Goal: Ask a question: Seek information or help from site administrators or community

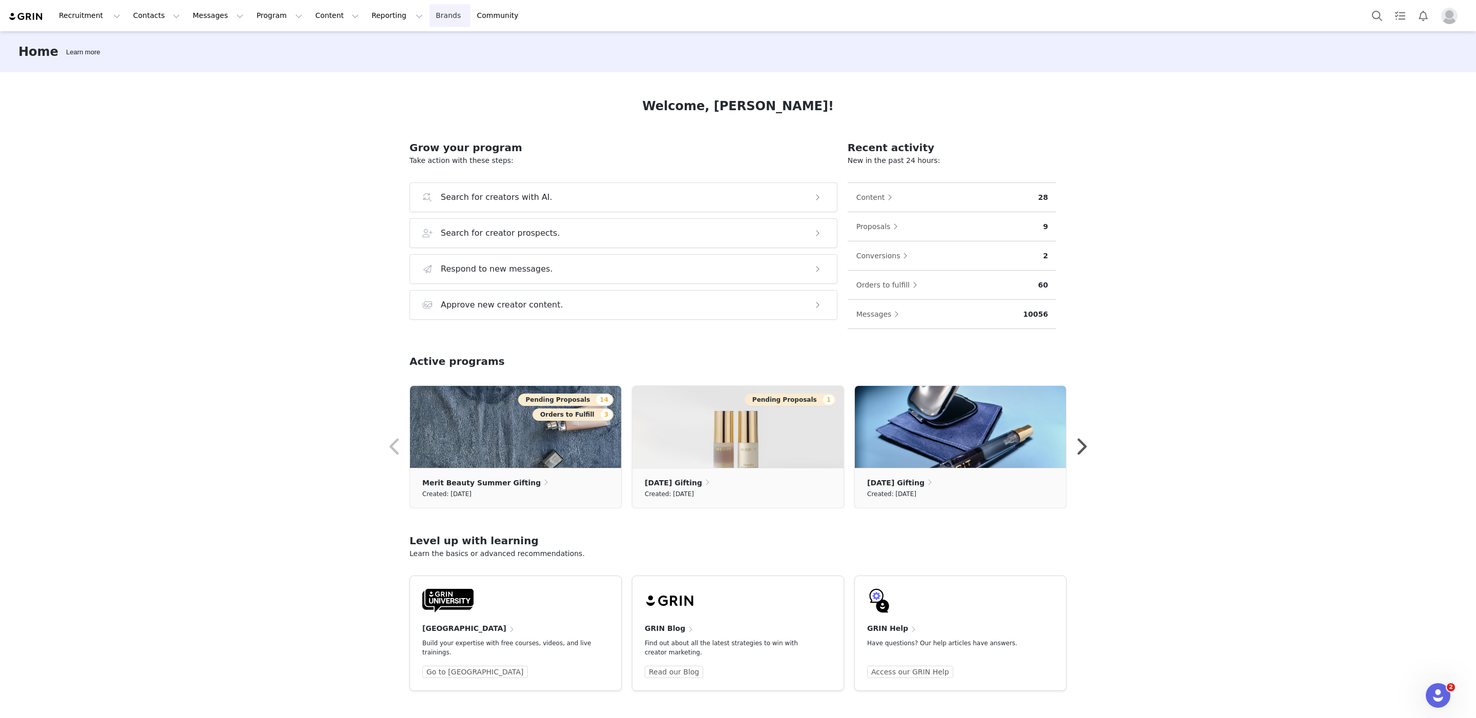
click at [429, 13] on link "Brands Brands" at bounding box center [449, 15] width 40 height 23
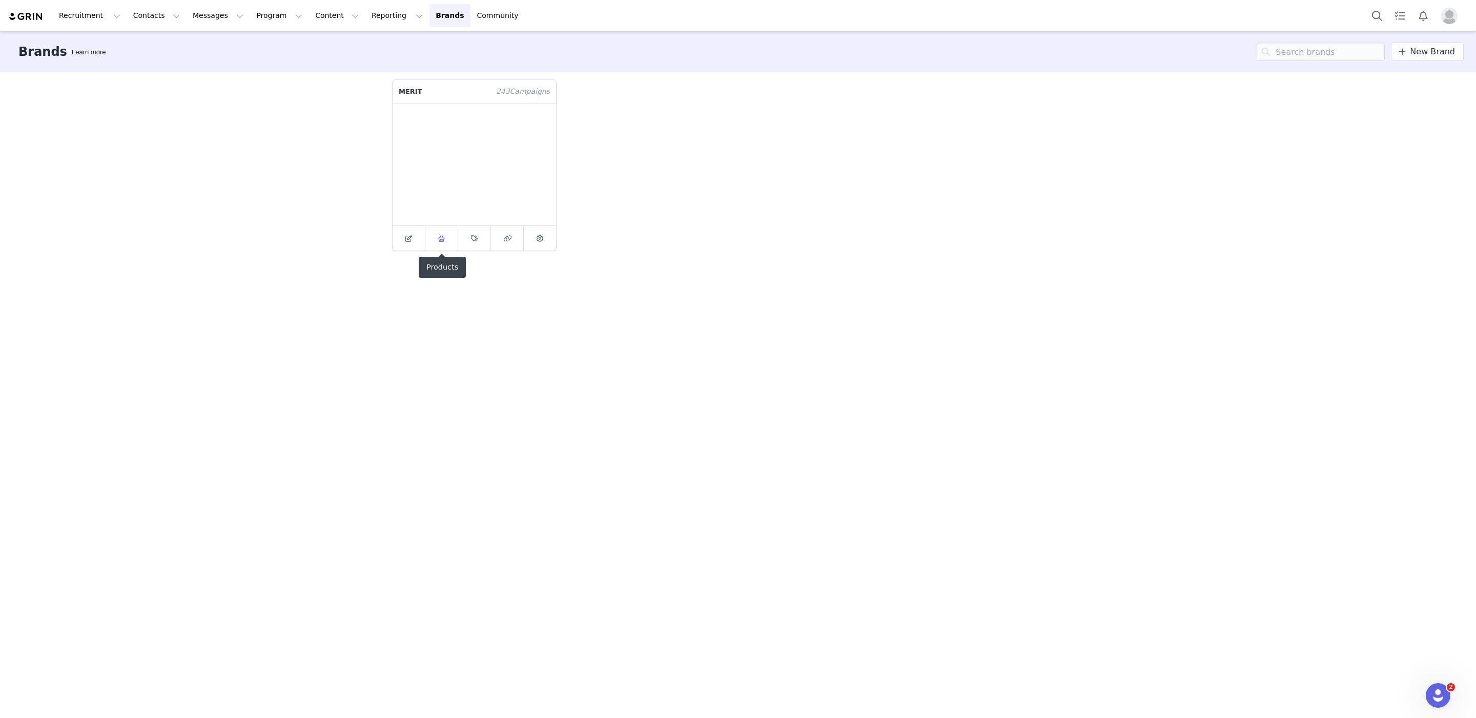
click at [442, 241] on icon at bounding box center [442, 238] width 8 height 7
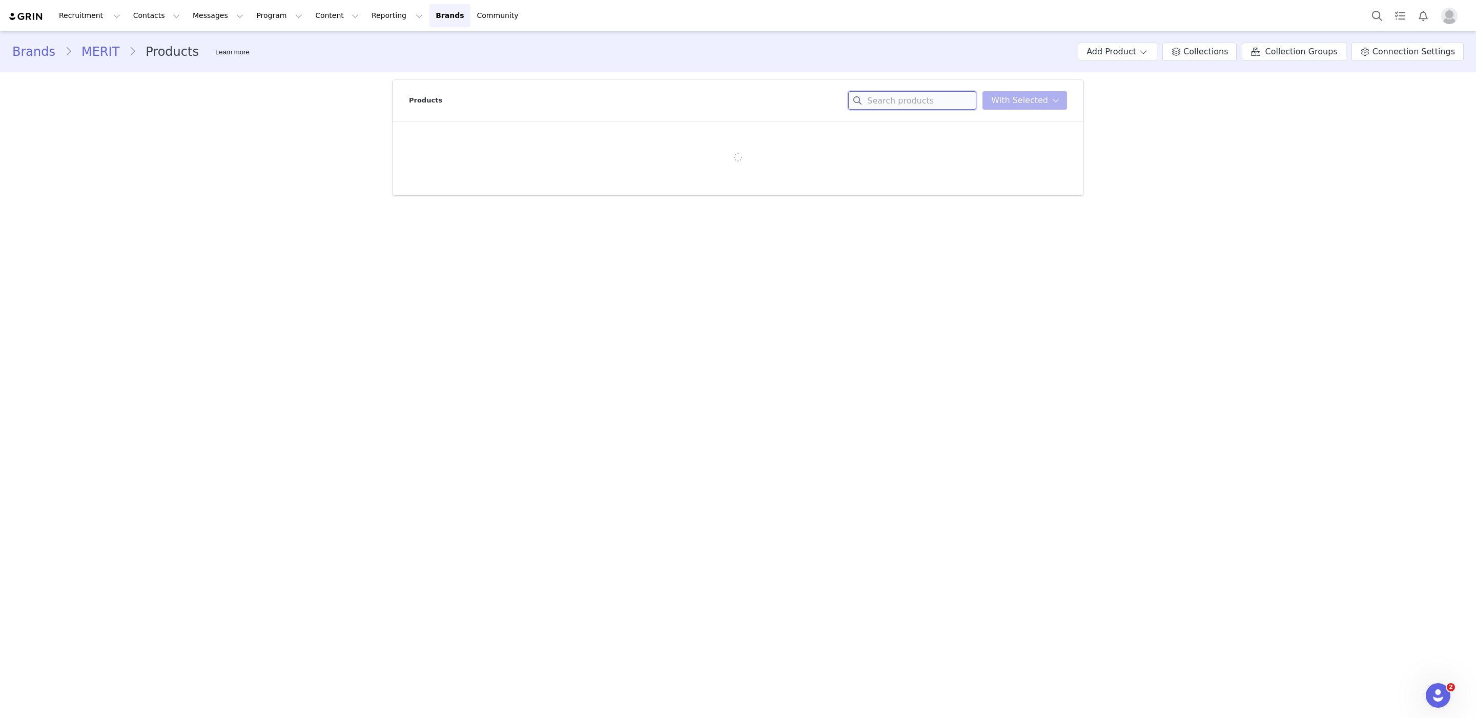
click at [910, 104] on input at bounding box center [912, 100] width 128 height 18
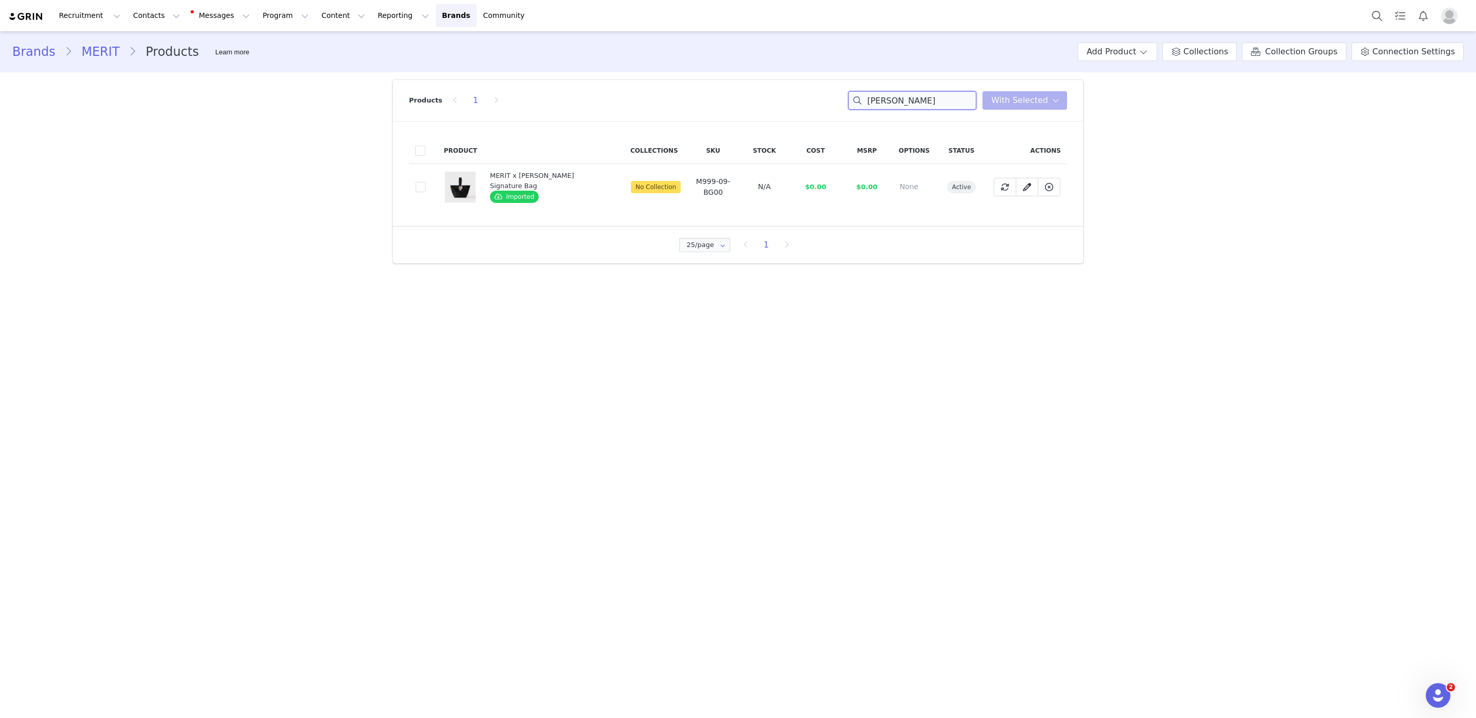
click at [885, 107] on input "[PERSON_NAME]" at bounding box center [912, 100] width 128 height 18
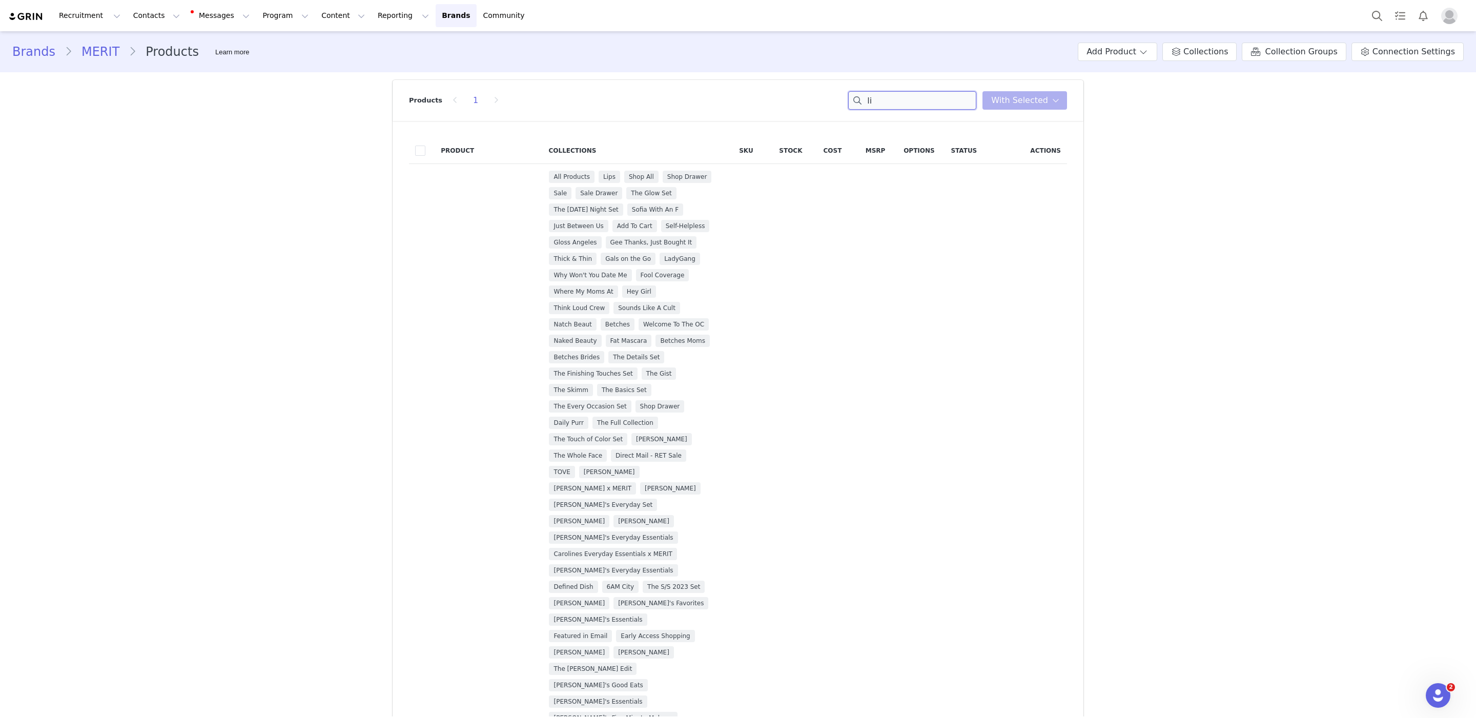
type input "l"
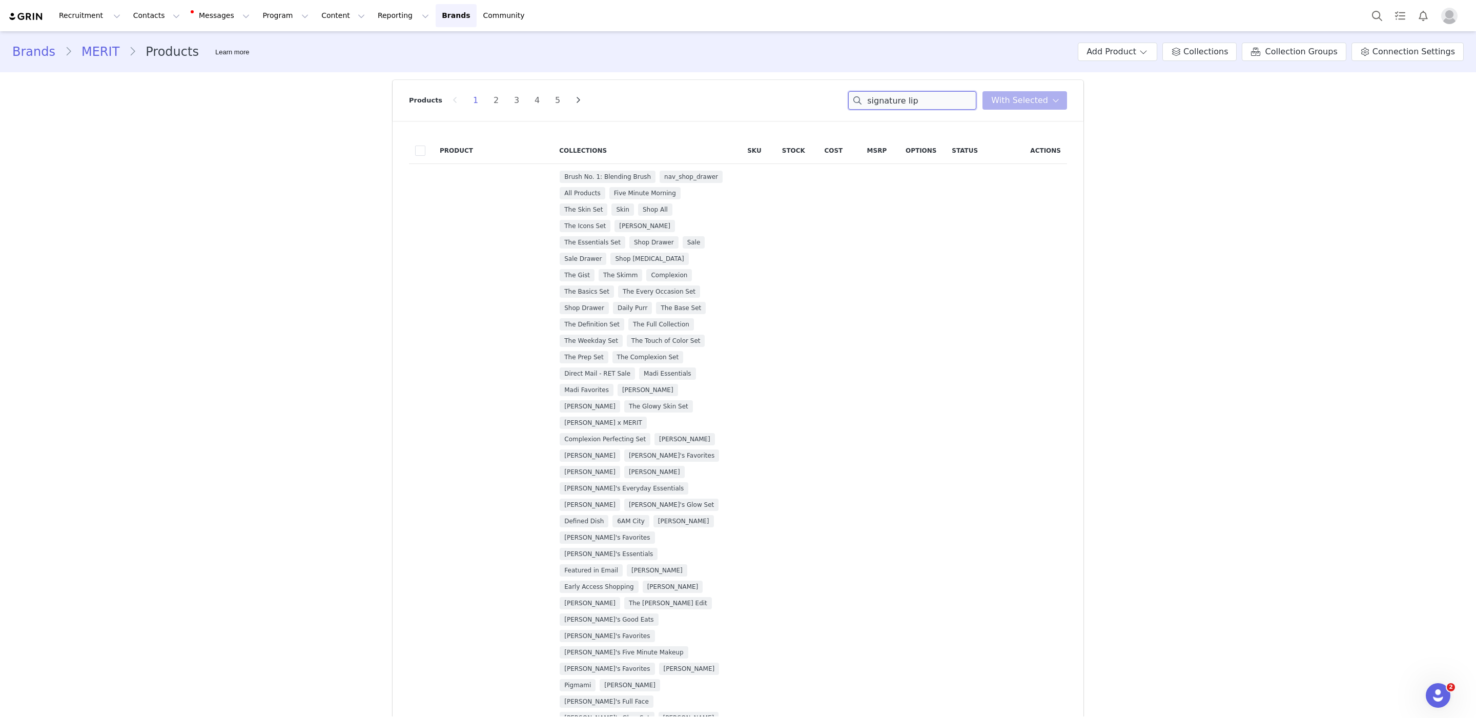
click at [916, 94] on input "signature lip" at bounding box center [912, 100] width 128 height 18
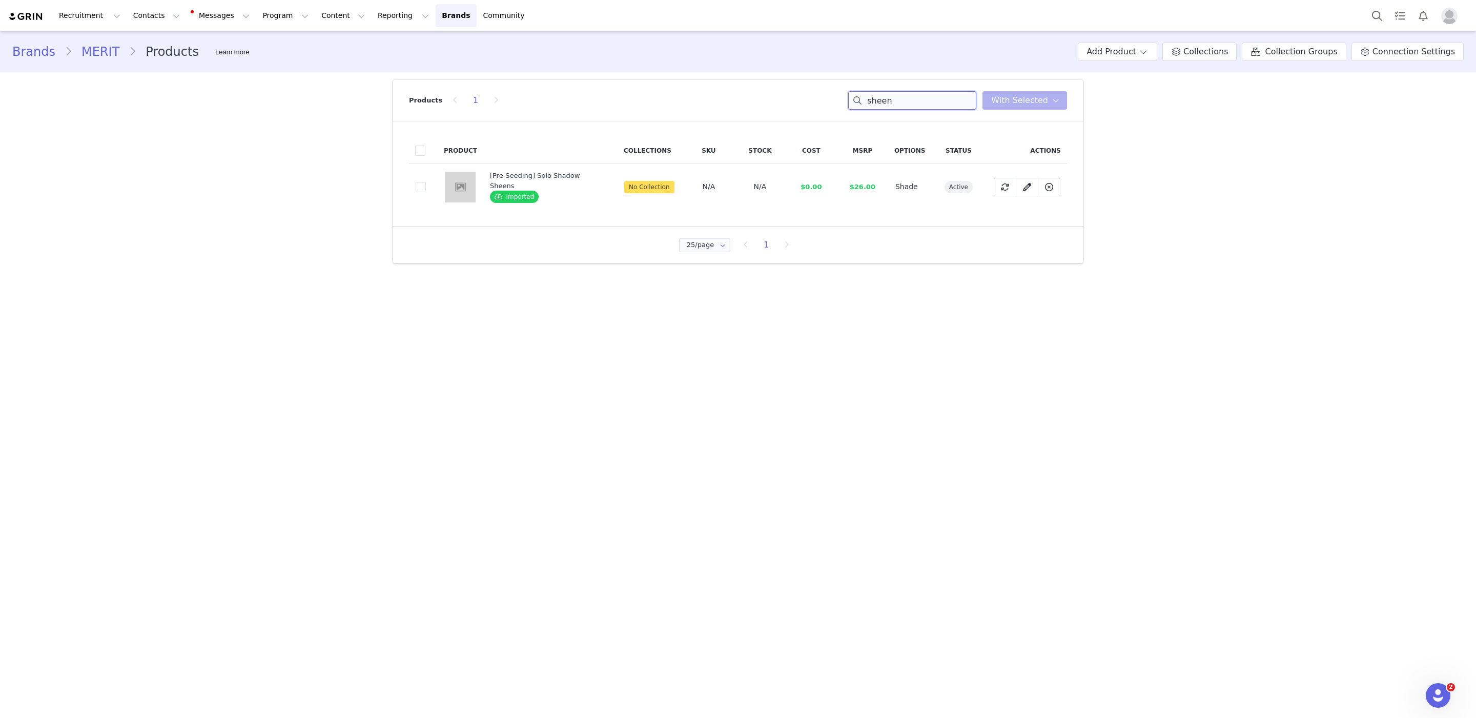
type input "sheen"
click at [550, 175] on div "[Pre-Seeding] Solo Shadow Sheens" at bounding box center [544, 181] width 109 height 20
click at [1023, 189] on icon at bounding box center [1027, 187] width 8 height 8
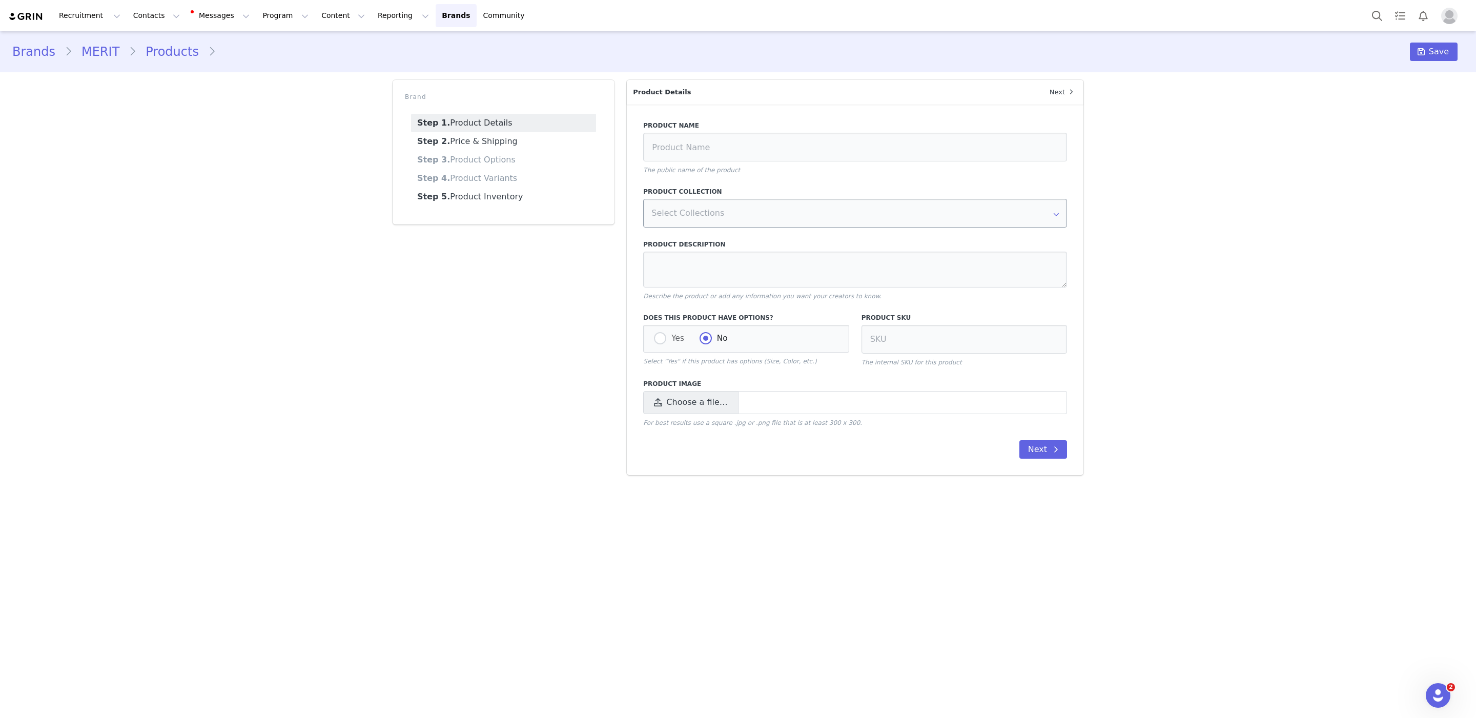
type input "$26.00"
type input "[Pre-Seeding] Solo Shadow Sheens"
radio input "true"
radio input "false"
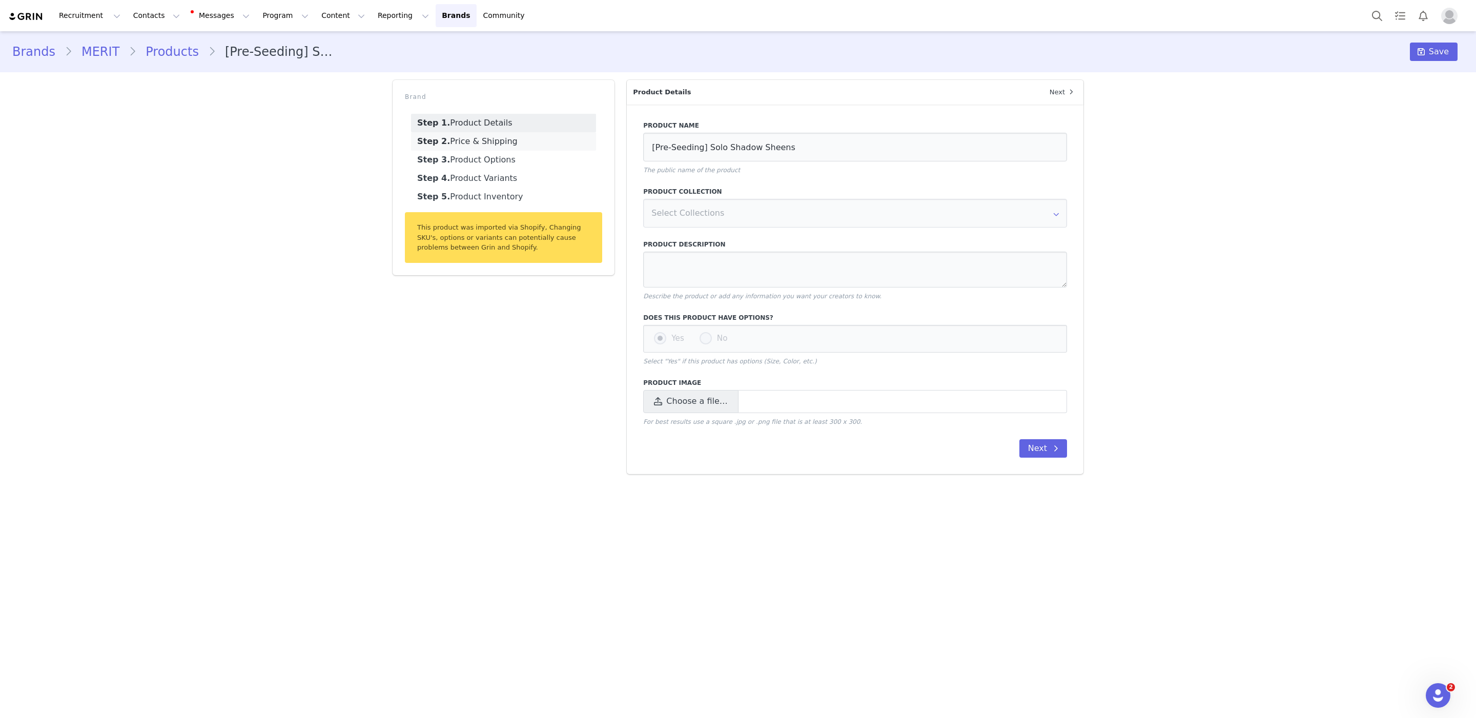
click at [541, 140] on link "Step 2. Price & Shipping" at bounding box center [503, 141] width 185 height 18
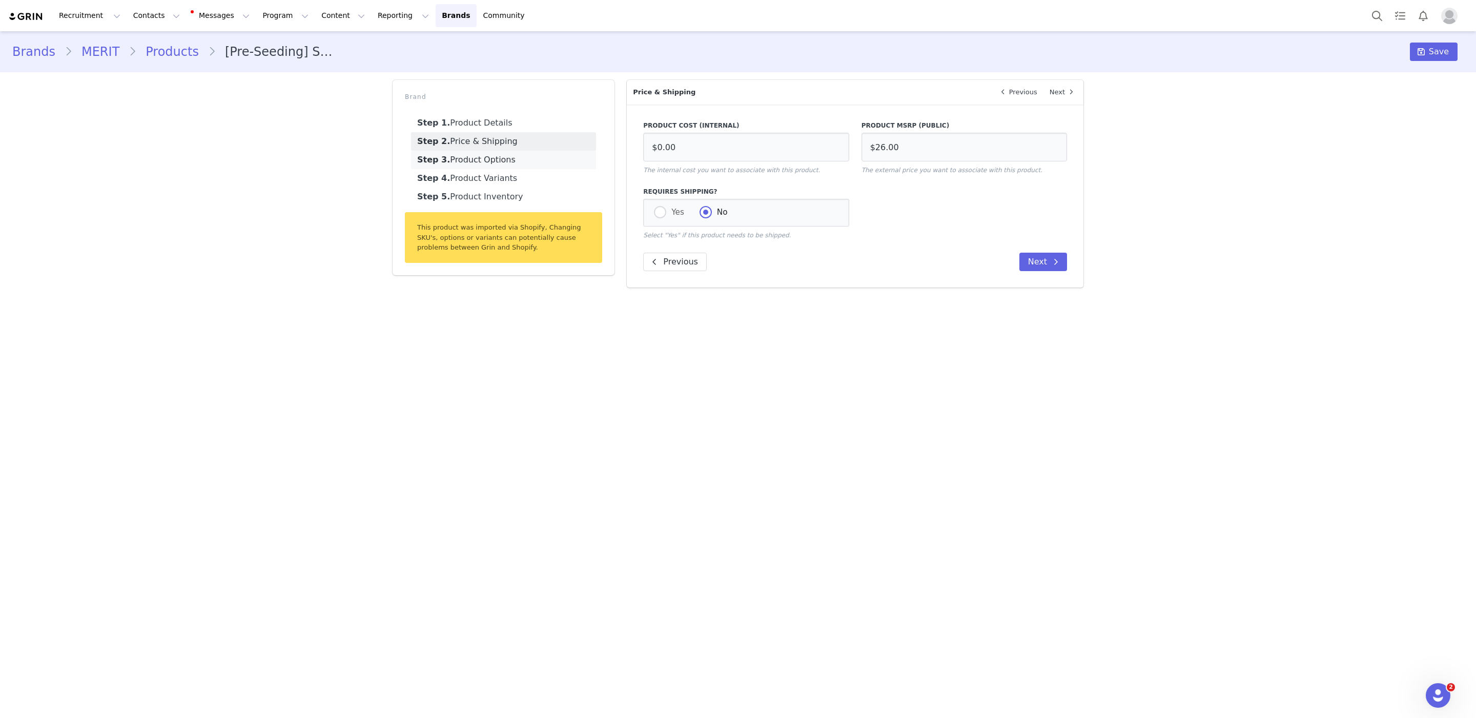
click at [534, 151] on link "Step 3. Product Options" at bounding box center [503, 160] width 185 height 18
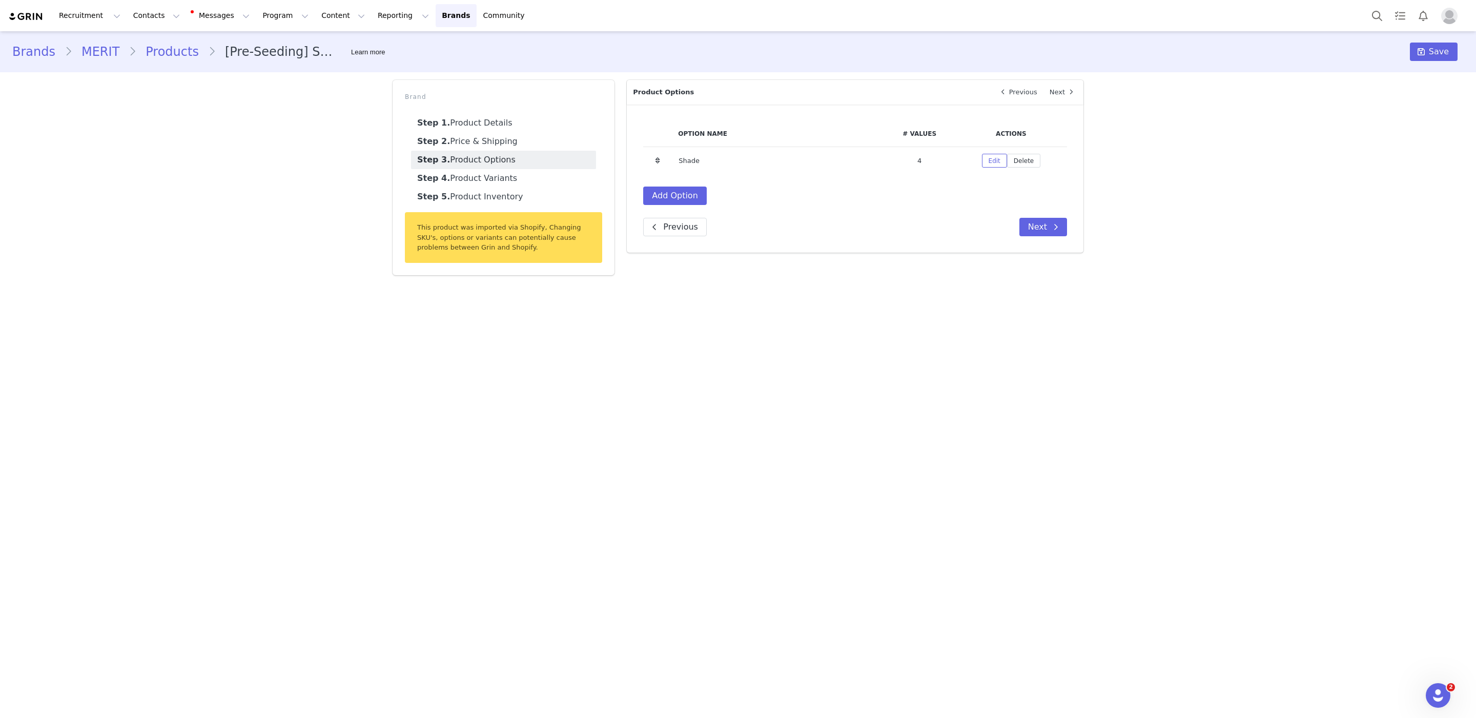
click at [536, 168] on link "Step 3. Product Options" at bounding box center [503, 160] width 185 height 18
click at [514, 175] on link "Step 4. Product Variants" at bounding box center [503, 178] width 185 height 18
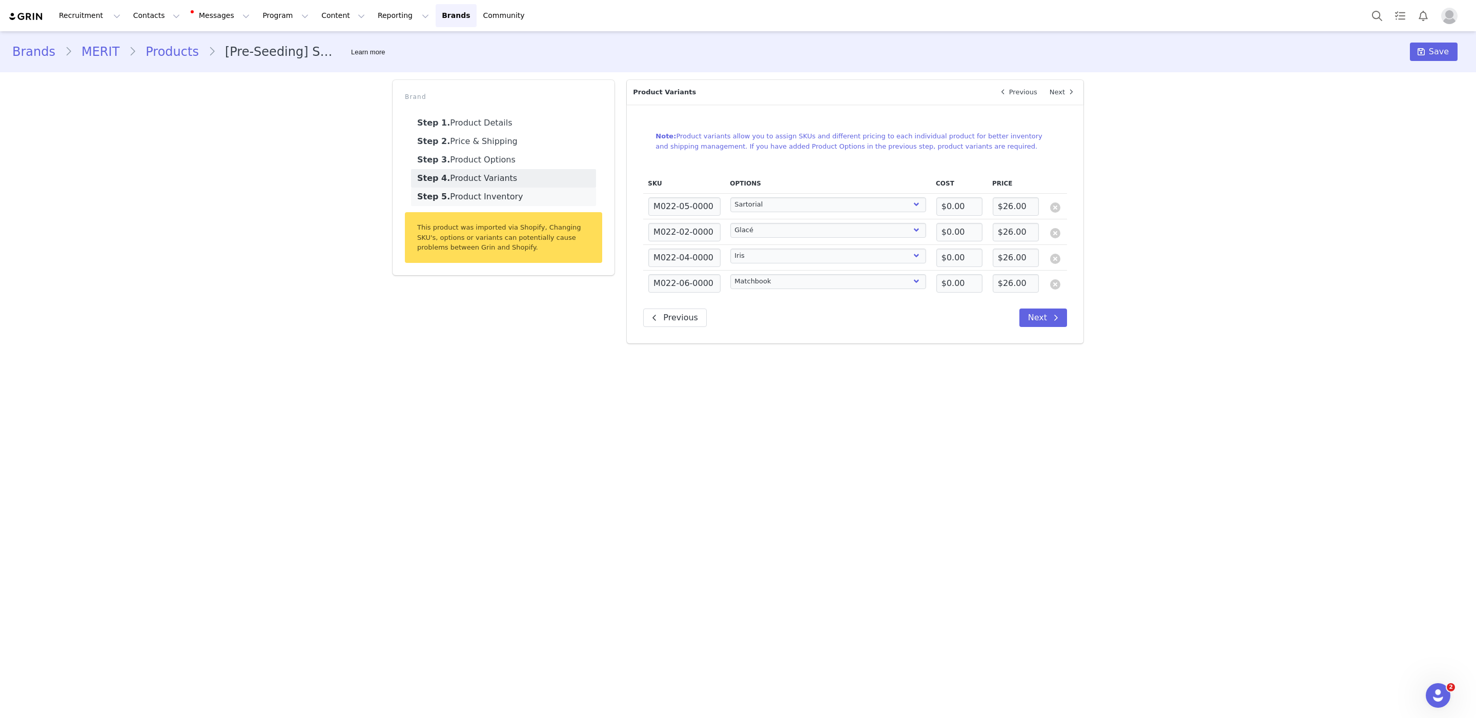
click at [487, 195] on link "Step 5. Product Inventory" at bounding box center [503, 197] width 185 height 18
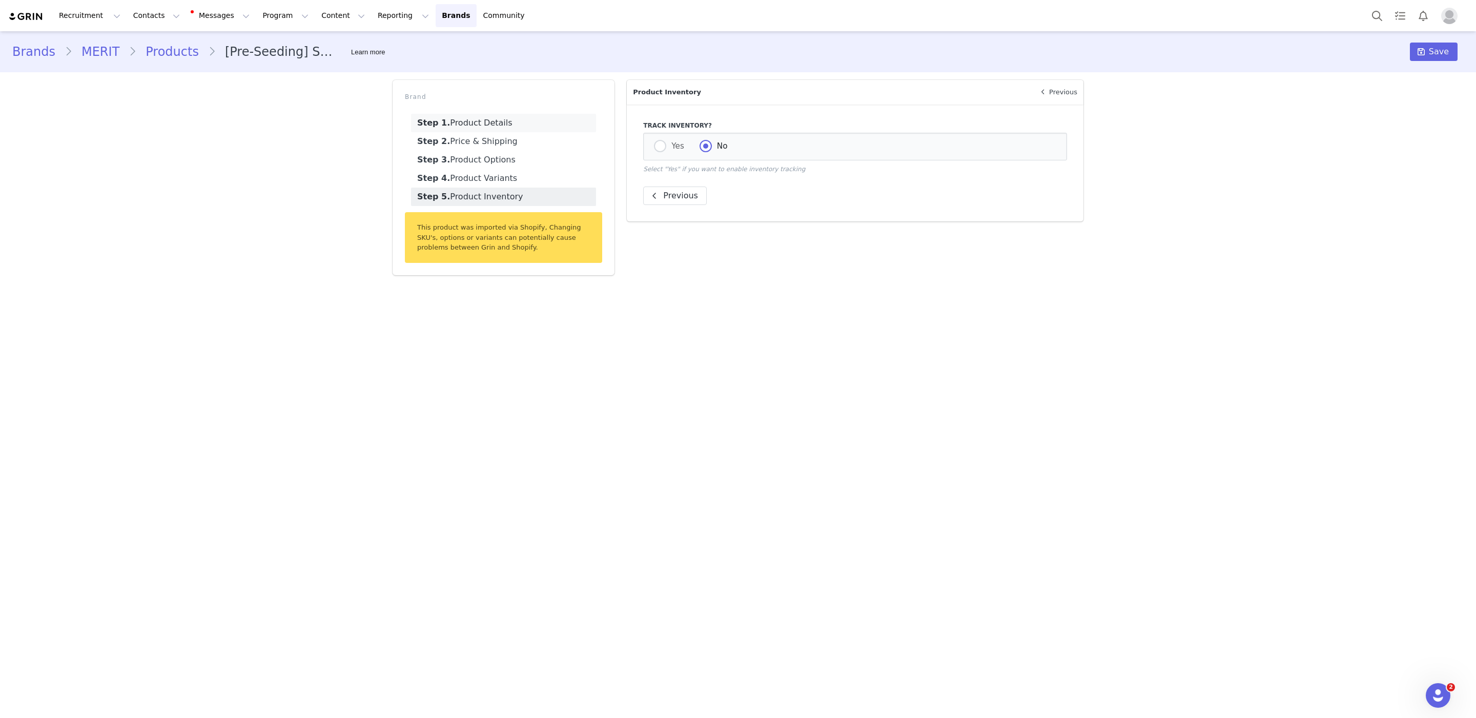
click at [471, 122] on link "Step 1. Product Details" at bounding box center [503, 123] width 185 height 18
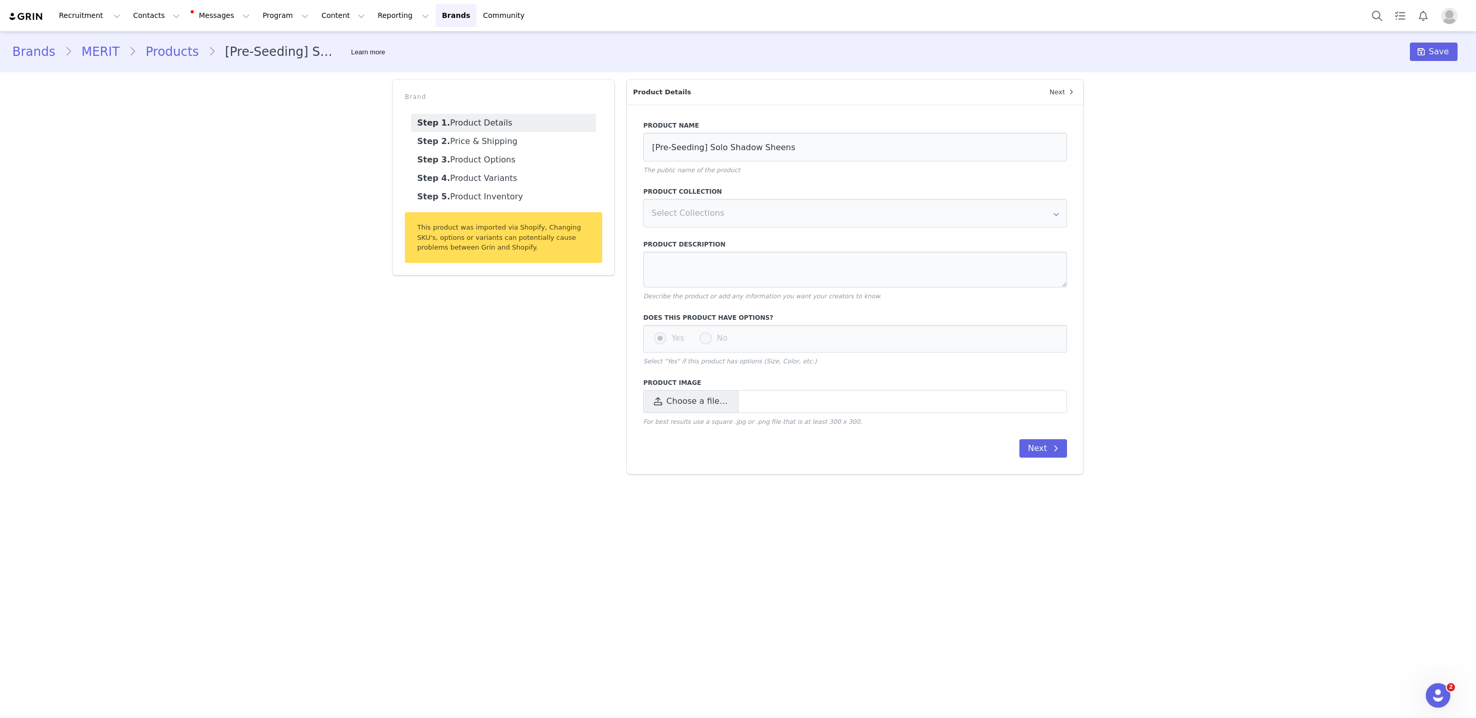
click at [164, 50] on link "Products" at bounding box center [172, 52] width 72 height 18
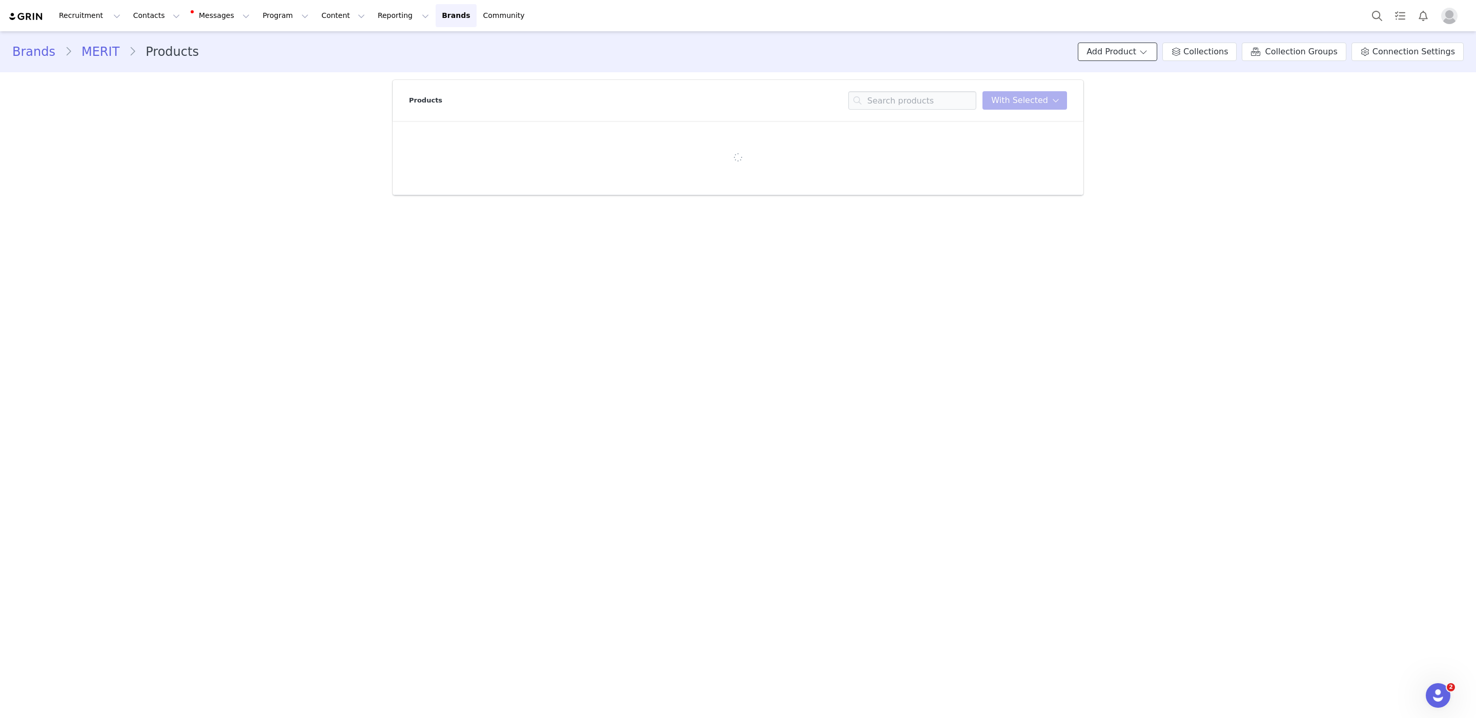
click at [1111, 49] on button "Add Product" at bounding box center [1117, 52] width 79 height 18
click at [1124, 75] on span "New Product" at bounding box center [1135, 74] width 45 height 8
click at [1138, 38] on div "Brands MERIT Products Add Product Collections Collection Groups Connection Sett…" at bounding box center [738, 51] width 1476 height 35
click at [1145, 48] on button "Add Product" at bounding box center [1117, 52] width 79 height 18
click at [1143, 95] on p "Import From Store" at bounding box center [1140, 91] width 76 height 12
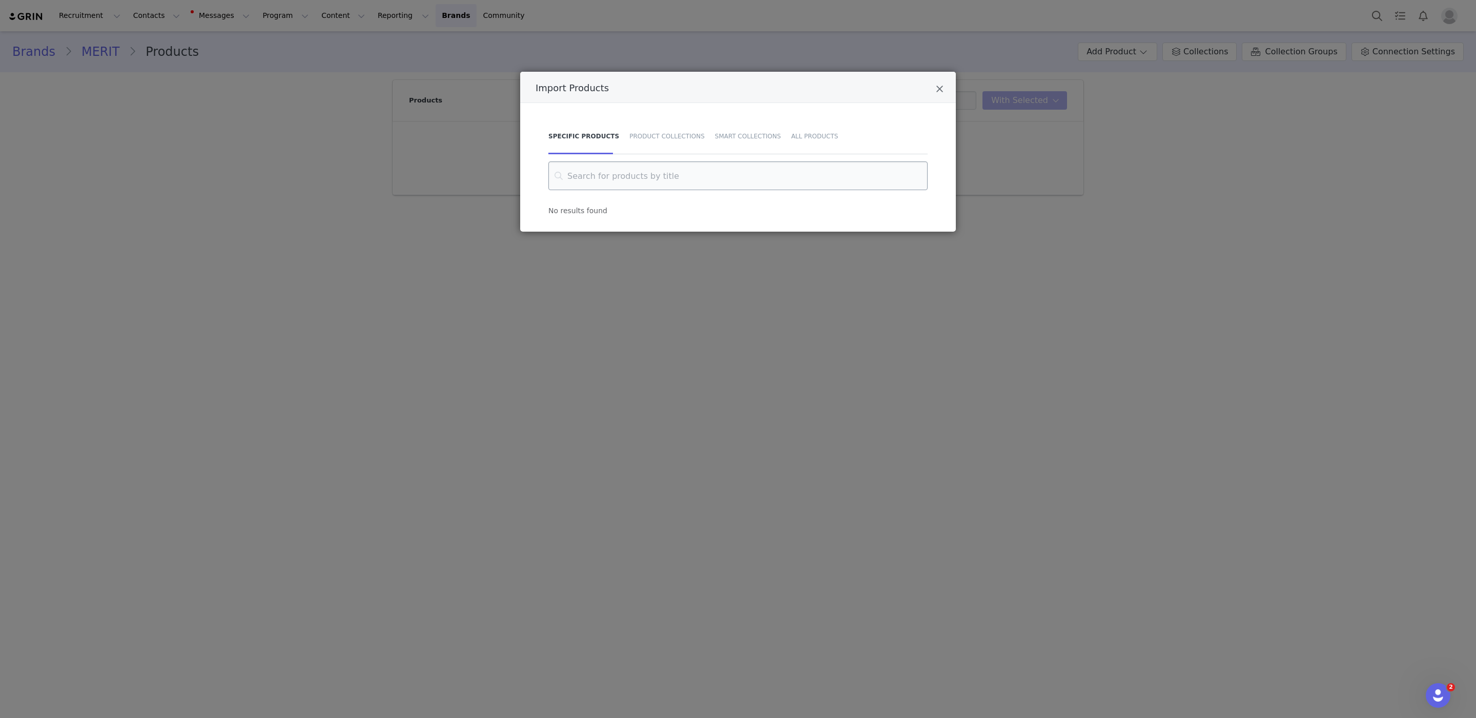
click at [770, 185] on input "Import Products" at bounding box center [737, 175] width 379 height 29
click at [658, 133] on div "Product Collections" at bounding box center [667, 136] width 86 height 36
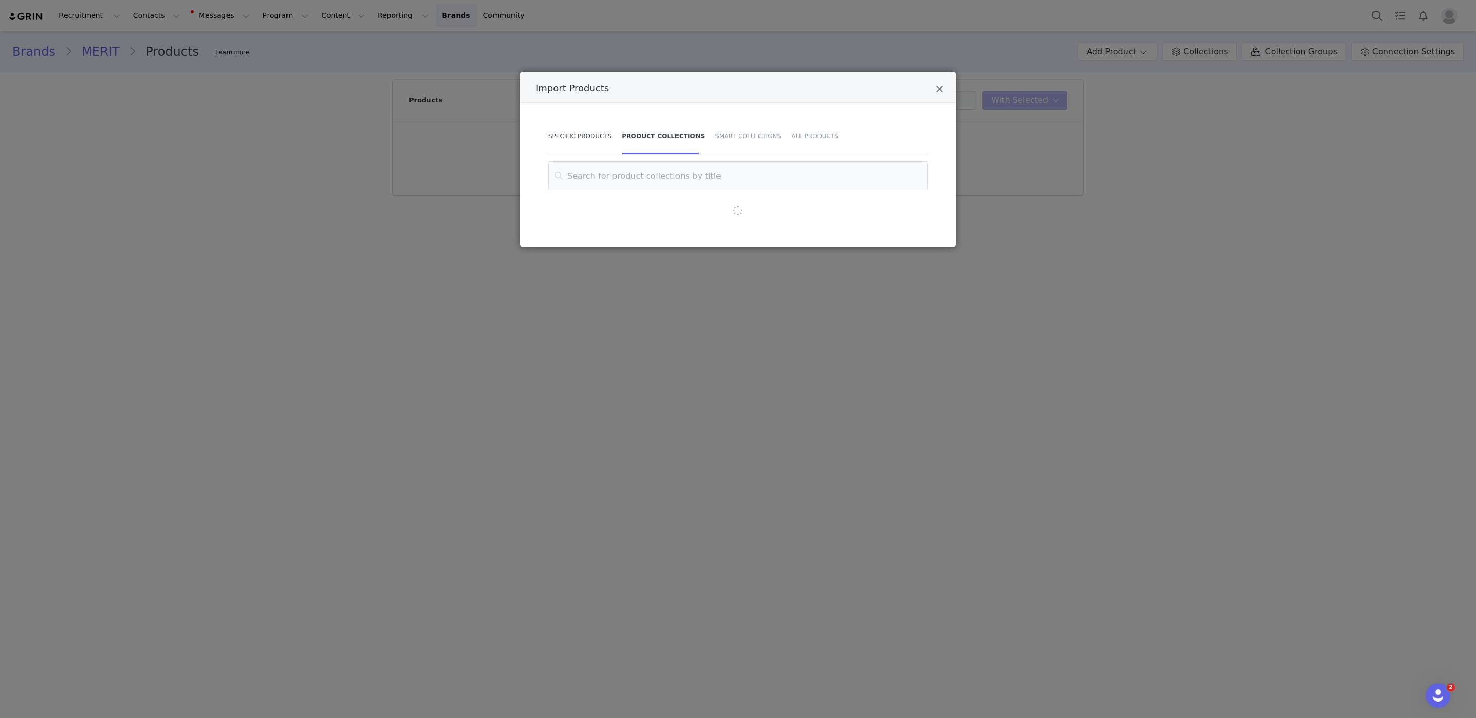
click at [590, 143] on div "Specific Products" at bounding box center [582, 136] width 68 height 36
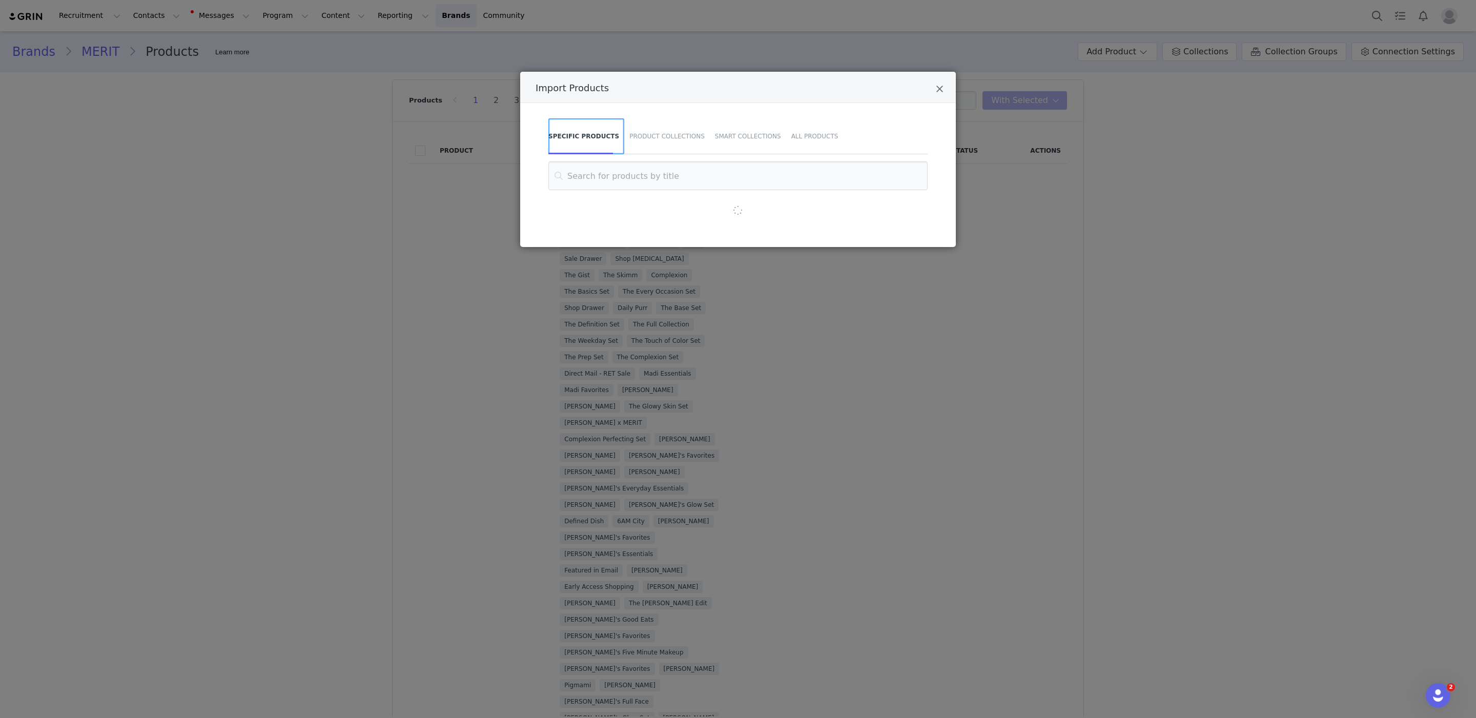
click at [588, 134] on div "Specific Products" at bounding box center [586, 136] width 76 height 36
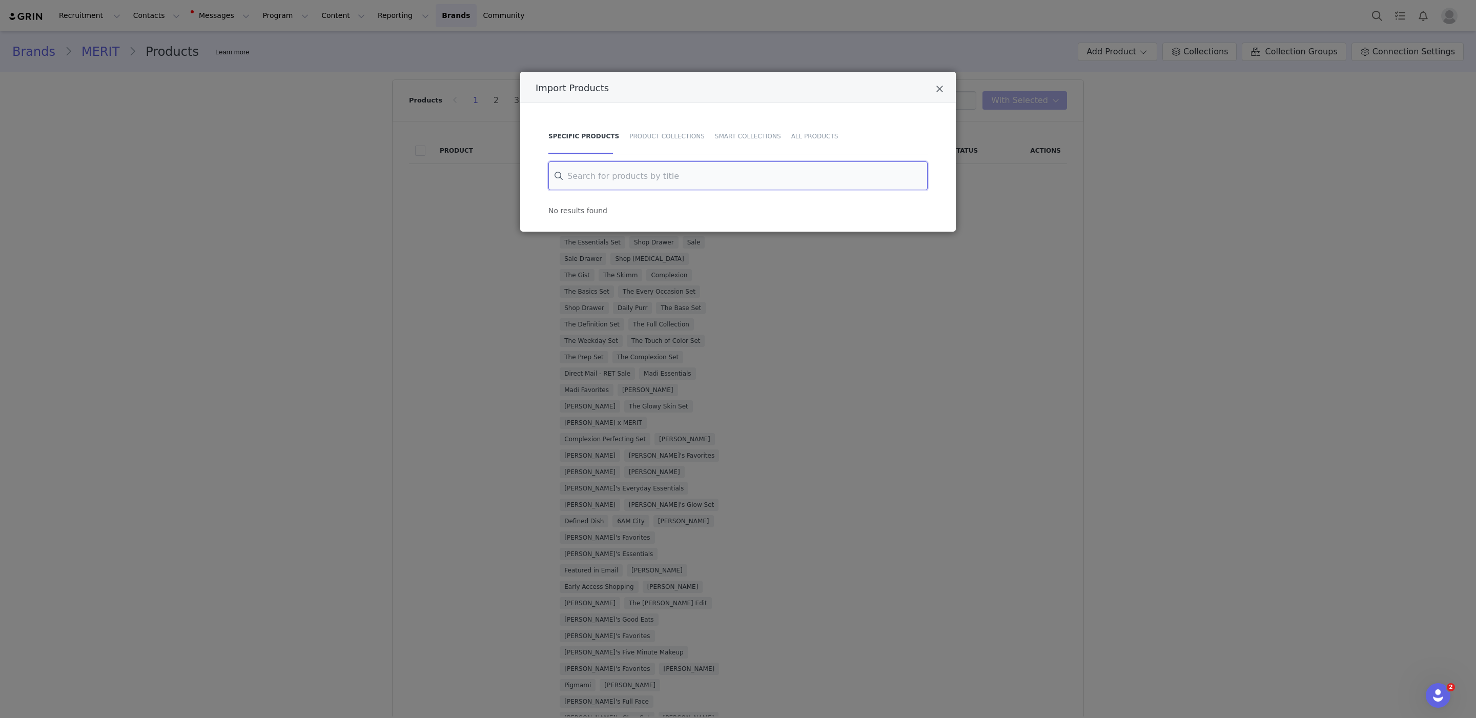
click at [615, 168] on input "Import Products" at bounding box center [737, 175] width 379 height 29
click at [688, 177] on input "solo shadow sheen" at bounding box center [737, 175] width 379 height 29
type input "solo shadow sheen"
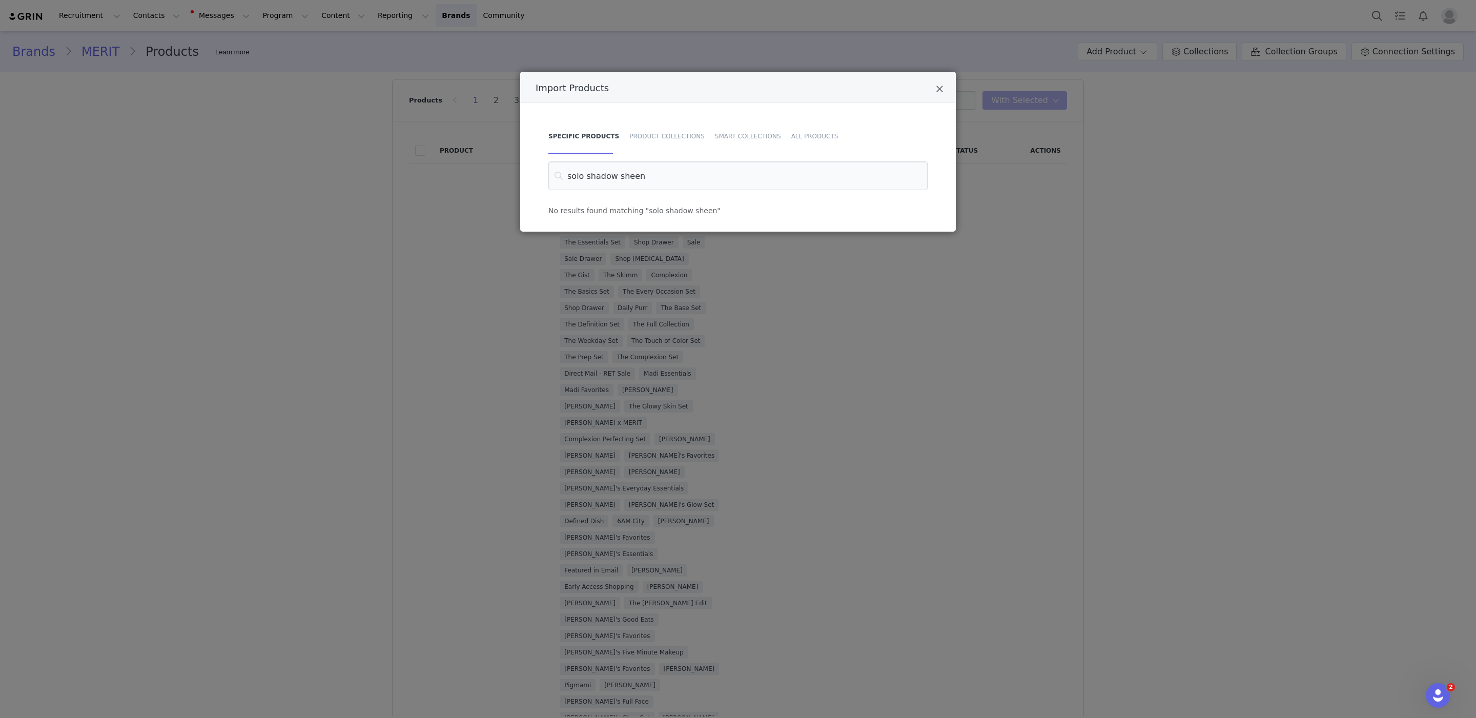
click at [745, 210] on div "No results found matching "solo shadow sheen"" at bounding box center [737, 210] width 379 height 11
click at [662, 137] on div "Product Collections" at bounding box center [667, 136] width 86 height 36
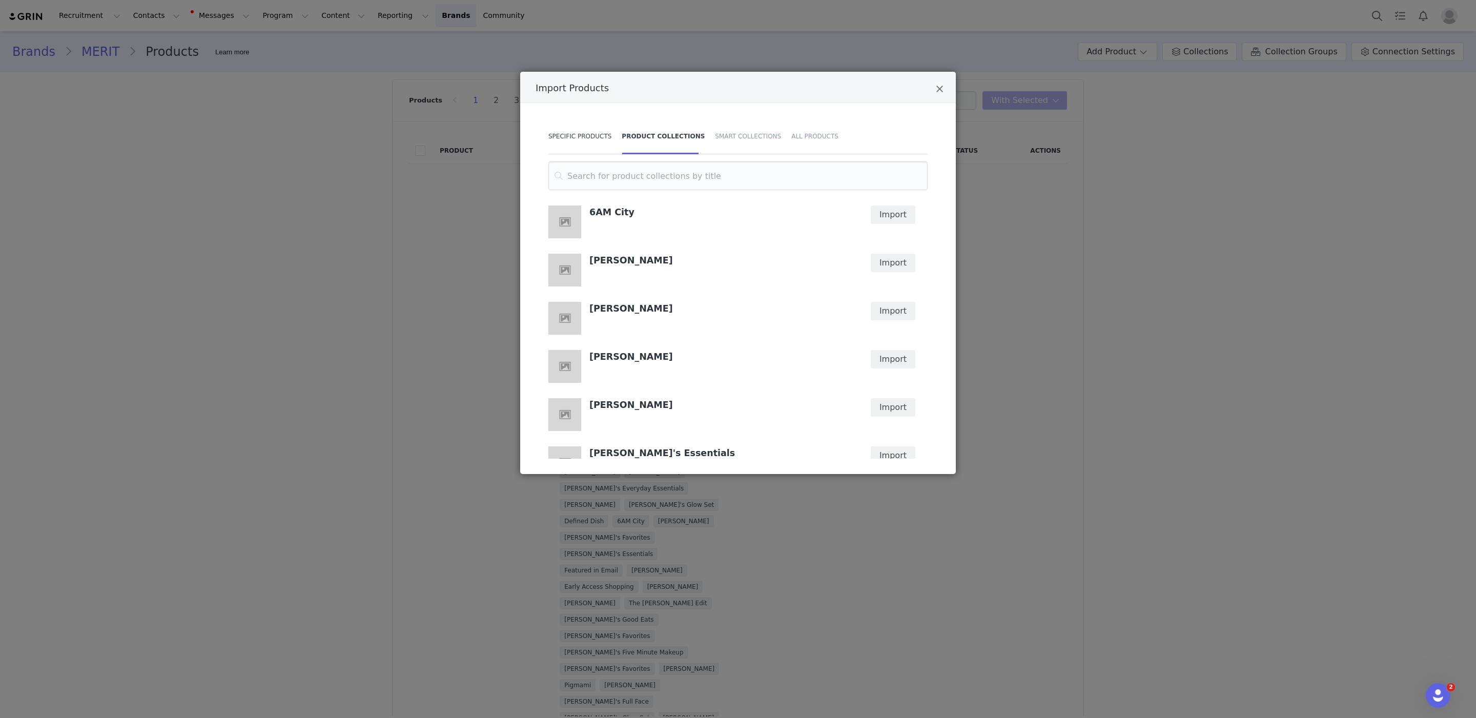
click at [594, 136] on div "Specific Products" at bounding box center [582, 136] width 68 height 36
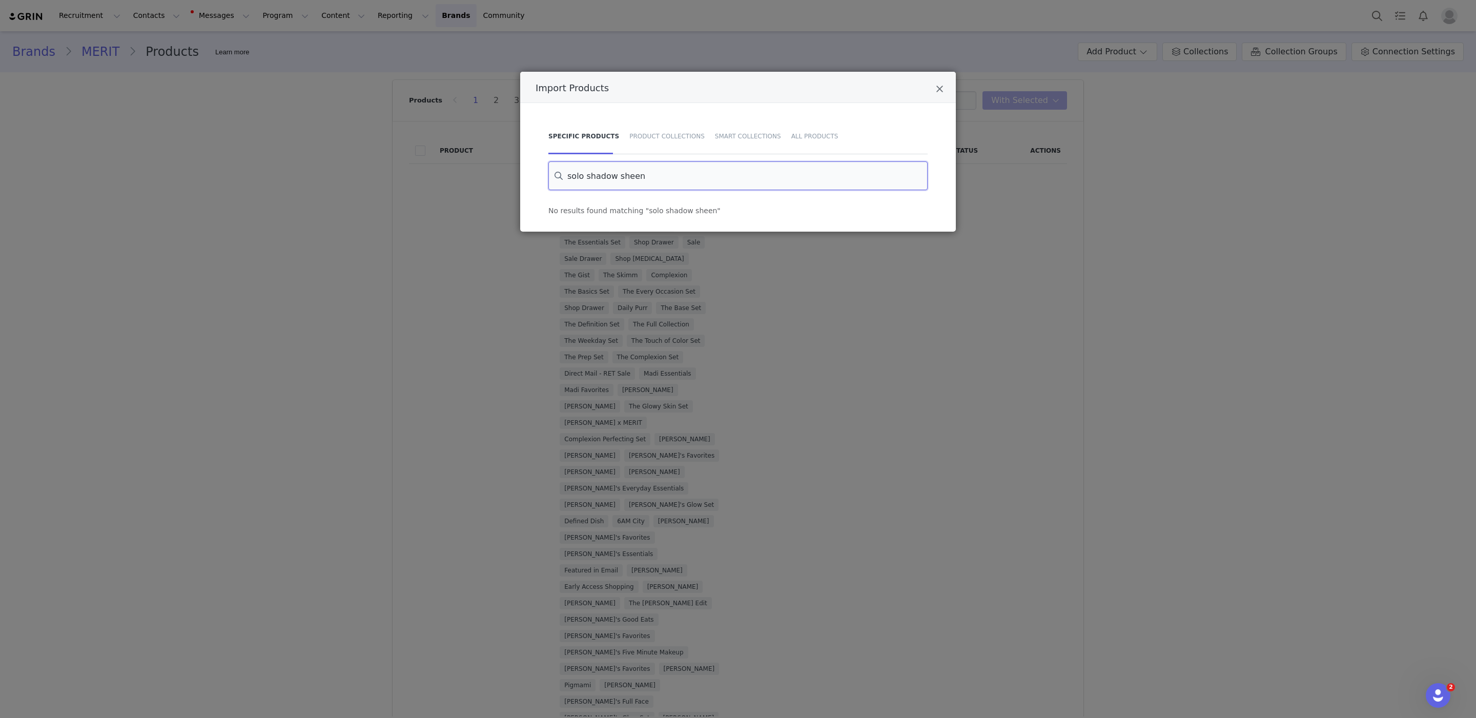
click at [628, 181] on input "solo shadow sheen" at bounding box center [737, 175] width 379 height 29
paste input "M022-02-EU00"
type input "M022-02-EU00"
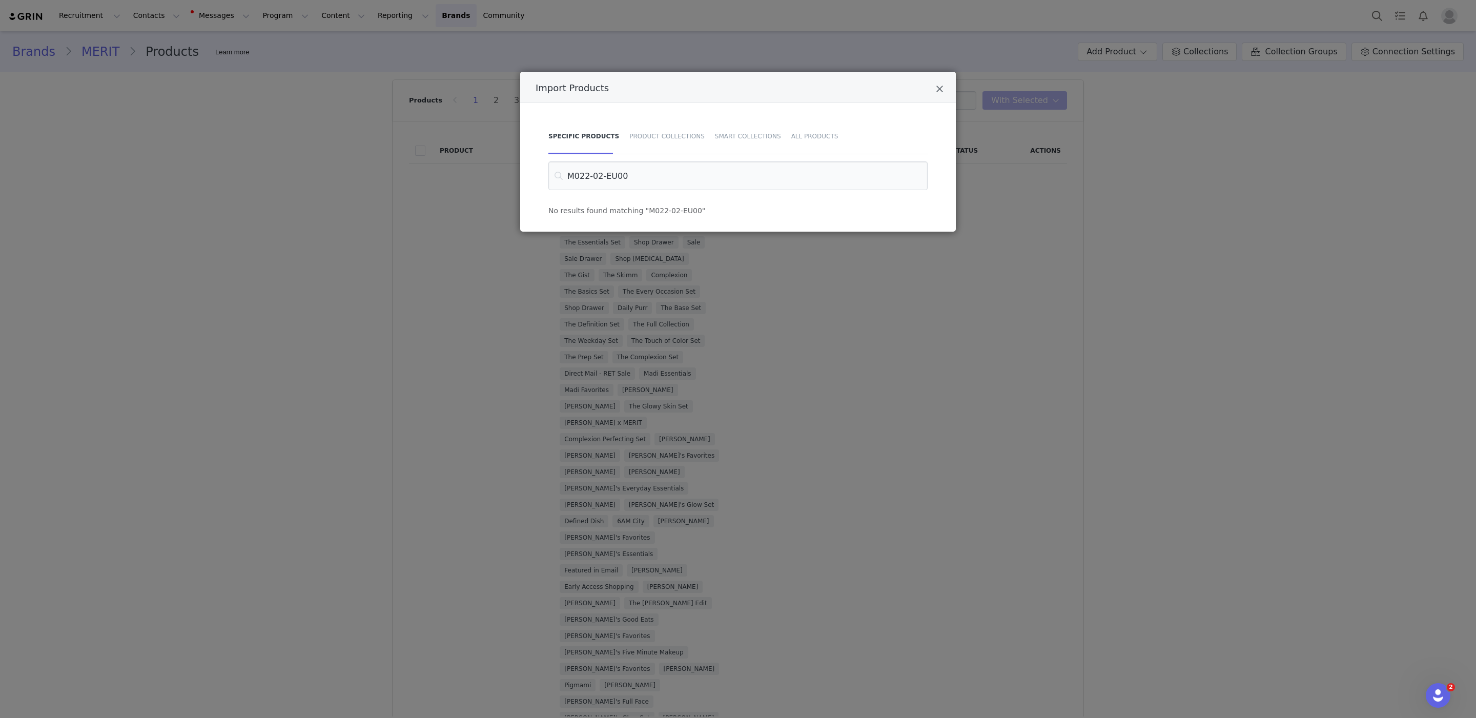
click at [736, 75] on div "Import Products" at bounding box center [738, 87] width 436 height 31
click at [788, 176] on input "M022-02-EU00" at bounding box center [737, 175] width 379 height 29
click at [808, 131] on div "All Products" at bounding box center [812, 136] width 52 height 36
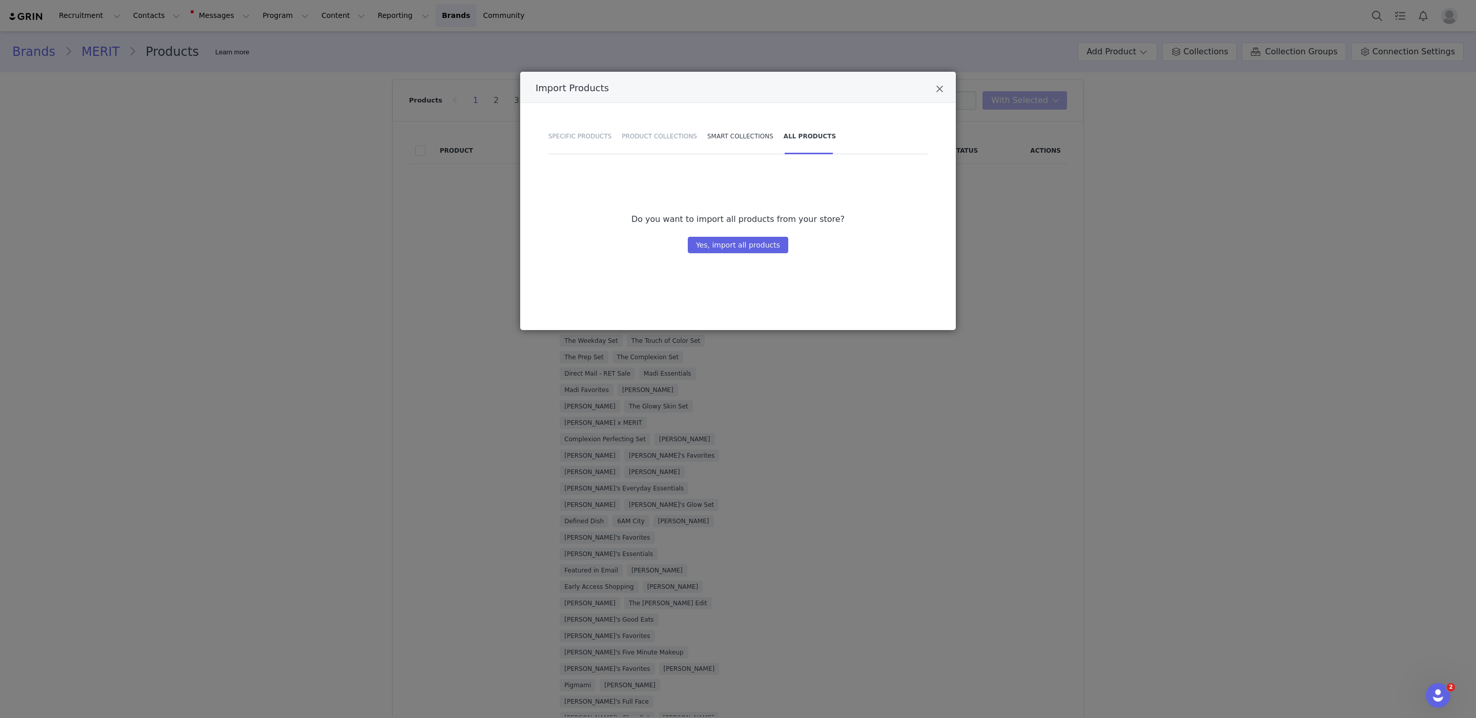
click at [752, 129] on div "Smart Collections" at bounding box center [740, 136] width 76 height 36
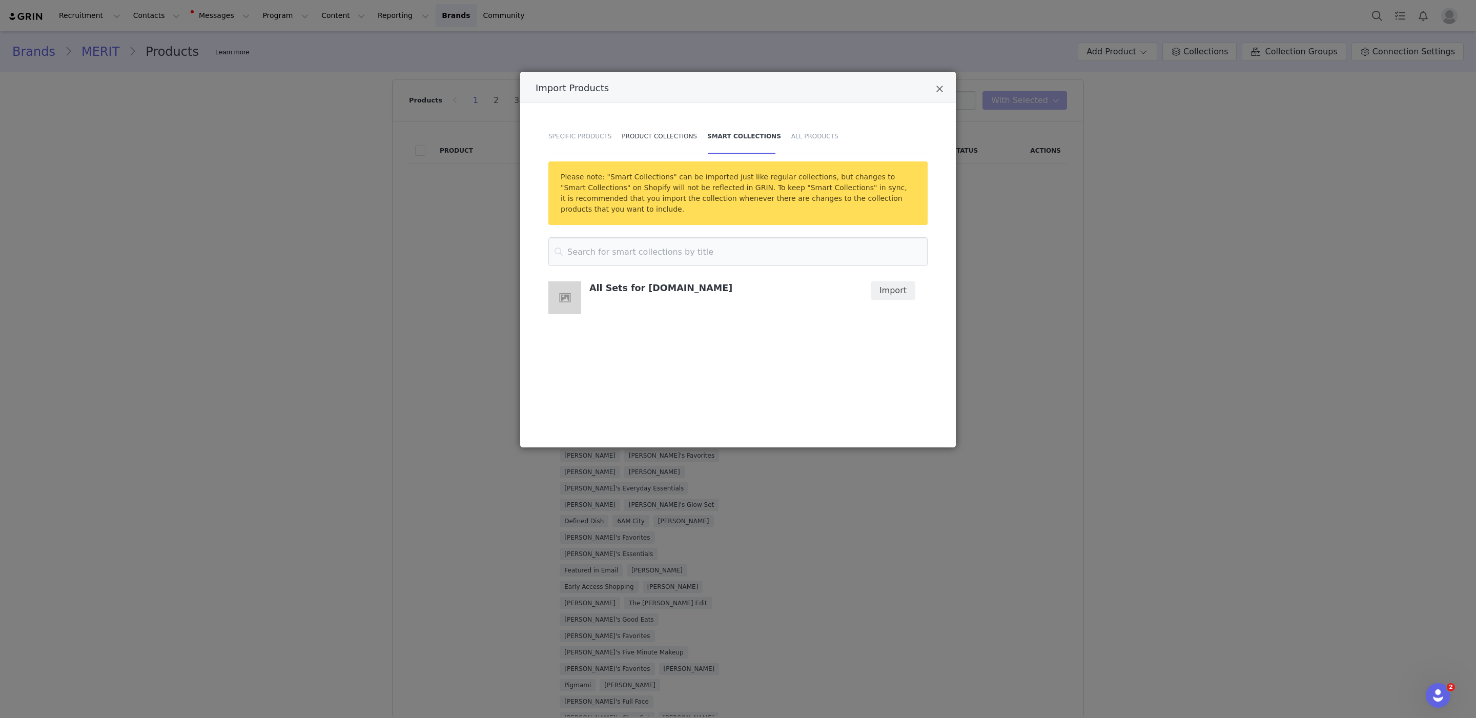
click at [617, 135] on div "Product Collections" at bounding box center [659, 136] width 86 height 36
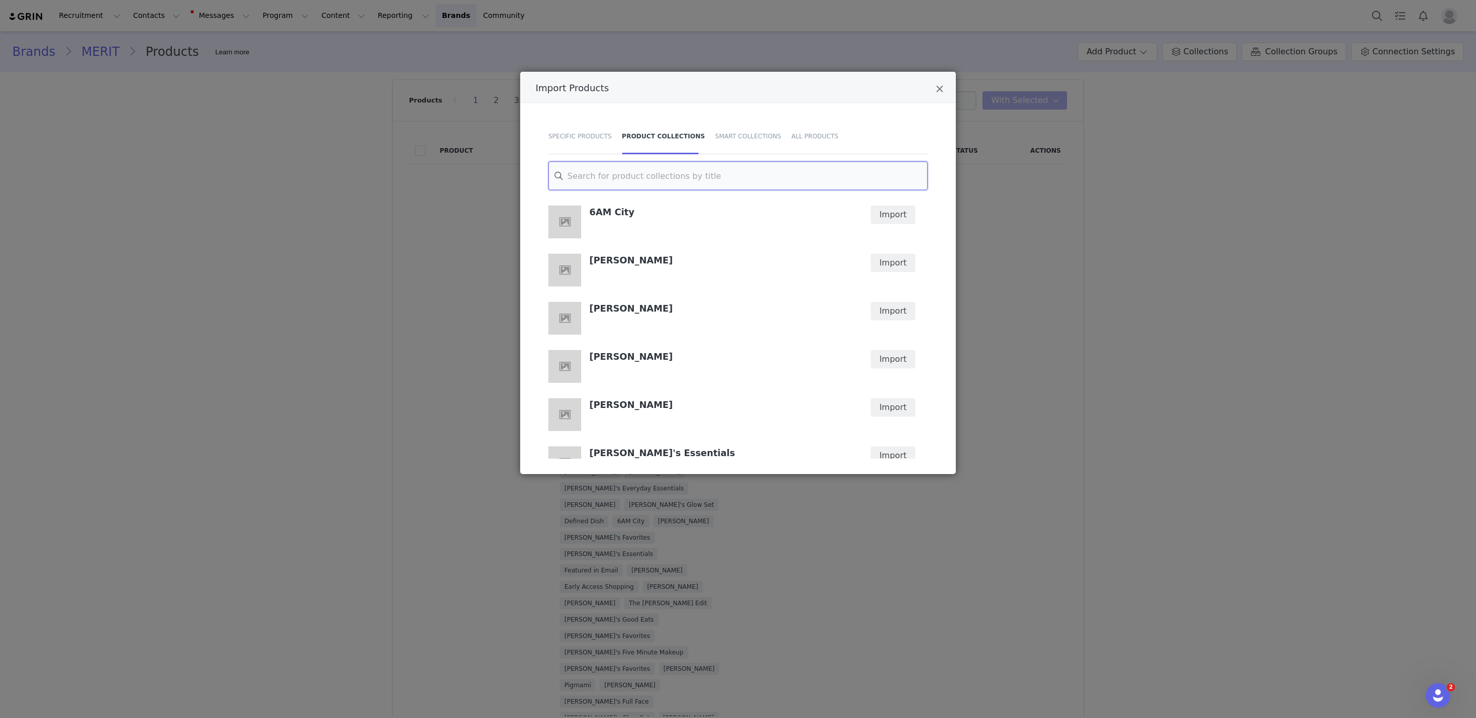
click at [658, 177] on input "Import Products" at bounding box center [737, 175] width 379 height 29
paste input "M022-02-EU00"
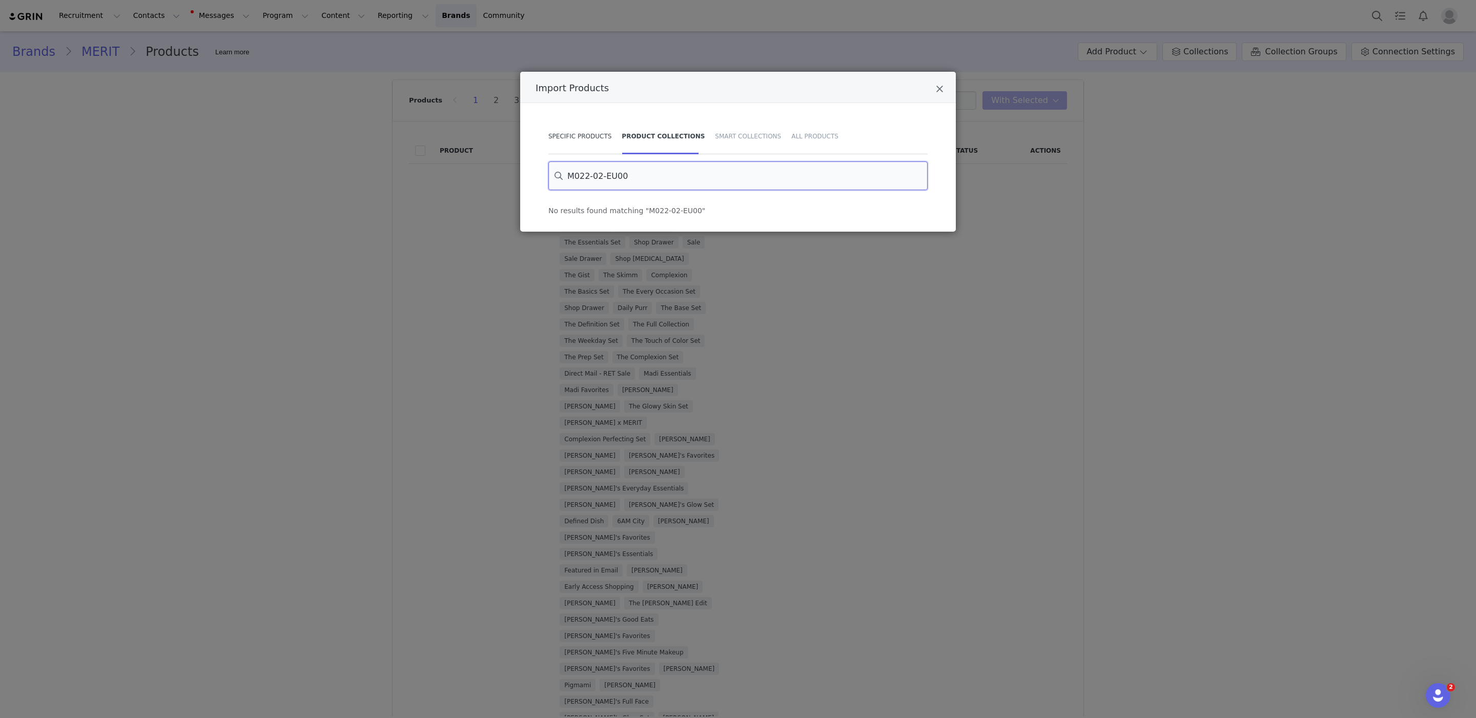
type input "M022-02-EU00"
click at [610, 133] on div "Specific Products" at bounding box center [582, 136] width 68 height 36
click at [927, 88] on div "Import Products" at bounding box center [738, 87] width 436 height 31
click at [933, 85] on div "Import Products" at bounding box center [738, 87] width 436 height 31
click at [941, 88] on icon "Close" at bounding box center [940, 89] width 8 height 10
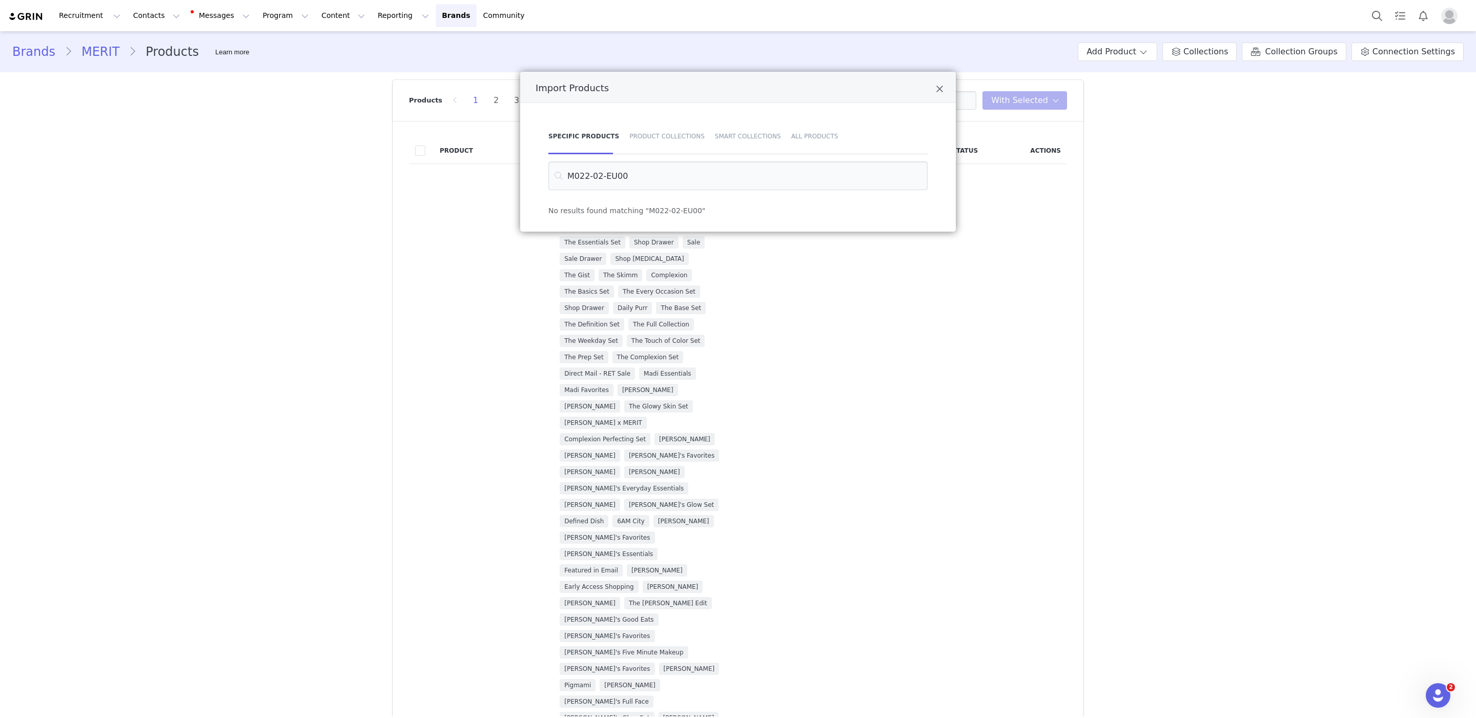
click at [934, 103] on div "Specific Products Product Collections Smart Collections All Products M022-02-EU…" at bounding box center [738, 167] width 436 height 129
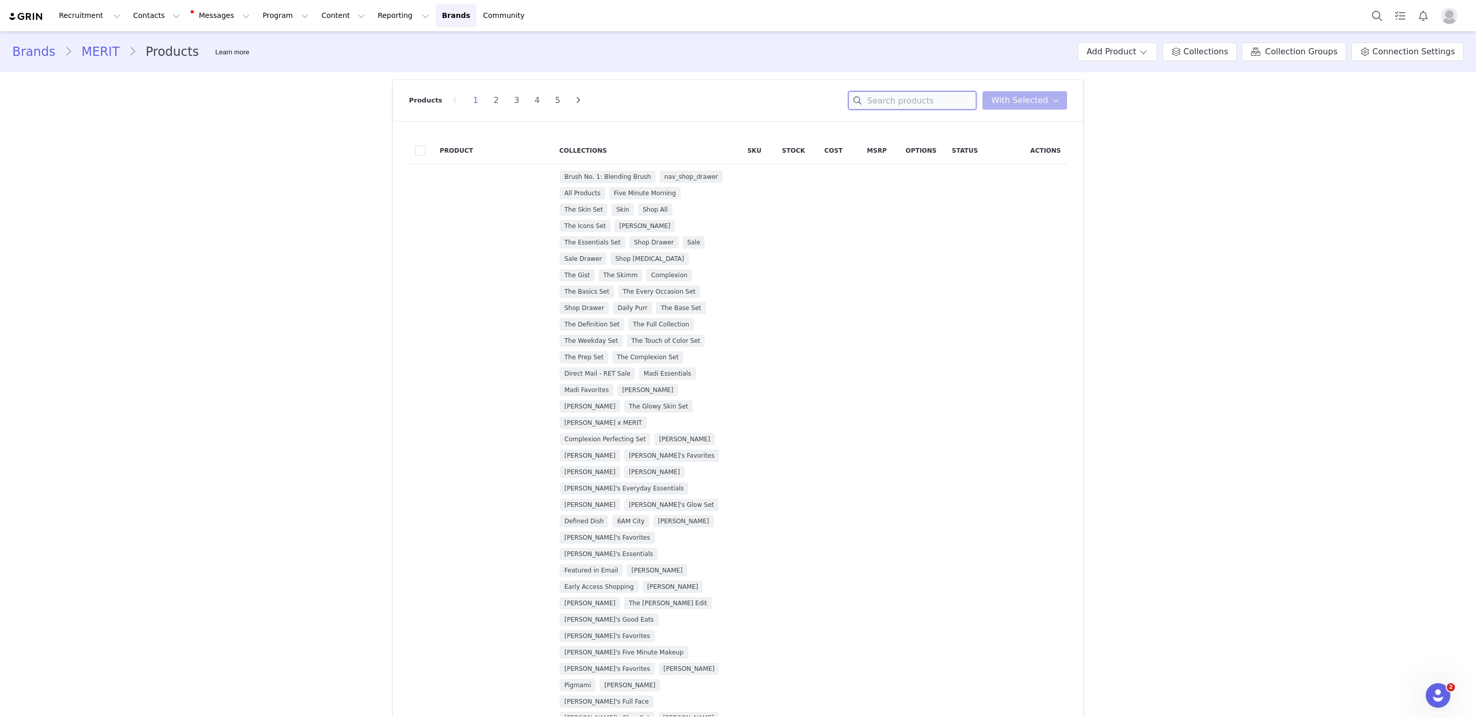
click at [924, 98] on input at bounding box center [912, 100] width 128 height 18
paste input "M022-02-EU00"
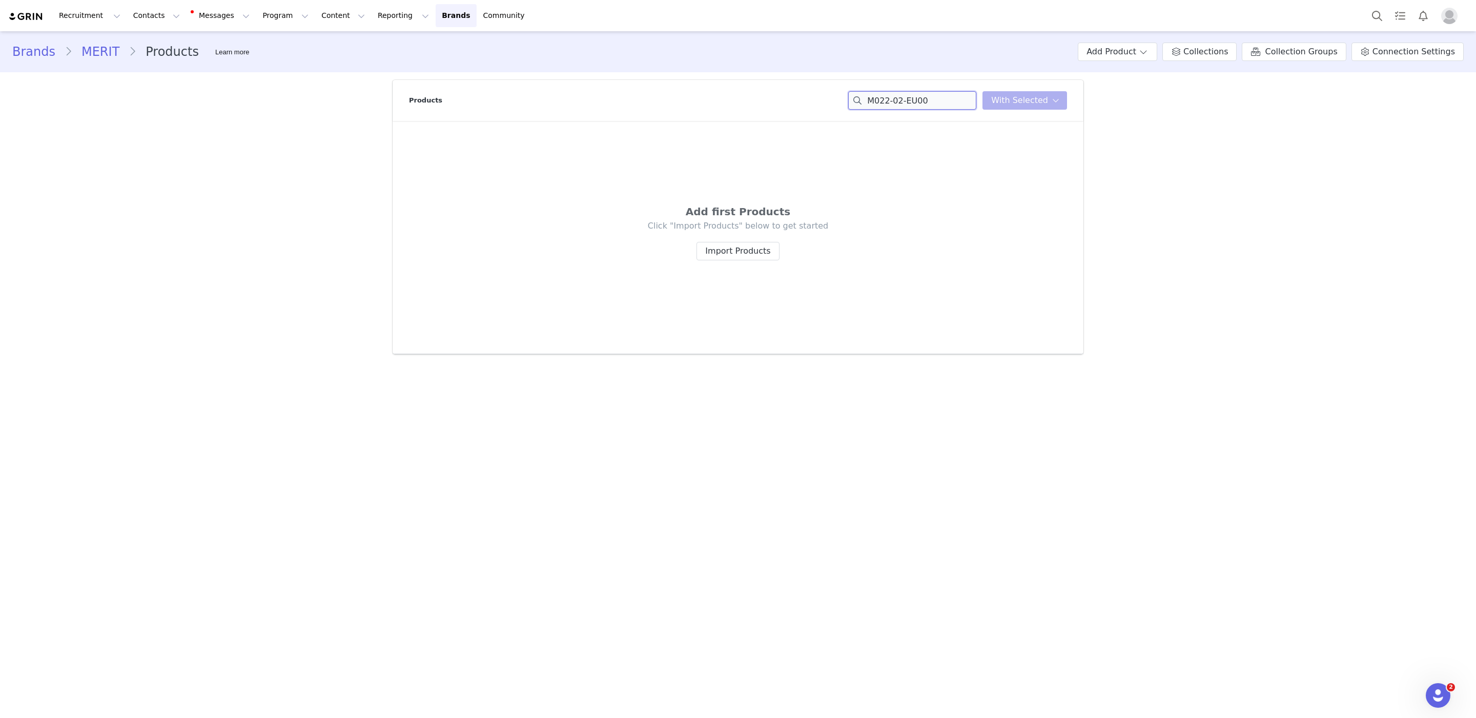
type input "M022-02-EU00"
click at [934, 99] on input "M022-02-EU00" at bounding box center [912, 100] width 128 height 18
click at [935, 99] on input "M022-02-EU00" at bounding box center [912, 100] width 128 height 18
click at [1120, 58] on button "Add Product" at bounding box center [1117, 52] width 79 height 18
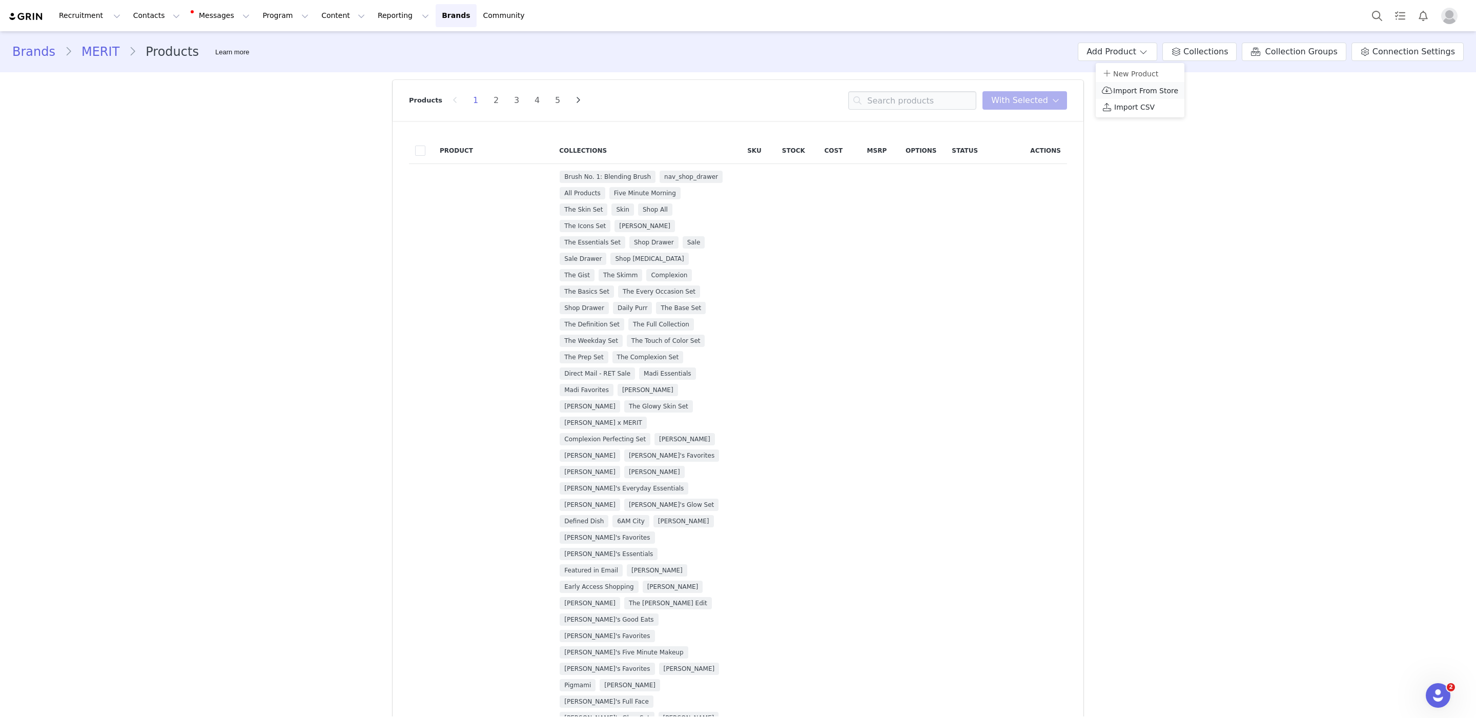
click at [1130, 90] on span "Import From Store" at bounding box center [1145, 91] width 65 height 8
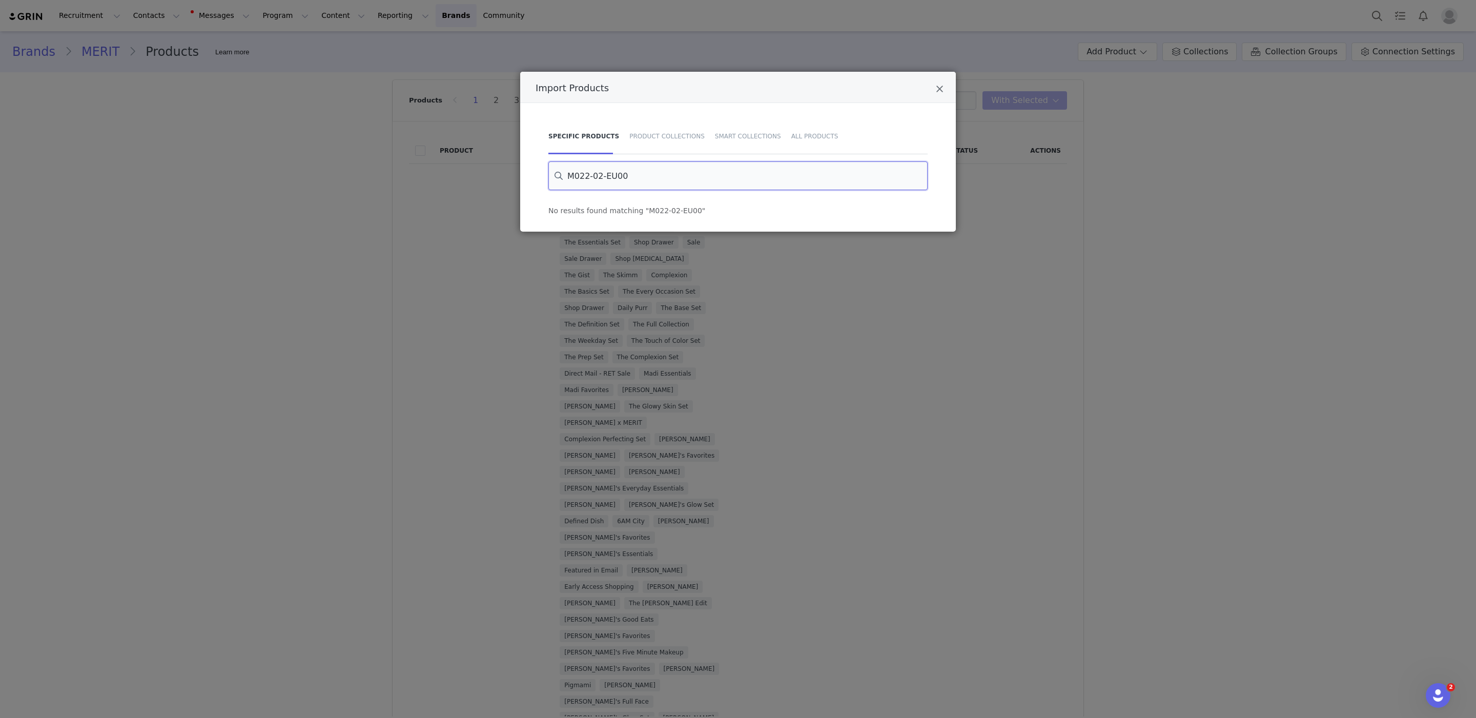
click at [806, 166] on input "M022-02-EU00" at bounding box center [737, 175] width 379 height 29
paste input "[Pre-Seeding] Solo Shadow Sheens - EU"
click at [608, 168] on input "[Pre-Seeding] Solo Shadow Sheens - EU" at bounding box center [737, 175] width 379 height 29
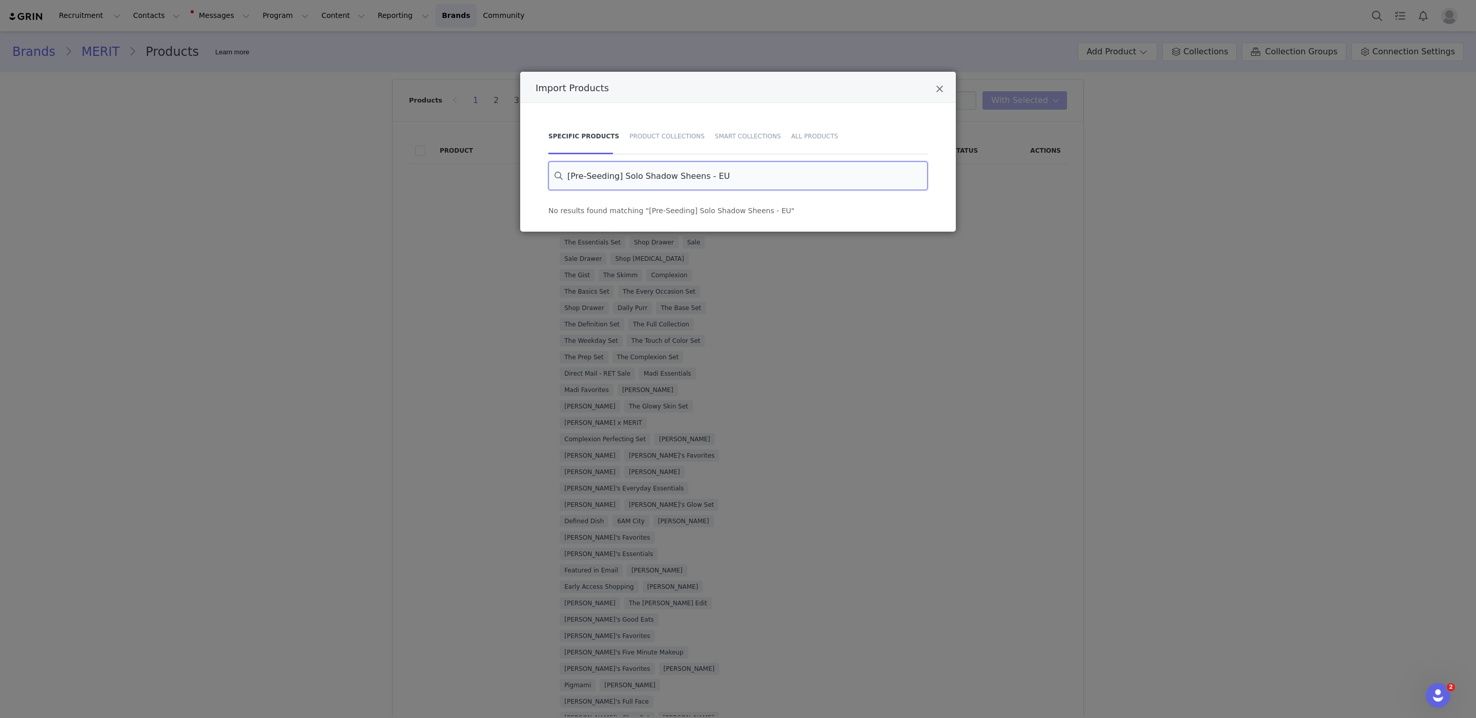
click at [608, 168] on input "[Pre-Seeding] Solo Shadow Sheens - EU" at bounding box center [737, 175] width 379 height 29
click at [810, 174] on input "[Pre-Seeding] Solo Shadow Sheens - EU" at bounding box center [737, 175] width 379 height 29
paste input "Signature Lip Lightweight Lip Blush"
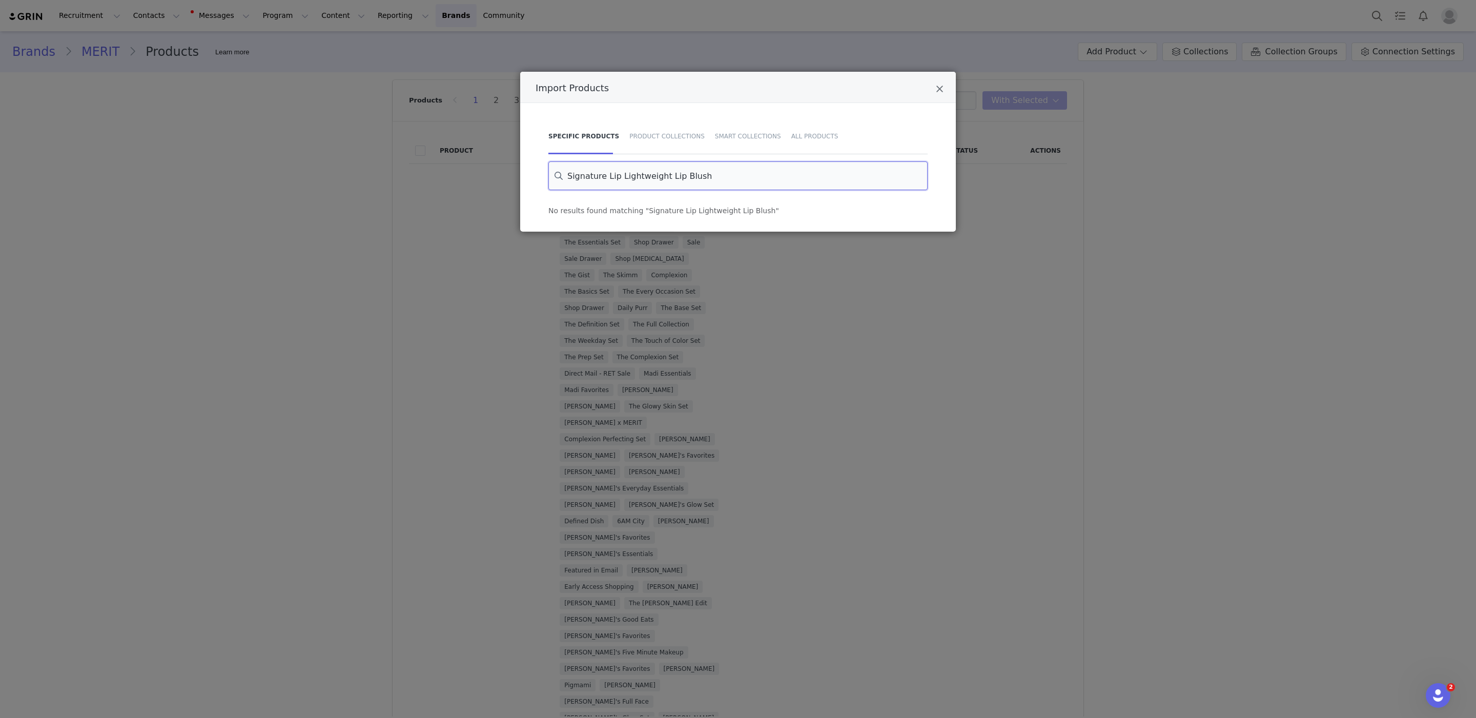
type input "Signature Lip Lightweight Lip Blush"
click at [859, 177] on input "Signature Lip Lightweight Lip Blush" at bounding box center [737, 175] width 379 height 29
drag, startPoint x: 931, startPoint y: 95, endPoint x: 939, endPoint y: 90, distance: 9.7
click at [933, 95] on div "Import Products" at bounding box center [738, 87] width 436 height 31
click at [945, 86] on div "Import Products" at bounding box center [738, 87] width 436 height 31
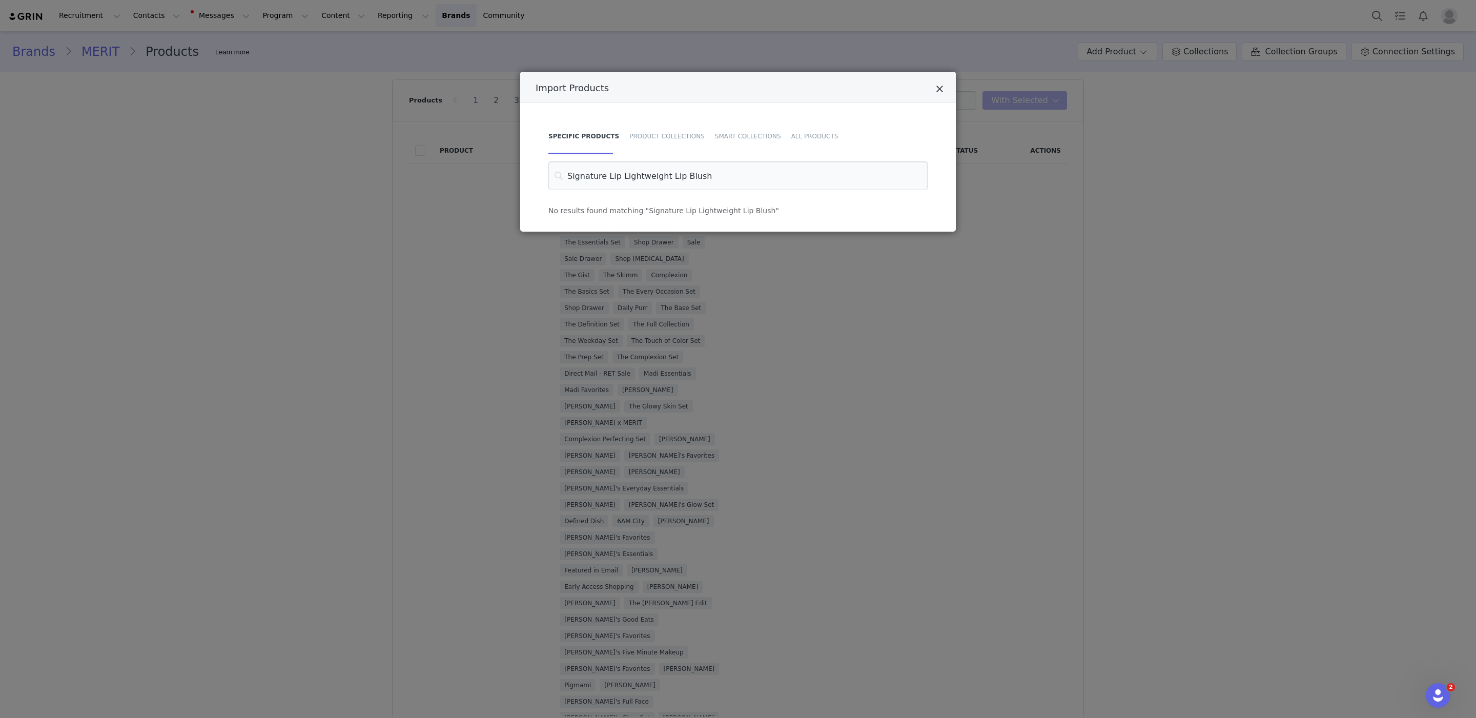
click at [943, 87] on div "Import Products" at bounding box center [738, 87] width 436 height 31
click at [940, 88] on icon "Close" at bounding box center [940, 89] width 8 height 10
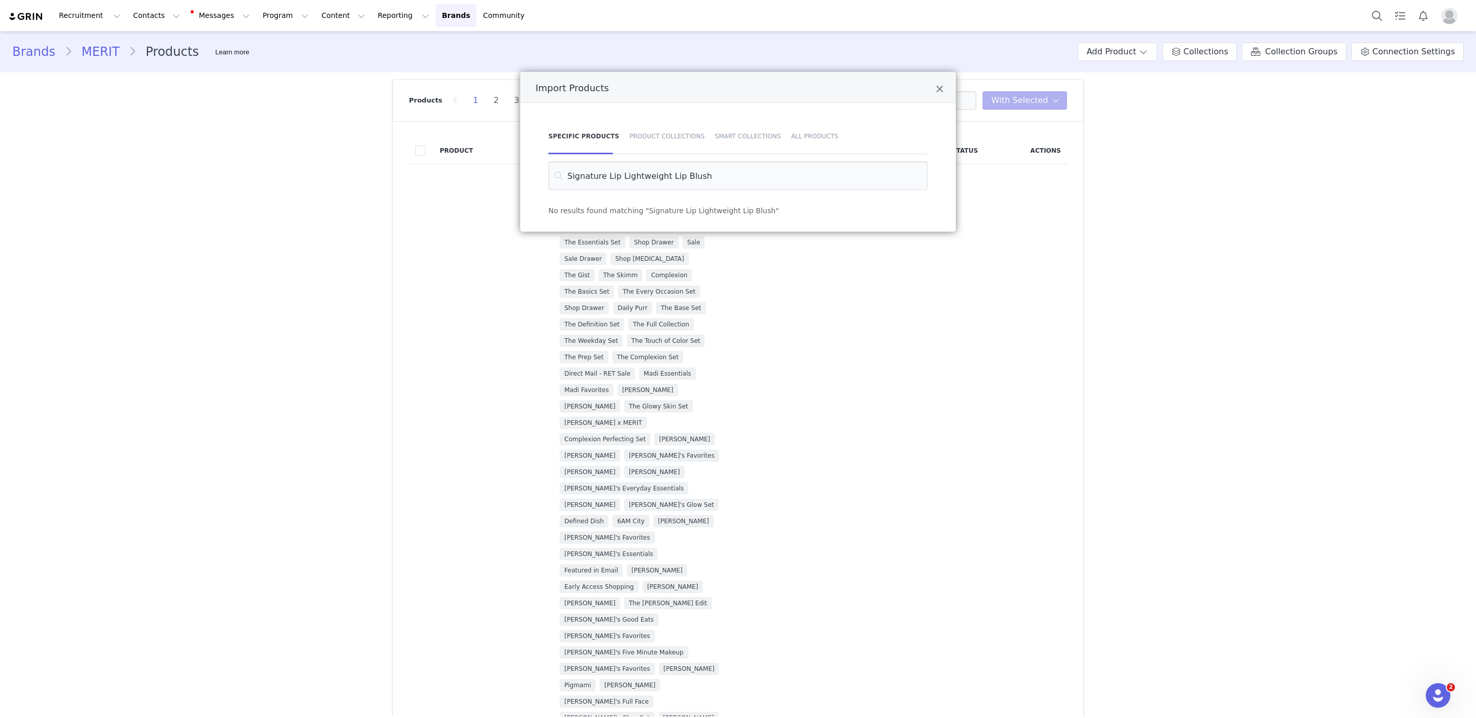
click at [938, 95] on div "Import Products Specific Products Product Collections Smart Collections All Pro…" at bounding box center [738, 152] width 436 height 160
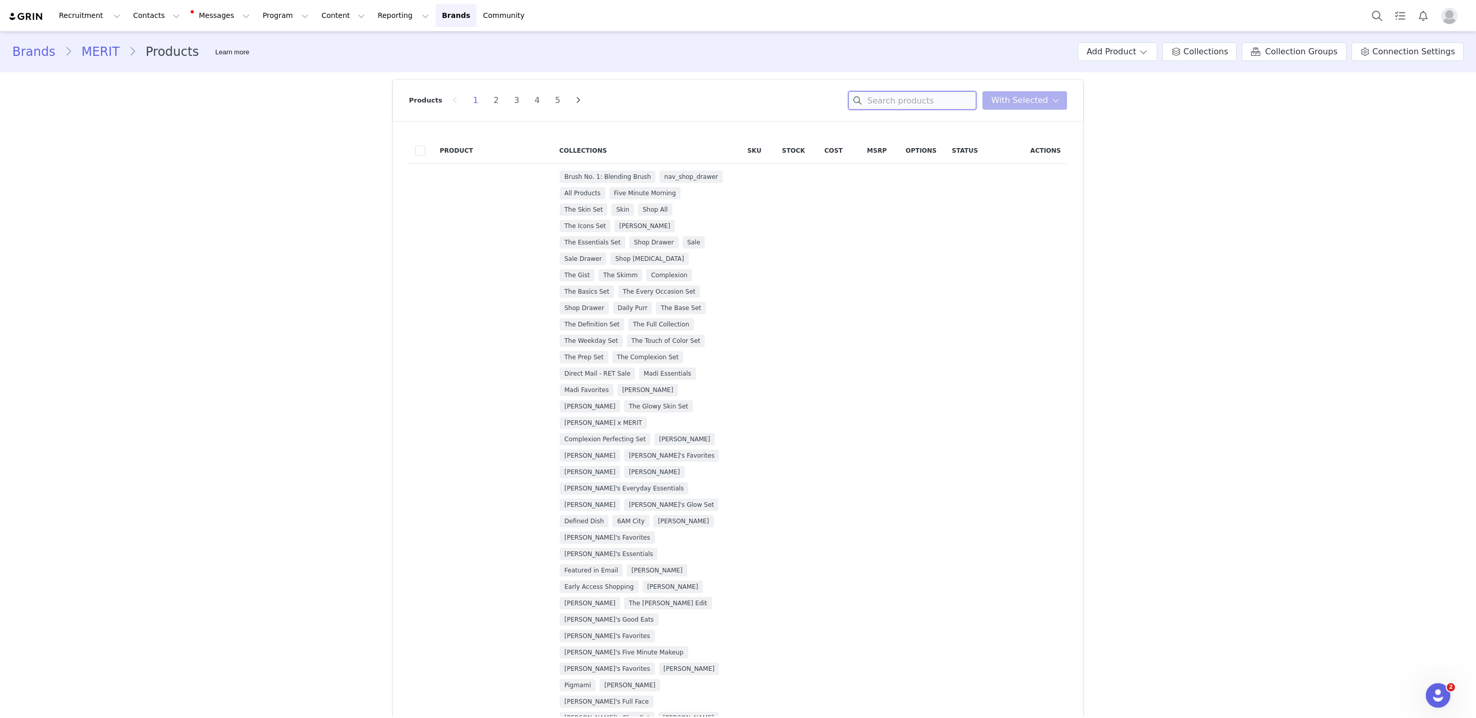
click at [936, 99] on input at bounding box center [912, 100] width 128 height 18
paste input "Signature Lip Lightweight Lip Blush"
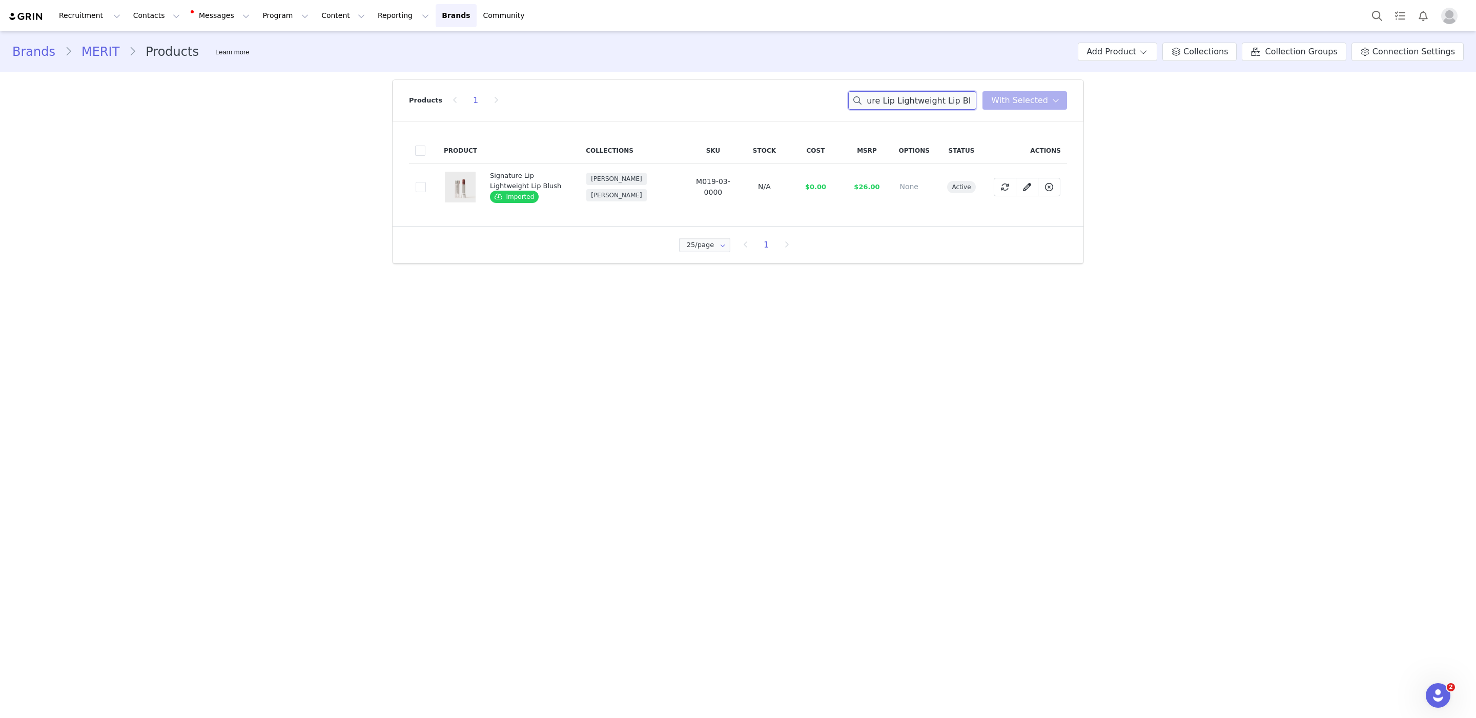
click at [923, 98] on input "Signature Lip Lightweight Lip Blush" at bounding box center [912, 100] width 128 height 18
click at [923, 101] on input "EU" at bounding box center [912, 100] width 128 height 18
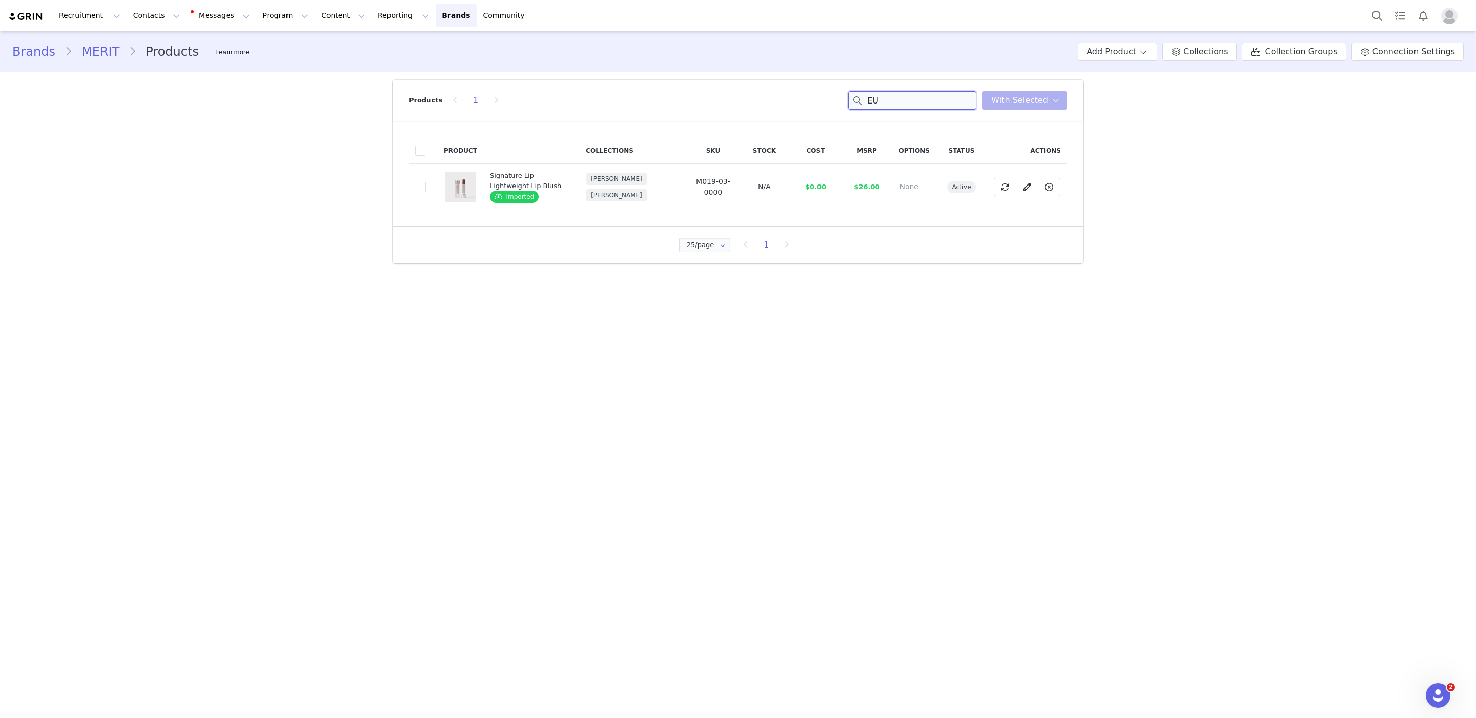
click at [913, 101] on input "EU" at bounding box center [912, 100] width 128 height 18
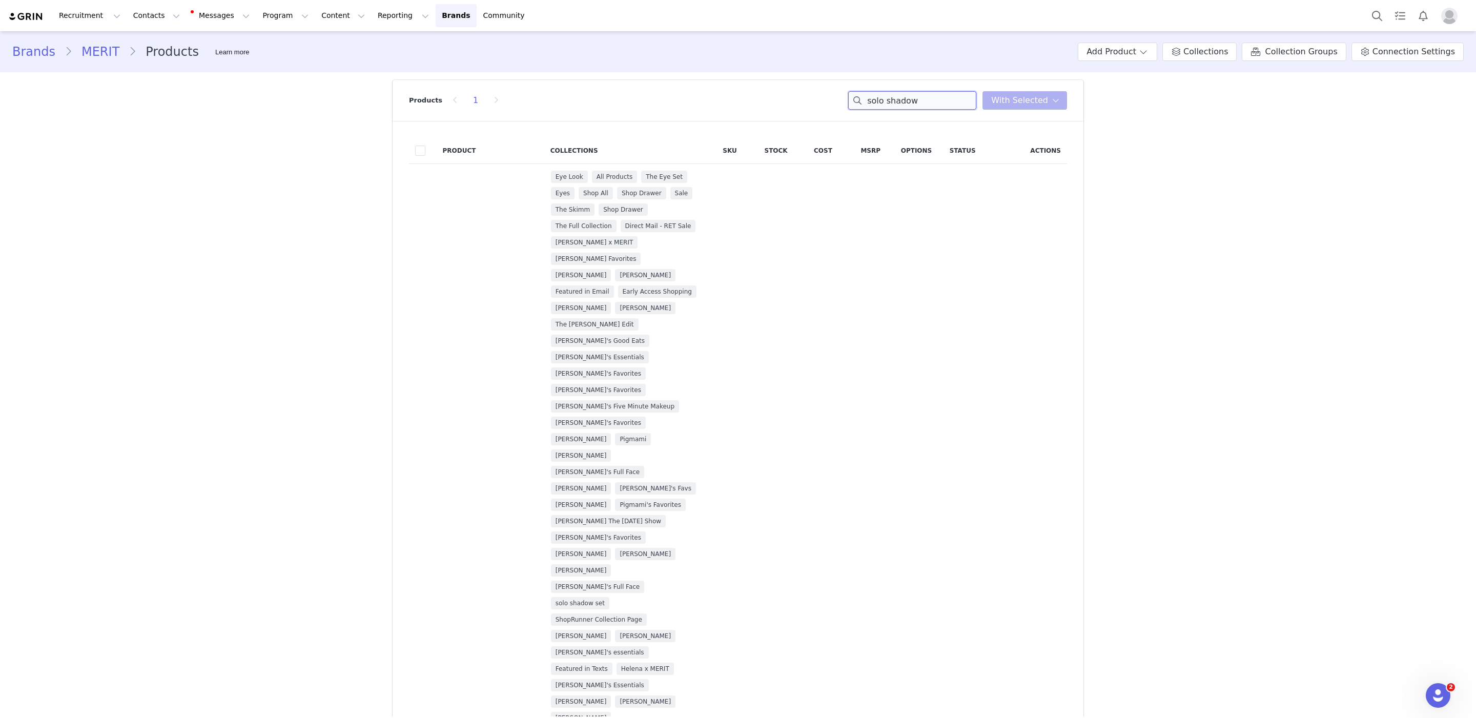
click at [930, 102] on input "solo shadow" at bounding box center [912, 100] width 128 height 18
type input "solo shadow sheen"
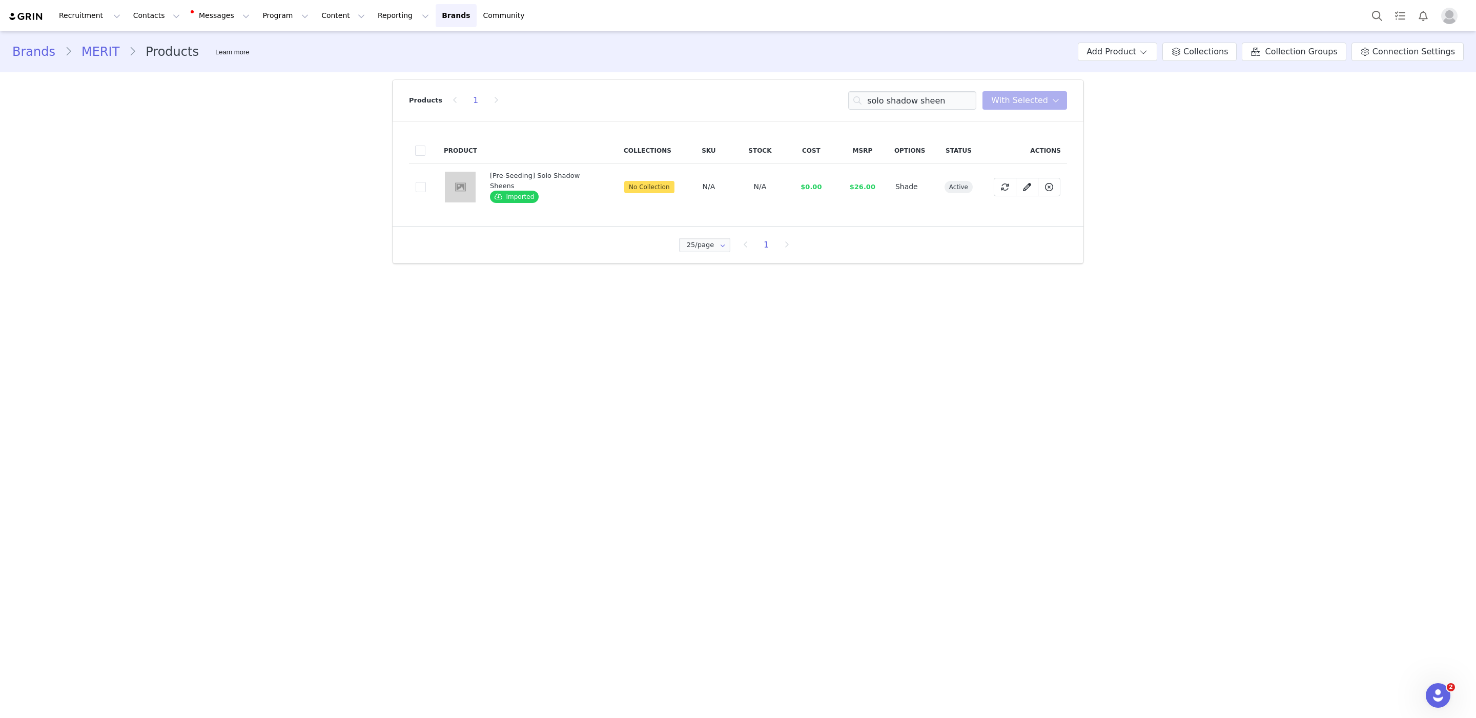
click at [510, 178] on div "[Pre-Seeding] Solo Shadow Sheens" at bounding box center [544, 181] width 109 height 20
copy div "[Pre-Seeding] Solo Shadow Sheens"
click at [547, 180] on div "[Pre-Seeding] Solo Shadow Sheens" at bounding box center [544, 181] width 109 height 20
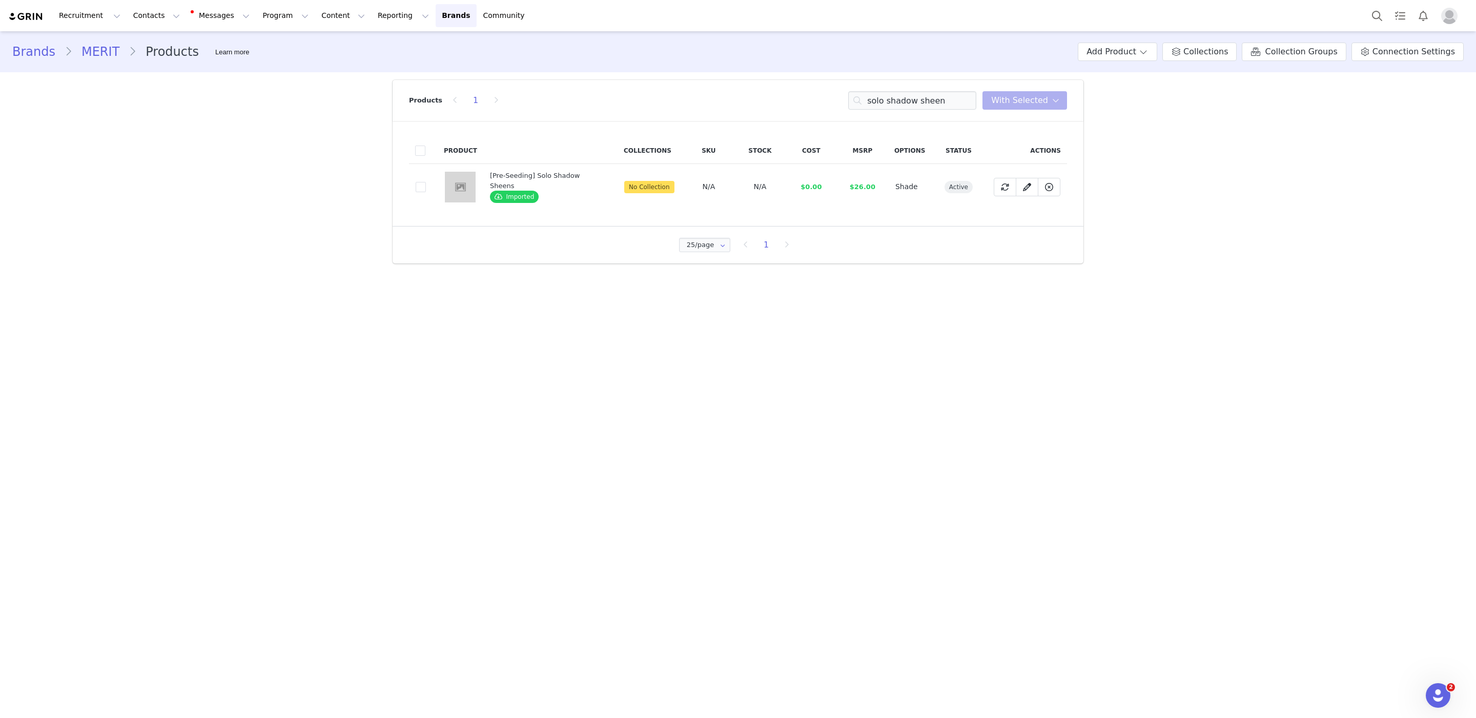
click at [508, 179] on div "[Pre-Seeding] Solo Shadow Sheens" at bounding box center [544, 181] width 109 height 20
click at [513, 210] on td "[Pre-Seeding] Solo Shadow Sheens Imported" at bounding box center [550, 187] width 134 height 46
click at [511, 200] on span "Imported" at bounding box center [514, 197] width 49 height 12
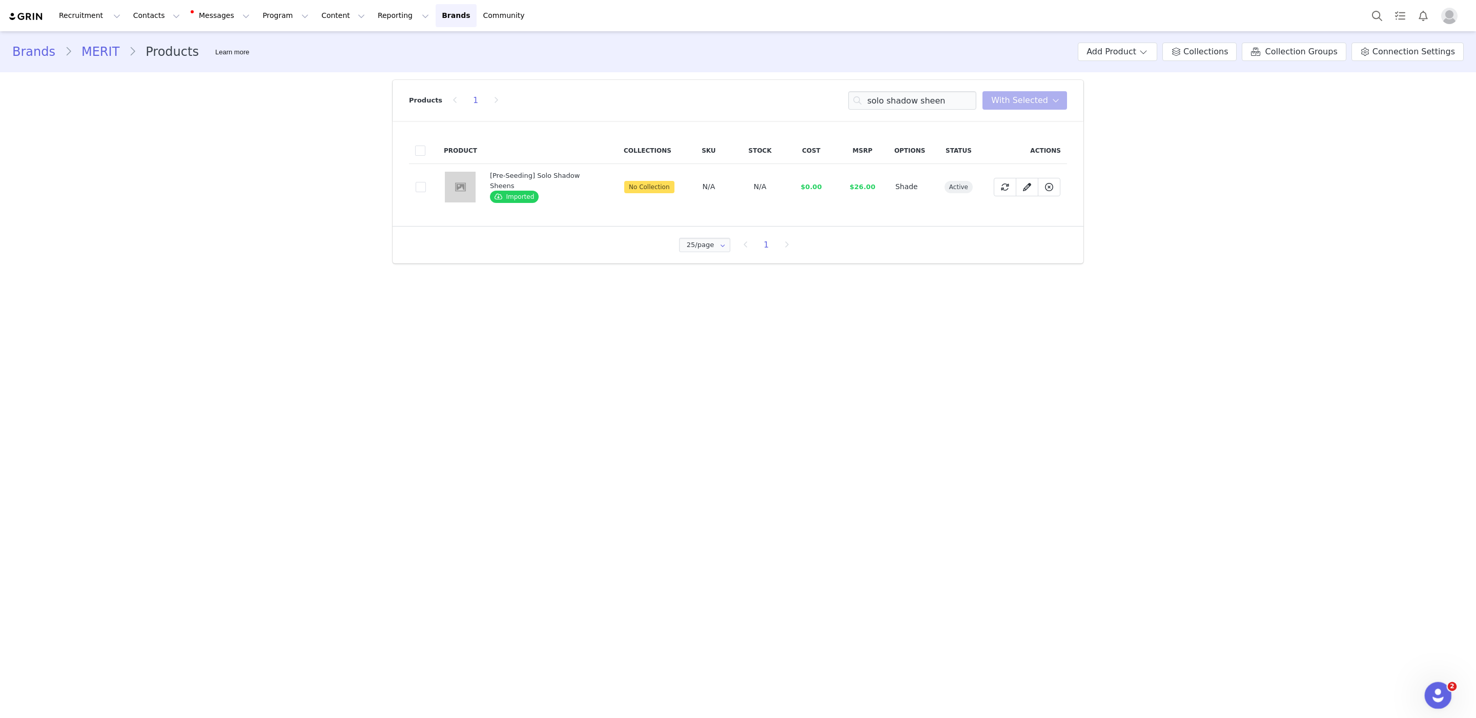
click at [1441, 691] on icon "Open Intercom Messenger" at bounding box center [1436, 694] width 17 height 17
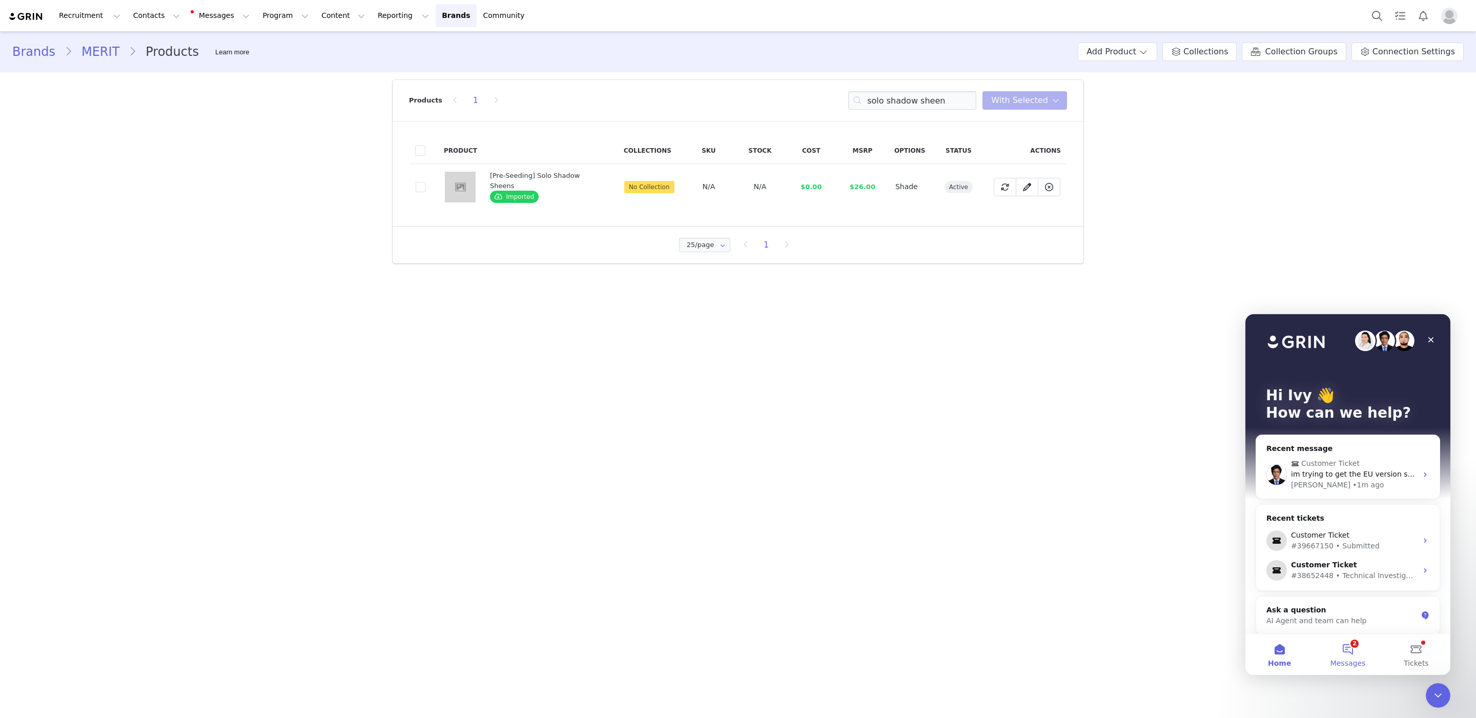
click at [1353, 646] on button "2 Messages" at bounding box center [1347, 654] width 68 height 41
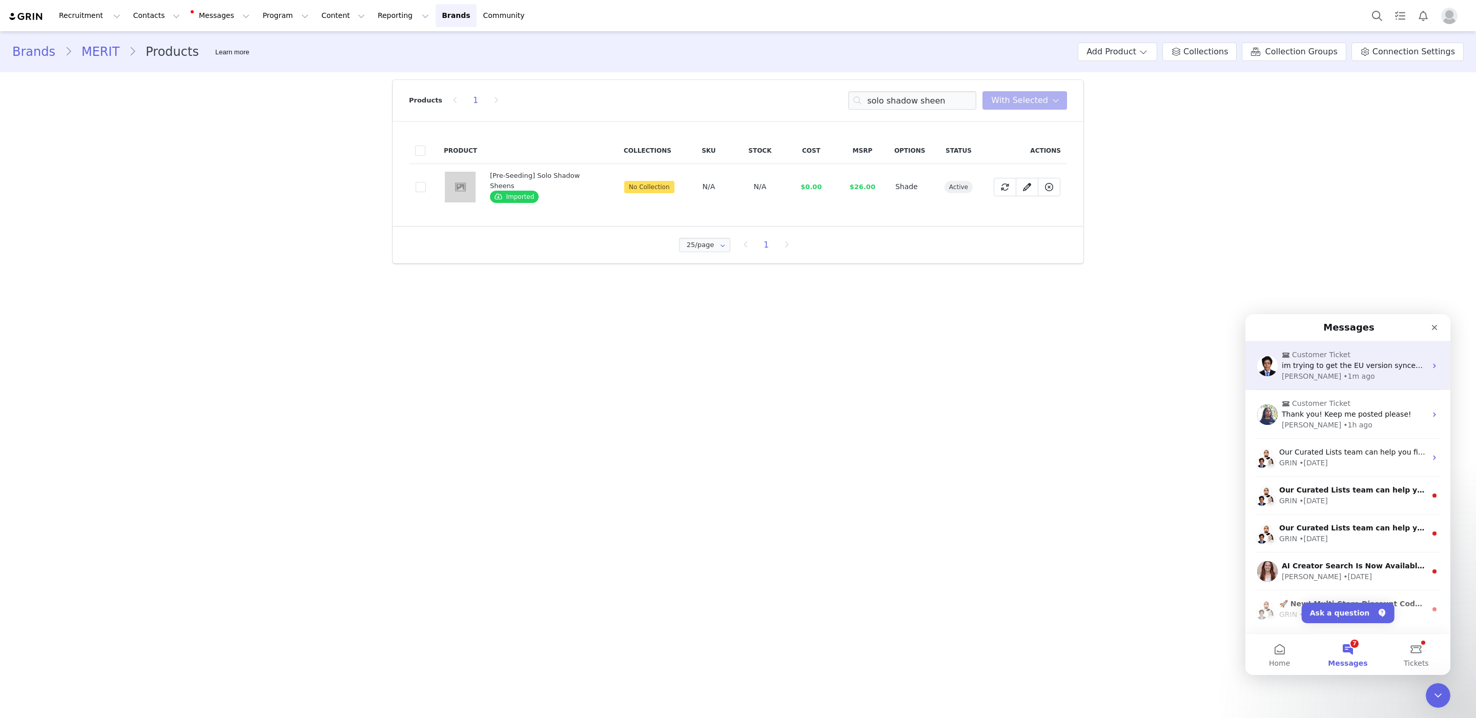
click at [1348, 378] on div "John • 1m ago" at bounding box center [1354, 376] width 144 height 11
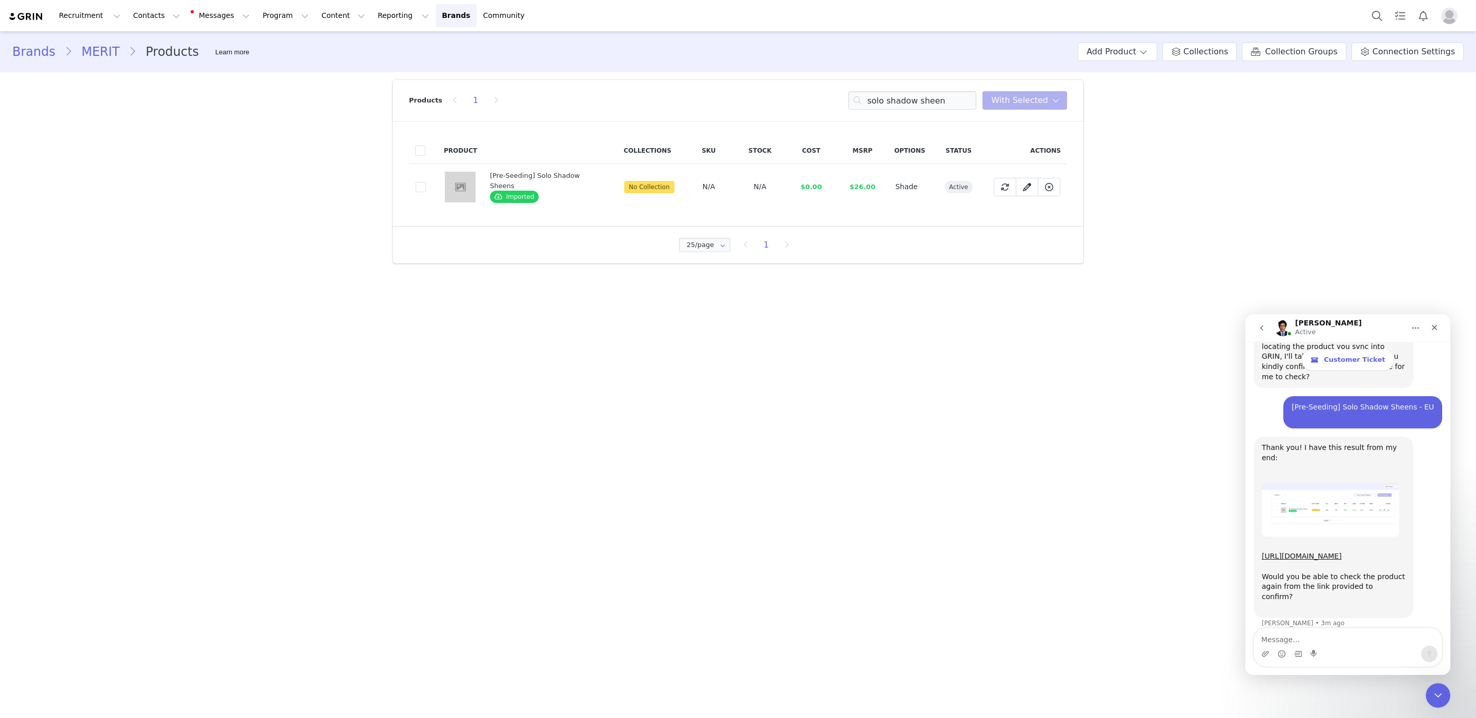
click at [1376, 644] on textarea "Message…" at bounding box center [1348, 636] width 188 height 17
type textarea "they are different SKUs!"
click at [1434, 652] on button "Send a message…" at bounding box center [1429, 654] width 16 height 16
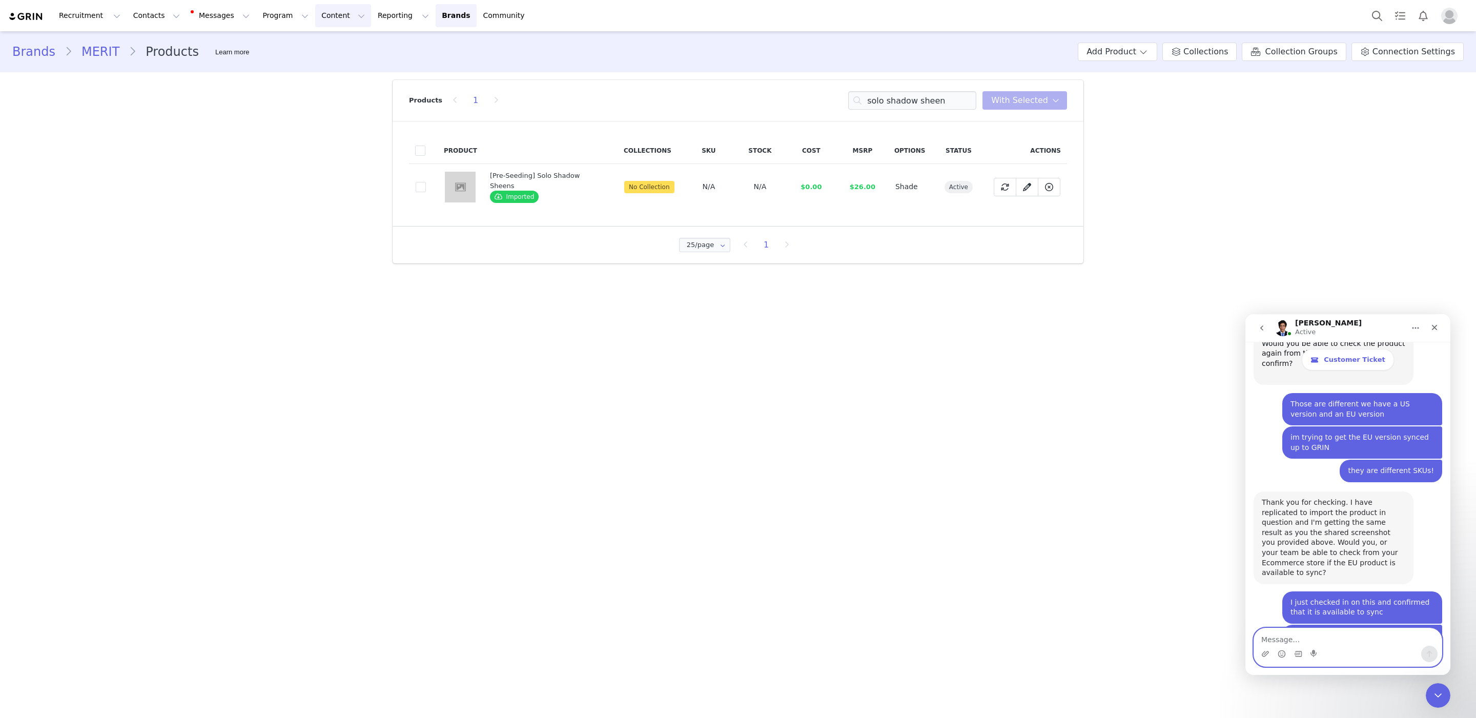
scroll to position [2765, 0]
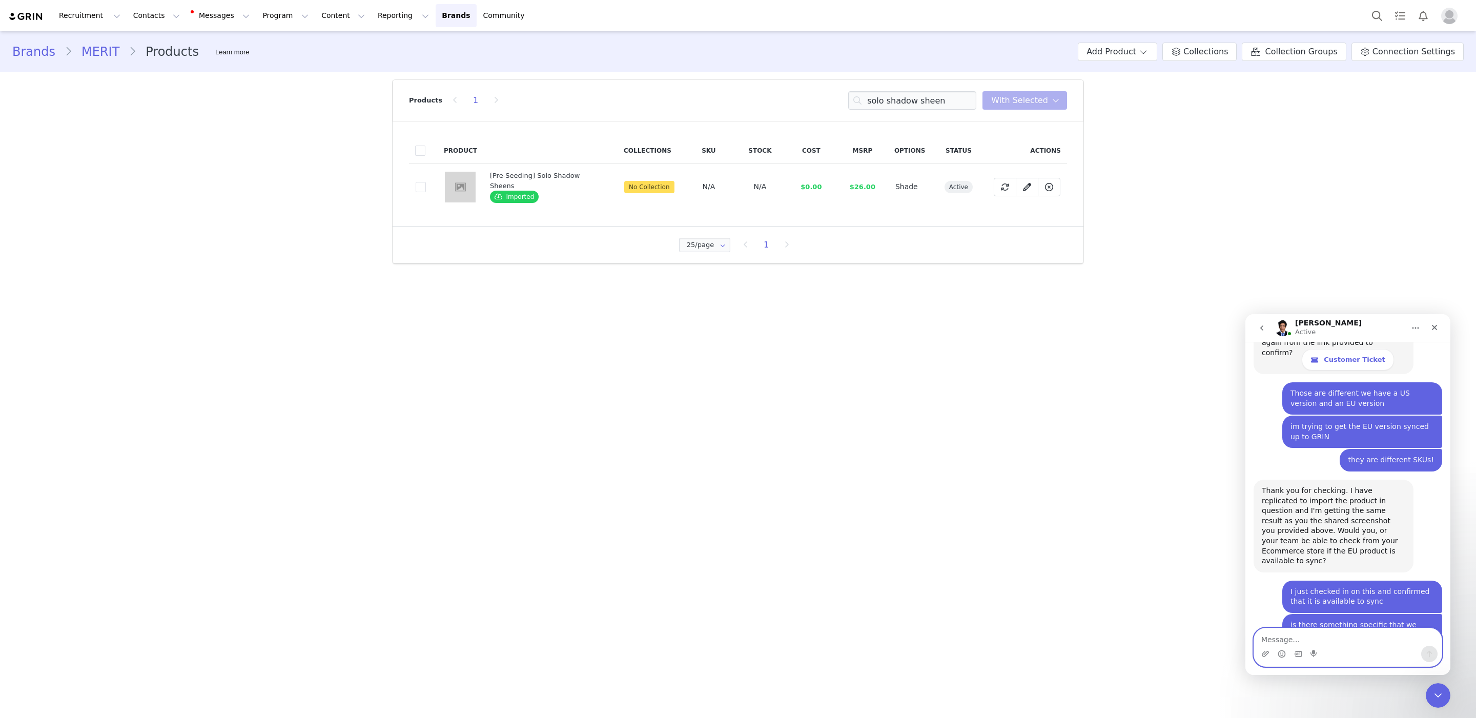
click at [1364, 633] on textarea "Message…" at bounding box center [1348, 636] width 188 height 17
click at [1367, 660] on div "From your store, the product is not within a collection but an individual produ…" at bounding box center [1333, 680] width 143 height 40
copy div "From your store, the product is not within a collection but an individual produ…"
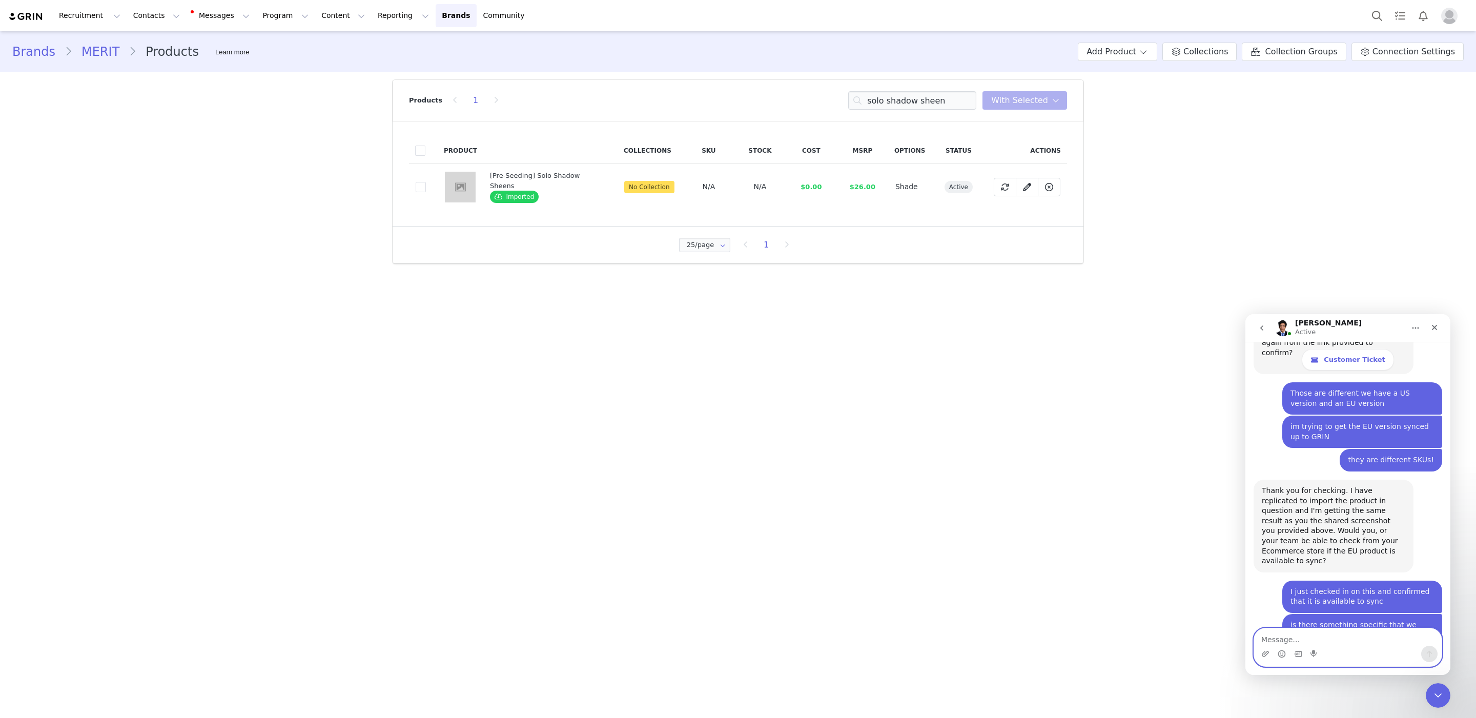
click at [1320, 643] on textarea "Message…" at bounding box center [1348, 636] width 188 height 17
type textarea "correct"
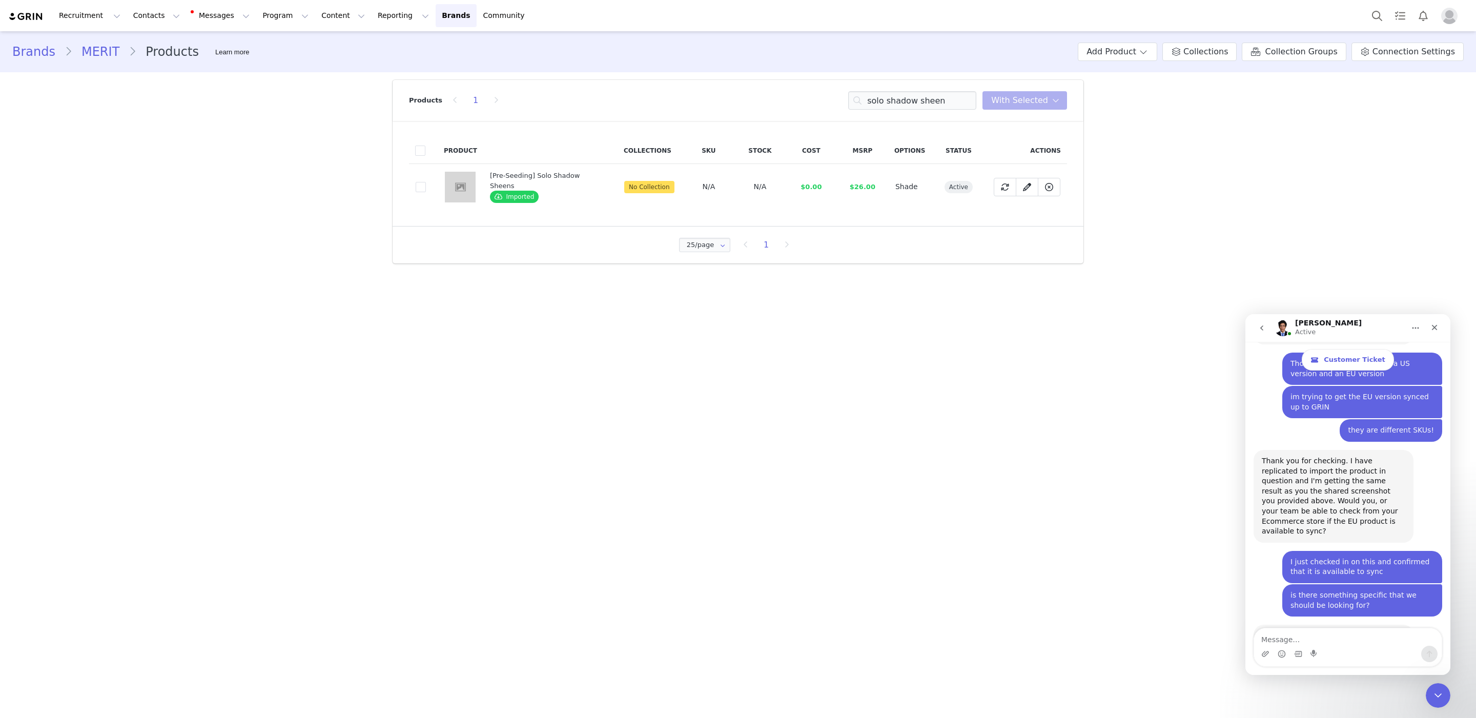
click at [6, 133] on div "Brands MERIT Products Learn more Add Product Collections Collection Groups Conn…" at bounding box center [738, 151] width 1476 height 240
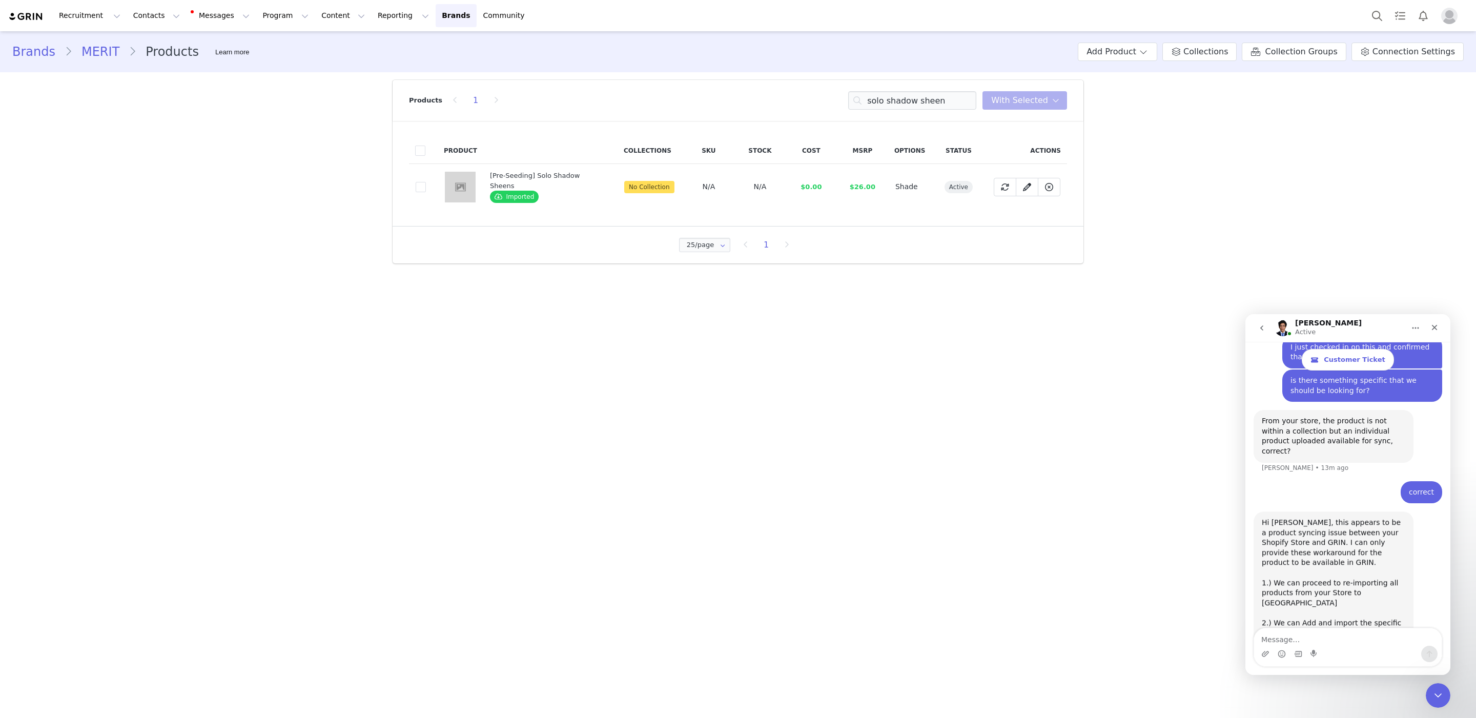
scroll to position [3017, 0]
click at [532, 255] on div "25/page 25/page 50/page 100/page 1" at bounding box center [738, 244] width 691 height 37
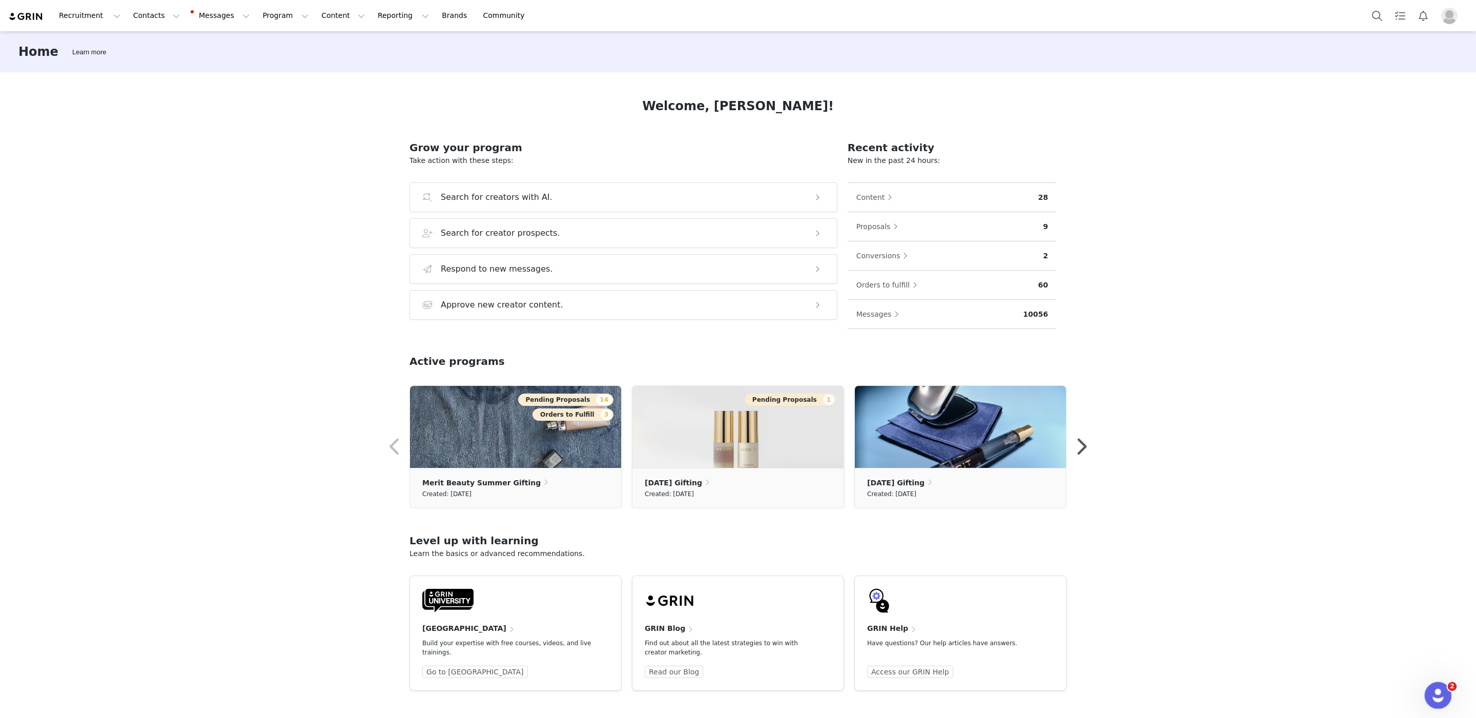
click at [1428, 702] on div "Open Intercom Messenger" at bounding box center [1436, 694] width 34 height 34
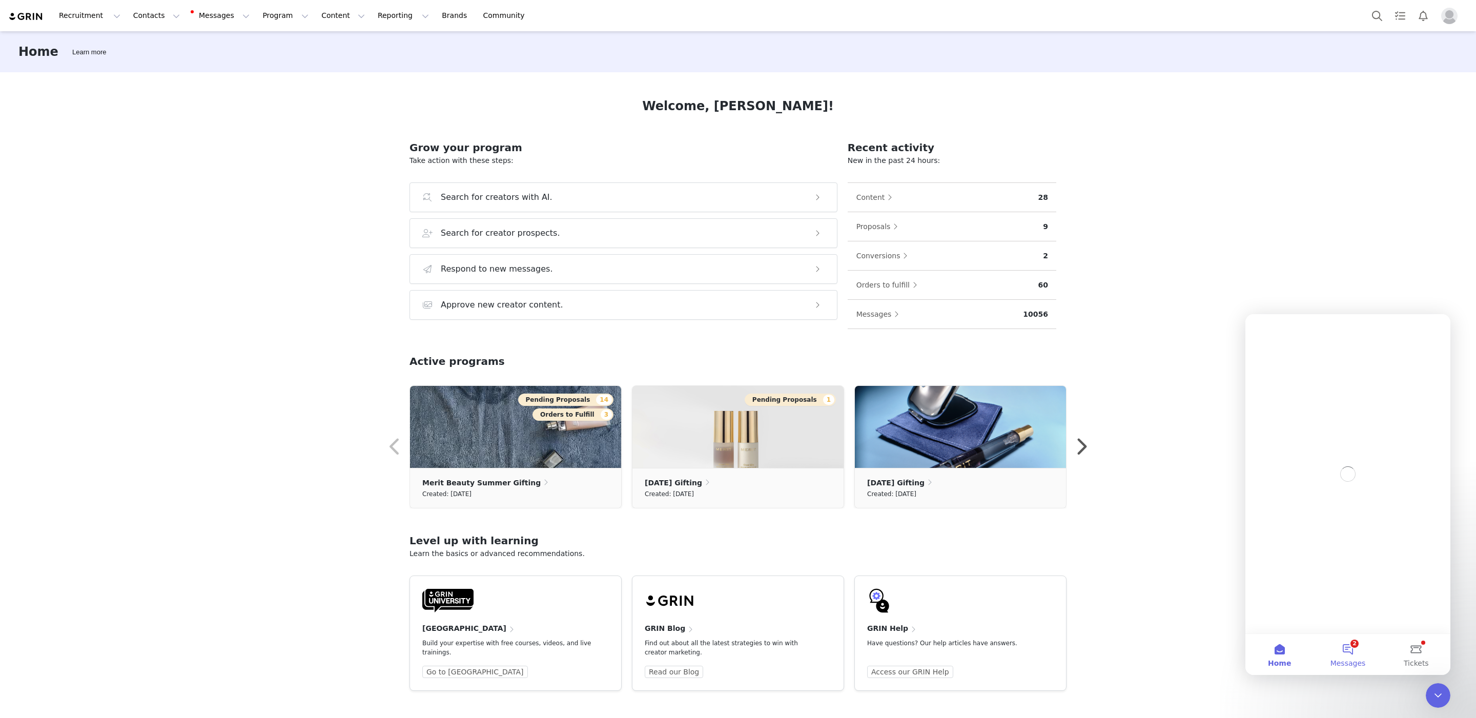
click at [1345, 649] on button "2 Messages" at bounding box center [1347, 654] width 68 height 41
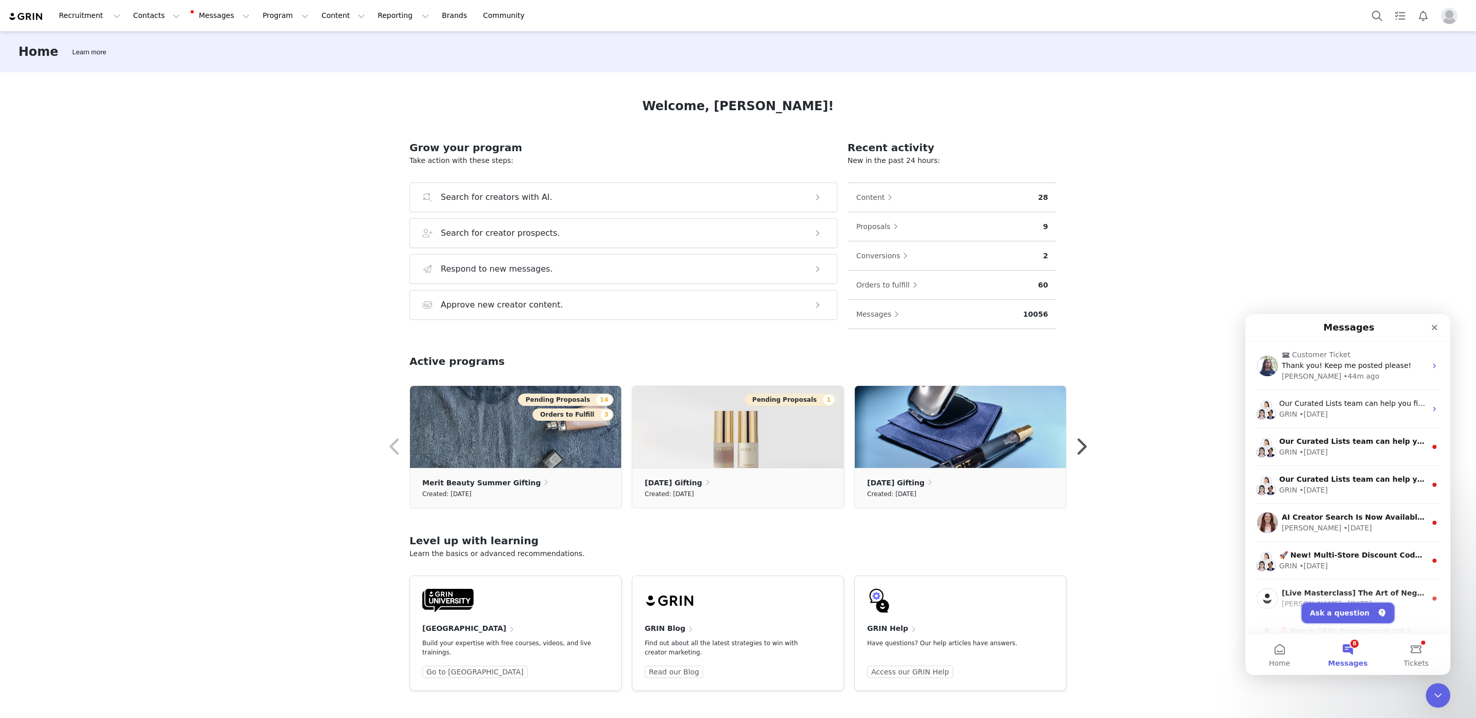
click at [1358, 617] on button "Ask a question" at bounding box center [1348, 613] width 93 height 20
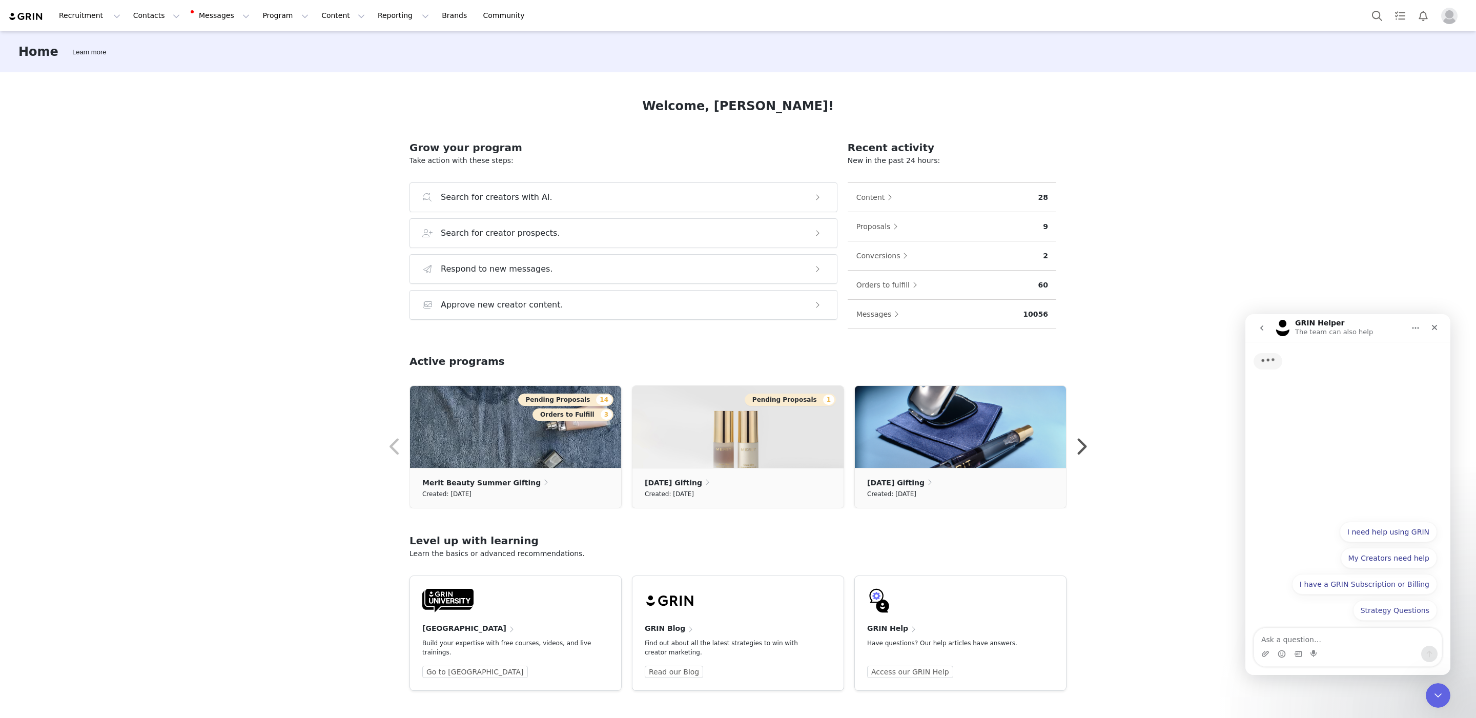
click at [1356, 639] on textarea "Ask a question…" at bounding box center [1348, 636] width 188 height 17
type textarea "Product not connecting to GRIN"
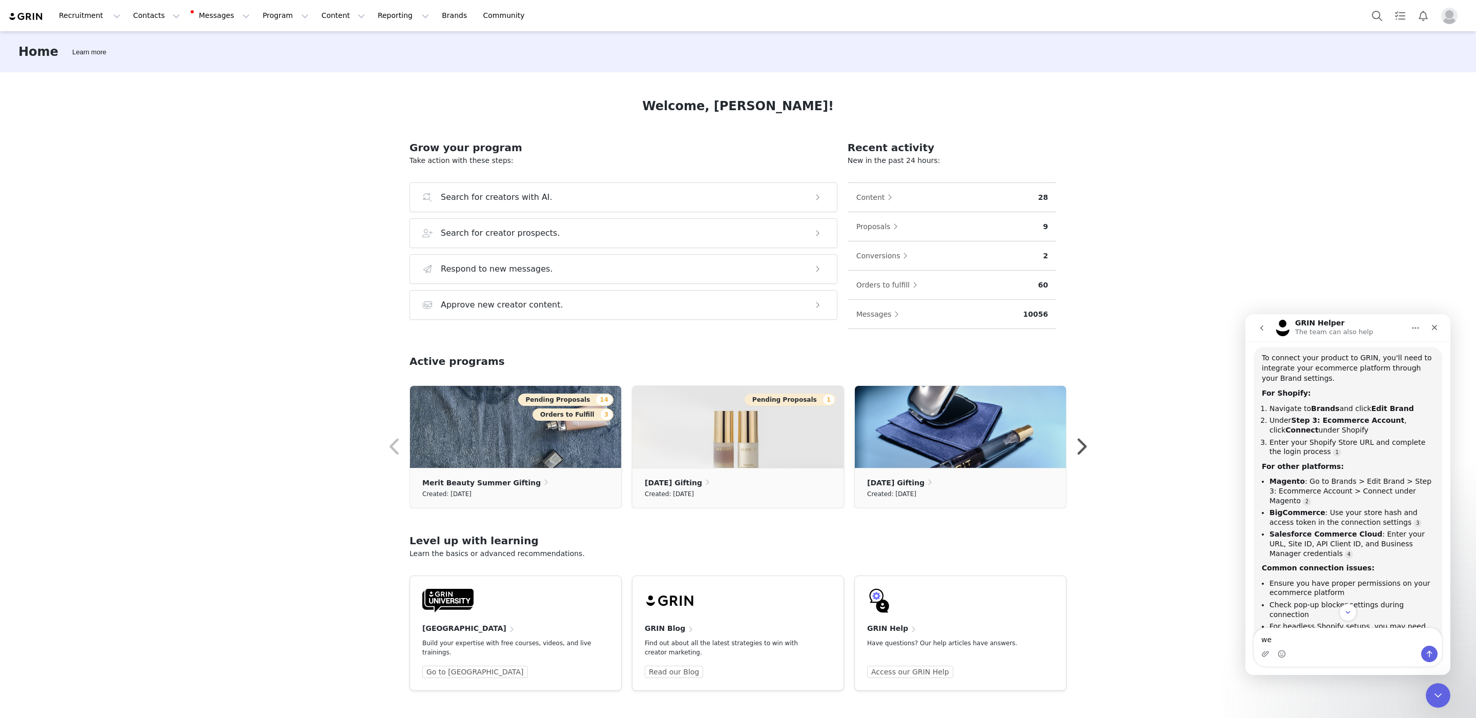
scroll to position [84, 0]
click at [1355, 381] on div "To connect your product to GRIN, you'll need to integrate your ecommerce platfo…" at bounding box center [1348, 371] width 172 height 30
click at [1351, 411] on li "Navigate to Brands and click Edit Brand" at bounding box center [1351, 412] width 164 height 10
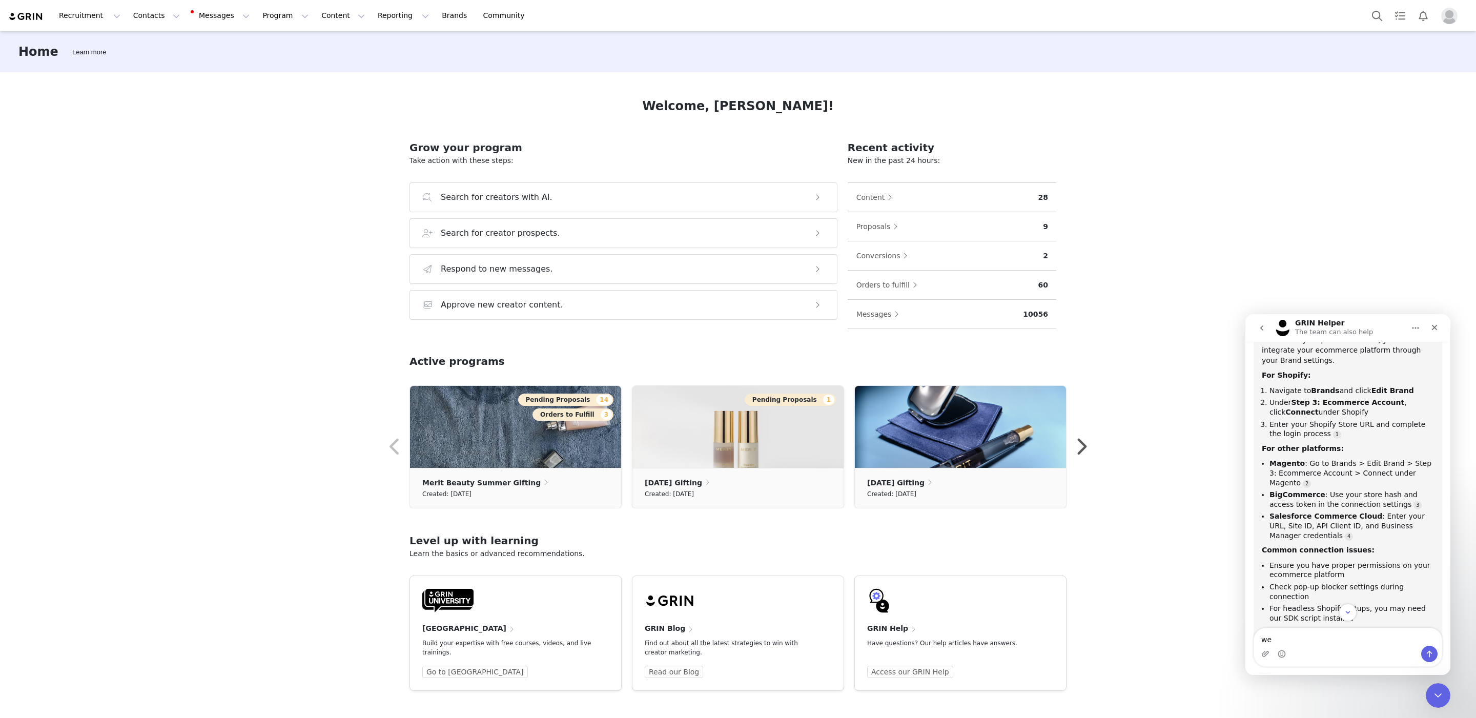
scroll to position [129, 0]
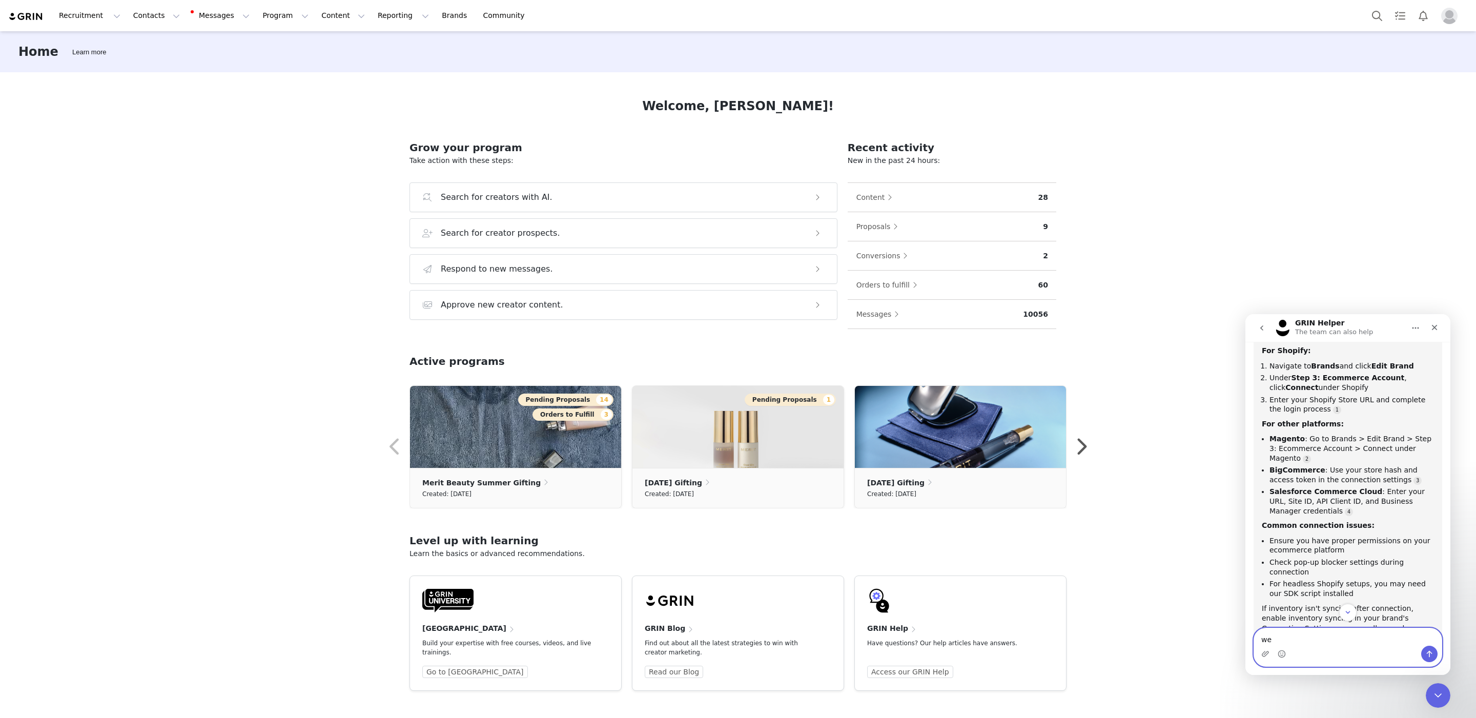
click at [1339, 644] on textarea "we" at bounding box center [1348, 636] width 188 height 17
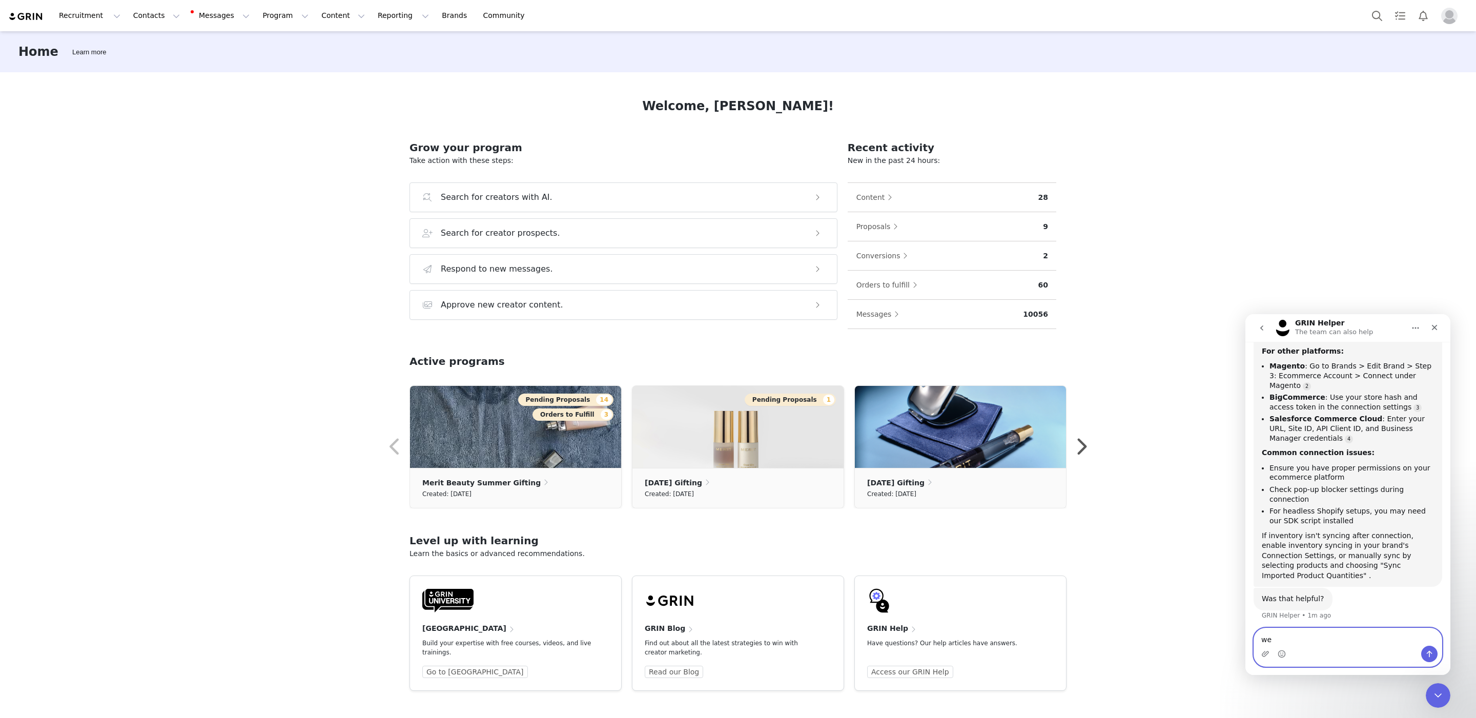
scroll to position [208, 0]
click at [1338, 632] on textarea "we" at bounding box center [1348, 636] width 188 height 17
click at [1367, 553] on div "If inventory isn't syncing after connection, enable inventory syncing in your b…" at bounding box center [1348, 551] width 172 height 50
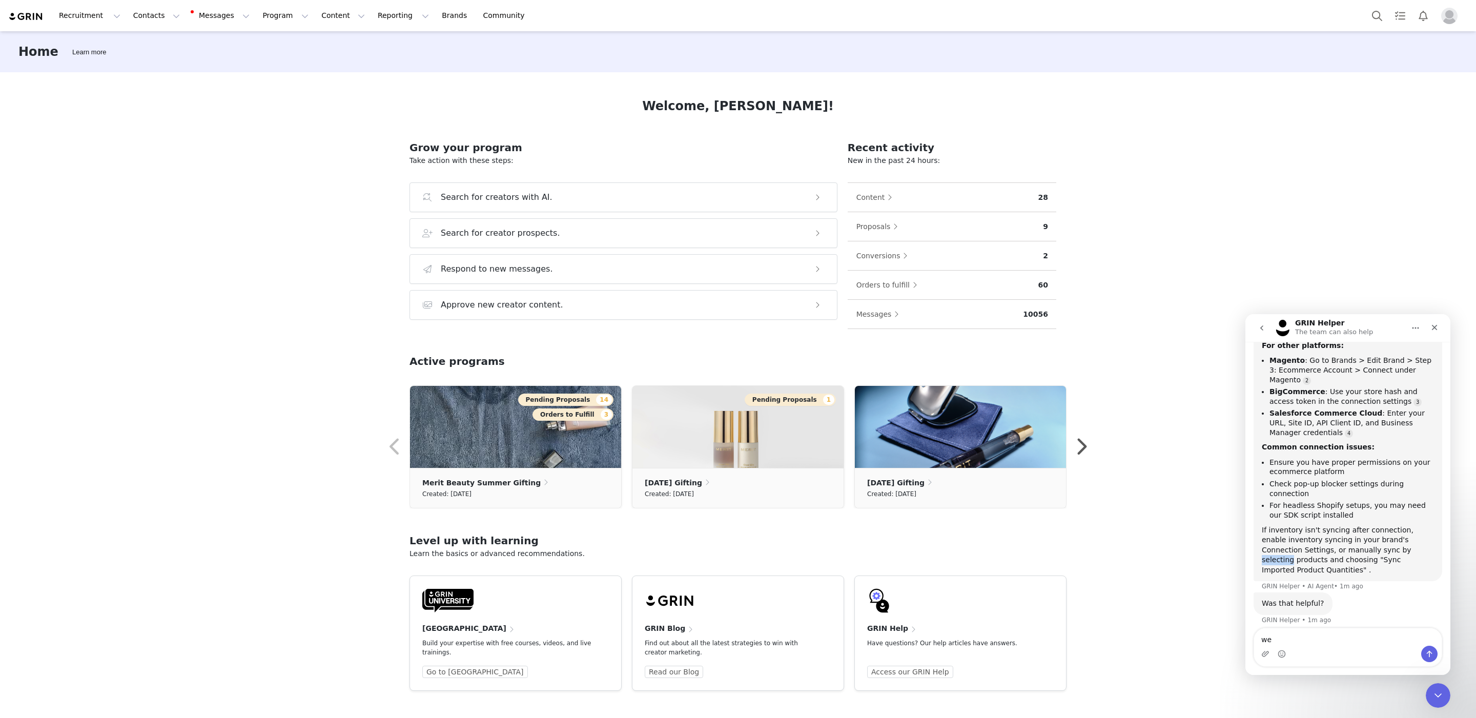
click at [1367, 553] on div "If inventory isn't syncing after connection, enable inventory syncing in your b…" at bounding box center [1348, 550] width 172 height 50
click at [1357, 636] on textarea "we" at bounding box center [1348, 636] width 188 height 17
type textarea "w"
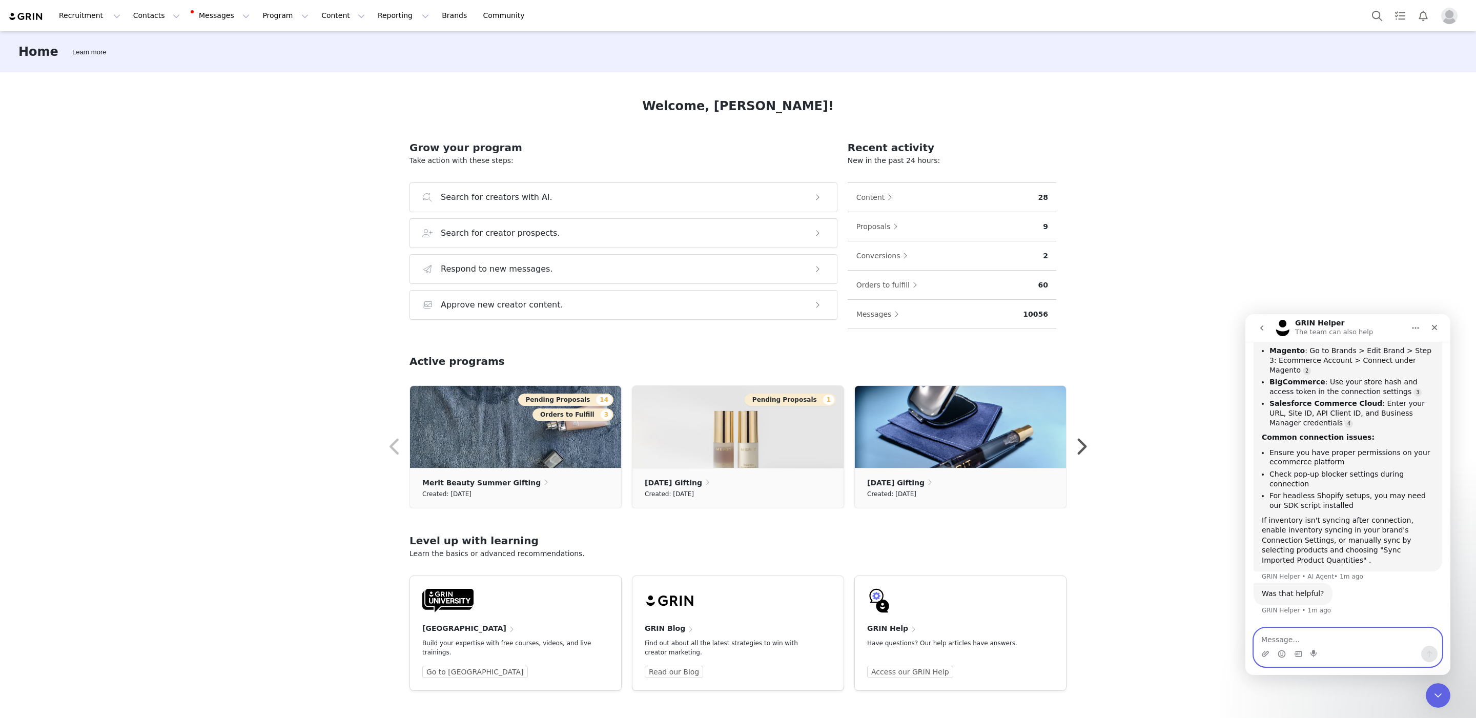
type textarea "n"
type textarea "u"
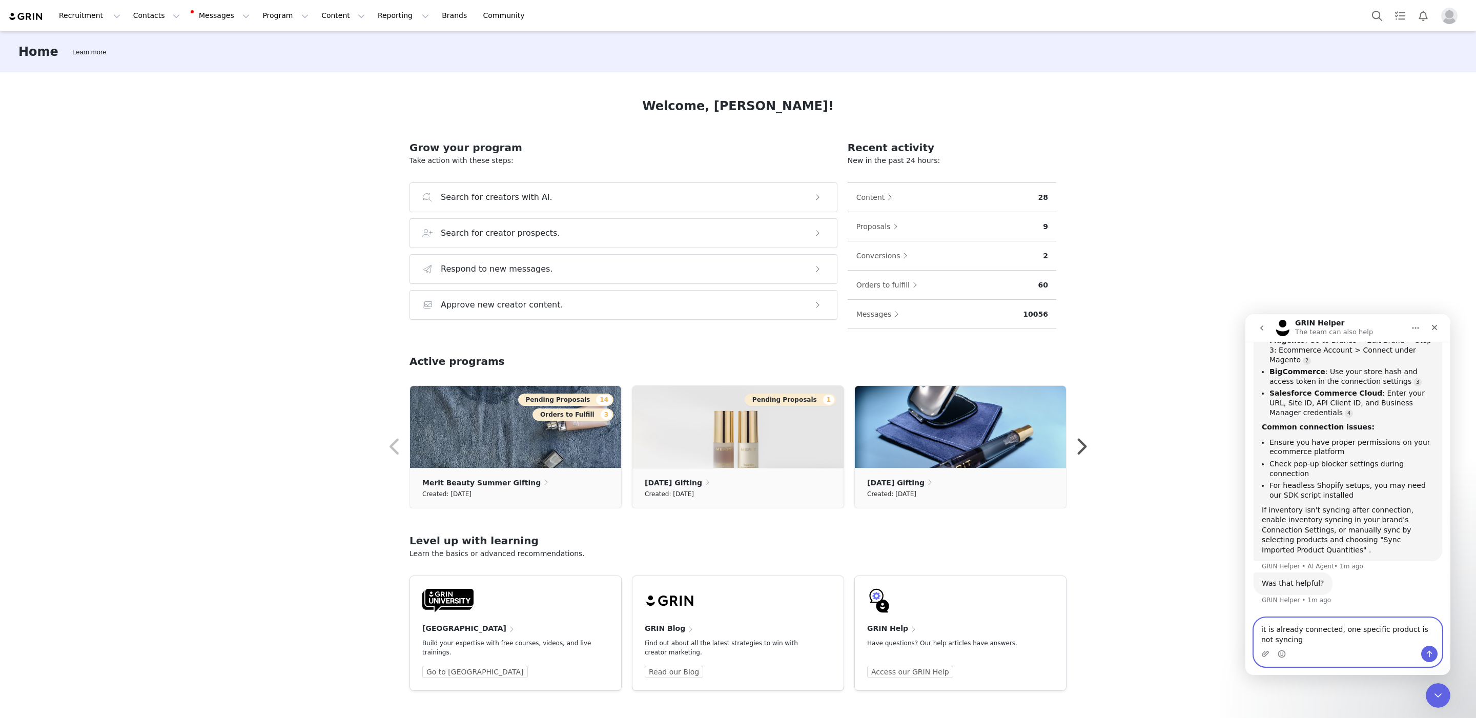
type textarea "it is already connected, one specific product is not syncing"
click at [1433, 658] on button "Send a message…" at bounding box center [1429, 654] width 16 height 16
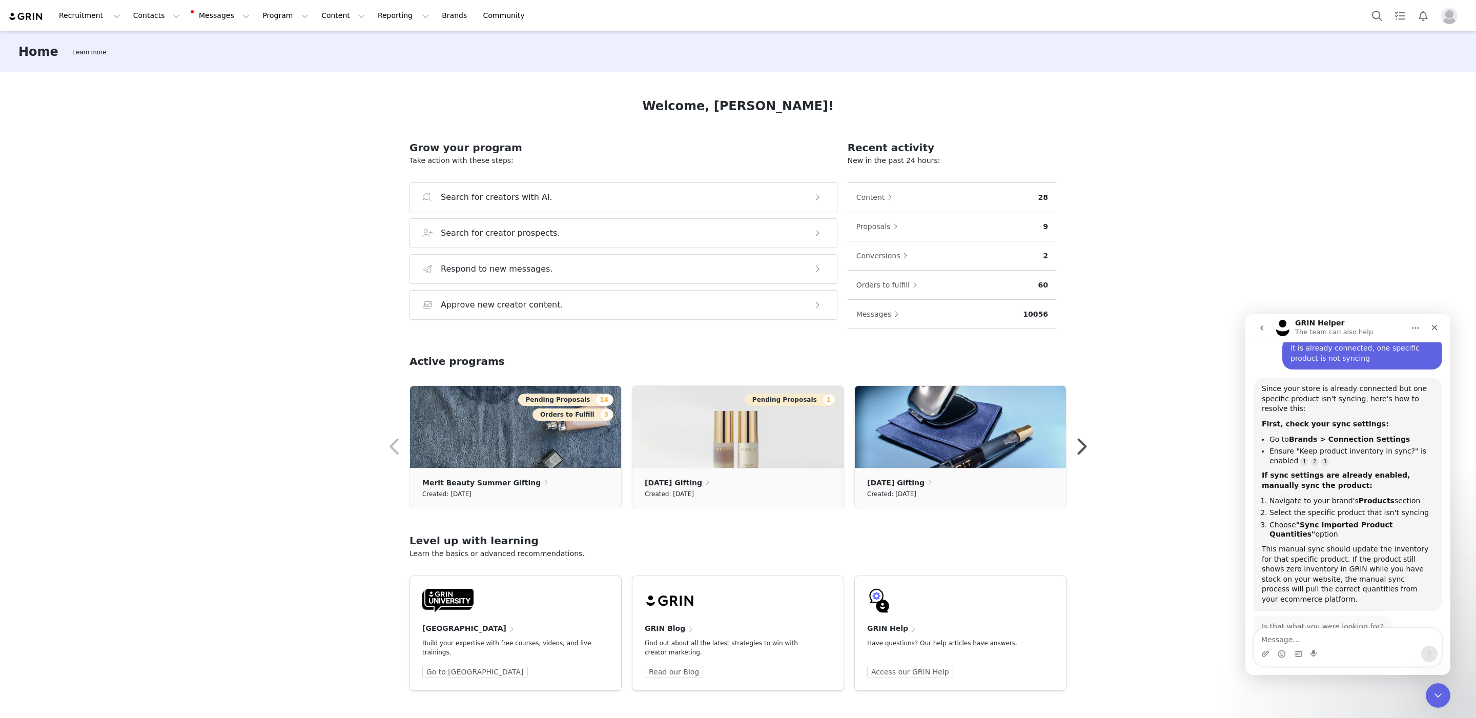
scroll to position [523, 0]
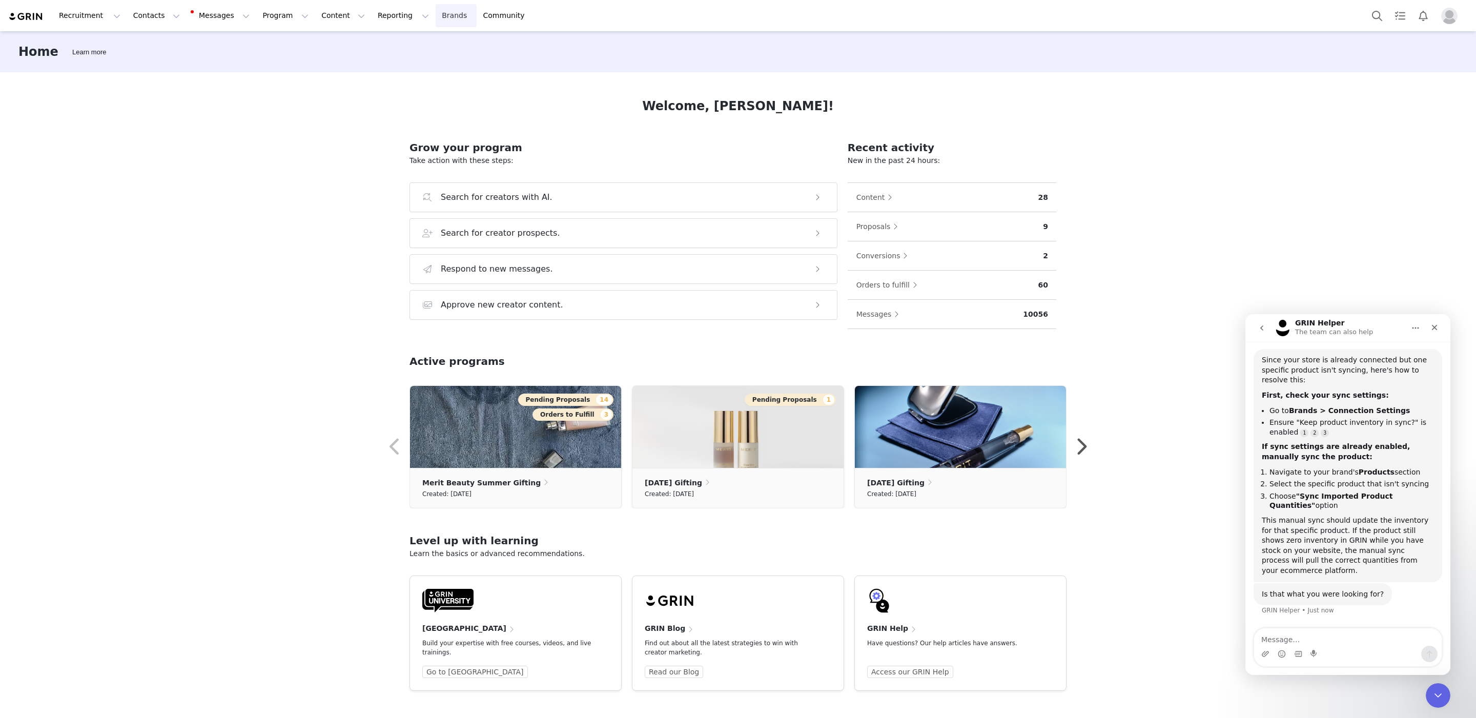
click at [436, 10] on link "Brands Brands" at bounding box center [456, 15] width 40 height 23
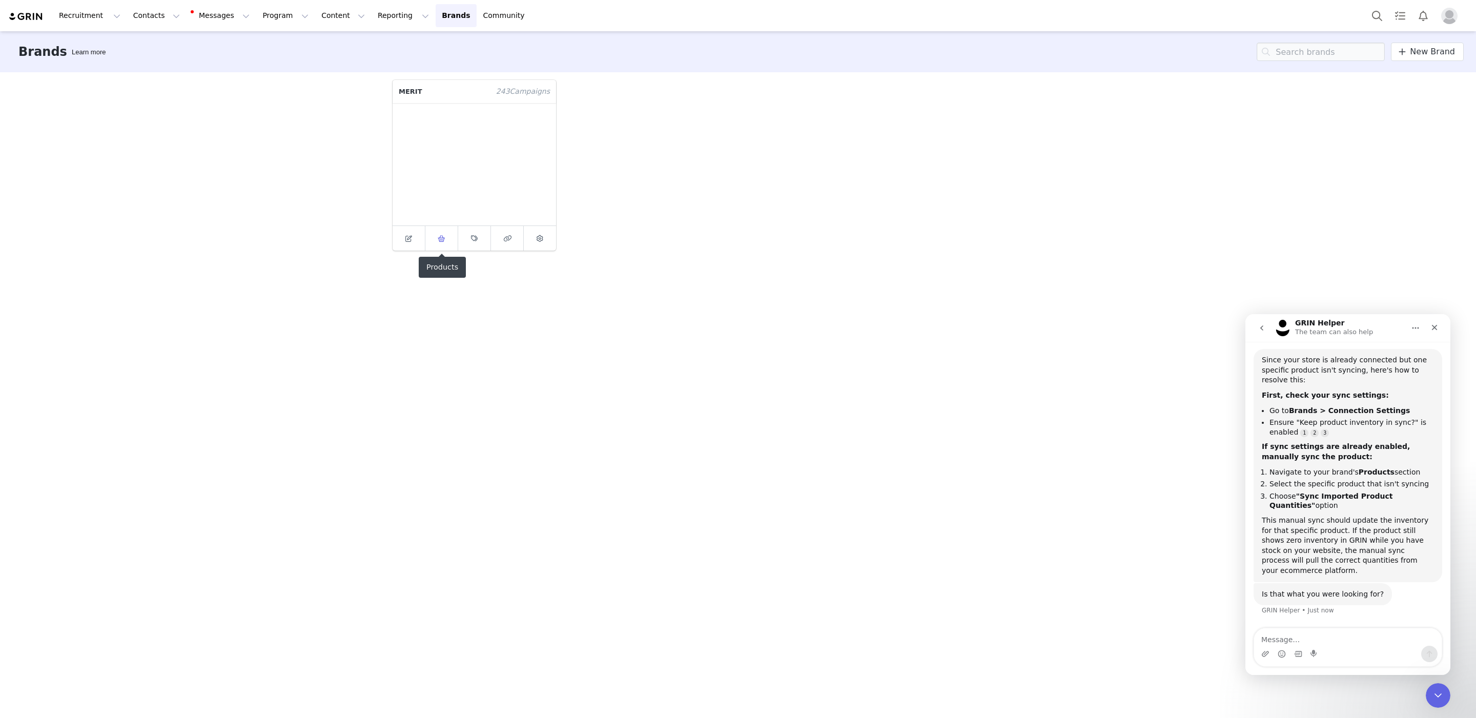
click at [451, 238] on link at bounding box center [441, 238] width 33 height 25
click at [1370, 53] on span at bounding box center [1365, 52] width 10 height 12
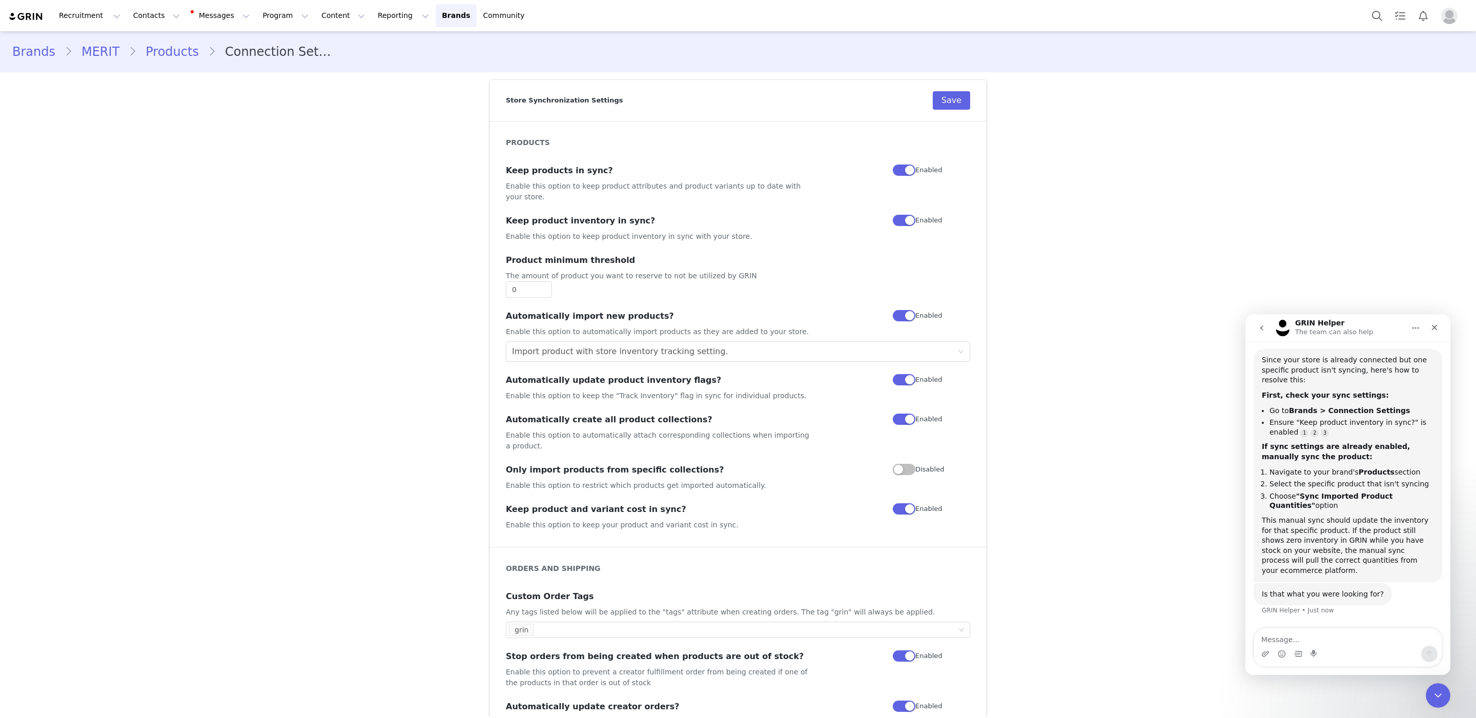
click at [1360, 492] on b ""Sync Imported Product Quantities"" at bounding box center [1330, 501] width 123 height 18
click at [1360, 491] on b ""Sync Imported Product Quantities"" at bounding box center [1330, 500] width 123 height 18
click at [1355, 515] on div "This manual sync should update the inventory for that specific product. If the …" at bounding box center [1348, 545] width 172 height 60
click at [160, 49] on link "Products" at bounding box center [172, 52] width 72 height 18
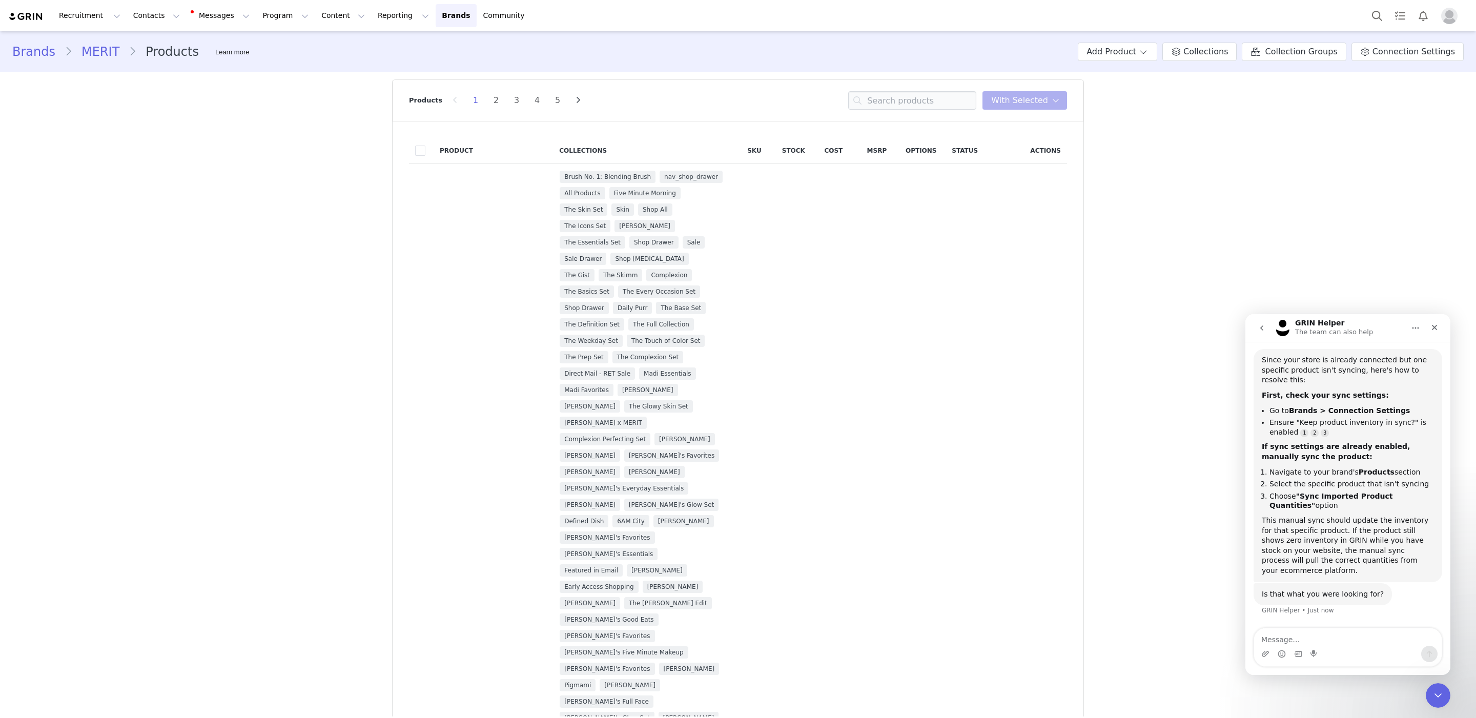
click at [894, 86] on div "Products 1 2 3 4 5 You have 0 product s selected Add to Collections Remove from…" at bounding box center [738, 100] width 658 height 41
click at [894, 95] on input at bounding box center [912, 100] width 128 height 18
click at [885, 100] on input at bounding box center [912, 100] width 128 height 18
click at [1318, 638] on textarea "Message…" at bounding box center [1348, 636] width 188 height 17
type textarea "I still cant find the product"
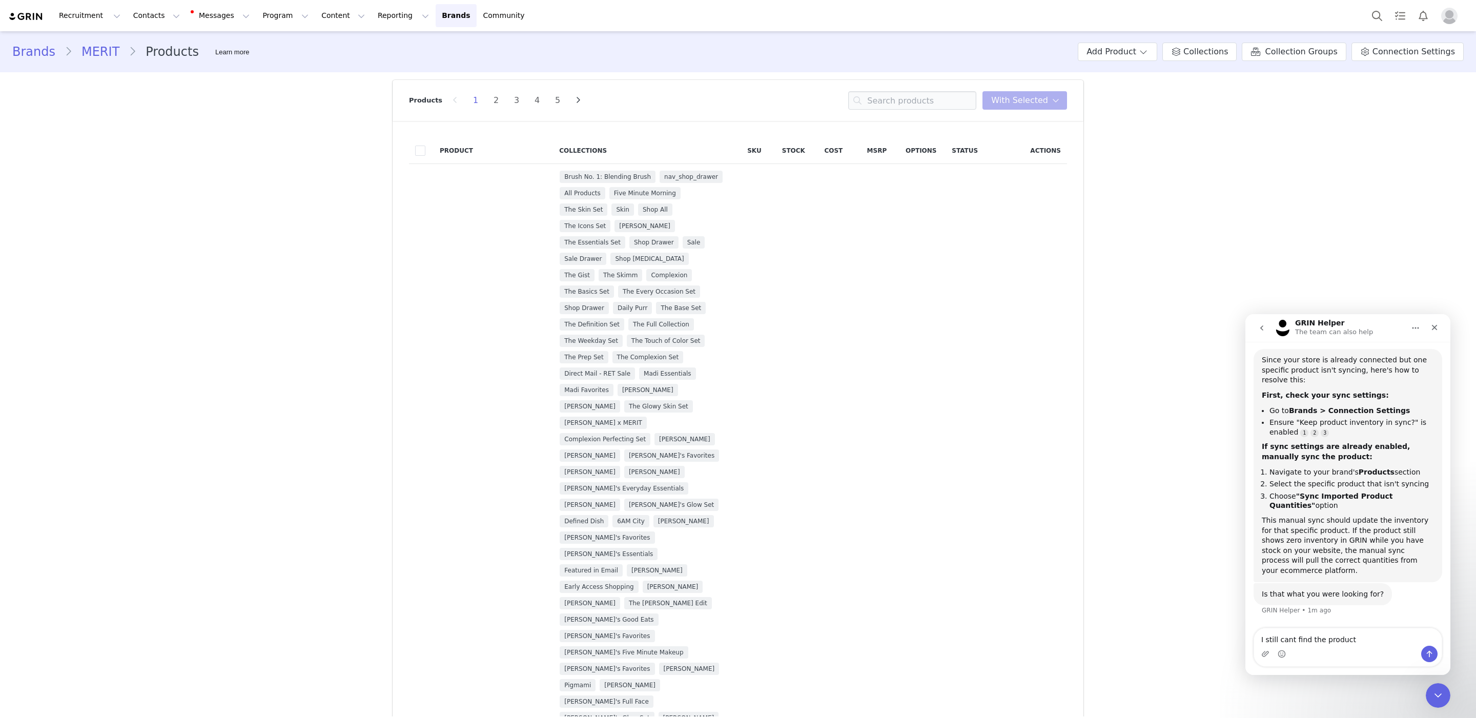
click at [1437, 658] on div "Intercom messenger" at bounding box center [1348, 654] width 188 height 16
click at [1428, 653] on icon "Send a message…" at bounding box center [1429, 654] width 8 height 8
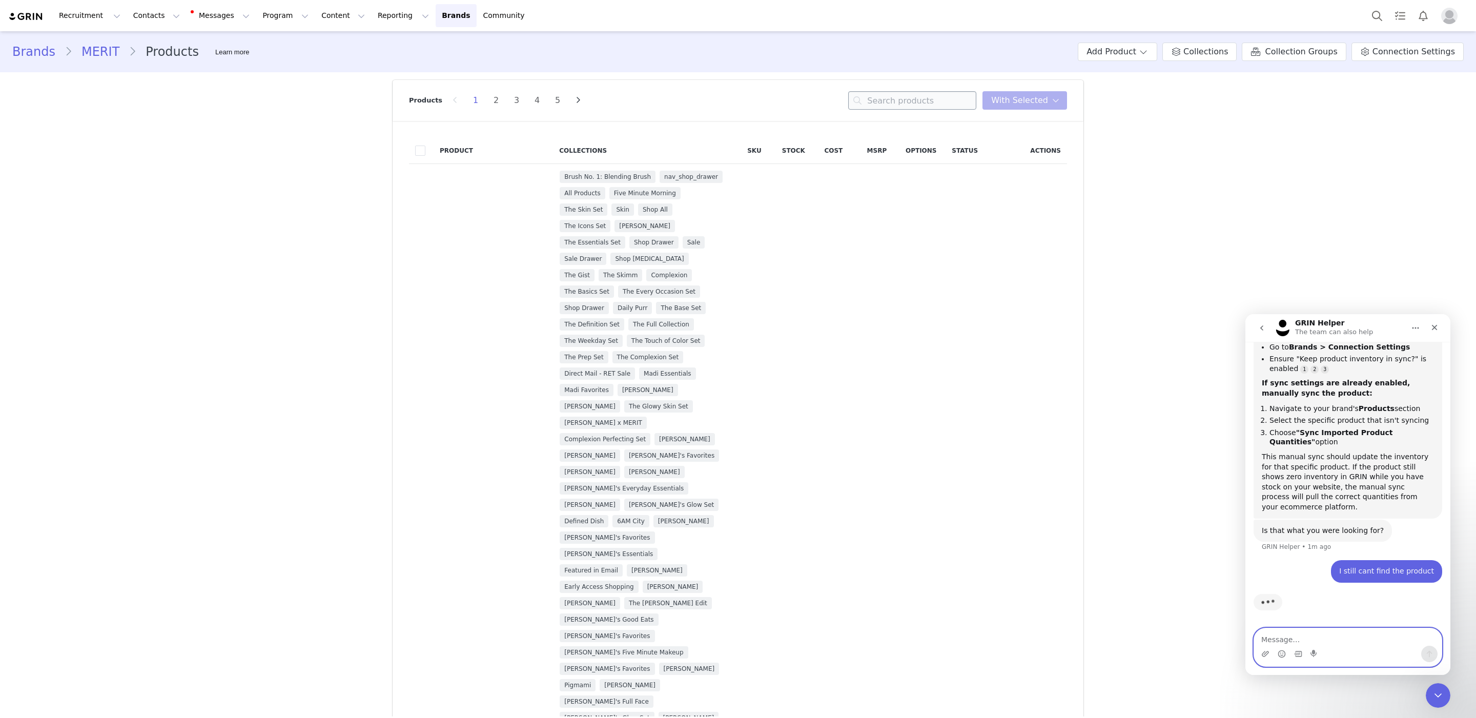
scroll to position [586, 0]
click at [939, 102] on input at bounding box center [912, 100] width 128 height 18
type input "Solo Shadow Sheen"
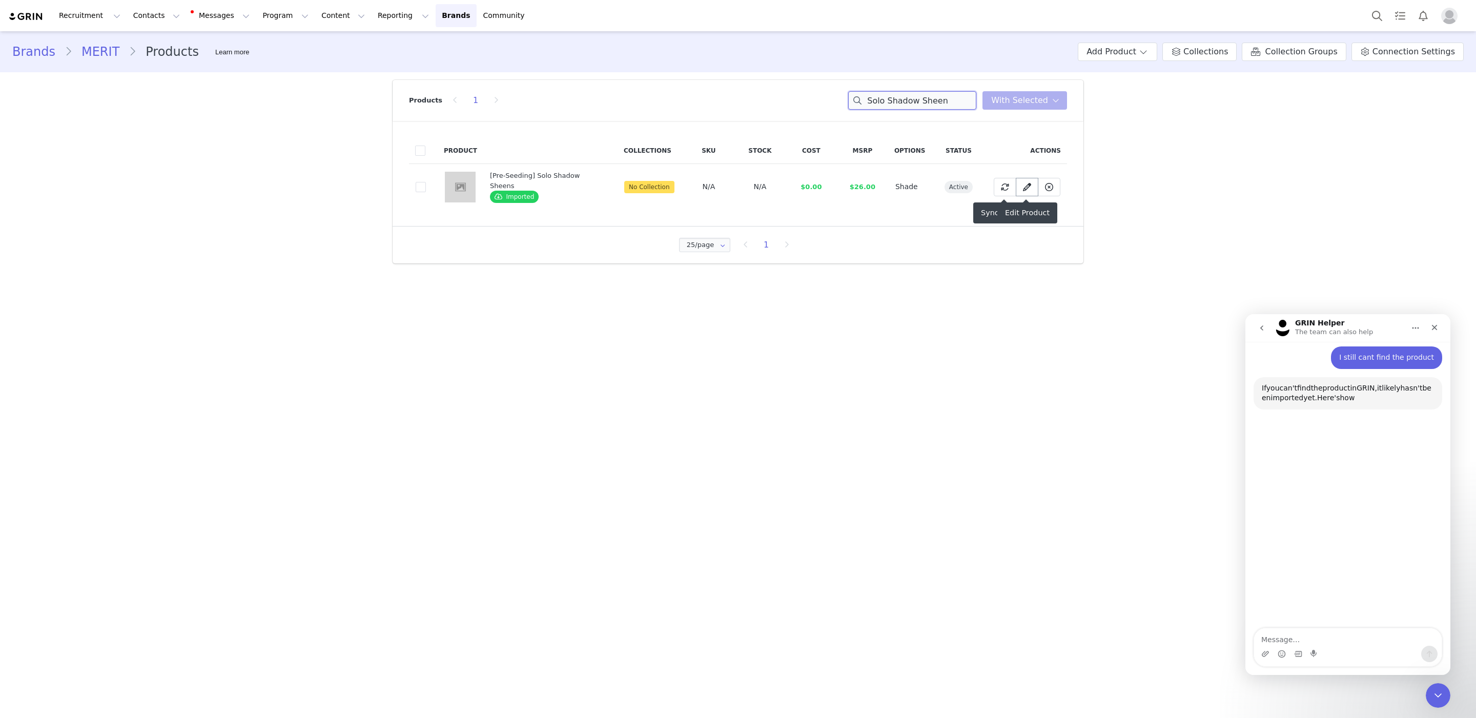
scroll to position [798, 0]
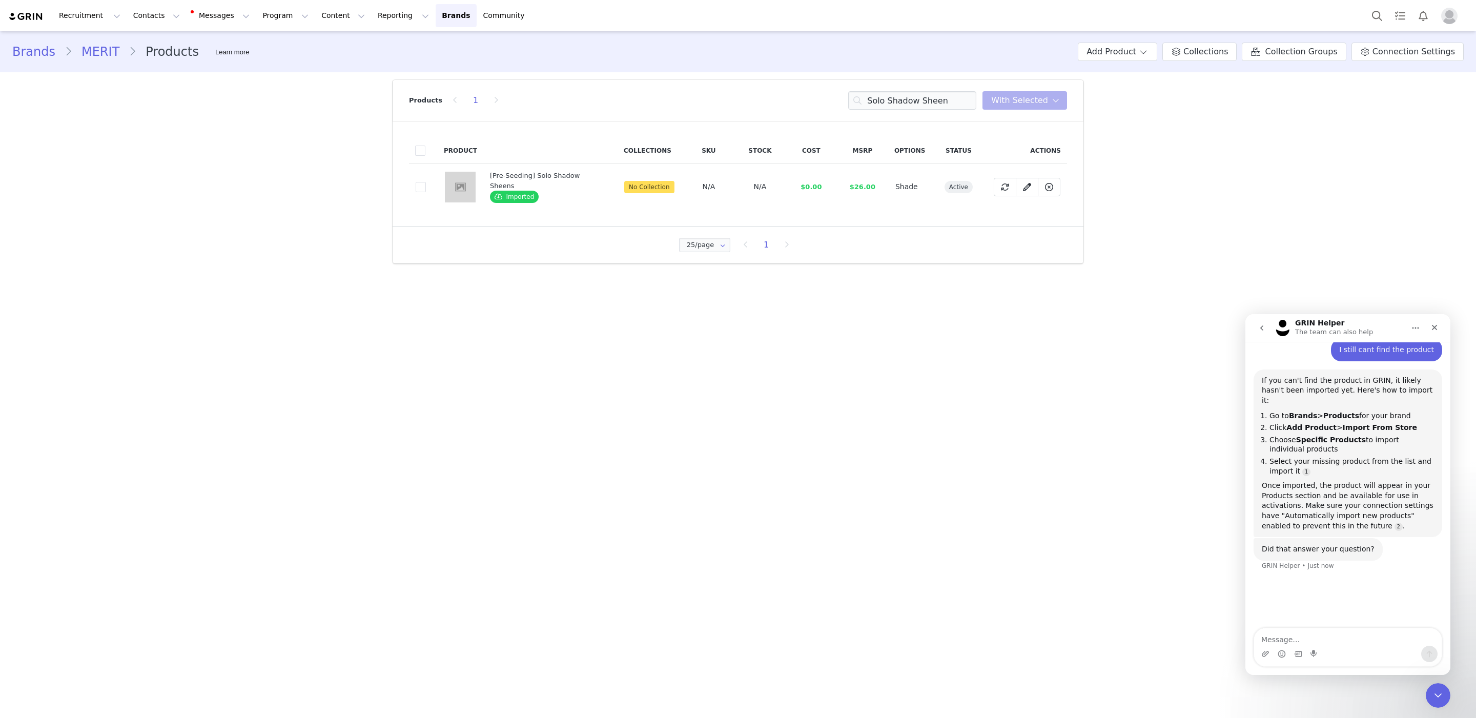
click at [1333, 423] on li "Click Add Product > Import From Store" at bounding box center [1351, 428] width 164 height 10
click at [1147, 58] on button "Add Product" at bounding box center [1117, 52] width 79 height 18
click at [1147, 93] on span "Import From Store" at bounding box center [1145, 91] width 65 height 8
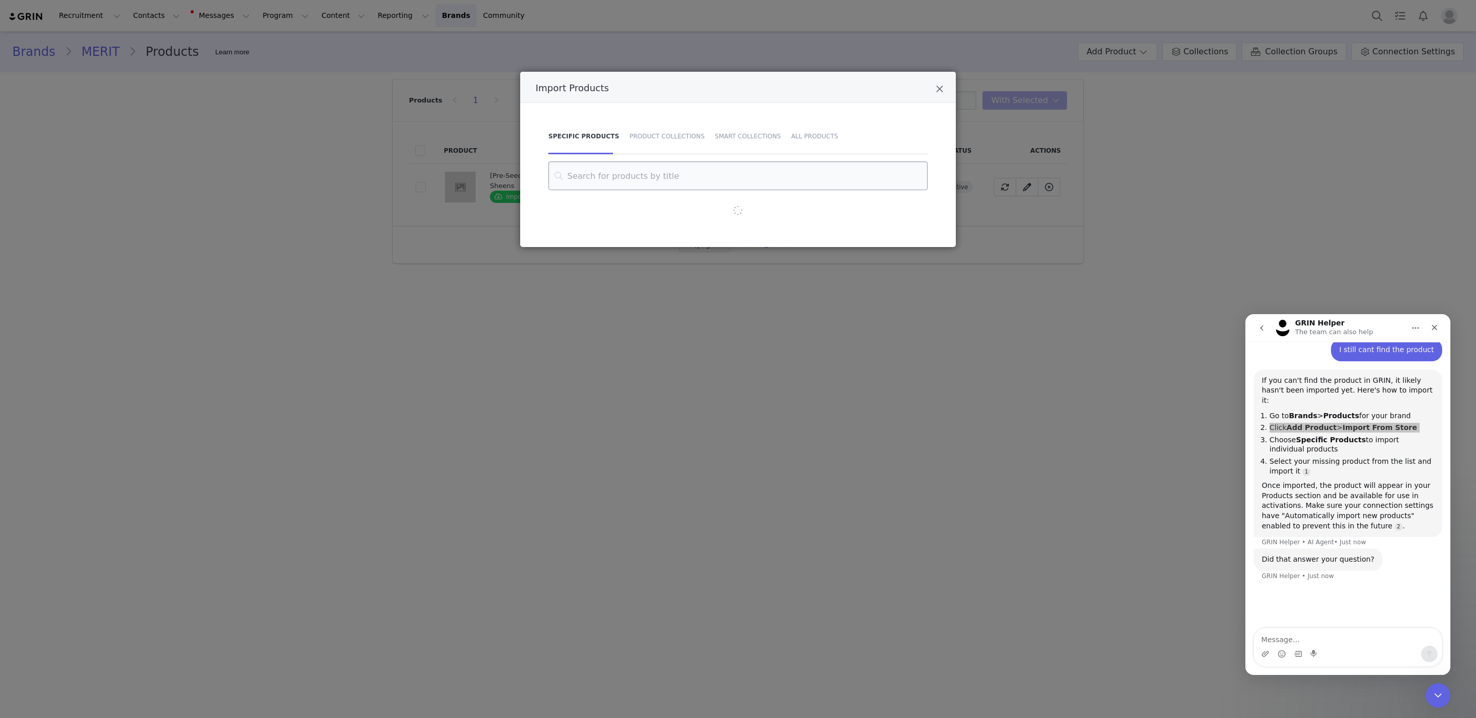
click at [791, 178] on input "Import Products" at bounding box center [737, 175] width 379 height 29
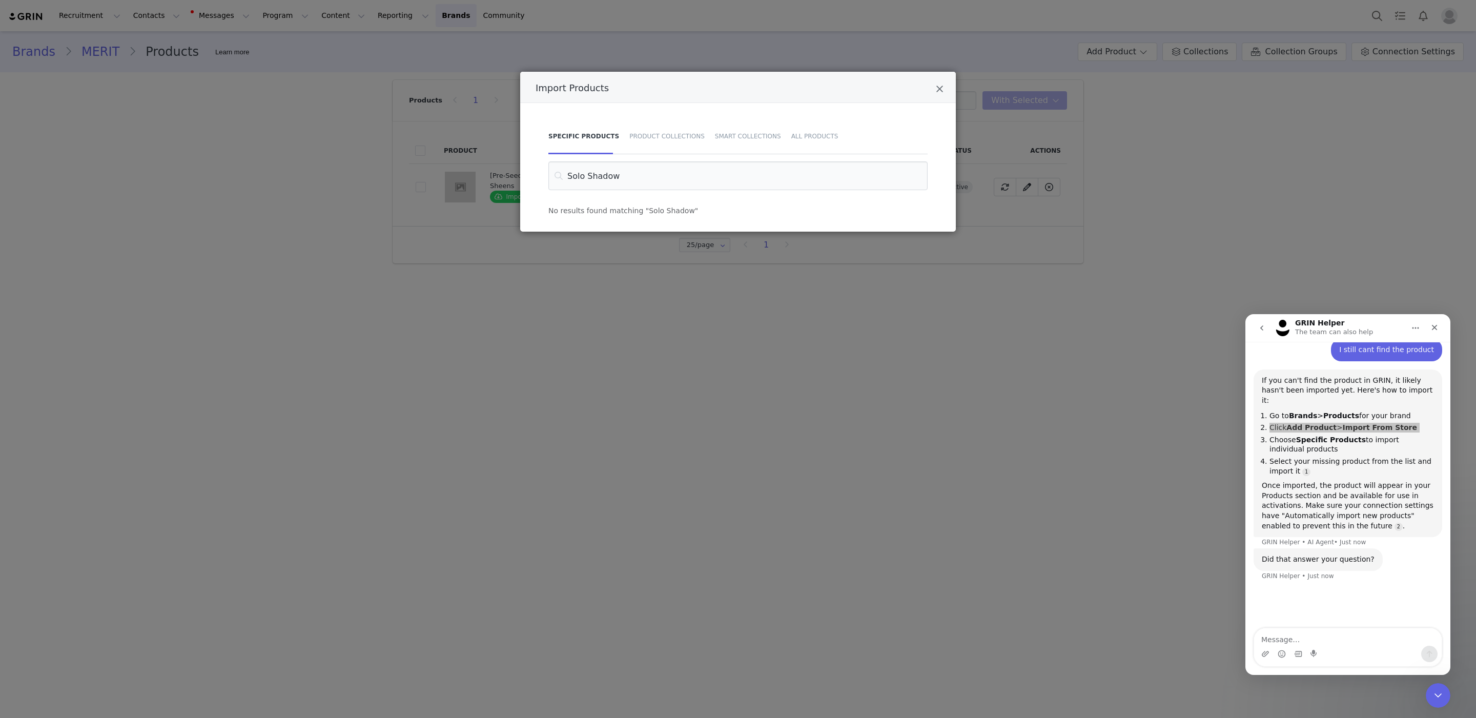
type input "Solo Shadow"
click at [1332, 638] on textarea "Message…" at bounding box center [1348, 636] width 188 height 17
click at [1329, 637] on textarea "Message…" at bounding box center [1348, 636] width 188 height 17
click at [1298, 635] on textarea "im getting no results when i try to look it up" at bounding box center [1348, 636] width 188 height 17
click at [1332, 639] on textarea "im getting "no results when i try to look it up" at bounding box center [1348, 636] width 188 height 17
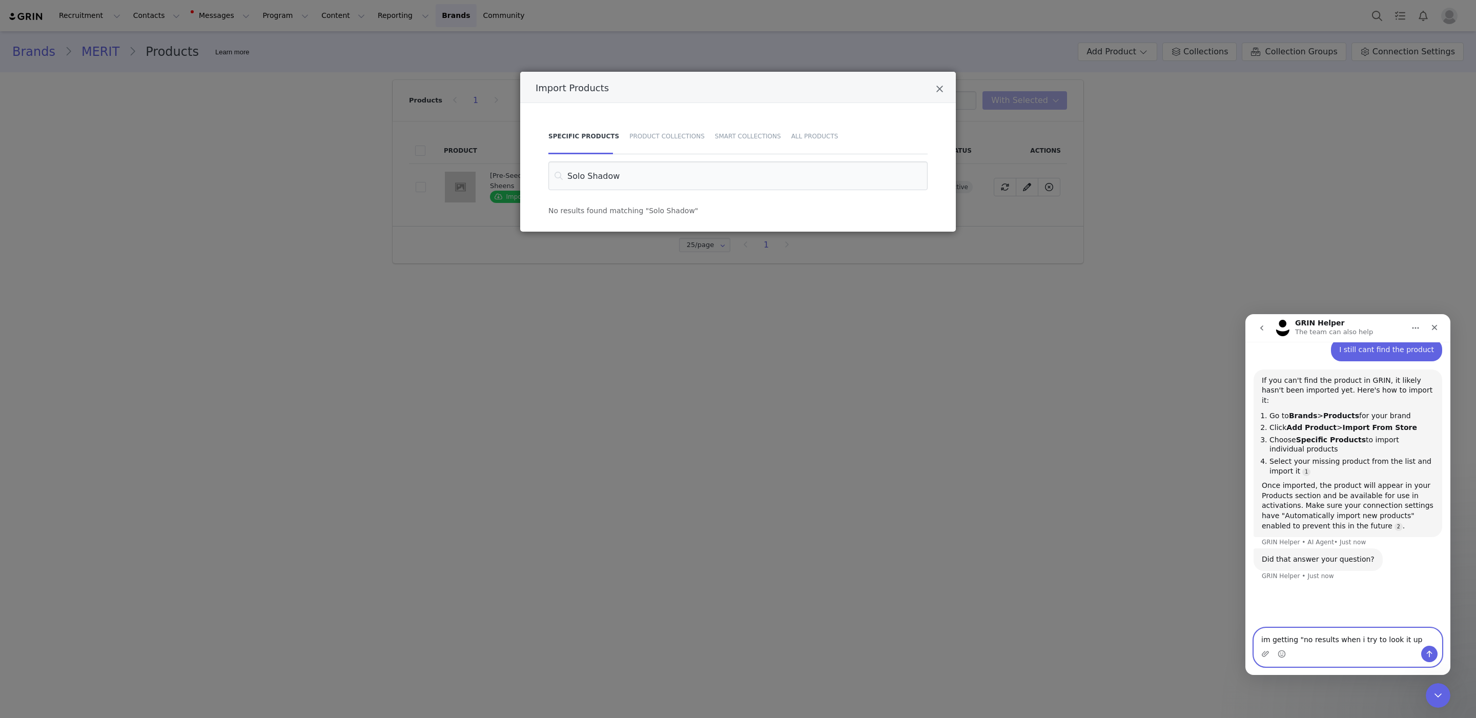
type textarea "im getting "no results" when i try to look it up"
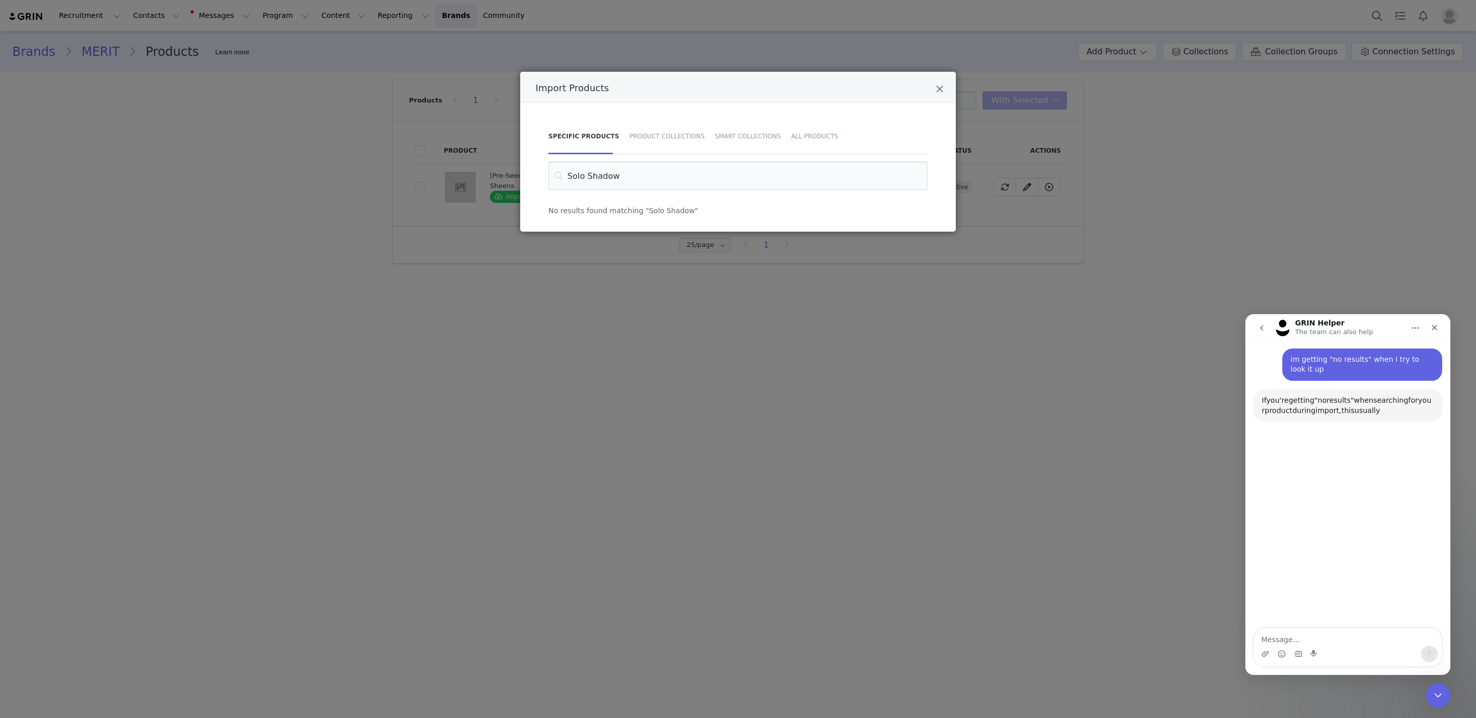
scroll to position [1038, 0]
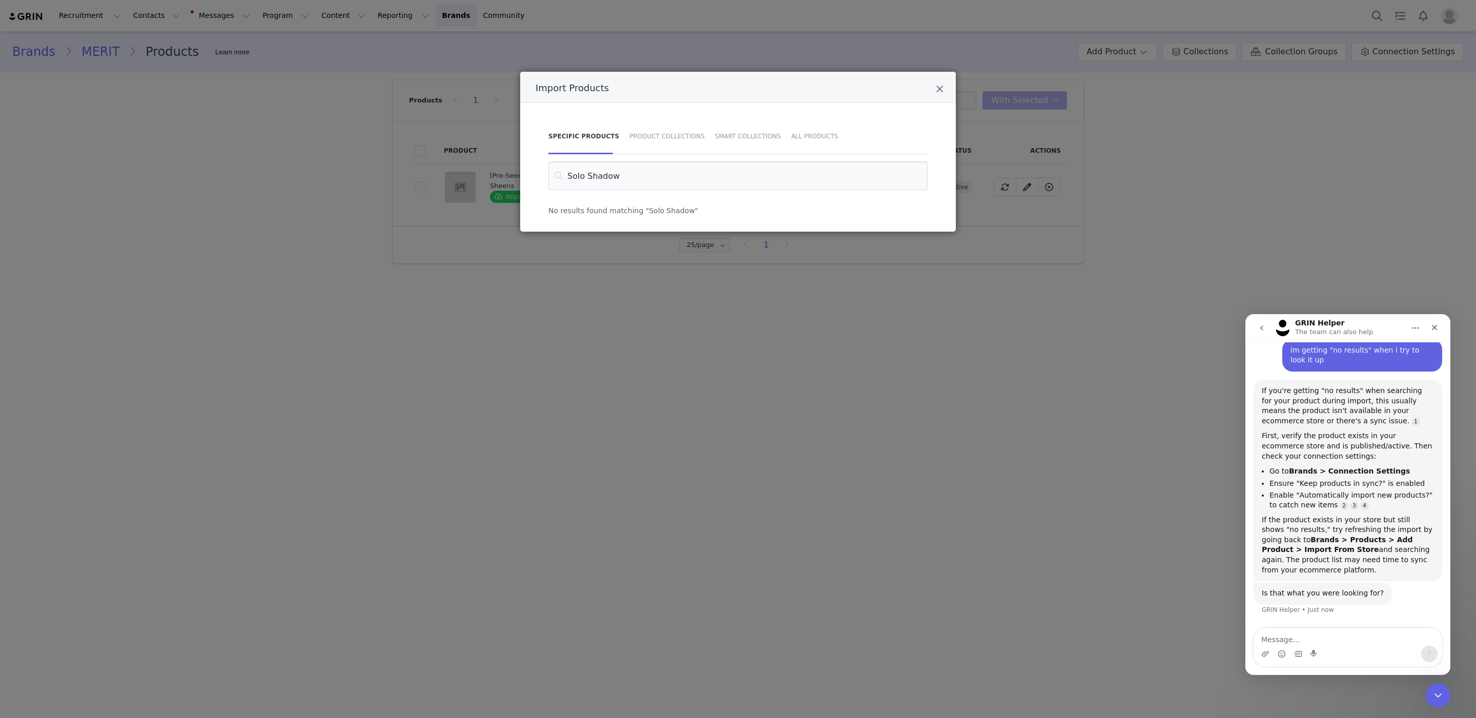
click at [1326, 409] on div "If you're getting "no results" when searching for your product during import, t…" at bounding box center [1348, 406] width 172 height 40
click at [1326, 409] on div "If you're getting "no results" when searching for your product during import, t…" at bounding box center [1348, 405] width 172 height 40
drag, startPoint x: 1322, startPoint y: 427, endPoint x: 1320, endPoint y: 433, distance: 5.8
click at [1322, 427] on div "If you're getting "no results" when searching for your product during import, t…" at bounding box center [1348, 479] width 172 height 189
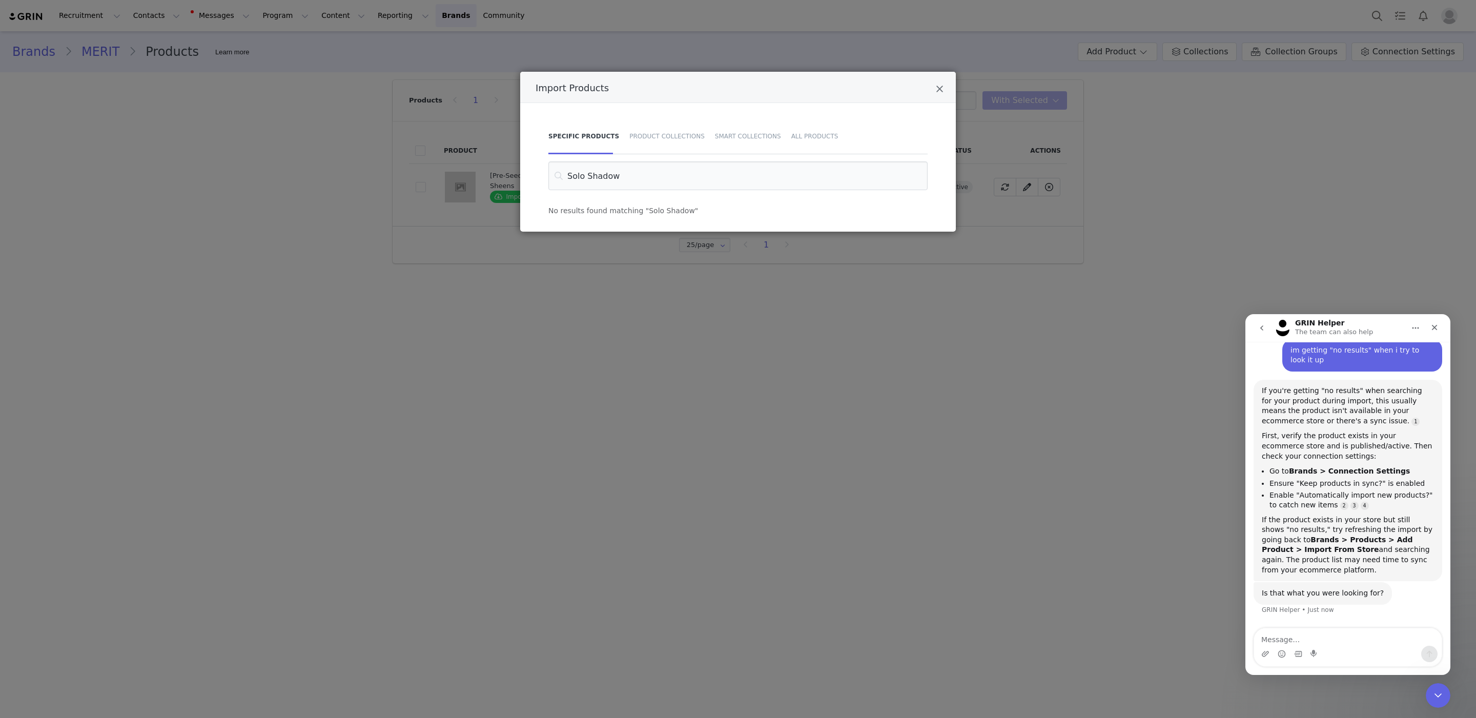
click at [1325, 523] on div "If the product exists in your store but still shows "no results," try refreshin…" at bounding box center [1348, 545] width 172 height 60
click at [1324, 523] on div "If the product exists in your store but still shows "no results," try refreshin…" at bounding box center [1348, 538] width 172 height 60
click at [1324, 523] on div "If the product exists in your store but still shows "no results," try refreshin…" at bounding box center [1348, 545] width 172 height 60
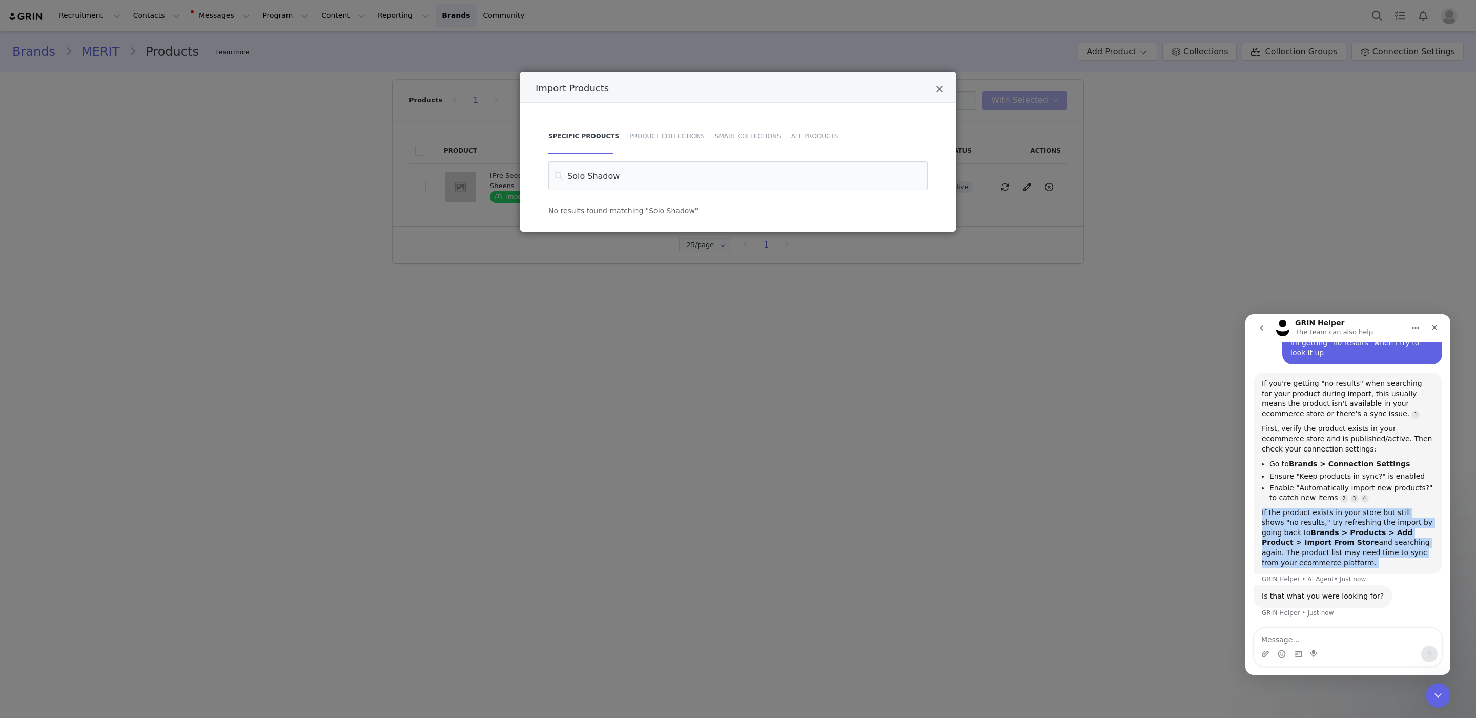
scroll to position [1046, 0]
click at [1389, 585] on div "Is that what you were looking for? GRIN Helper • Just now" at bounding box center [1347, 605] width 189 height 45
click at [943, 87] on icon "Close" at bounding box center [940, 89] width 8 height 10
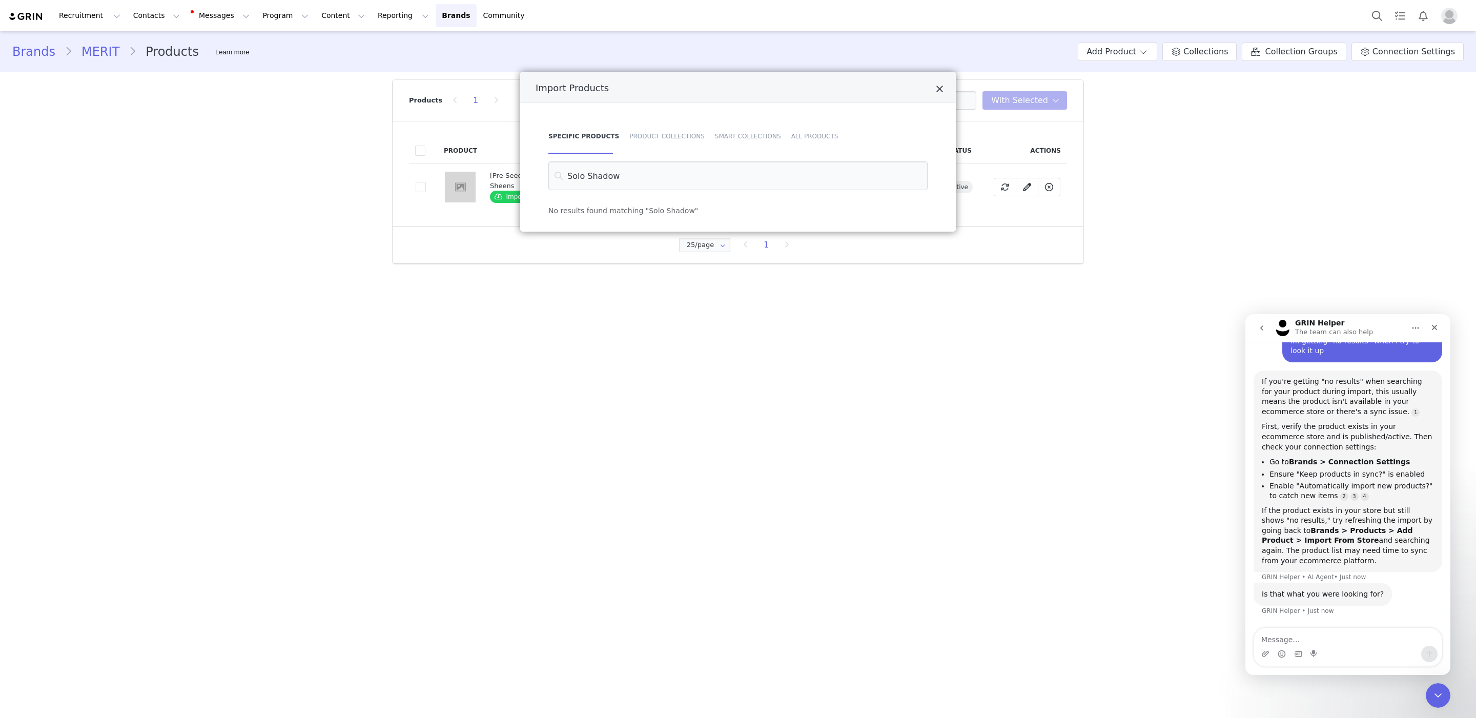
click at [938, 86] on button "Close" at bounding box center [940, 90] width 8 height 12
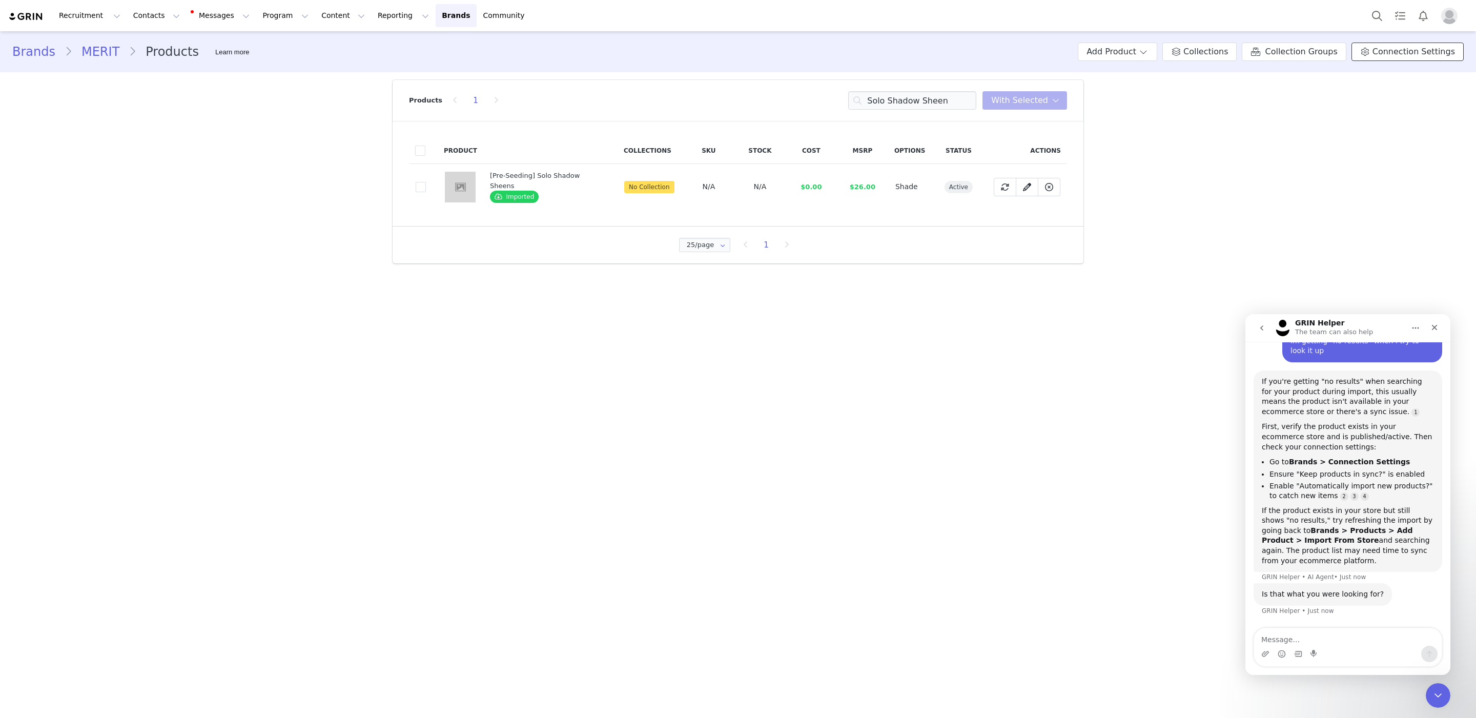
click at [1370, 54] on span at bounding box center [1365, 52] width 10 height 12
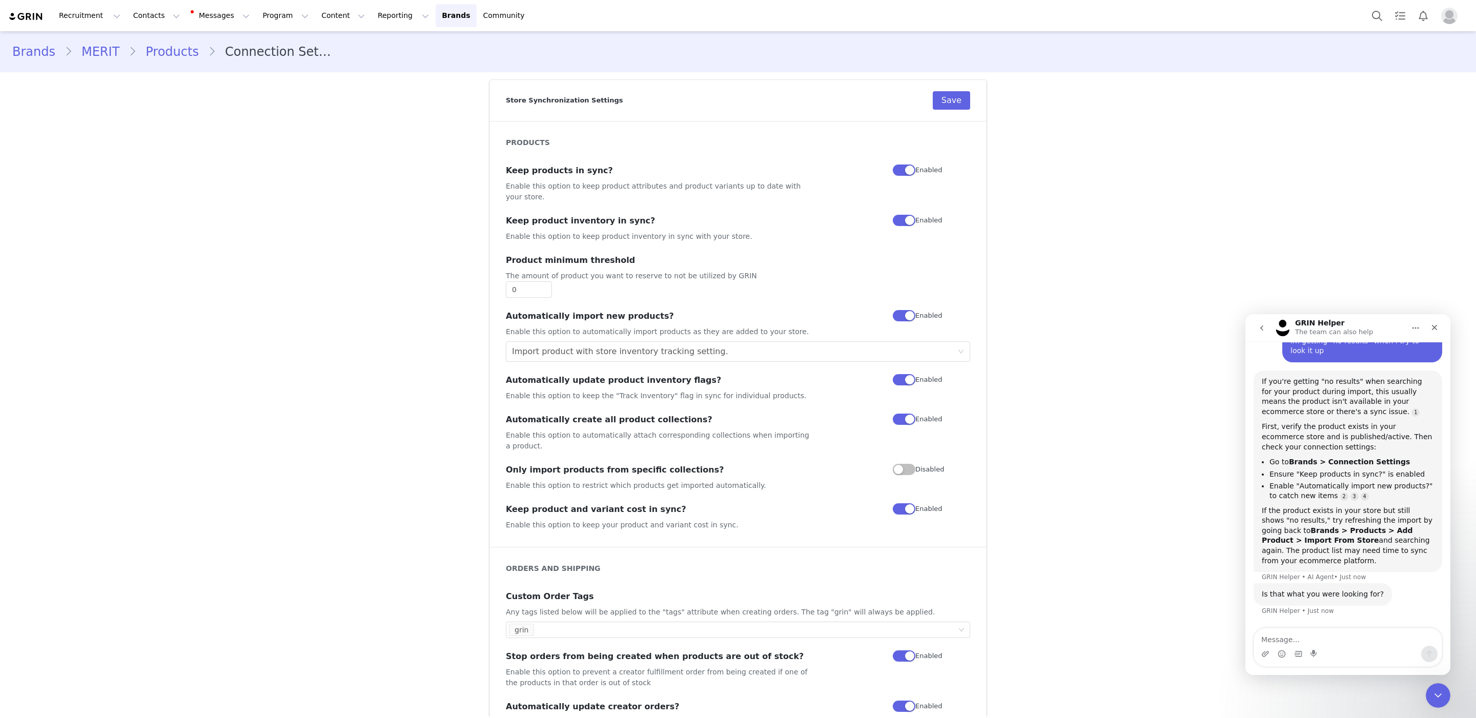
click at [535, 177] on div "Keep products in sync? Enable this option to keep product attributes and produc…" at bounding box center [660, 183] width 309 height 38
click at [1314, 494] on li "Enable "Automatically import new products?" to catch new items" at bounding box center [1351, 490] width 164 height 19
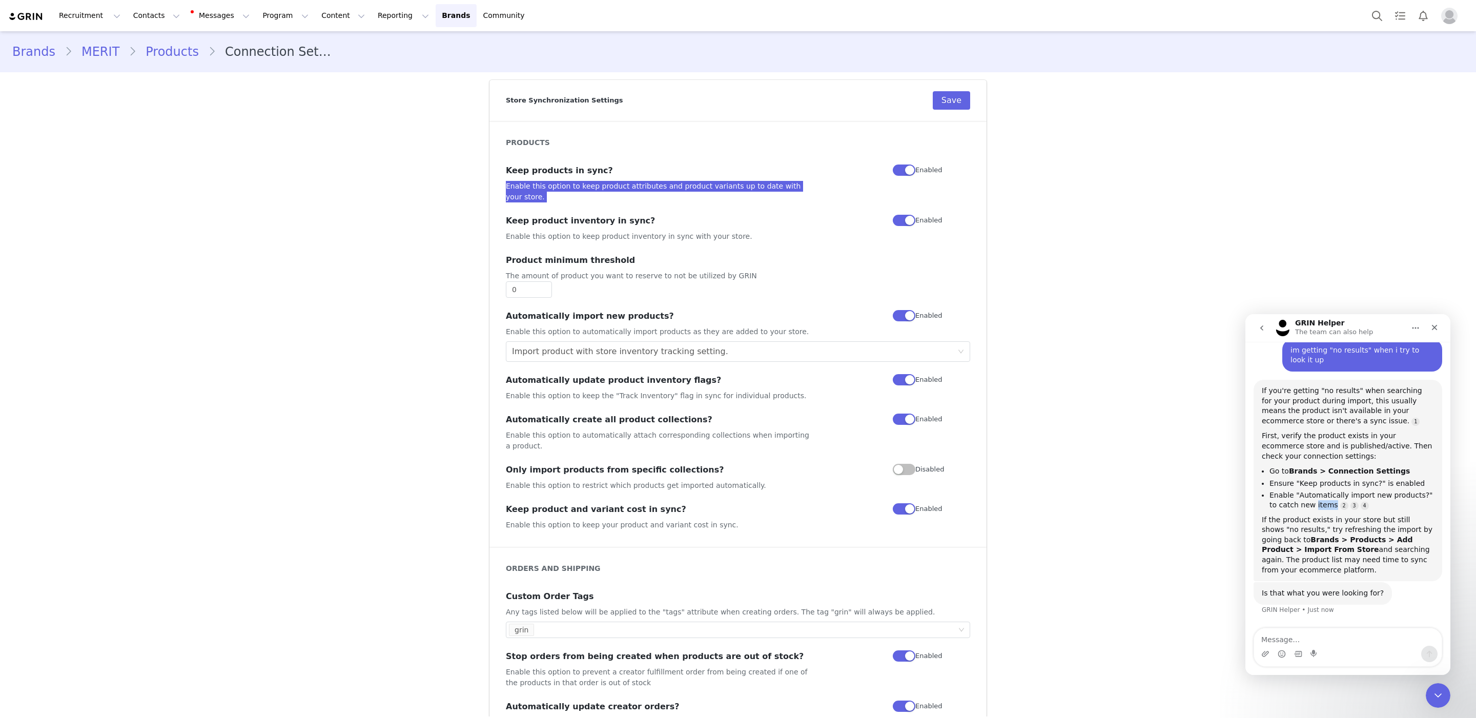
click at [1314, 494] on li "Enable "Automatically import new products?" to catch new items" at bounding box center [1351, 499] width 164 height 19
click at [628, 374] on h3 "Automatically update product inventory flags?" at bounding box center [660, 380] width 309 height 12
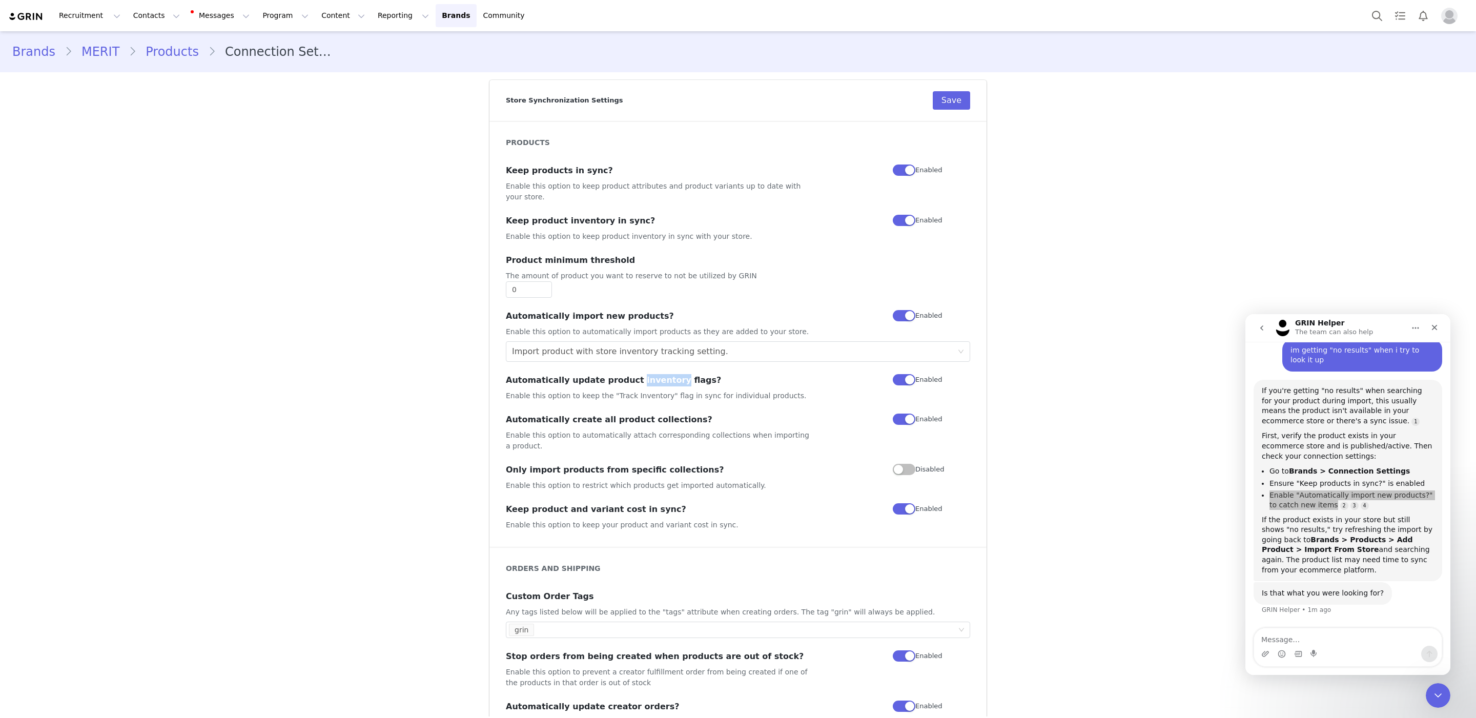
click at [628, 374] on h3 "Automatically update product inventory flags?" at bounding box center [660, 380] width 309 height 12
click at [632, 390] on p "Enable this option to keep the "Track Inventory" flag in sync for individual pr…" at bounding box center [660, 395] width 309 height 11
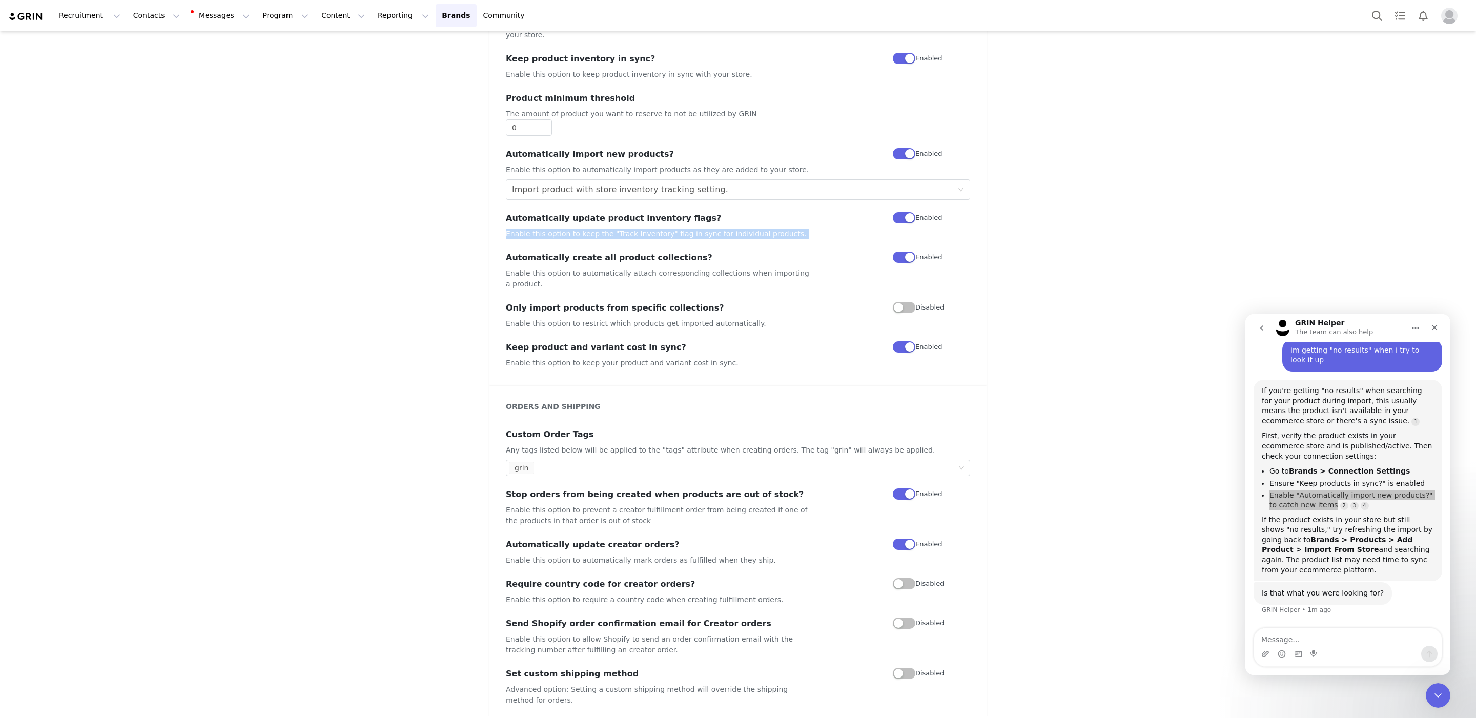
scroll to position [247, 0]
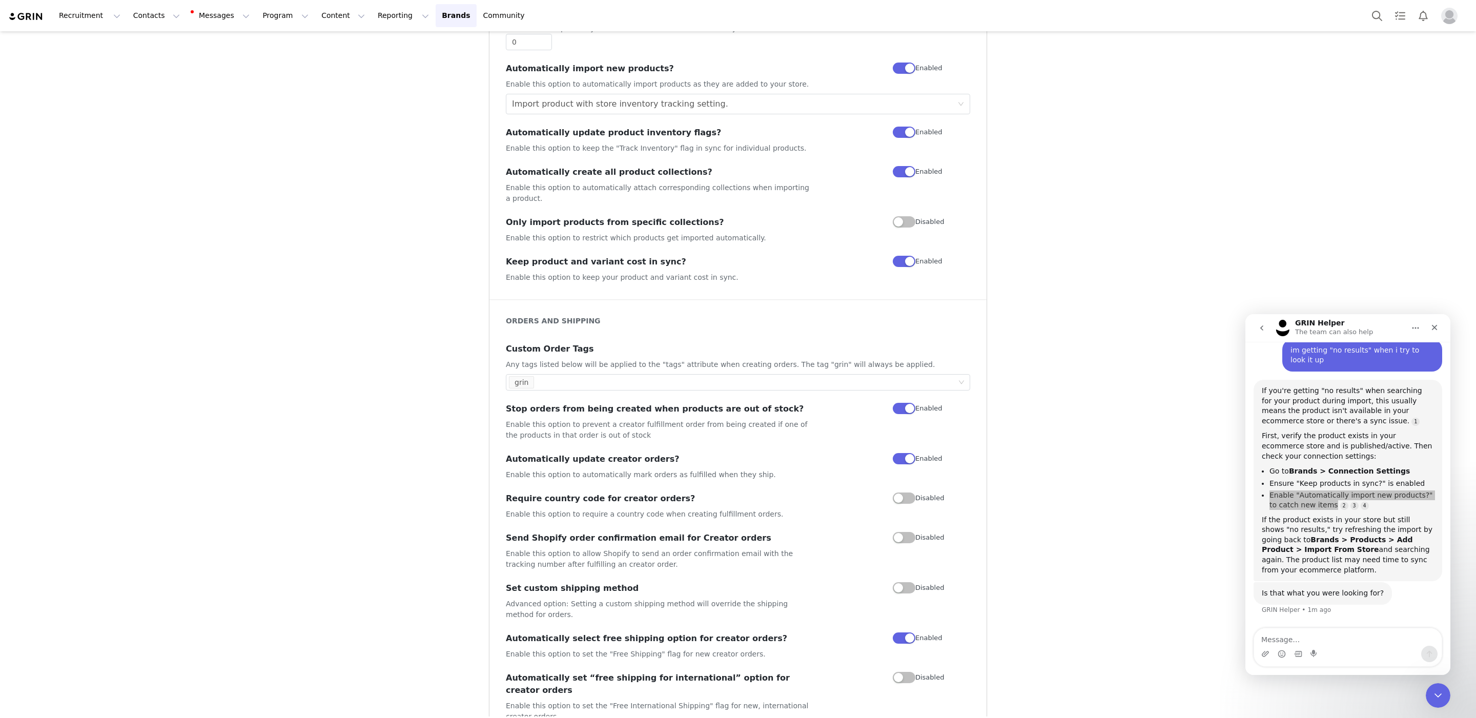
click at [607, 493] on h3 "Require country code for creator orders?" at bounding box center [660, 498] width 309 height 12
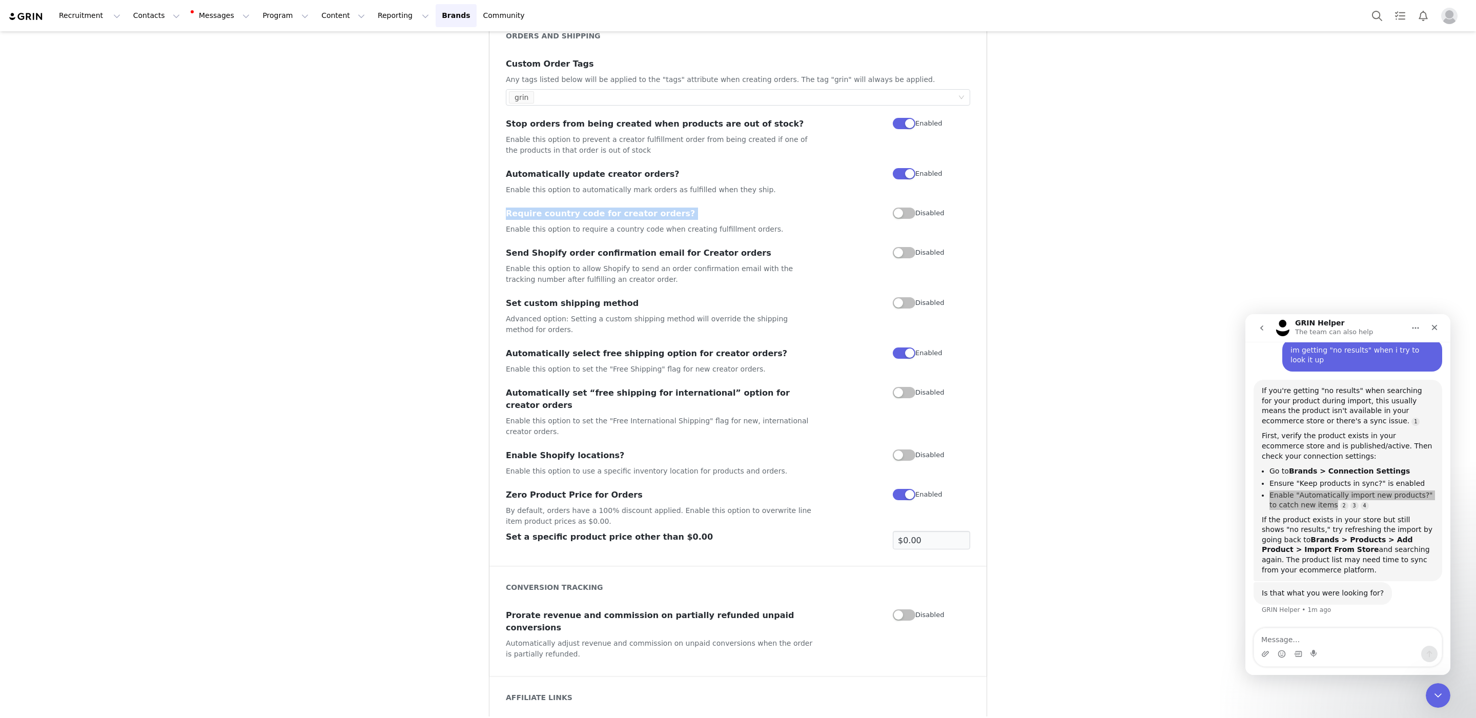
scroll to position [595, 0]
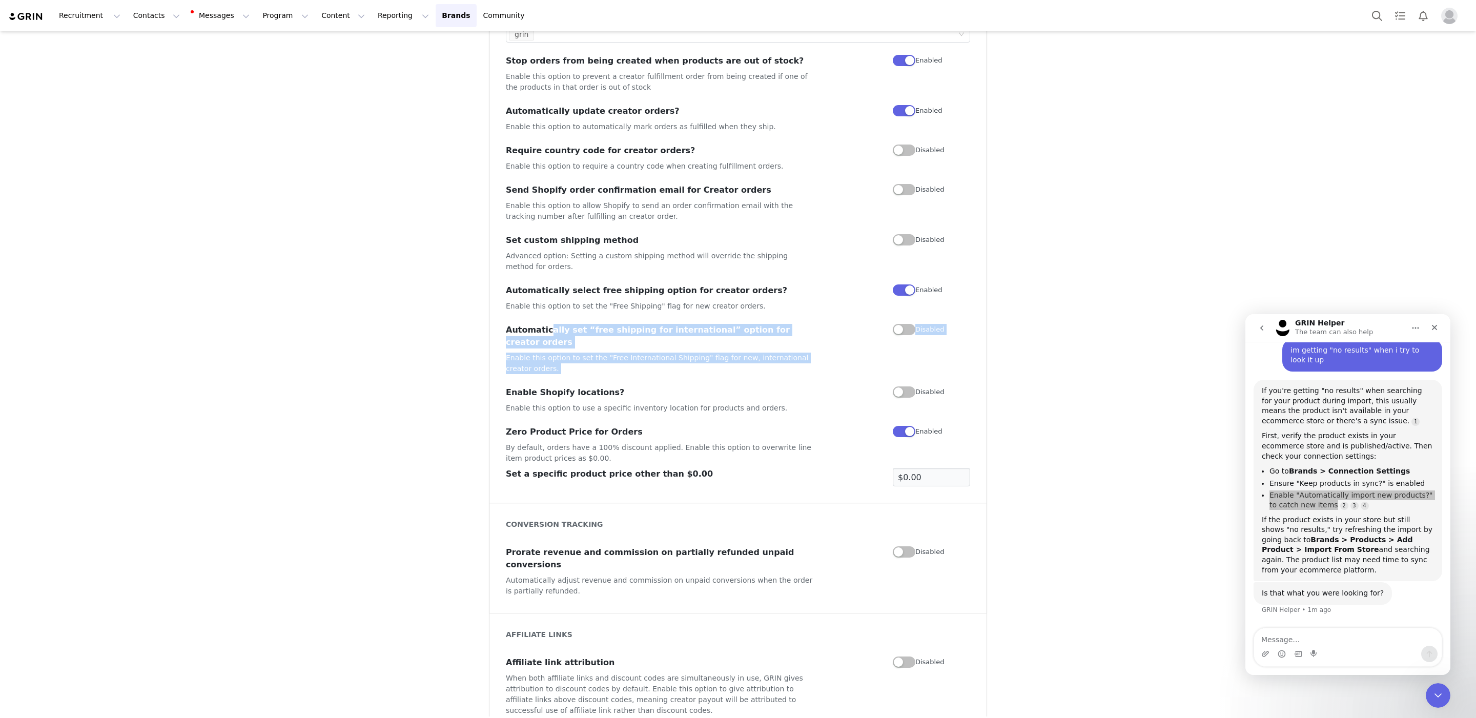
drag, startPoint x: 540, startPoint y: 321, endPoint x: 636, endPoint y: 352, distance: 101.3
click at [636, 352] on div "ORDERS AND SHIPPING Custom Order Tags Any tags listed below will be applied to …" at bounding box center [737, 226] width 497 height 551
click at [637, 358] on div "ORDERS AND SHIPPING Custom Order Tags Any tags listed below will be applied to …" at bounding box center [737, 226] width 497 height 551
click at [638, 386] on h3 "Enable Shopify locations?" at bounding box center [660, 392] width 309 height 12
click at [610, 403] on p "Enable this option to use a specific inventory location for products and orders." at bounding box center [660, 408] width 309 height 11
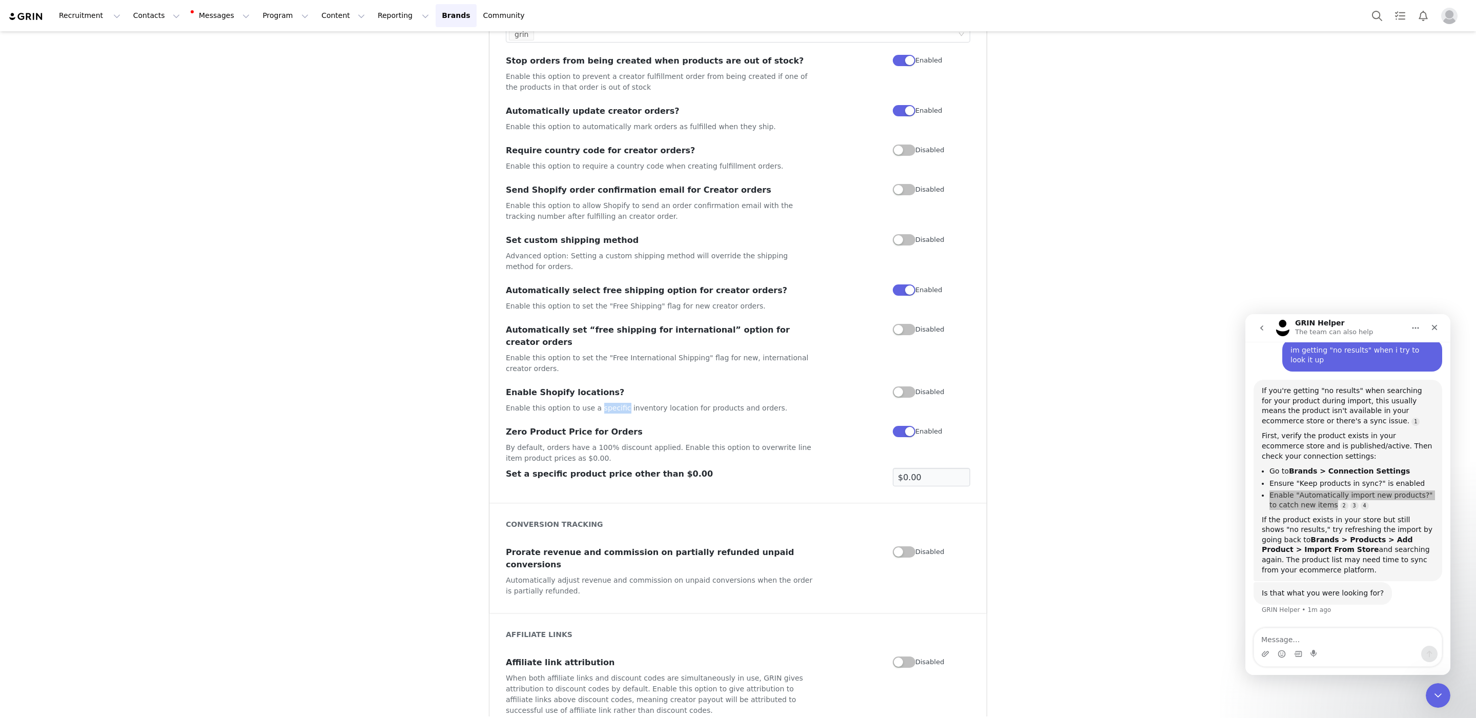
click at [610, 403] on p "Enable this option to use a specific inventory location for products and orders." at bounding box center [660, 408] width 309 height 11
click at [603, 426] on h3 "Zero Product Price for Orders" at bounding box center [660, 432] width 309 height 12
click at [642, 546] on div "Prorate revenue and commission on partially refunded unpaid conversions Automat…" at bounding box center [660, 571] width 309 height 50
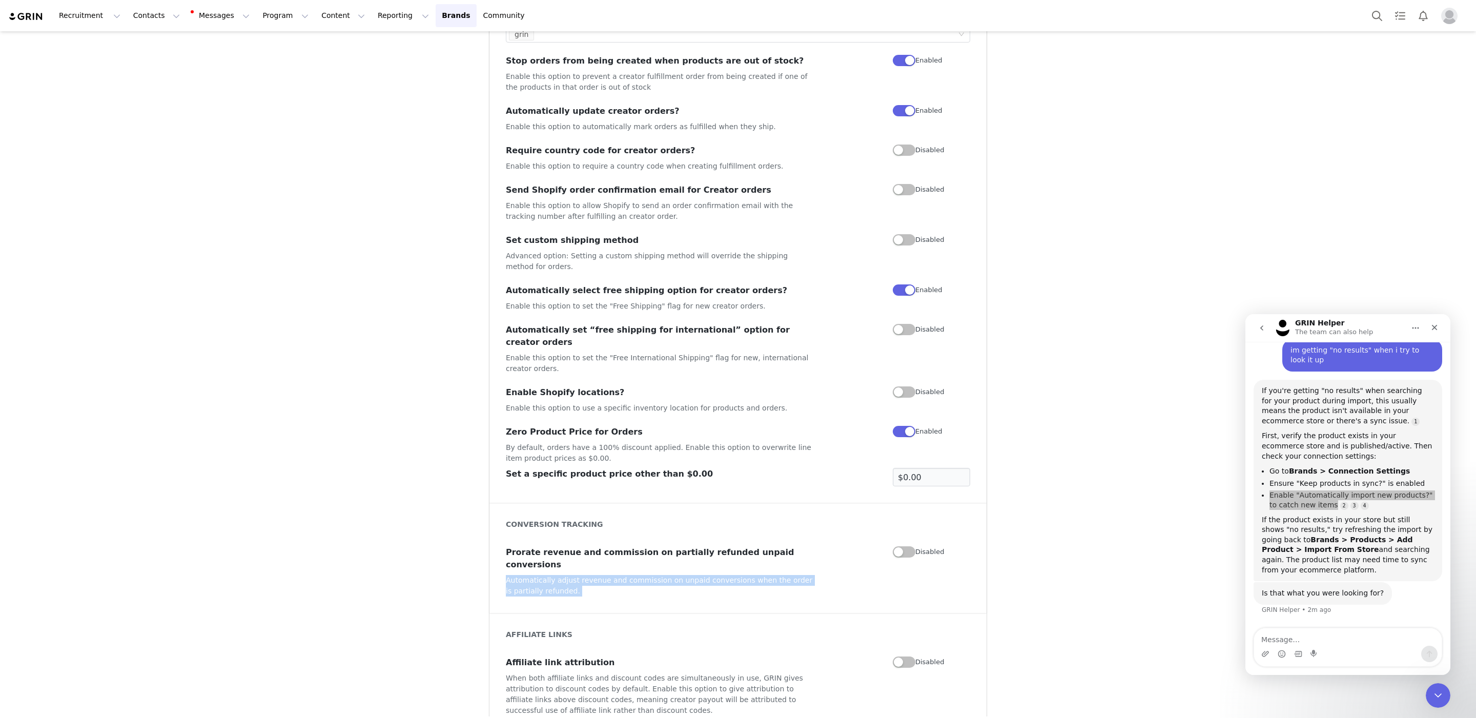
click at [642, 546] on div "Prorate revenue and commission on partially refunded unpaid conversions Automat…" at bounding box center [660, 571] width 309 height 50
click at [1360, 555] on div "If the product exists in your store but still shows "no results," try refreshin…" at bounding box center [1348, 545] width 172 height 60
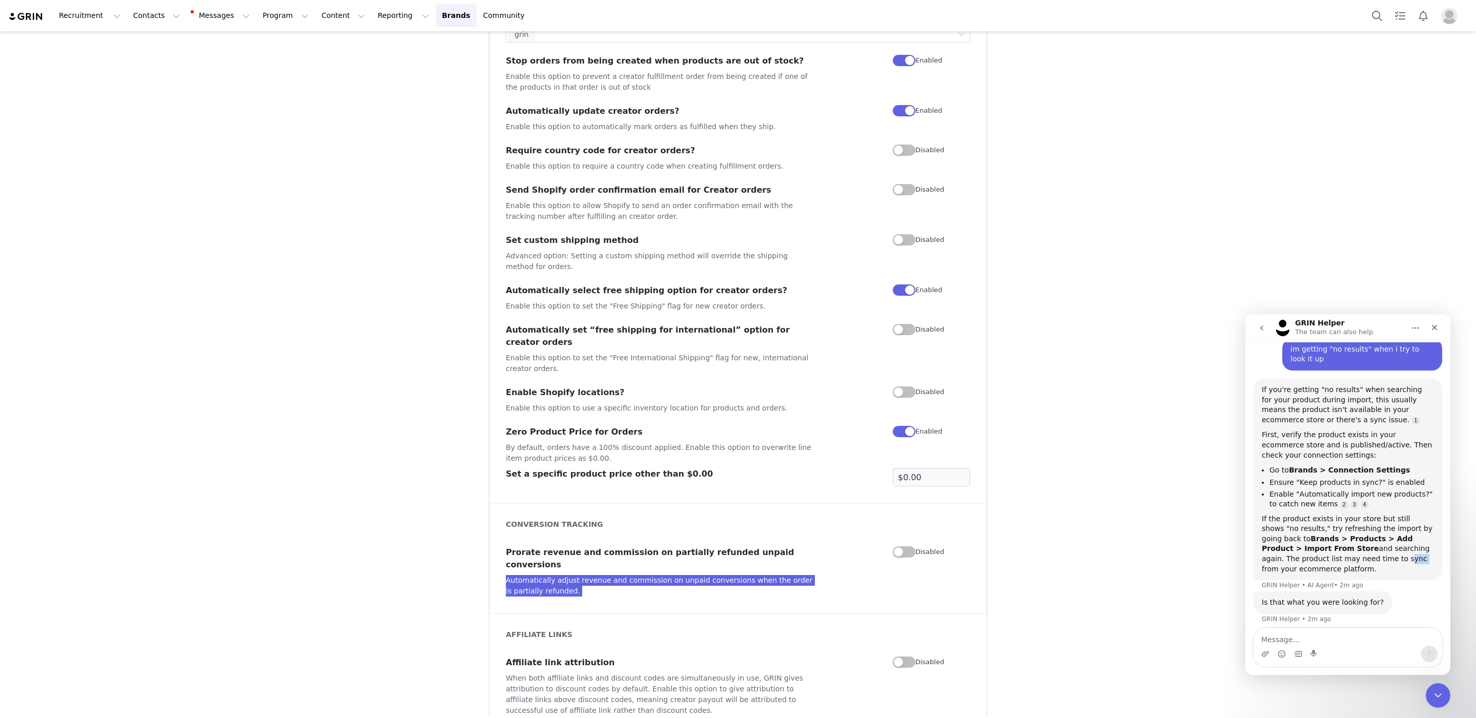
click at [1360, 555] on div "If the product exists in your store but still shows "no results," try refreshin…" at bounding box center [1348, 544] width 172 height 60
click at [1360, 555] on div "If the product exists in your store but still shows "no results," try refreshin…" at bounding box center [1348, 545] width 172 height 60
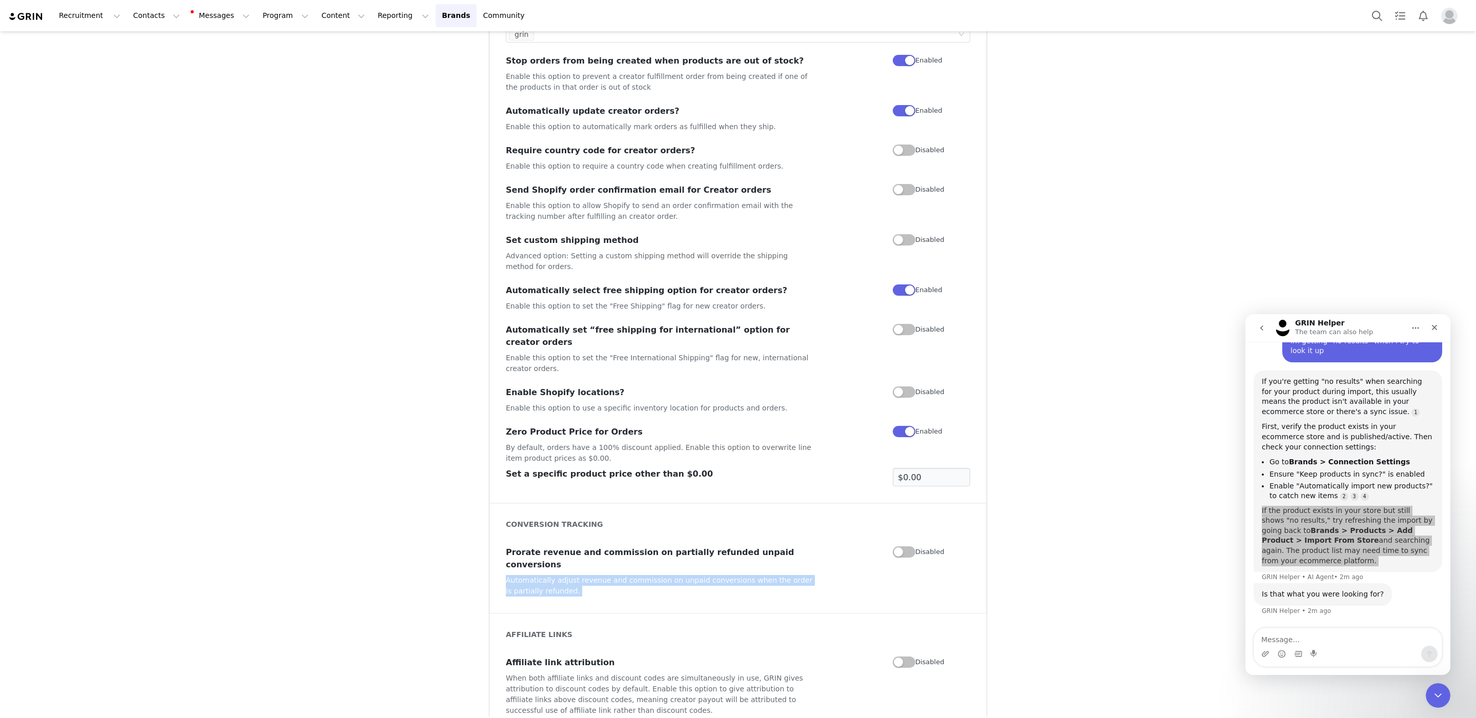
click at [906, 386] on button "button" at bounding box center [904, 391] width 23 height 11
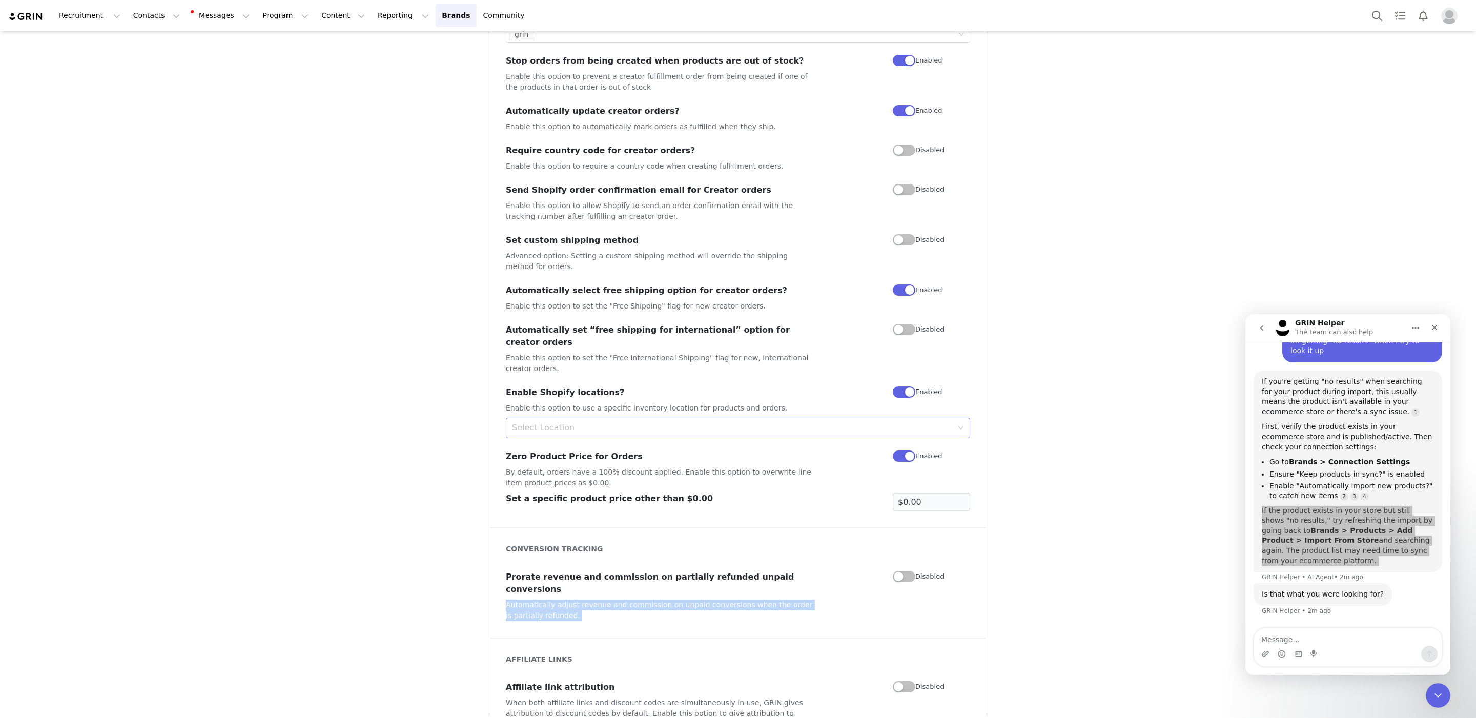
click at [796, 423] on div "Select Location" at bounding box center [732, 428] width 441 height 10
click at [779, 418] on div "Select Location" at bounding box center [734, 427] width 445 height 19
click at [679, 428] on li "Prolog Fulfilment Ltd - UK" at bounding box center [732, 427] width 464 height 16
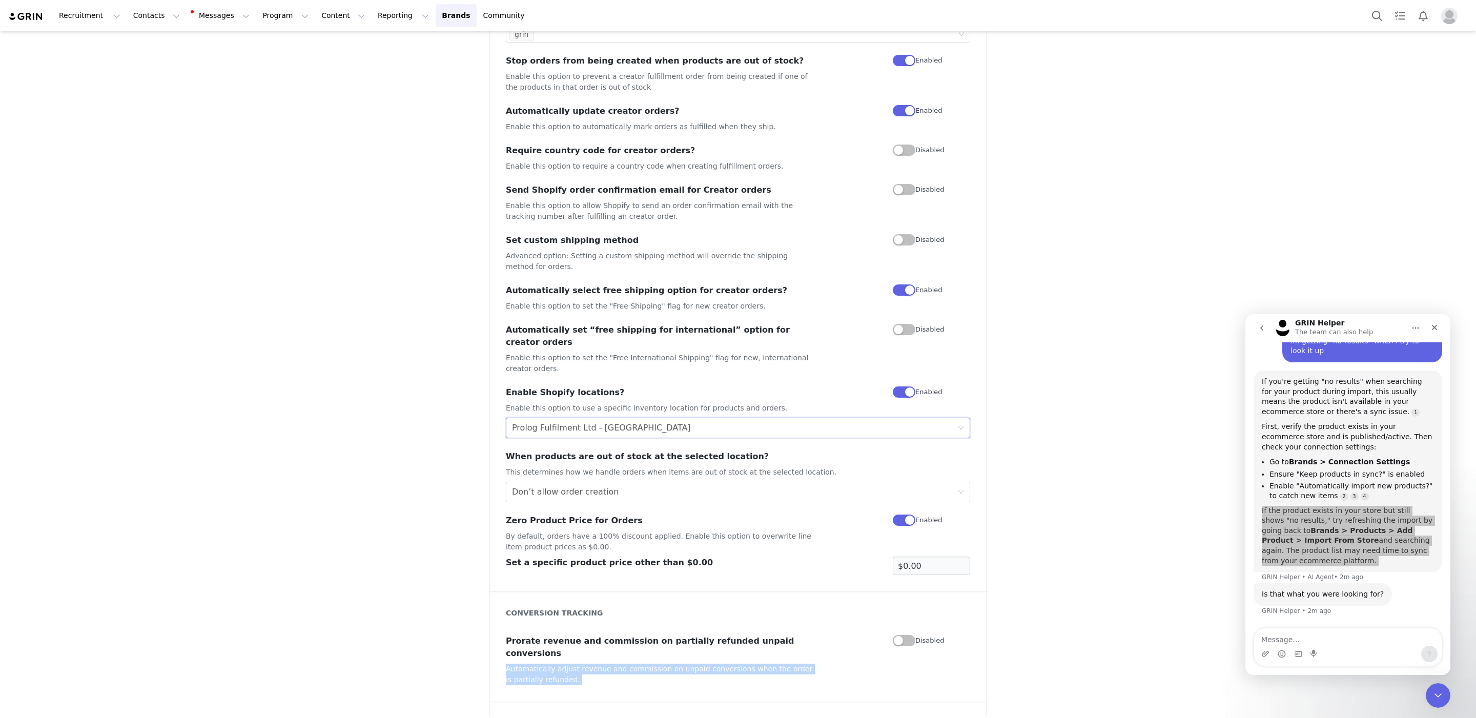
click at [683, 418] on div "Select Location Prolog Fulfilment Ltd - UK" at bounding box center [734, 427] width 445 height 19
click at [649, 468] on li "Shipbob (Merit CA)" at bounding box center [732, 476] width 464 height 16
click at [654, 418] on div "Select Location Shipbob (Merit CA)" at bounding box center [734, 427] width 445 height 19
click at [894, 386] on button "button" at bounding box center [904, 391] width 23 height 11
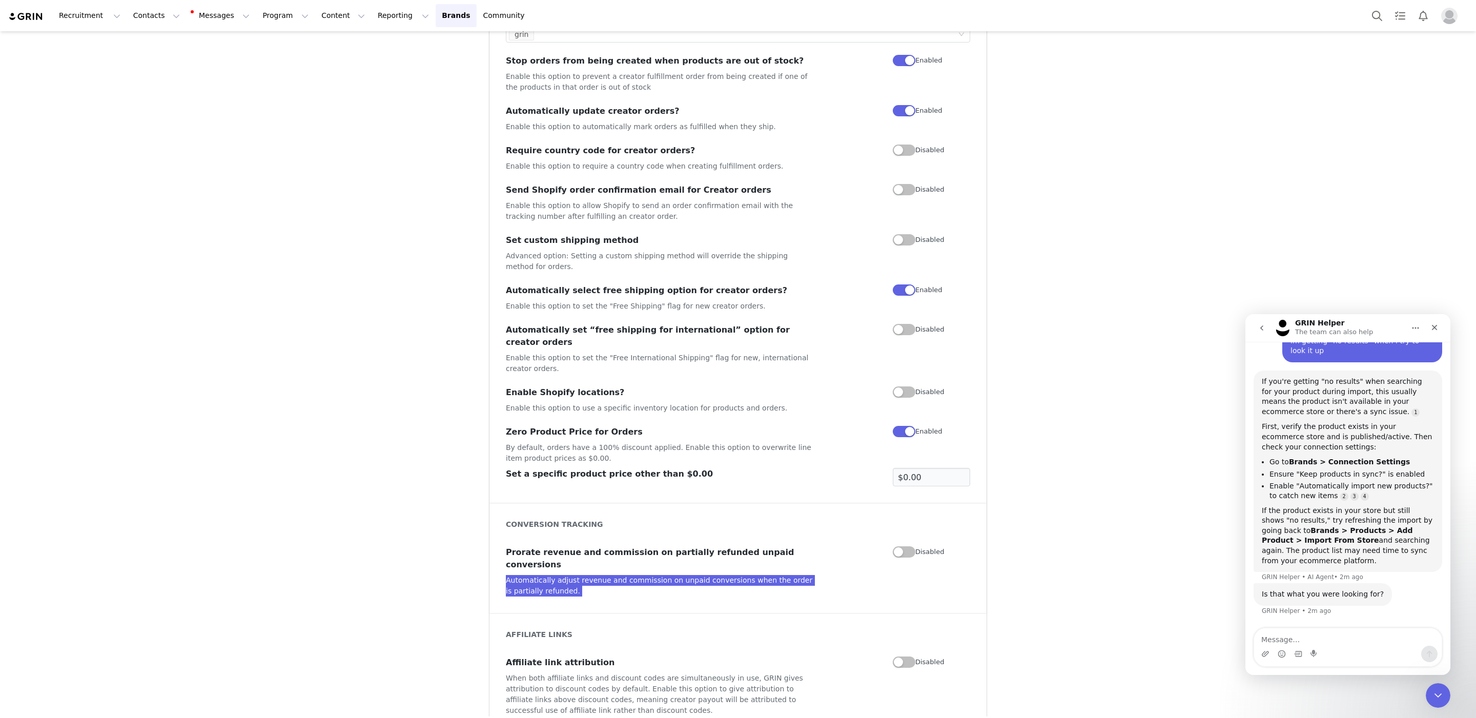
click at [1339, 650] on div "Intercom messenger" at bounding box center [1348, 654] width 188 height 16
click at [1336, 641] on textarea "Message…" at bounding box center [1348, 636] width 188 height 17
type textarea "thats helpful but its still not working on my end"
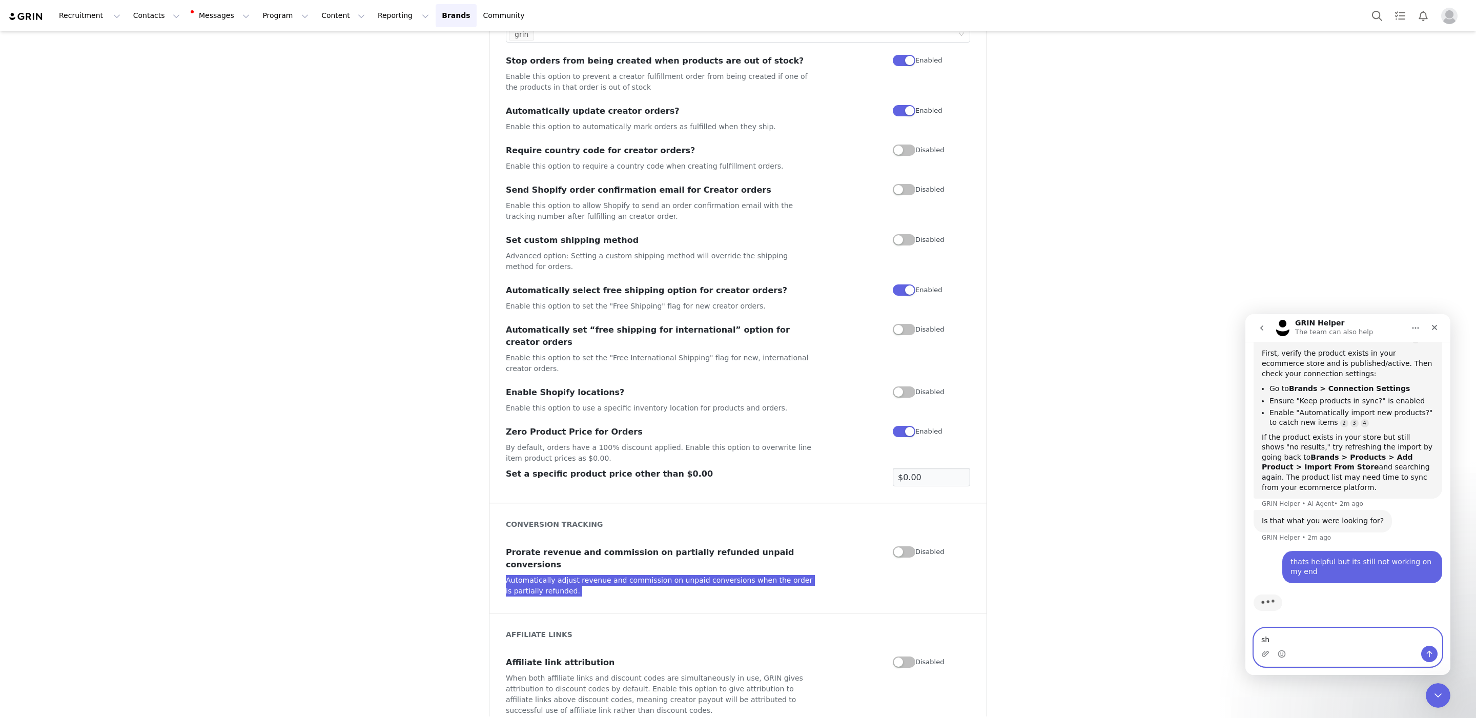
scroll to position [1120, 0]
type textarea "should i connect with an"
click at [1060, 574] on div "Brands MERIT Products Connection Settings Store Synchronization Settings Save P…" at bounding box center [738, 94] width 1476 height 1316
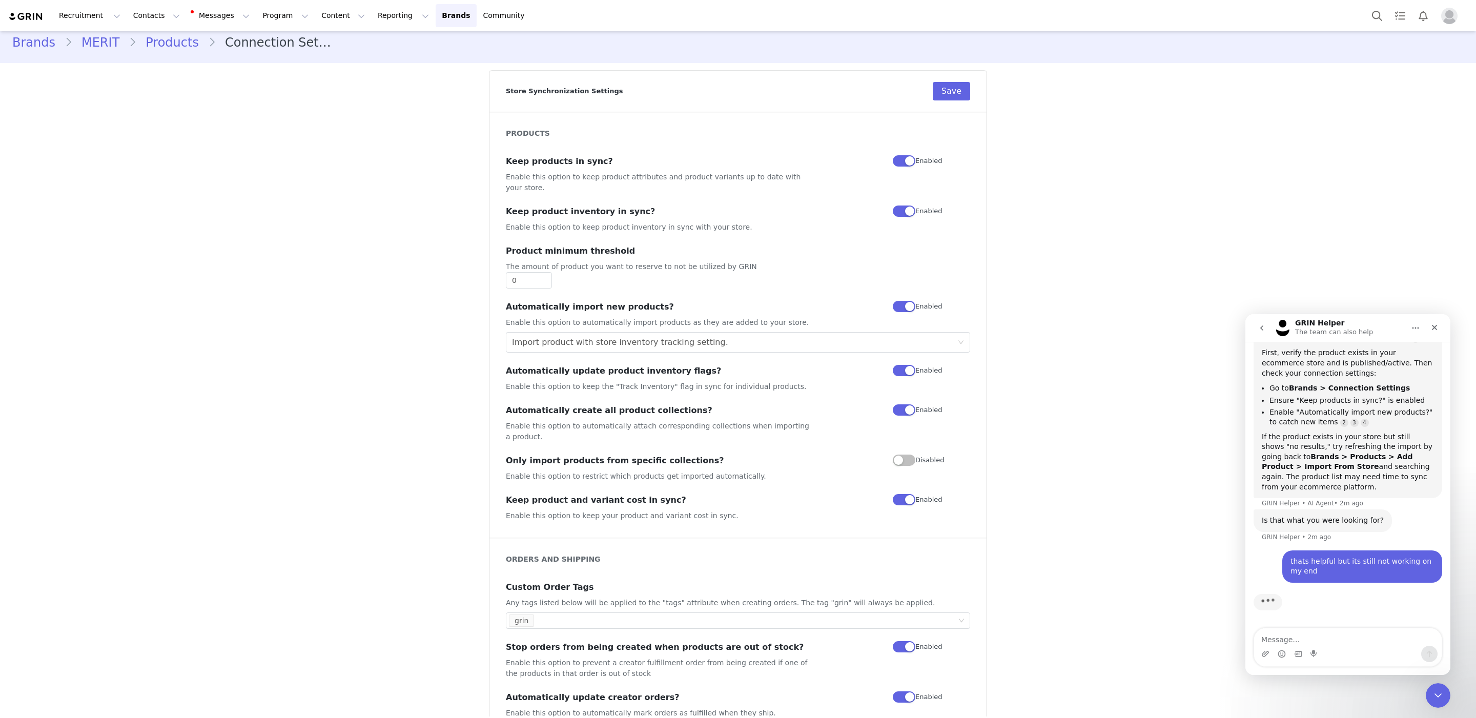
scroll to position [0, 0]
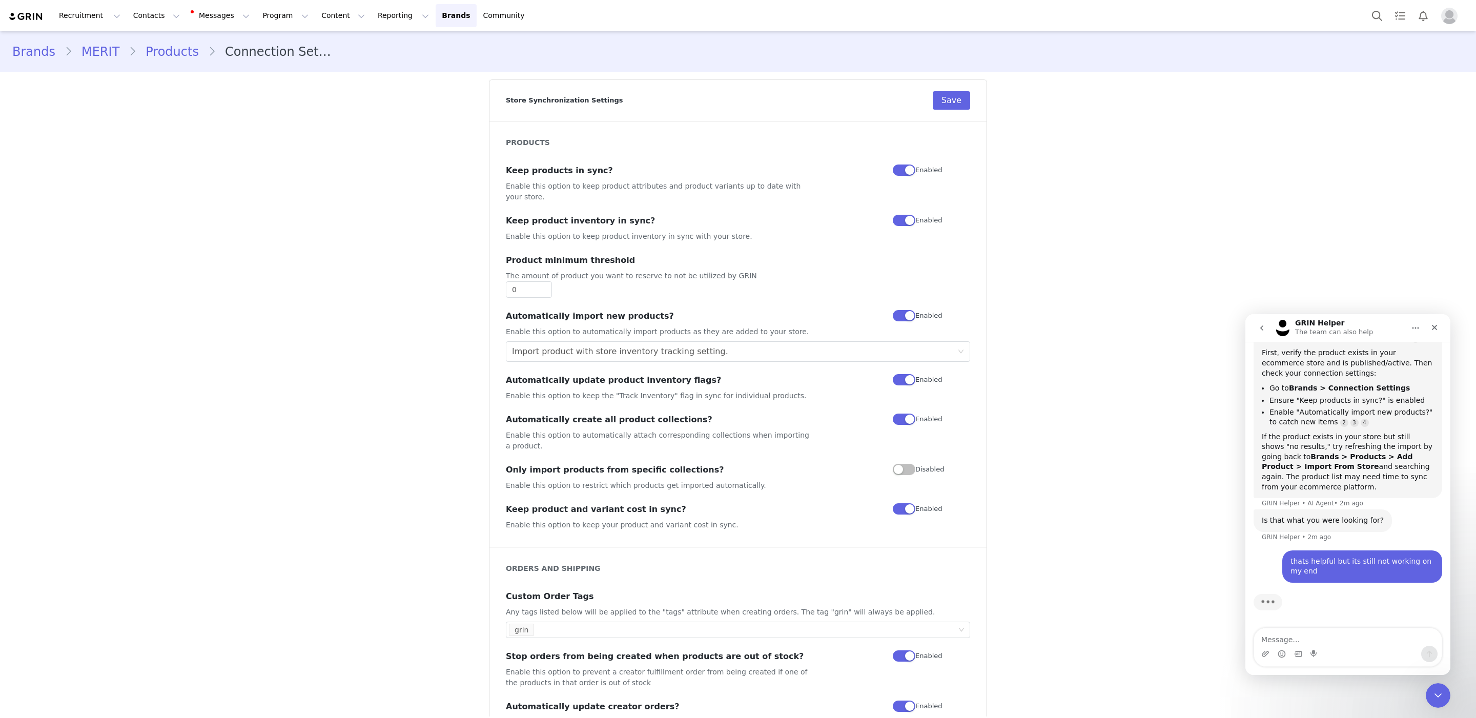
click at [161, 50] on link "Products" at bounding box center [172, 52] width 72 height 18
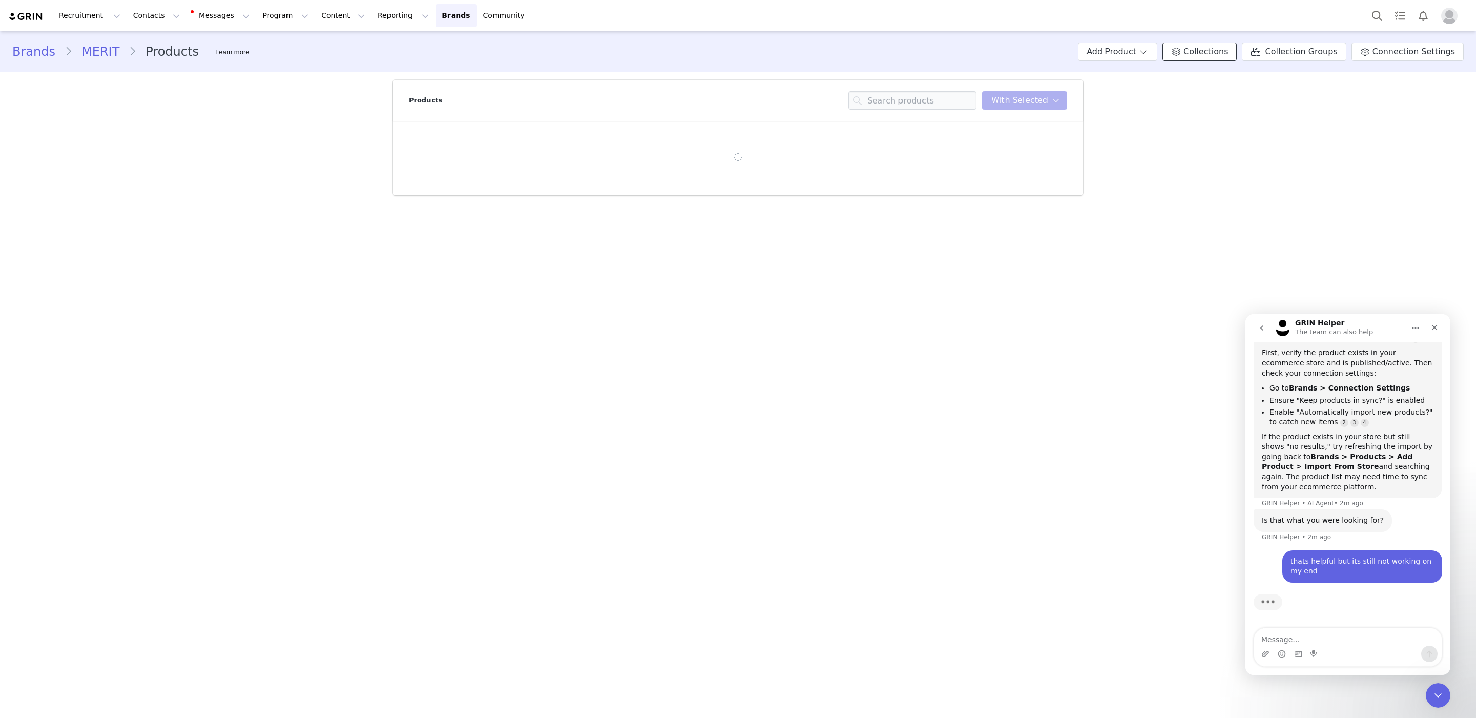
click at [1219, 52] on span "Collections" at bounding box center [1205, 52] width 45 height 12
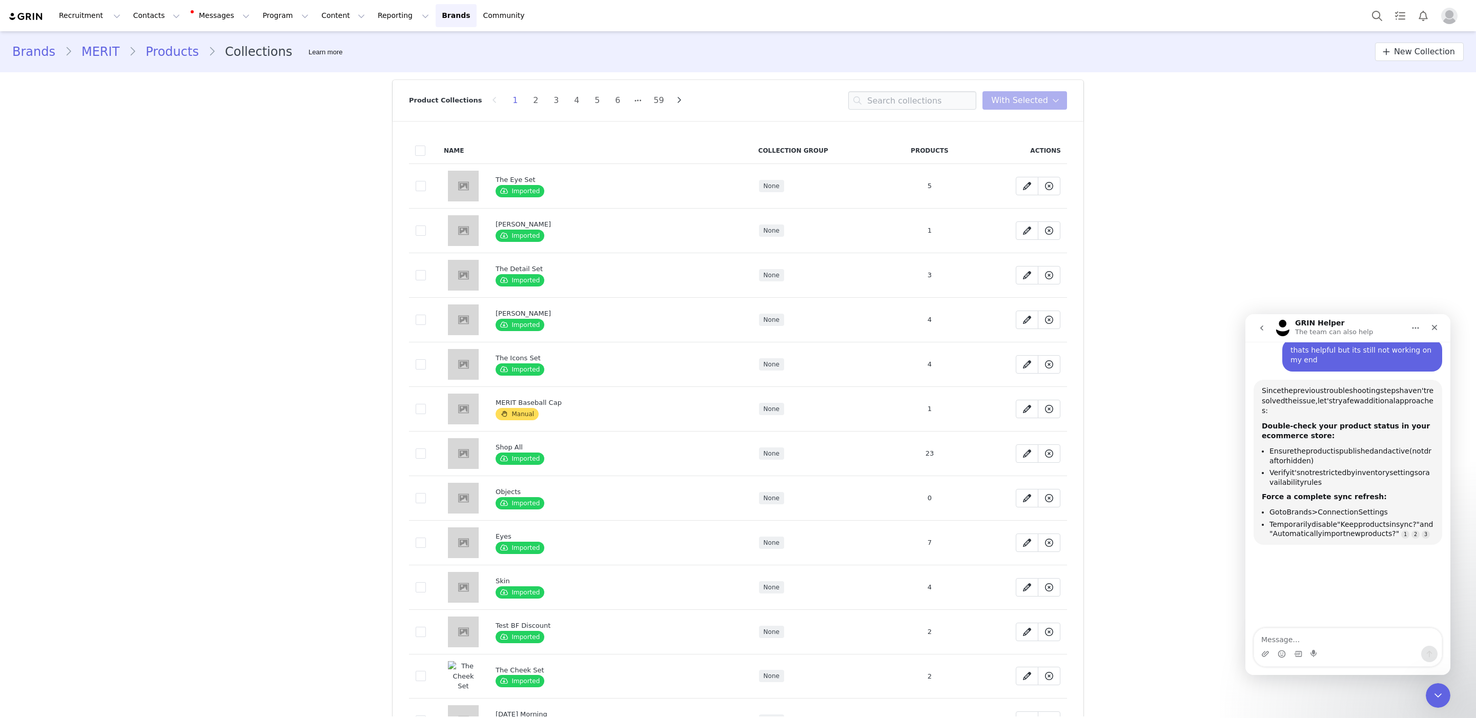
click at [1278, 454] on span "draft" at bounding box center [1350, 456] width 162 height 18
click at [1292, 529] on span ""Automatically" at bounding box center [1295, 533] width 53 height 8
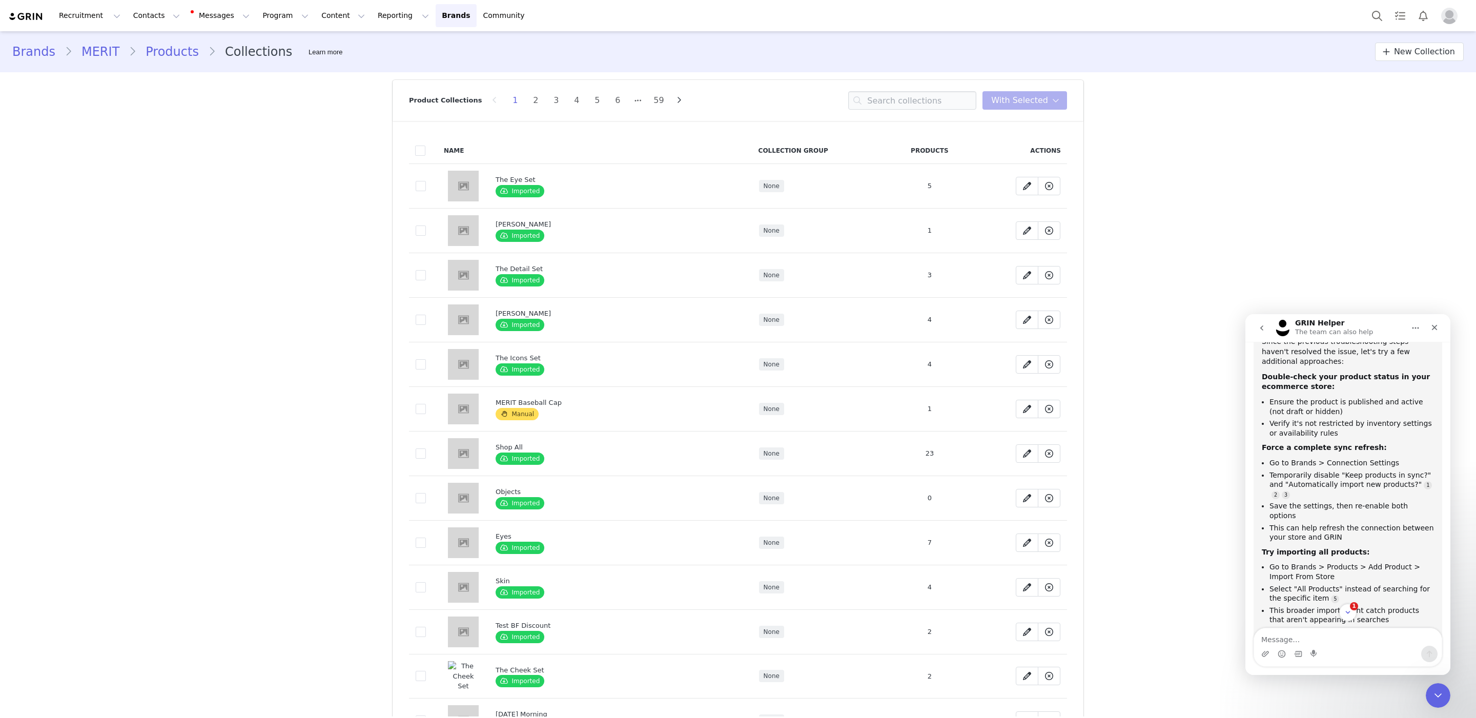
scroll to position [1372, 0]
click at [1319, 474] on li "Temporarily disable "Keep products in sync?" and "Automatically import new prod…" at bounding box center [1351, 482] width 164 height 29
click at [1328, 507] on ul "Go to Brands > Connection Settings Temporarily disable "Keep products in sync?"…" at bounding box center [1348, 498] width 172 height 84
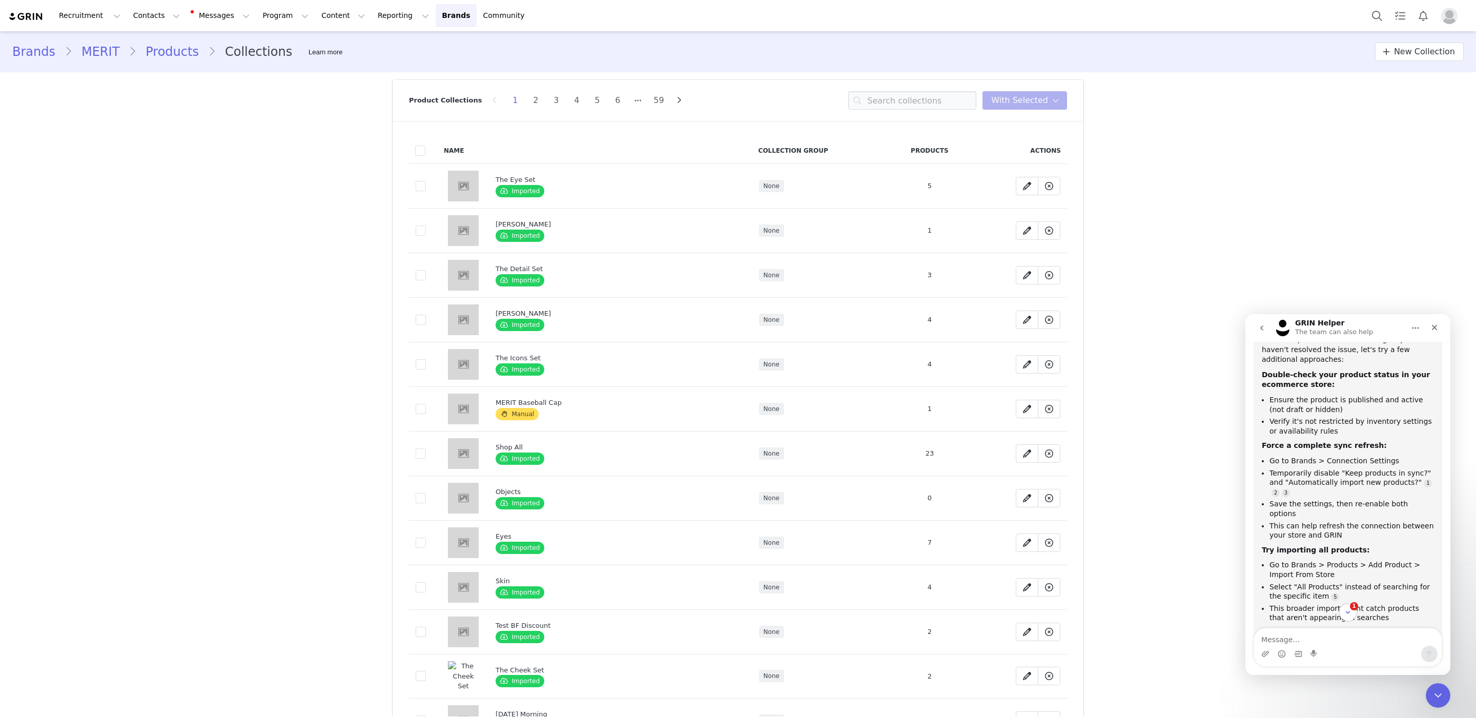
click at [155, 60] on link "Products" at bounding box center [172, 52] width 72 height 18
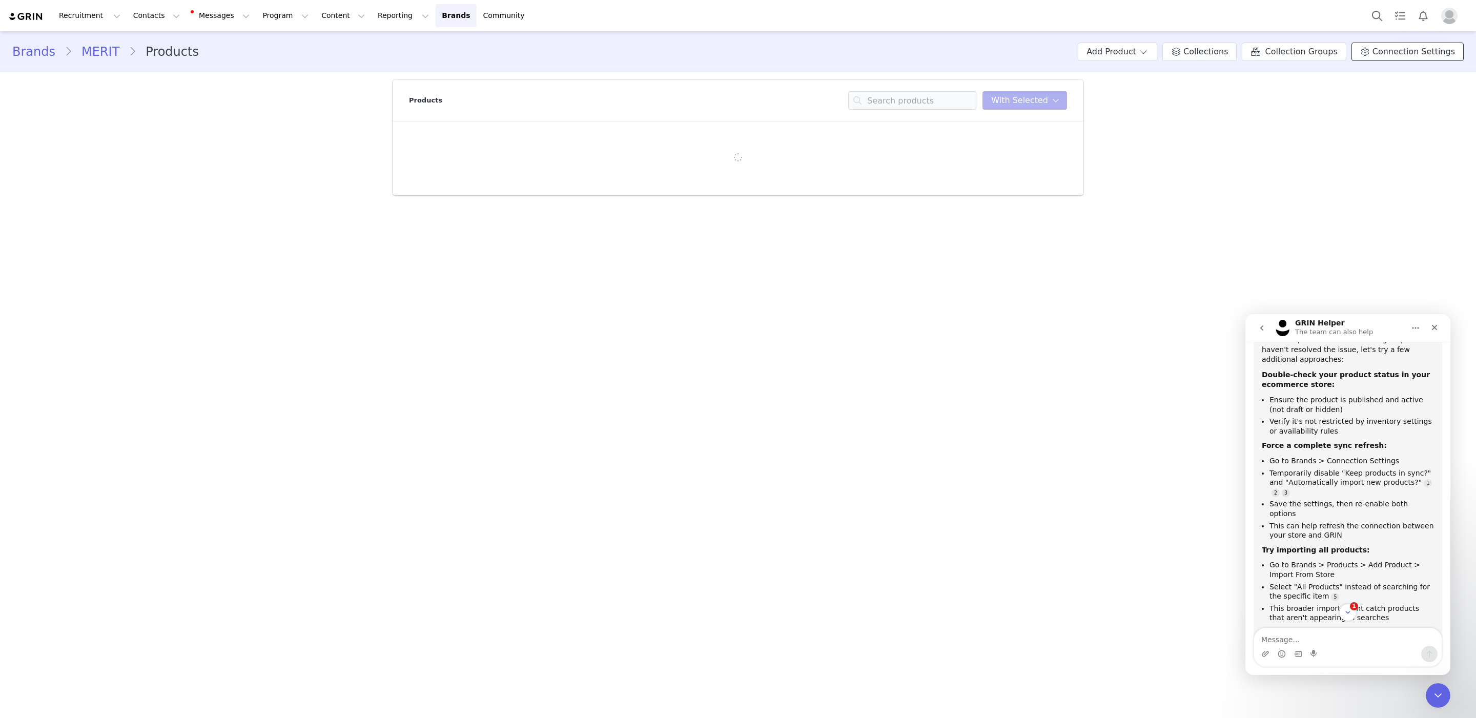
click at [1386, 44] on link "Connection Settings" at bounding box center [1407, 52] width 112 height 18
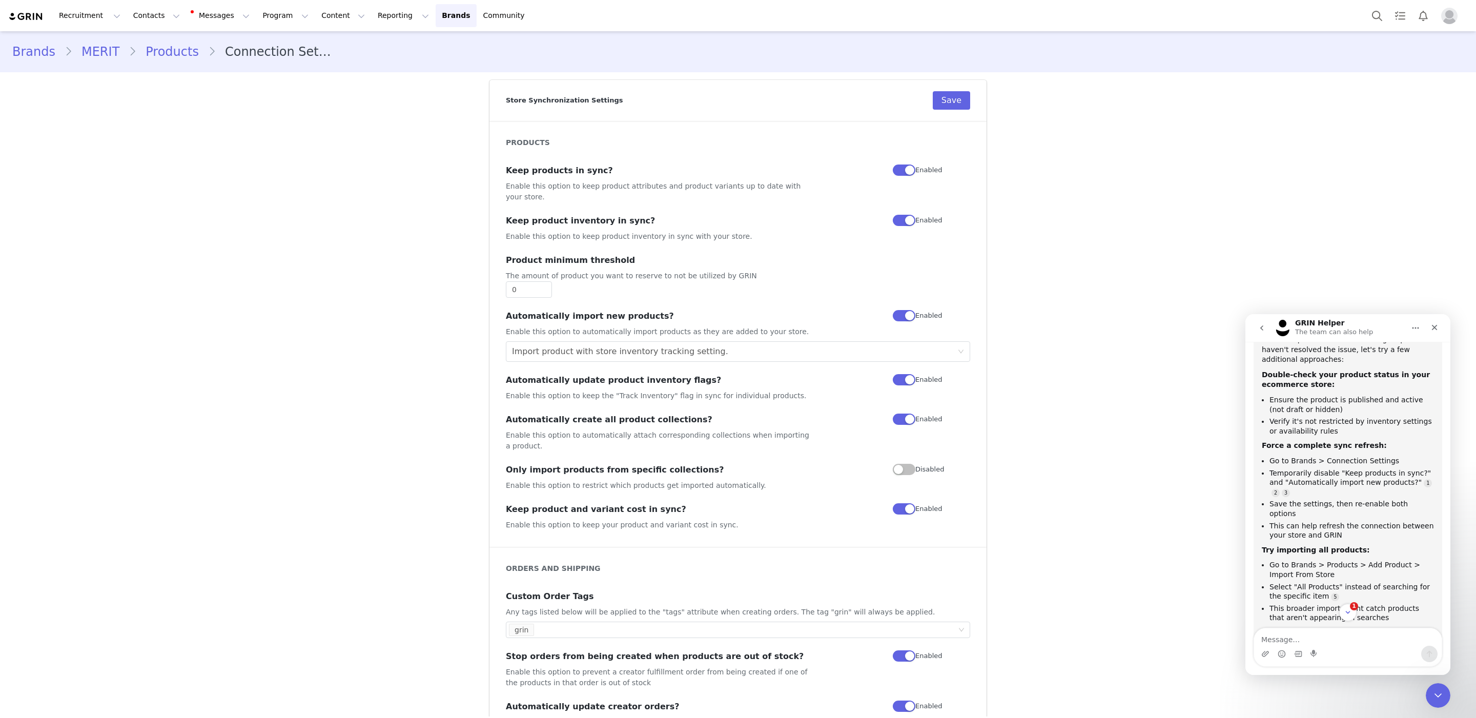
click at [901, 215] on button "button" at bounding box center [904, 220] width 23 height 11
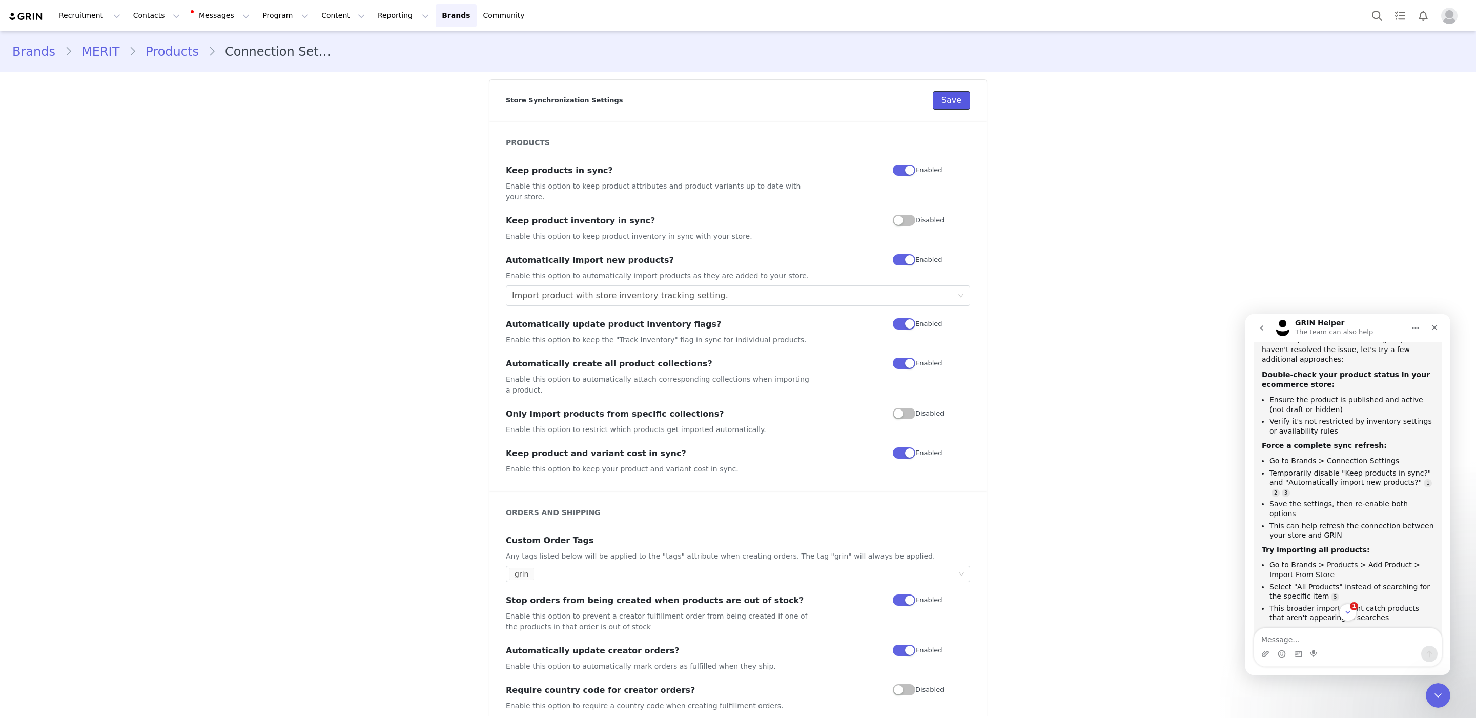
click at [940, 106] on button "Save" at bounding box center [951, 100] width 37 height 18
click at [898, 254] on button "button" at bounding box center [904, 259] width 23 height 11
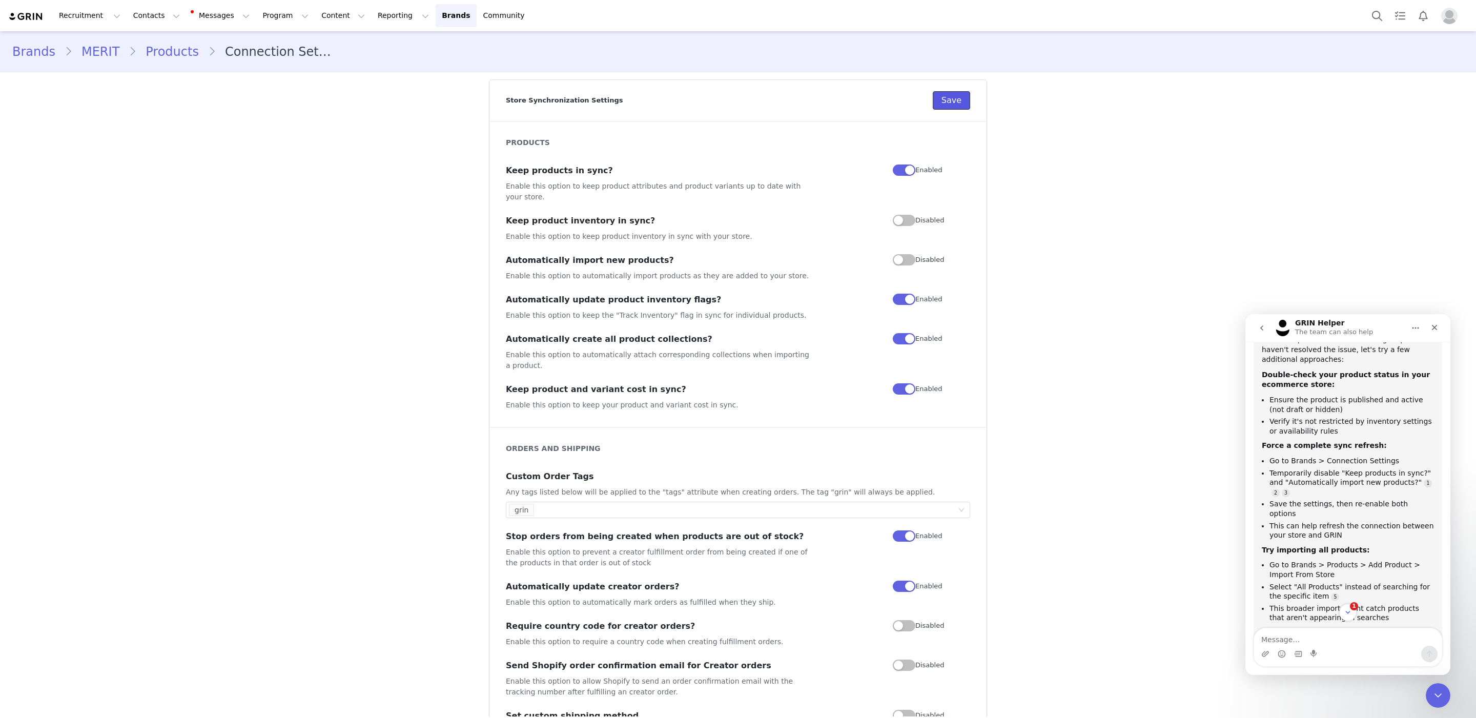
click at [942, 102] on button "Save" at bounding box center [951, 100] width 37 height 18
click at [903, 215] on button "button" at bounding box center [904, 220] width 23 height 11
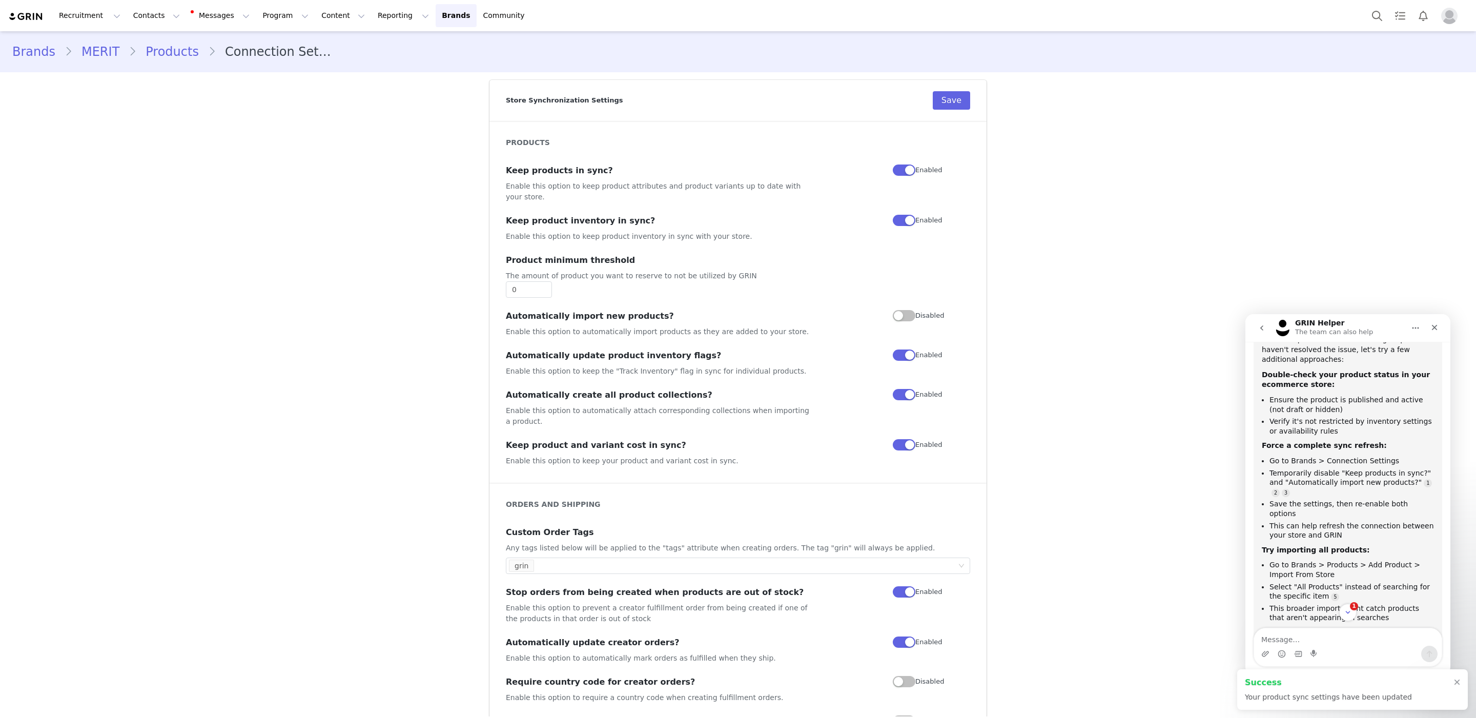
click at [903, 310] on button "button" at bounding box center [904, 315] width 23 height 11
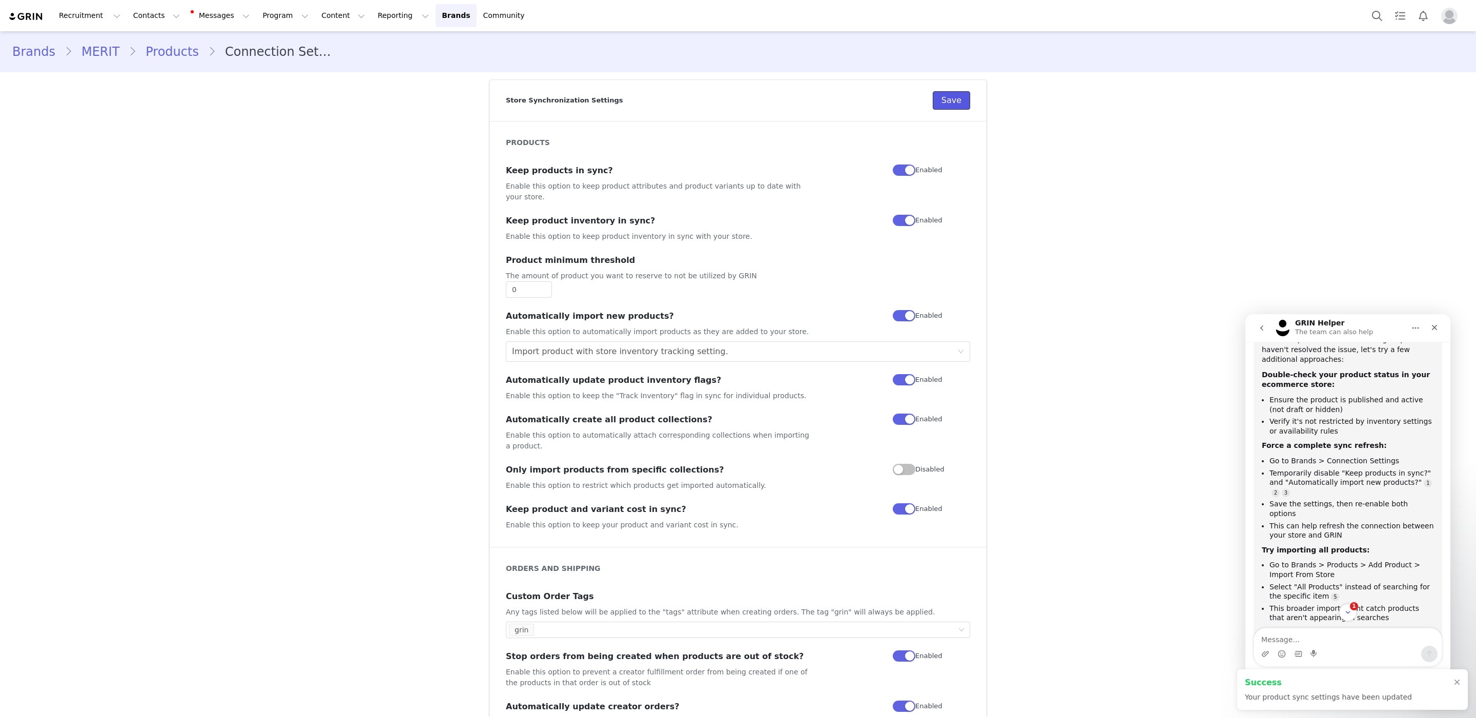
click at [944, 102] on button "Save" at bounding box center [951, 100] width 37 height 18
click at [1338, 504] on li "Save the settings, then re-enable both options" at bounding box center [1351, 508] width 164 height 19
click at [1338, 521] on li "This can help refresh the connection between your store and GRIN" at bounding box center [1351, 530] width 164 height 19
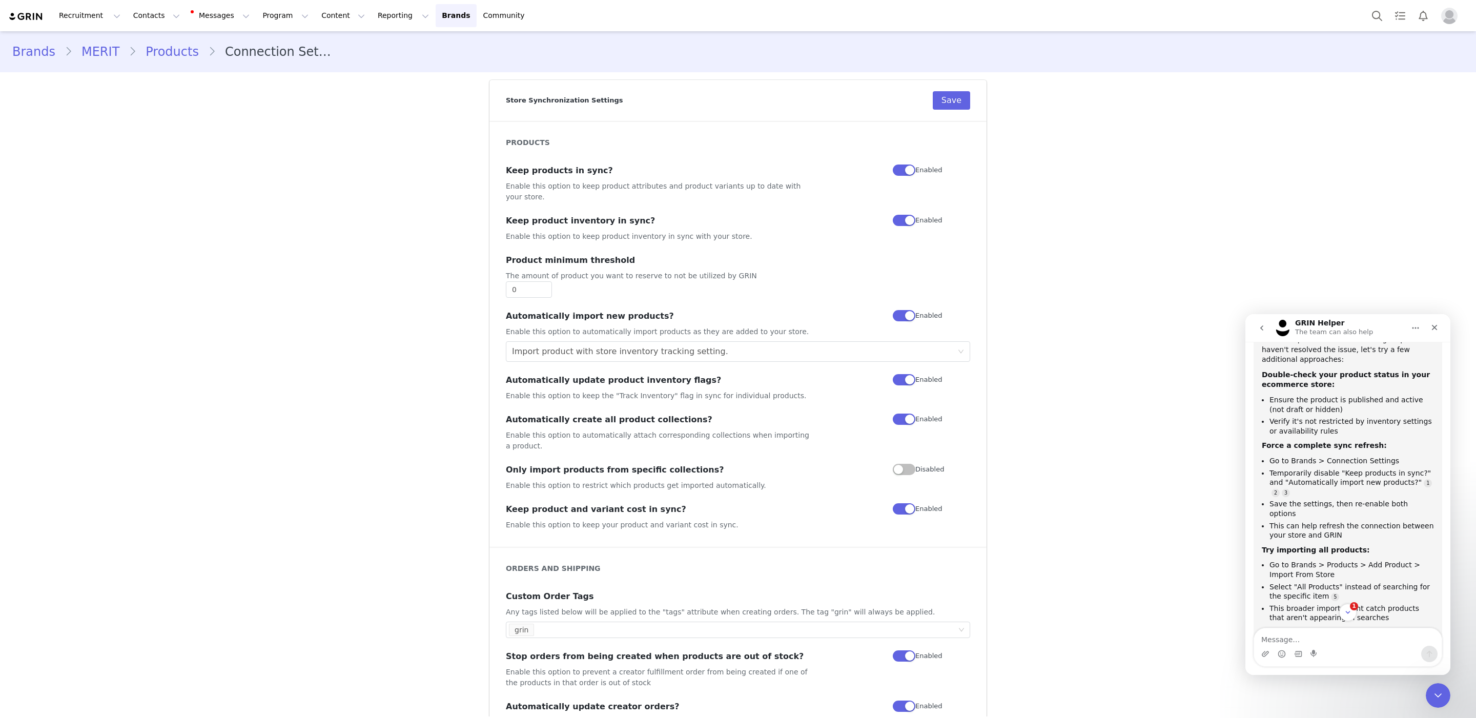
click at [178, 52] on link "Products" at bounding box center [172, 52] width 72 height 18
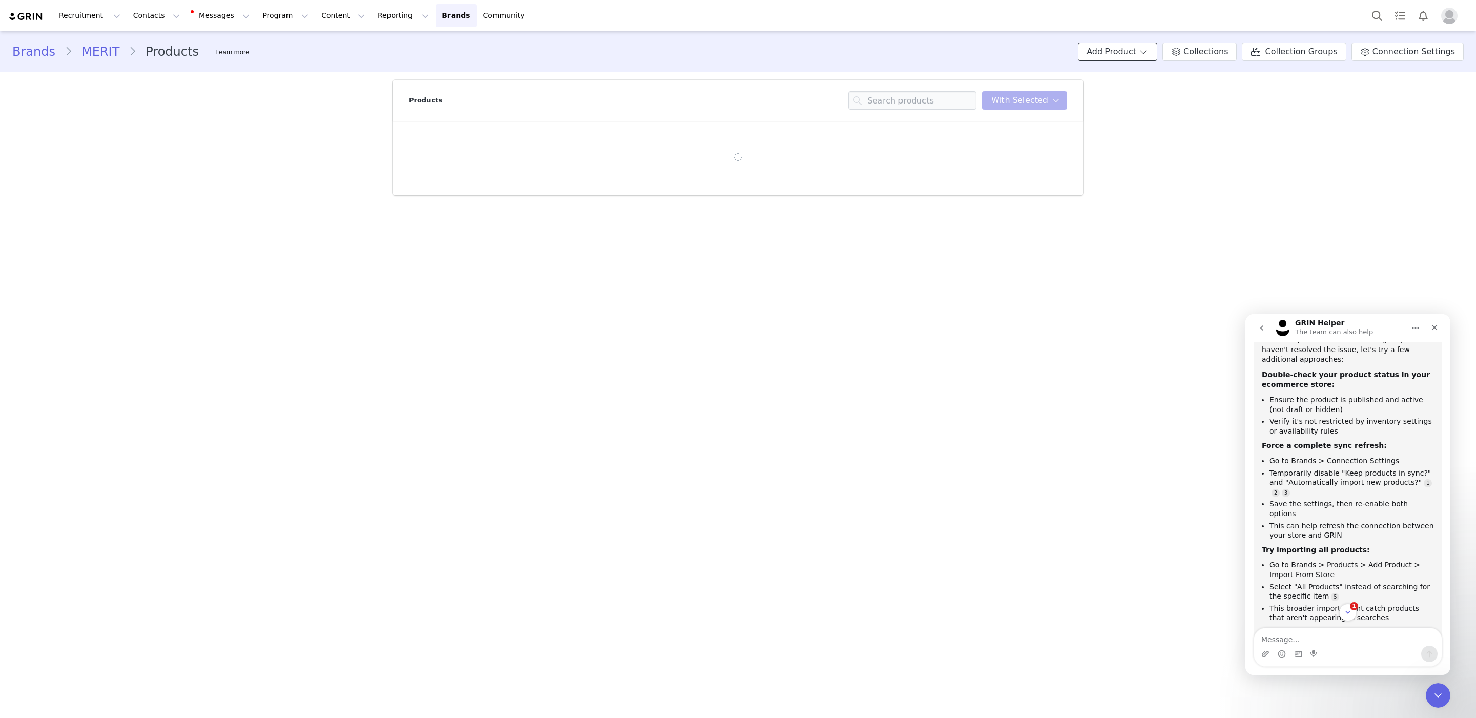
click at [1119, 56] on button "Add Product" at bounding box center [1117, 52] width 79 height 18
click at [1139, 88] on span "Import From Store" at bounding box center [1145, 91] width 65 height 8
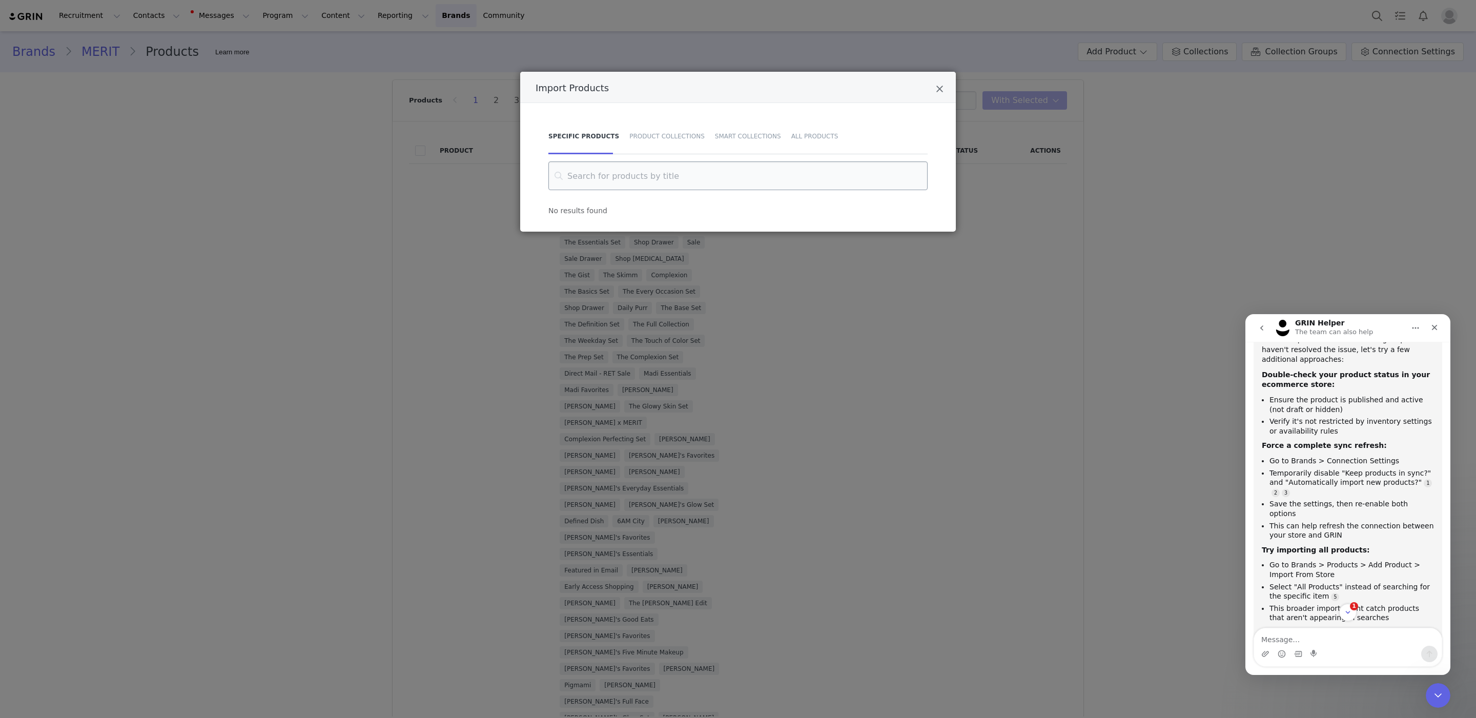
click at [840, 171] on input "Import Products" at bounding box center [737, 175] width 379 height 29
click at [614, 173] on input "solo" at bounding box center [737, 175] width 379 height 29
type input "E"
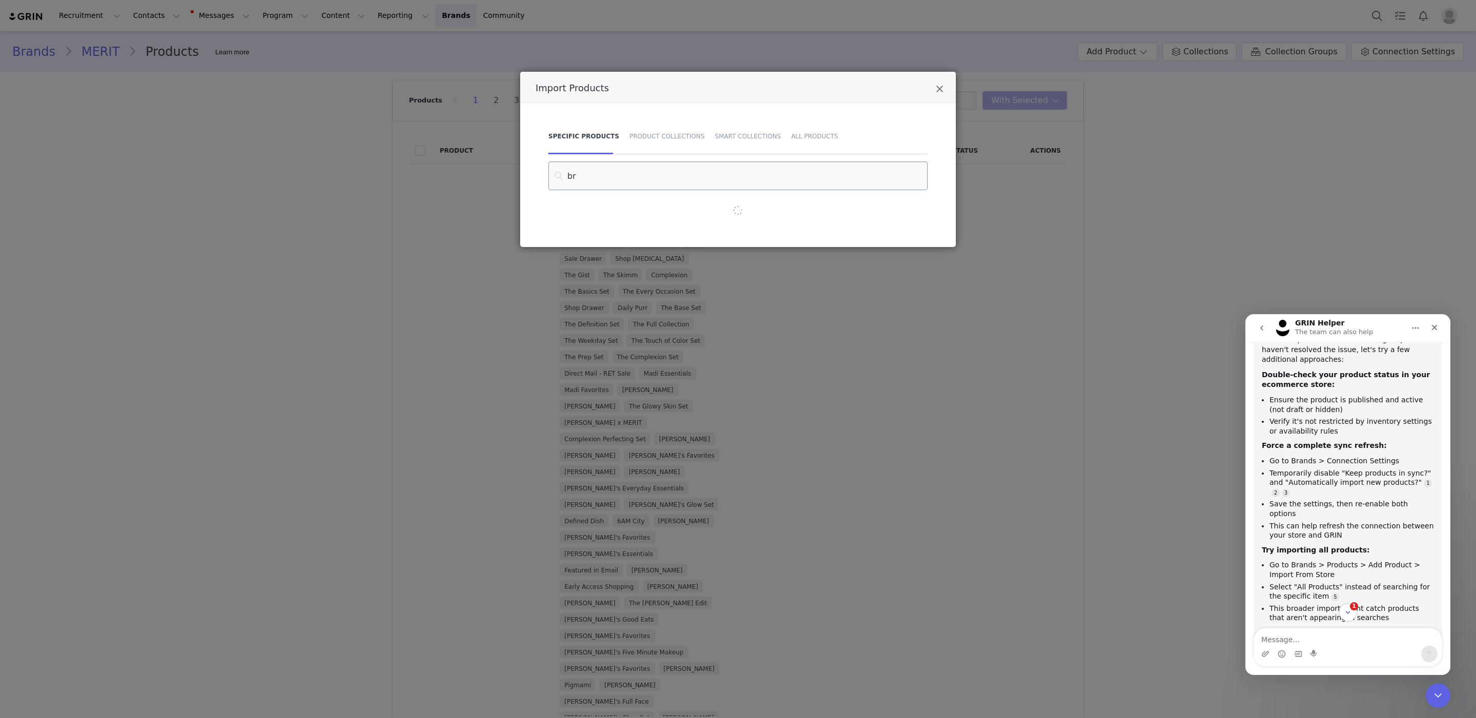
type input "b"
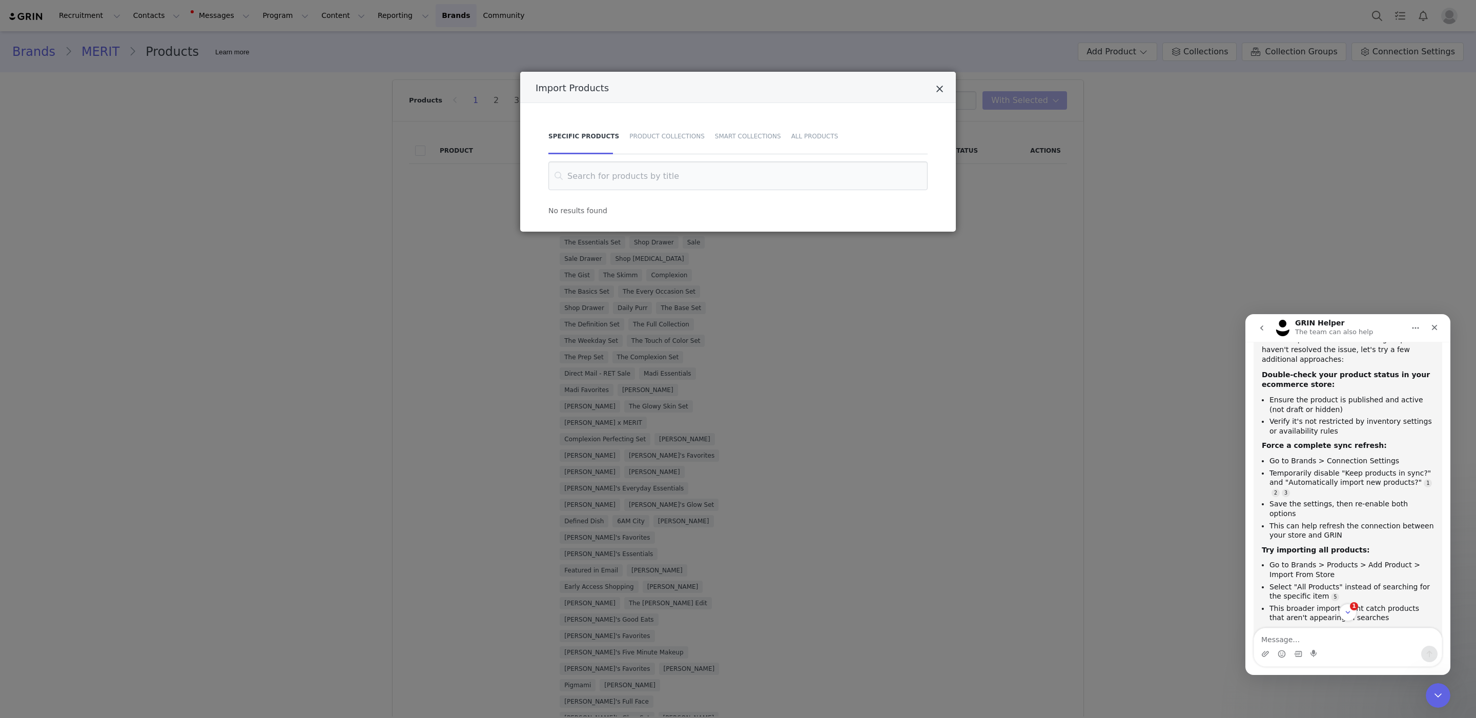
click at [941, 91] on icon "Close" at bounding box center [940, 89] width 8 height 10
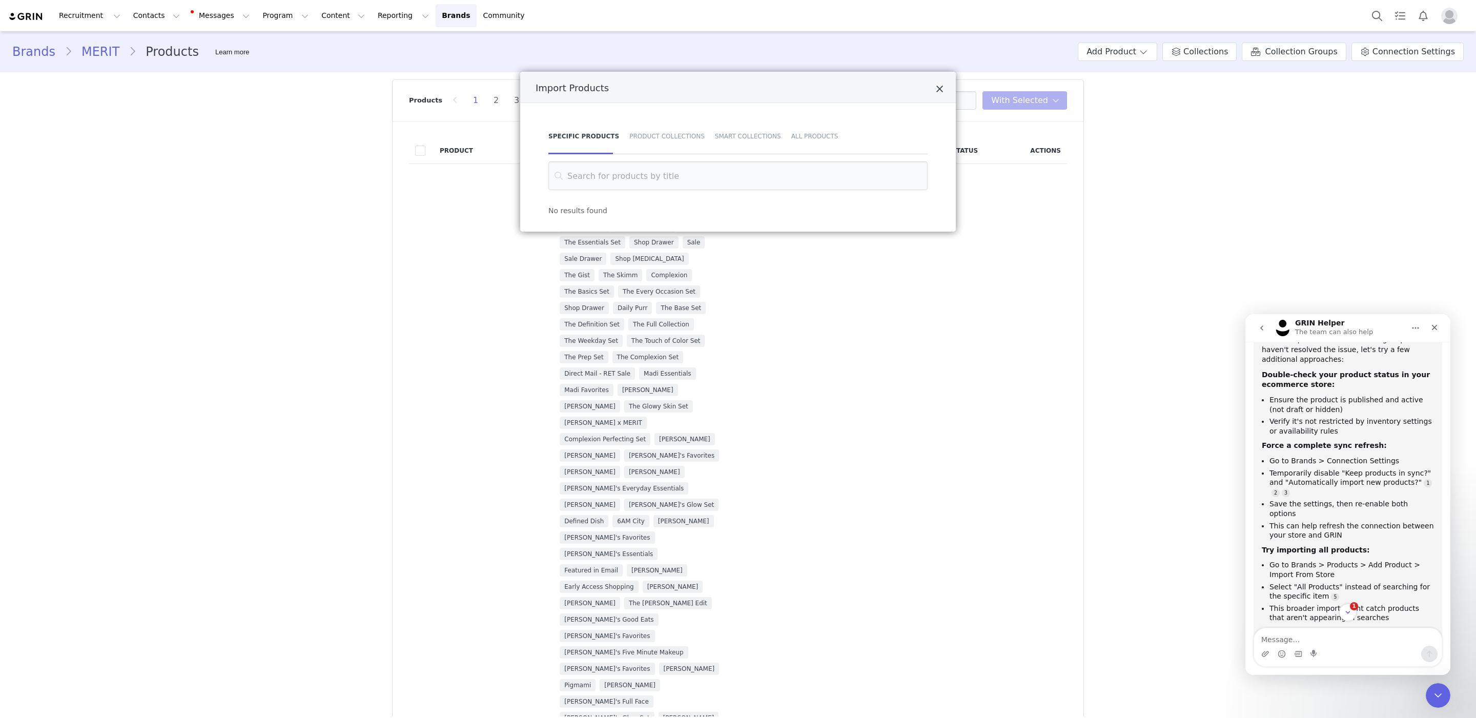
click at [938, 95] on button "Close" at bounding box center [940, 90] width 8 height 12
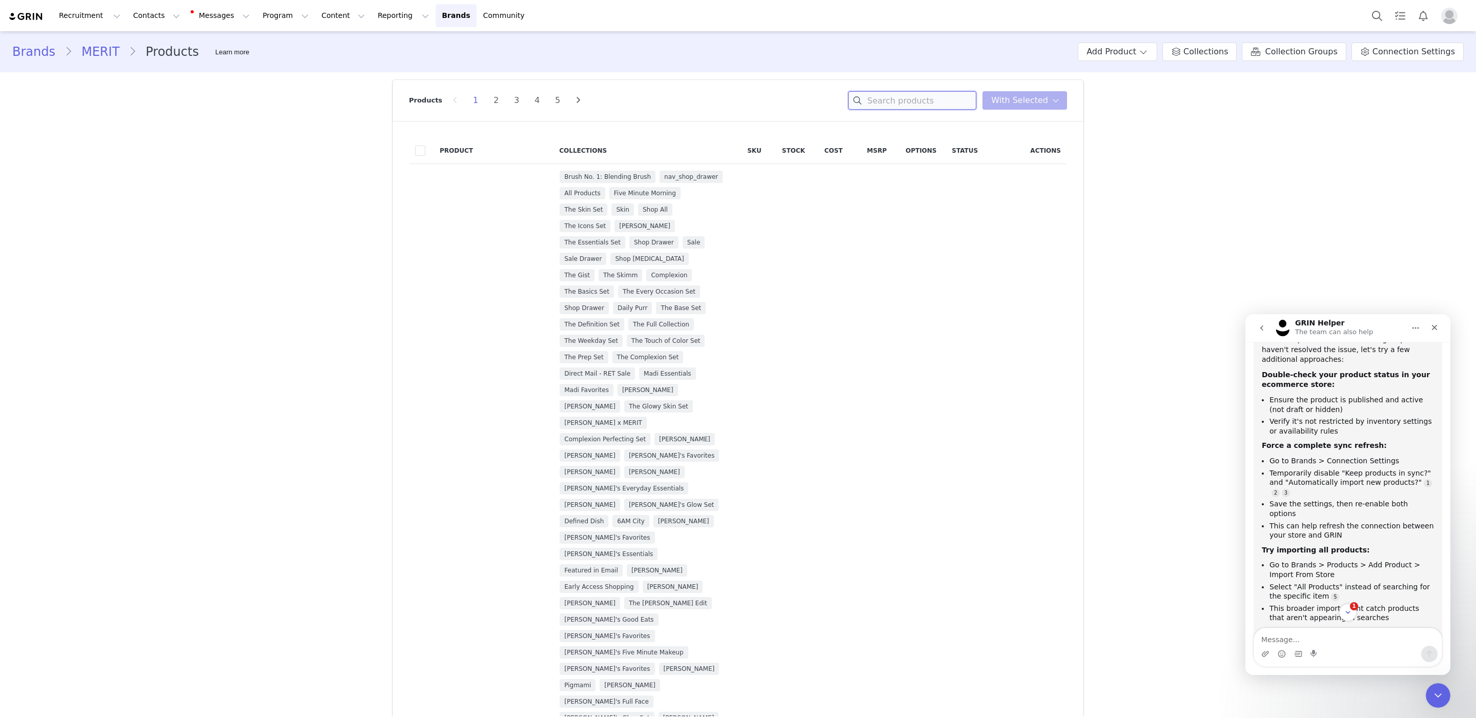
click at [937, 96] on input at bounding box center [912, 100] width 128 height 18
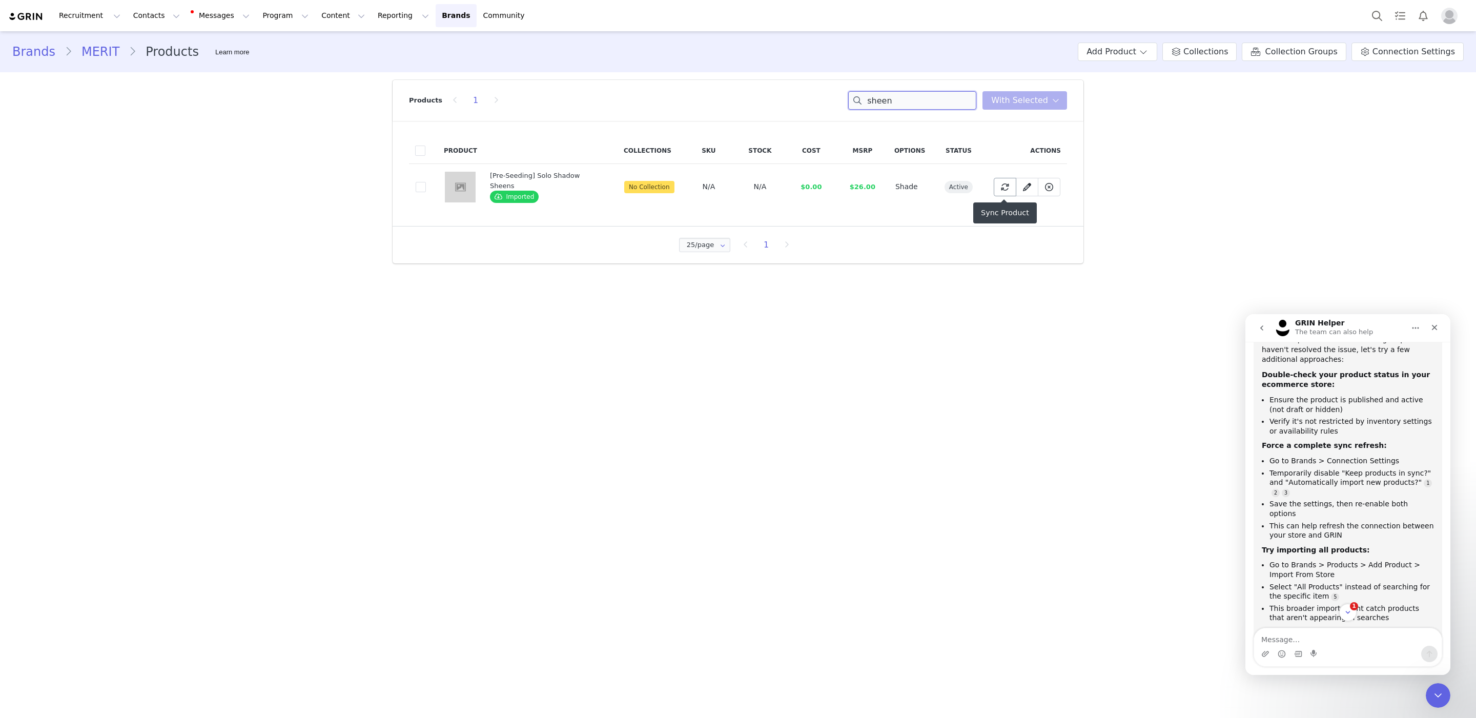
type input "sheen"
click at [1007, 192] on span at bounding box center [1005, 187] width 12 height 12
click at [980, 271] on button "Yes, sync" at bounding box center [960, 270] width 55 height 18
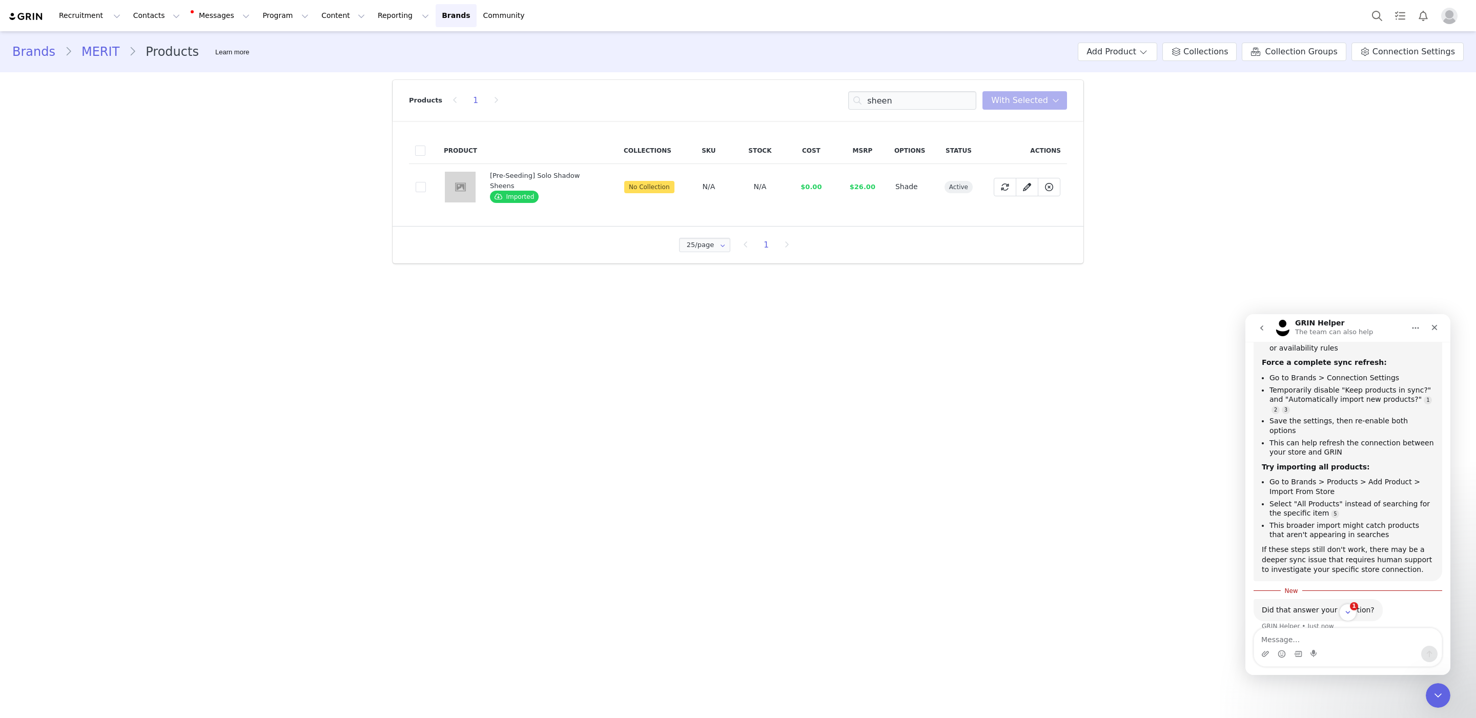
scroll to position [1461, 0]
click at [1345, 646] on div "Intercom messenger" at bounding box center [1348, 654] width 188 height 16
click at [1340, 636] on textarea "Message…" at bounding box center [1348, 636] width 188 height 17
type textarea "i think i need human support!"
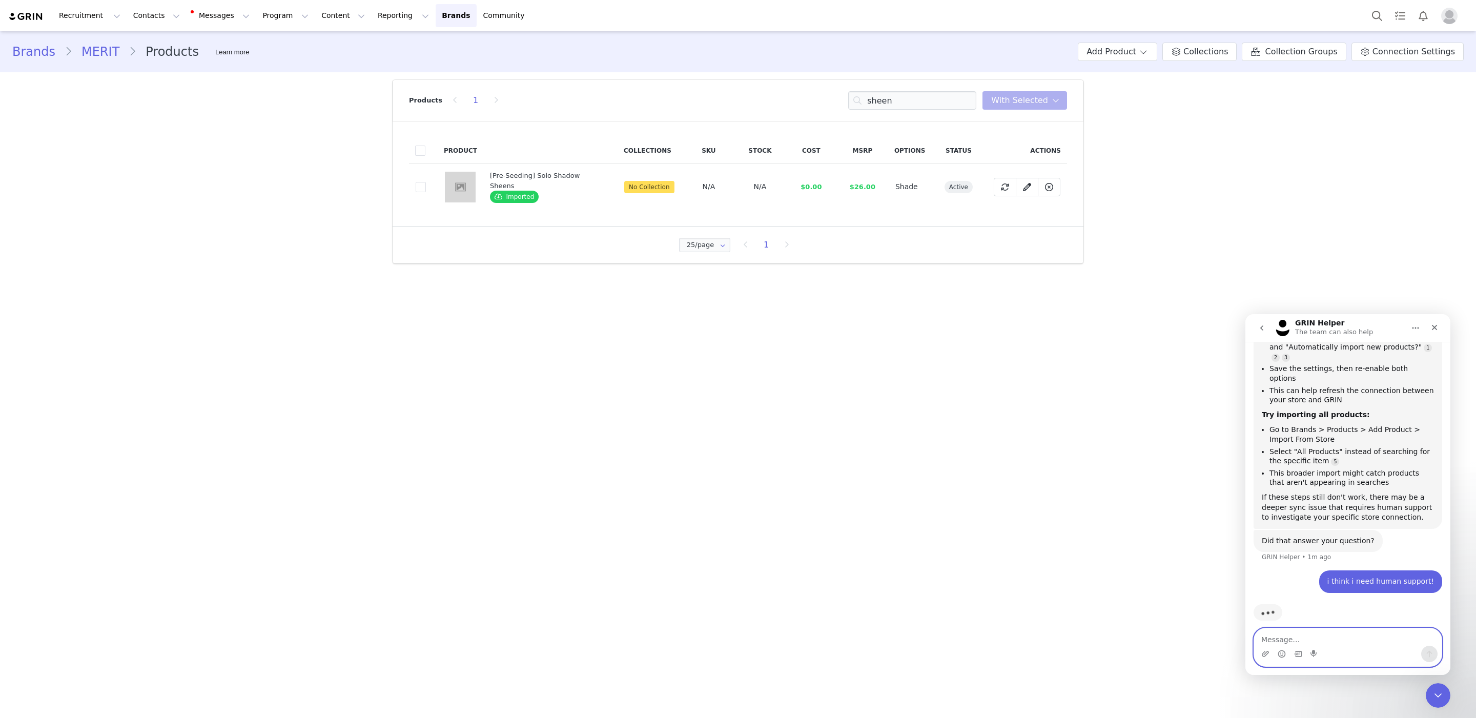
scroll to position [1508, 0]
click at [1299, 428] on li "Go to Brands > Products > Add Product > Import From Store" at bounding box center [1351, 436] width 164 height 19
click at [1299, 428] on li "Go to Brands > Products > Add Product > Import From Store" at bounding box center [1351, 431] width 164 height 19
click at [1303, 448] on ul "Go to Brands > Products > Add Product > Import From Store Select "All Products"…" at bounding box center [1348, 448] width 172 height 63
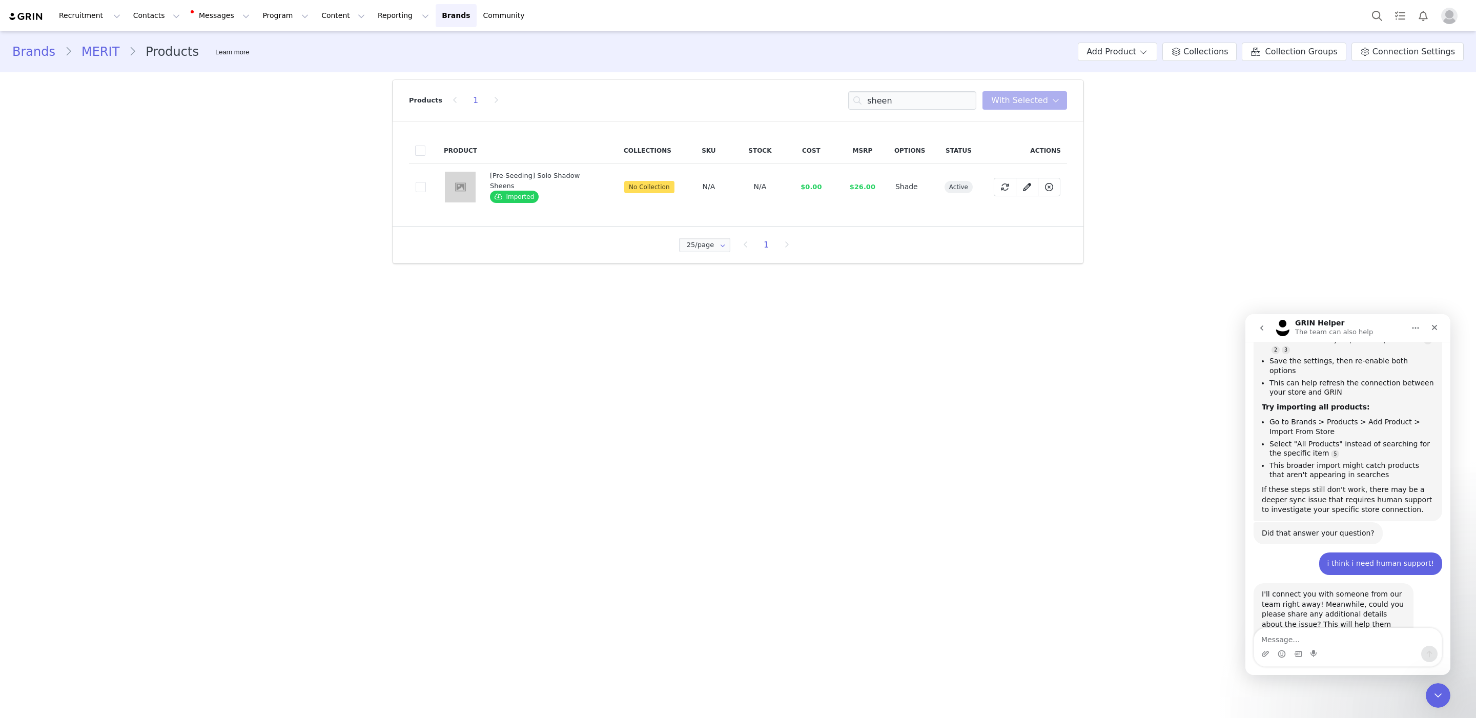
scroll to position [1545, 0]
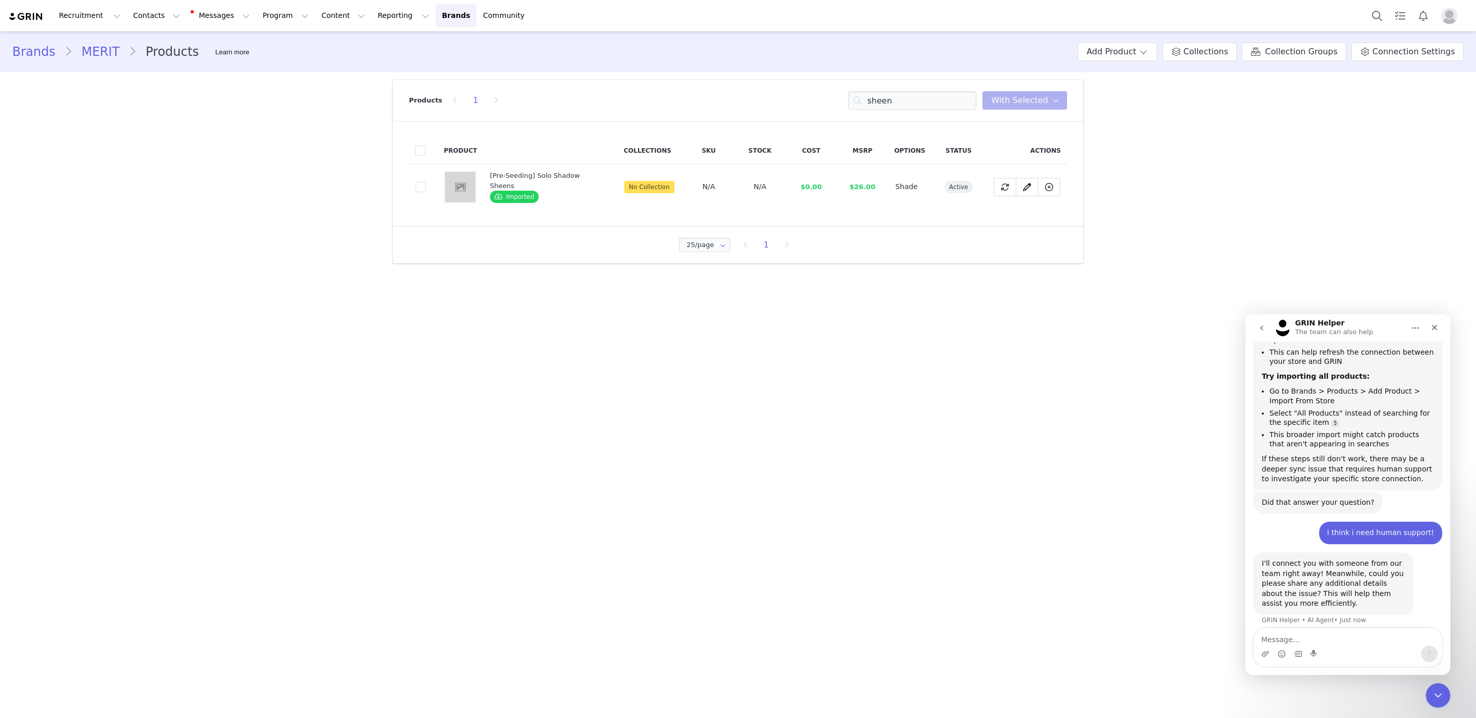
click at [1353, 651] on div "Intercom messenger" at bounding box center [1348, 654] width 188 height 16
click at [1337, 651] on div "Intercom messenger" at bounding box center [1348, 654] width 188 height 16
click at [1332, 645] on textarea "Message…" at bounding box center [1348, 636] width 188 height 17
click at [1151, 57] on button "Add Product" at bounding box center [1117, 52] width 79 height 18
click at [1141, 87] on span "Import From Store" at bounding box center [1145, 91] width 65 height 8
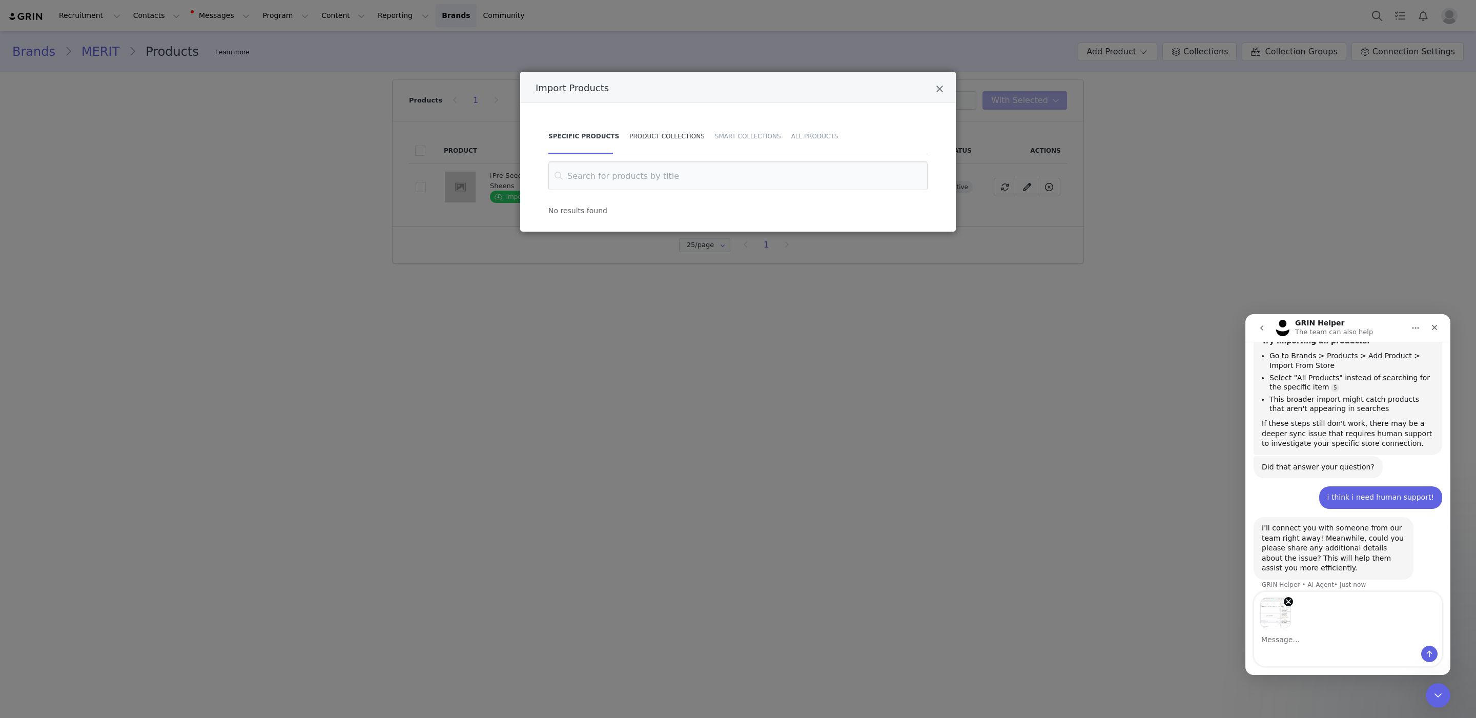
scroll to position [1582, 0]
drag, startPoint x: 669, startPoint y: 196, endPoint x: 661, endPoint y: 183, distance: 14.8
click at [669, 196] on div "No results found" at bounding box center [737, 188] width 405 height 55
click at [657, 178] on input "Import Products" at bounding box center [737, 175] width 379 height 29
click at [713, 183] on input "Import Products" at bounding box center [737, 175] width 379 height 29
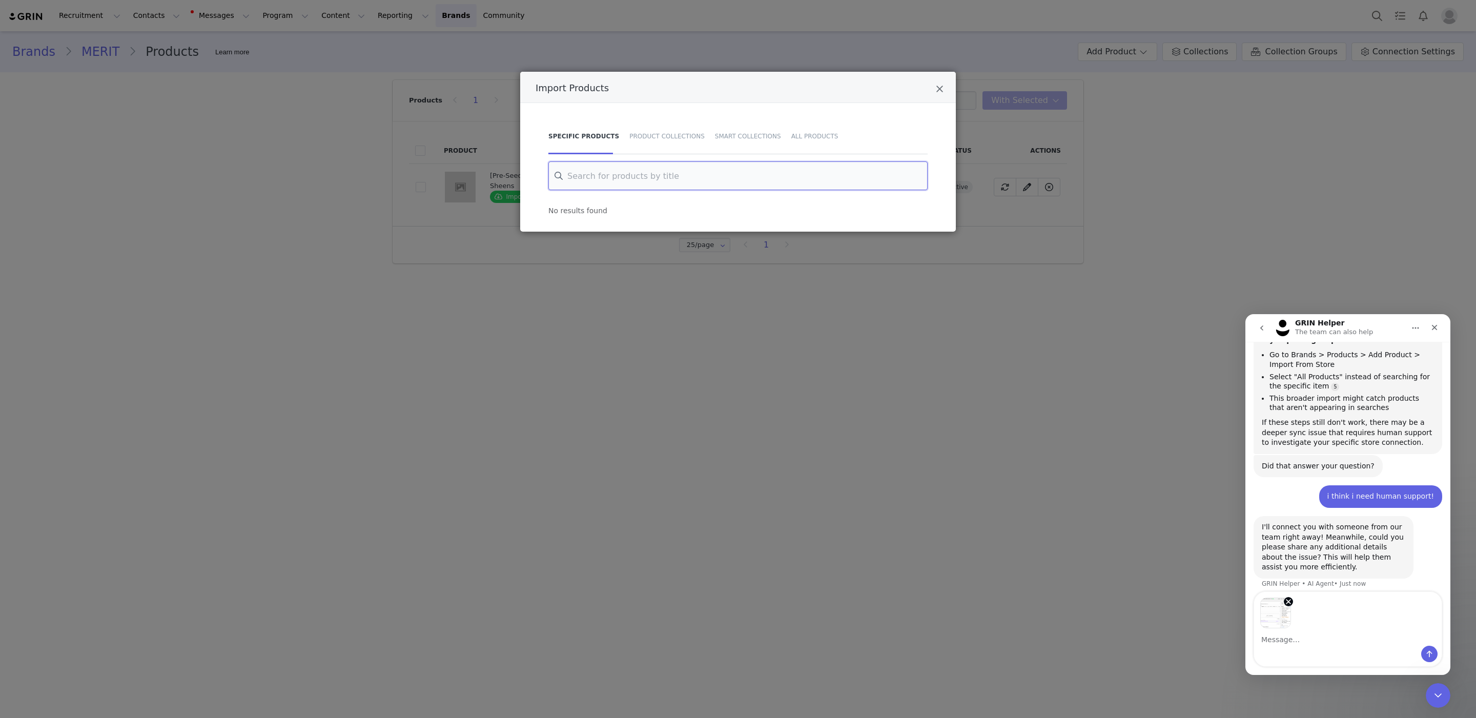
paste input "[Pre-Seeding] Solo Shadow Sheens - EU"
type input "[Pre-Seeding] Solo Shadow Sheens - EU"
click at [1435, 654] on button "Send a message…" at bounding box center [1429, 654] width 16 height 16
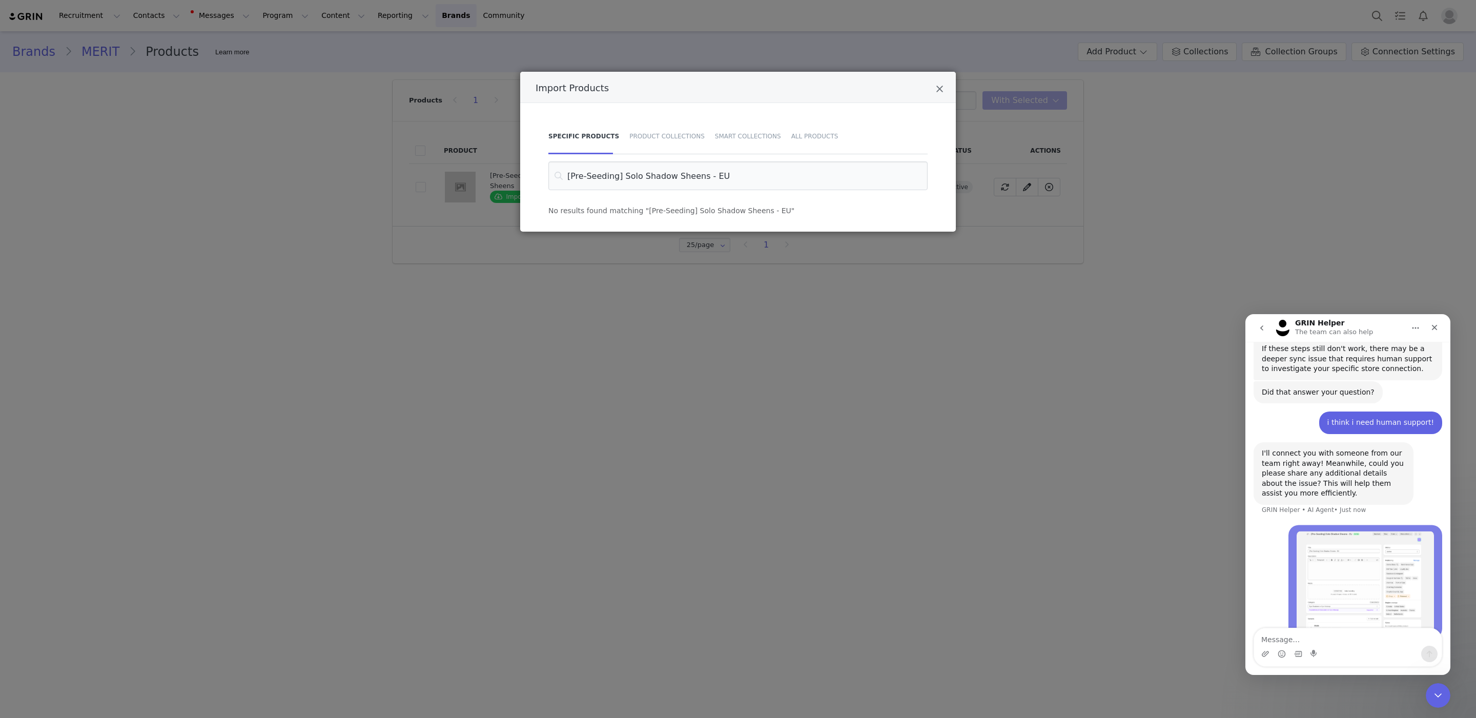
scroll to position [1667, 0]
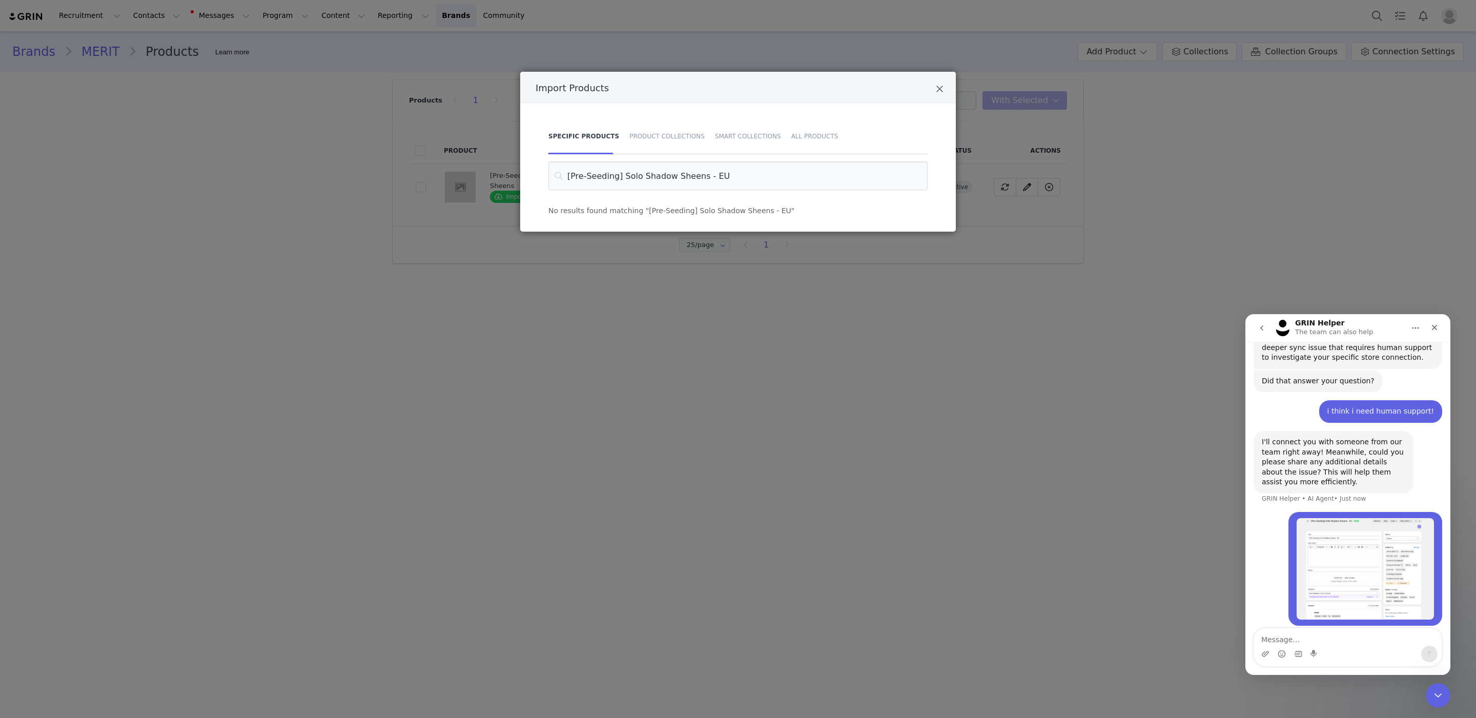
click at [1383, 653] on div "Intercom messenger" at bounding box center [1348, 654] width 188 height 16
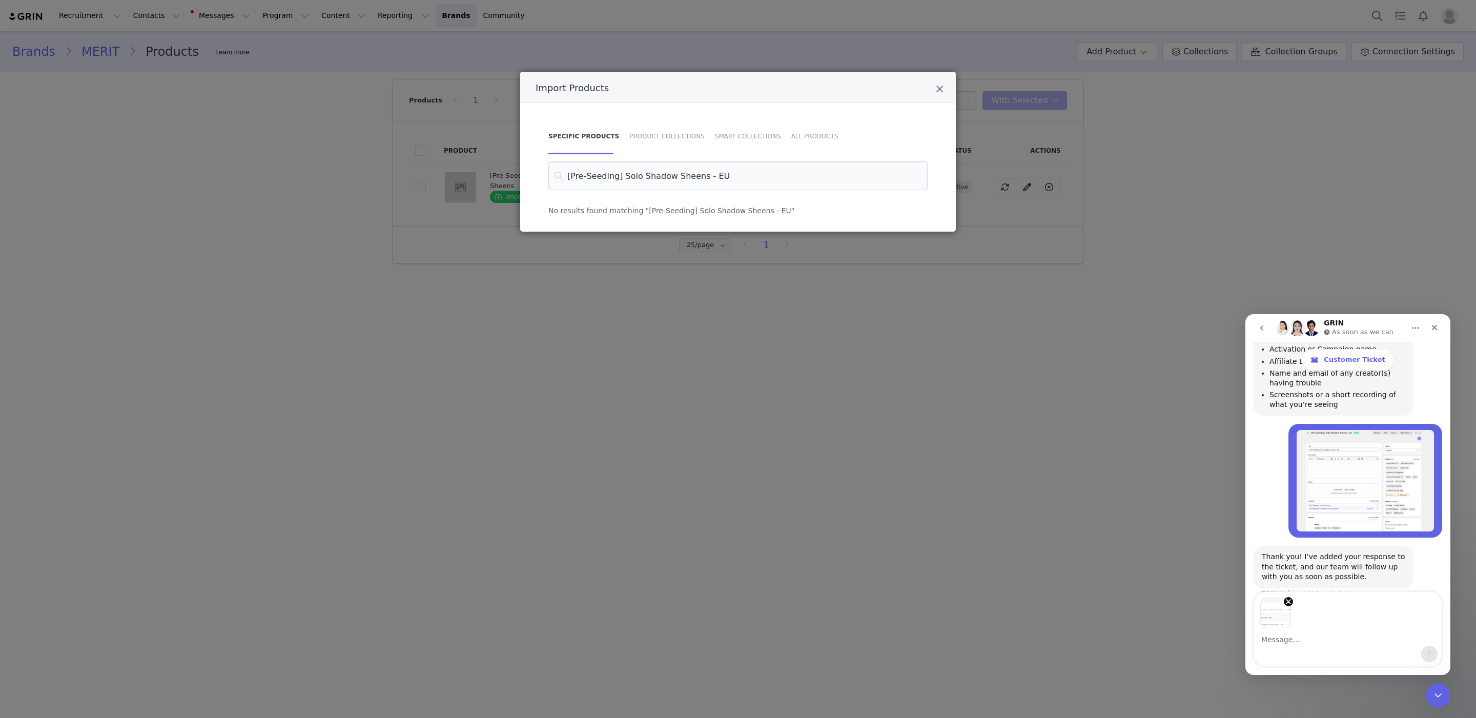
scroll to position [1988, 0]
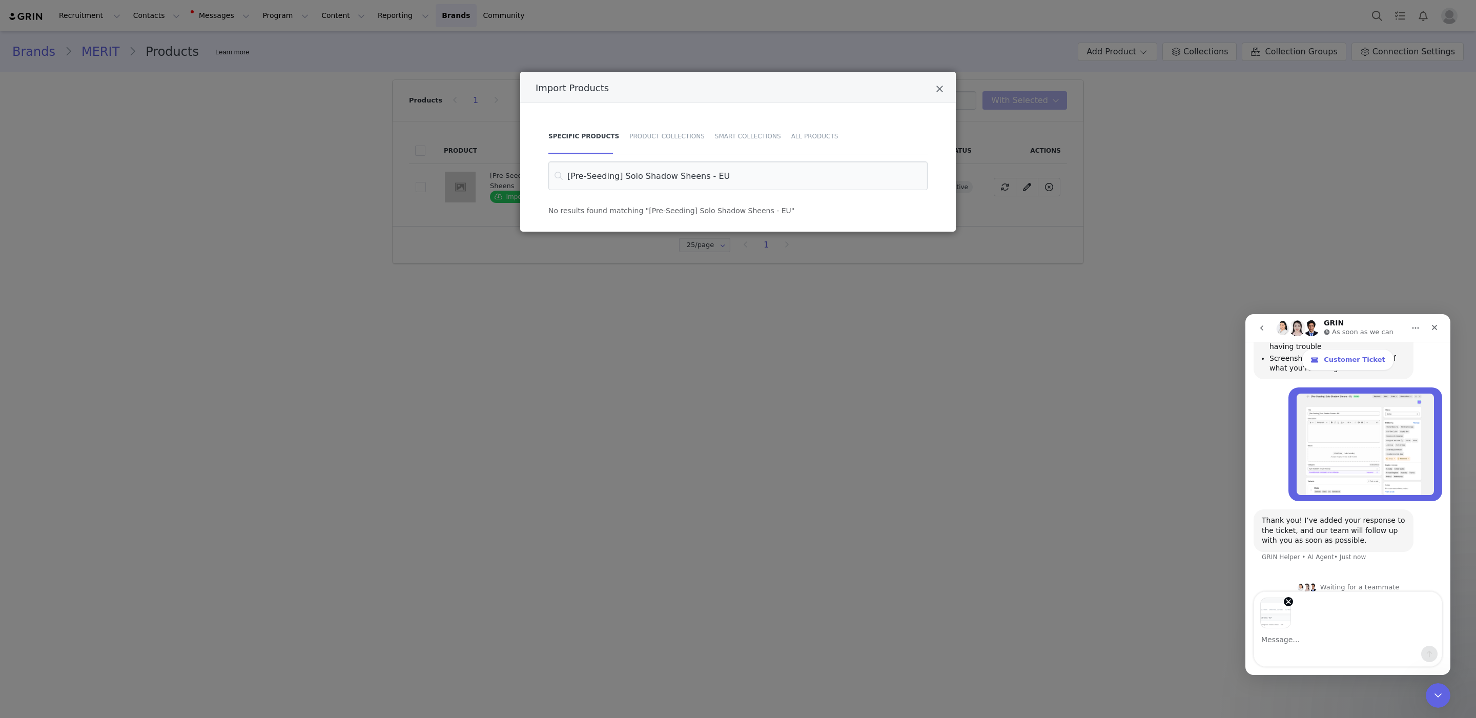
drag, startPoint x: 1395, startPoint y: 614, endPoint x: 1428, endPoint y: 641, distance: 42.6
click at [1395, 614] on div "Image previews" at bounding box center [1348, 610] width 188 height 36
click at [1367, 627] on div "Intercom messenger" at bounding box center [1348, 629] width 188 height 74
click at [1316, 630] on textarea "Message…" at bounding box center [1348, 636] width 188 height 17
drag, startPoint x: 1311, startPoint y: 647, endPoint x: 1310, endPoint y: 641, distance: 5.7
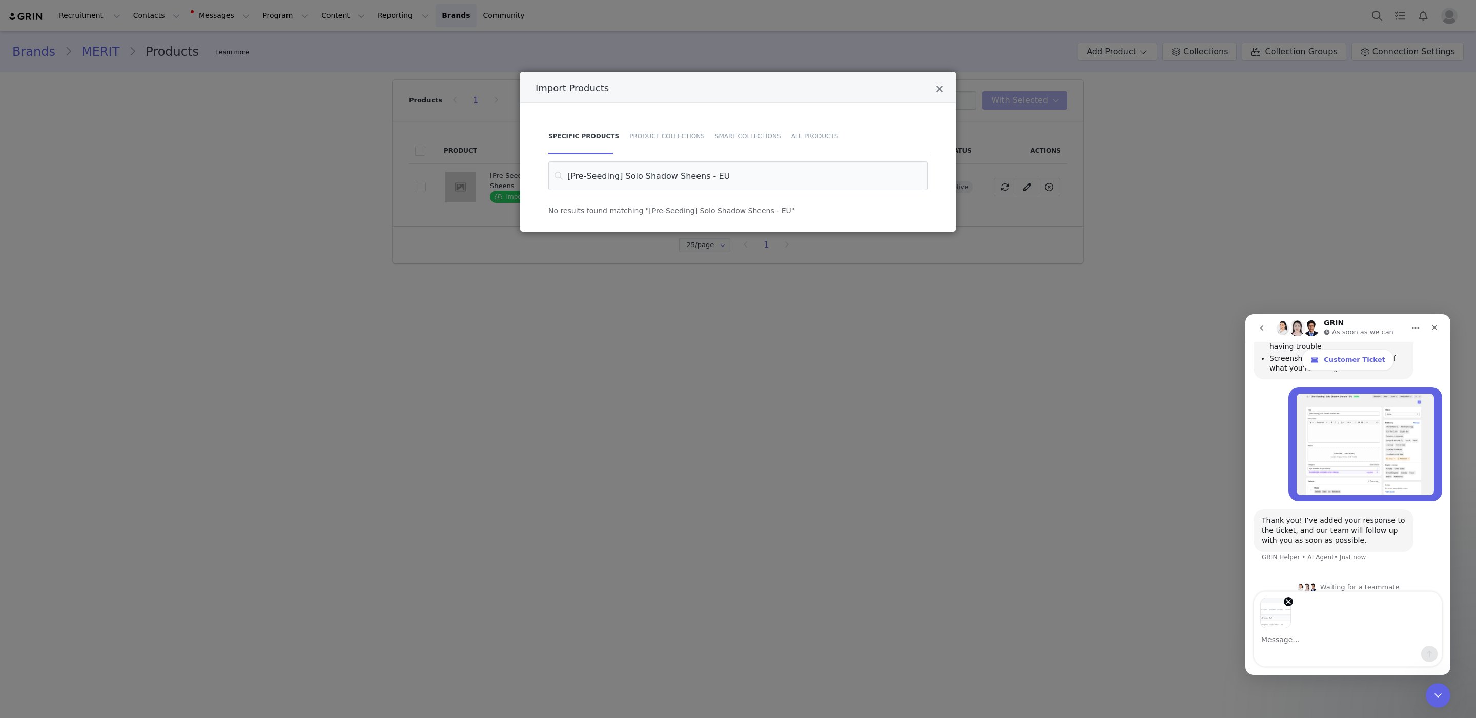
click at [1311, 647] on div "Intercom messenger" at bounding box center [1348, 654] width 188 height 16
click at [1318, 611] on div "Image previews" at bounding box center [1348, 610] width 188 height 36
click at [1436, 654] on button "Send a message…" at bounding box center [1429, 654] width 16 height 16
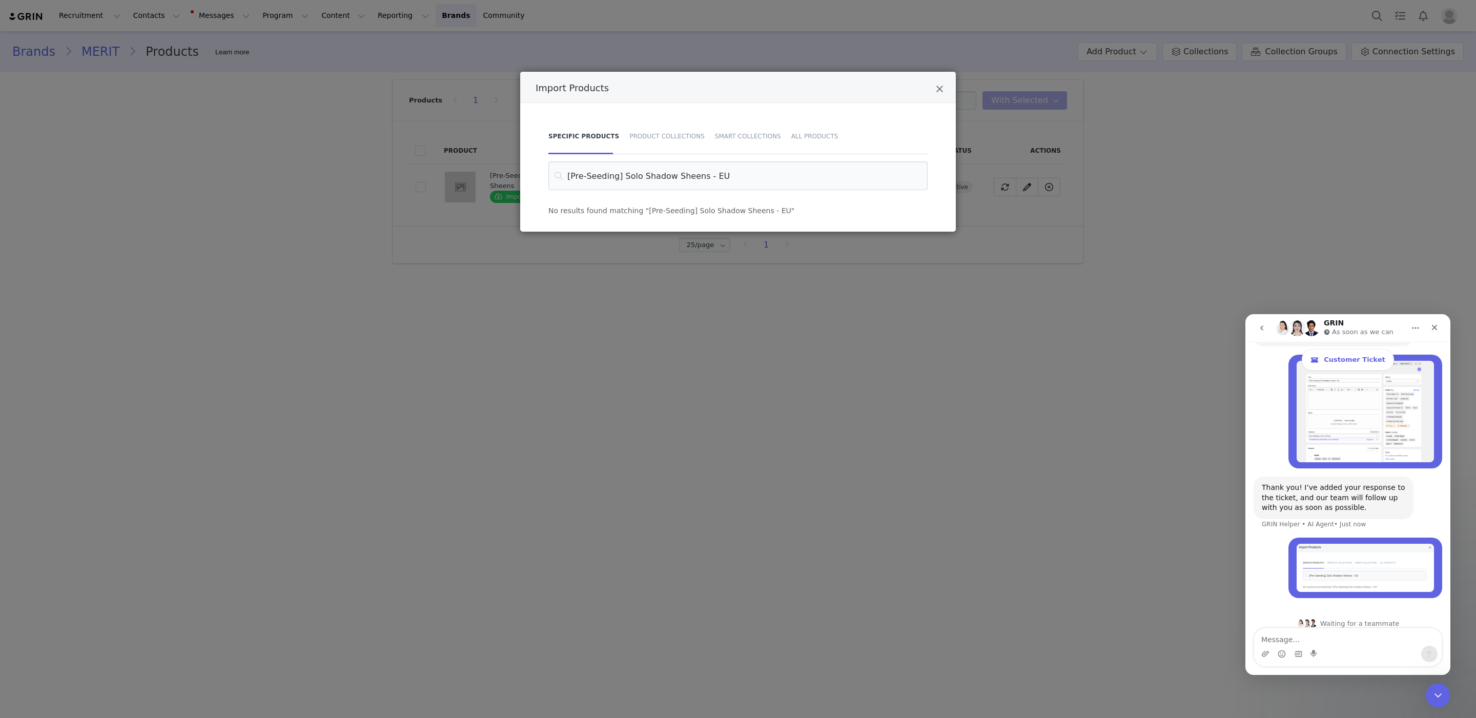
click at [1385, 646] on div "Intercom messenger" at bounding box center [1348, 654] width 188 height 16
click at [1340, 643] on textarea "Message…" at bounding box center [1348, 636] width 188 height 17
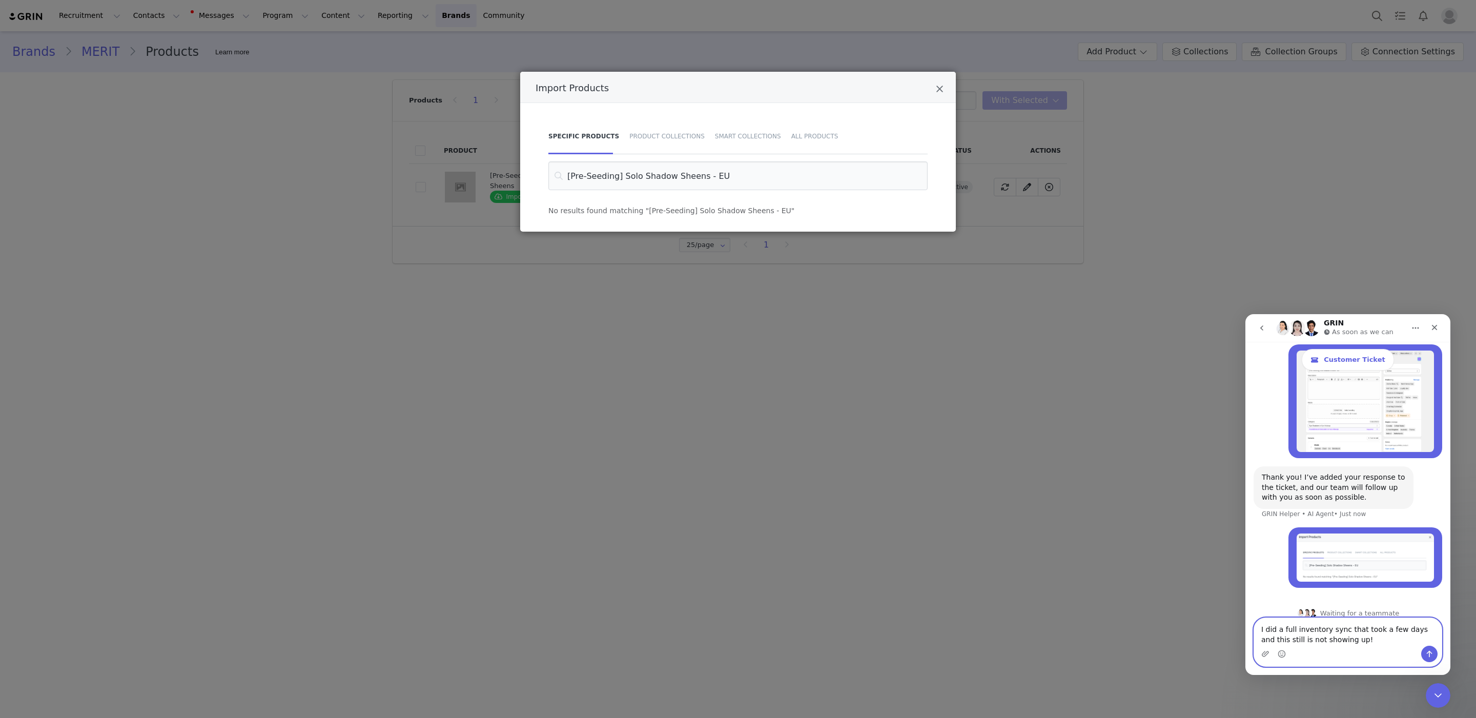
type textarea "I did a full inventory sync that took a few days and this still is not showing …"
click at [1437, 651] on div "Intercom messenger" at bounding box center [1348, 654] width 188 height 16
click at [1433, 652] on icon "Send a message…" at bounding box center [1429, 654] width 8 height 8
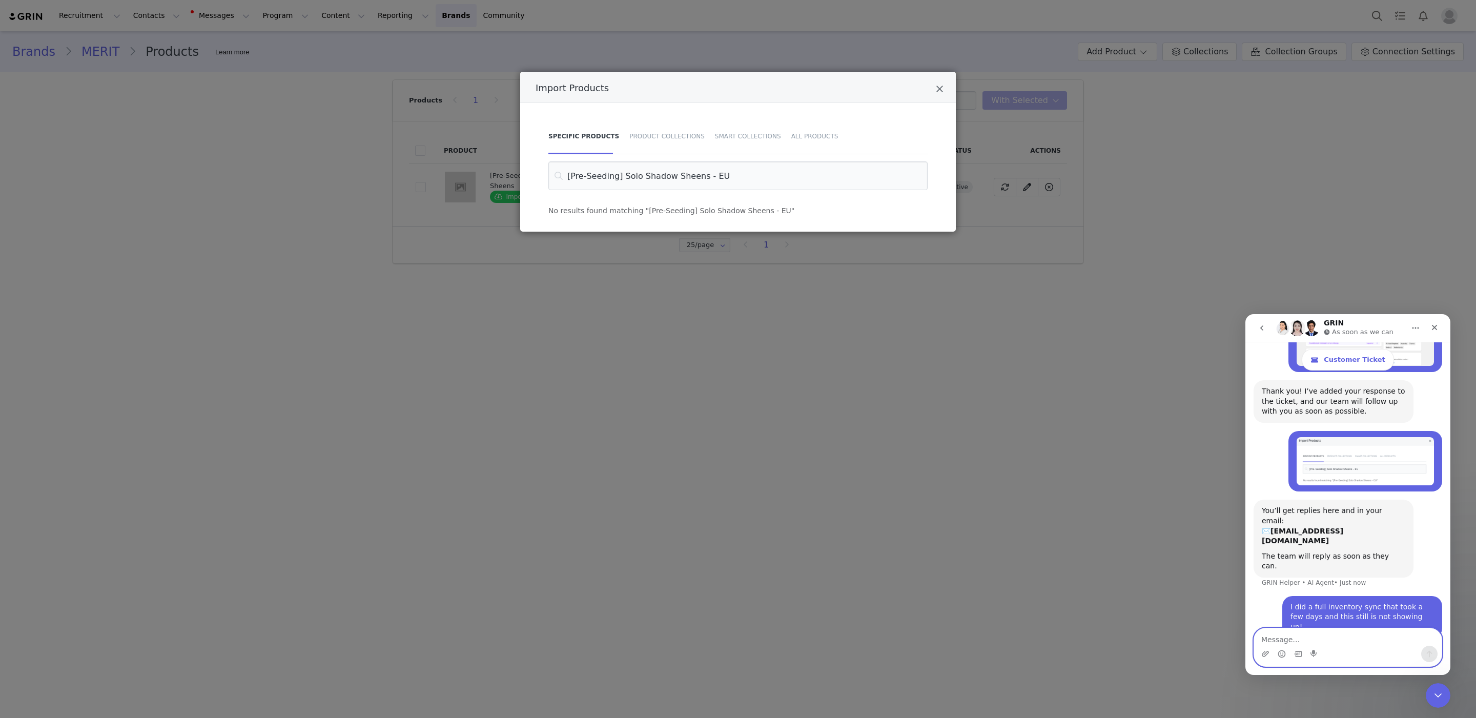
scroll to position [2117, 0]
click at [944, 87] on div "Import Products" at bounding box center [738, 87] width 436 height 31
click at [937, 88] on icon "Close" at bounding box center [940, 89] width 8 height 10
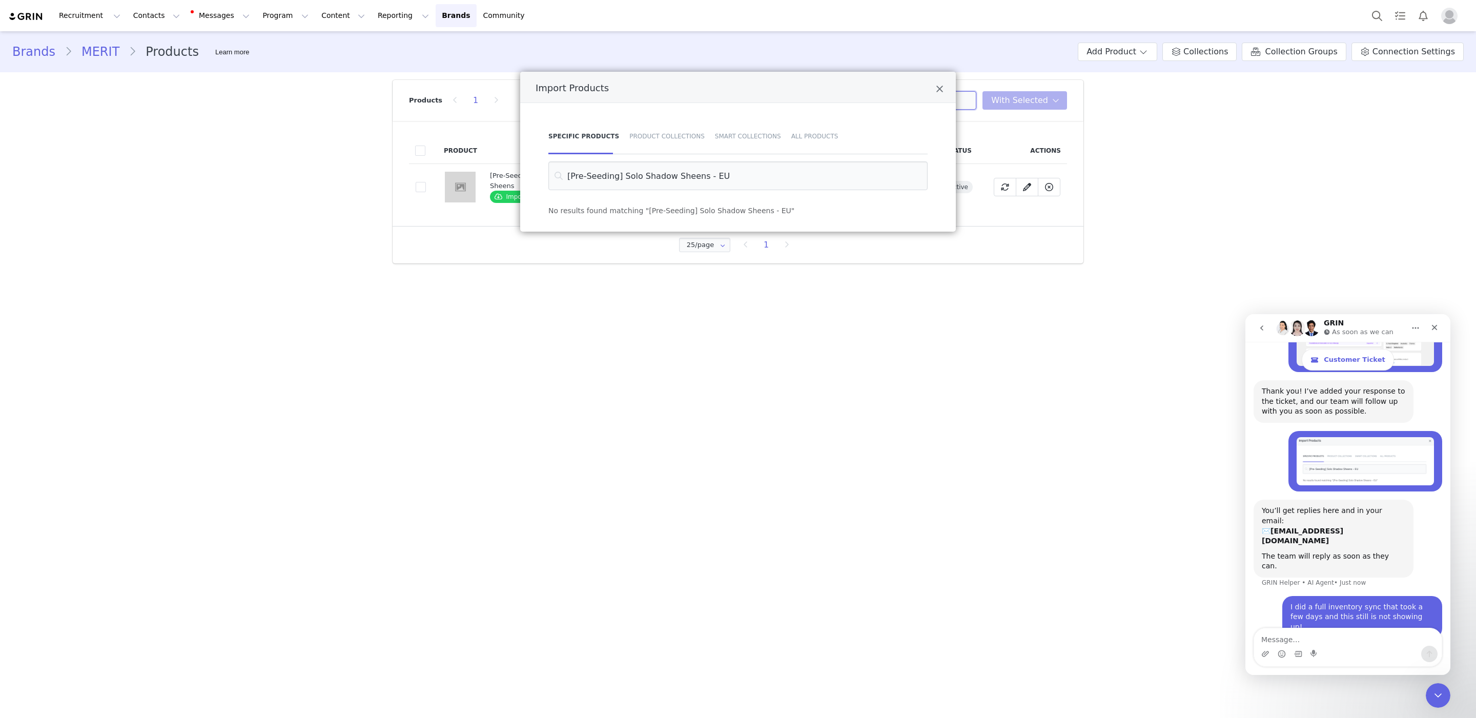
click at [941, 99] on input "sheen" at bounding box center [912, 100] width 128 height 18
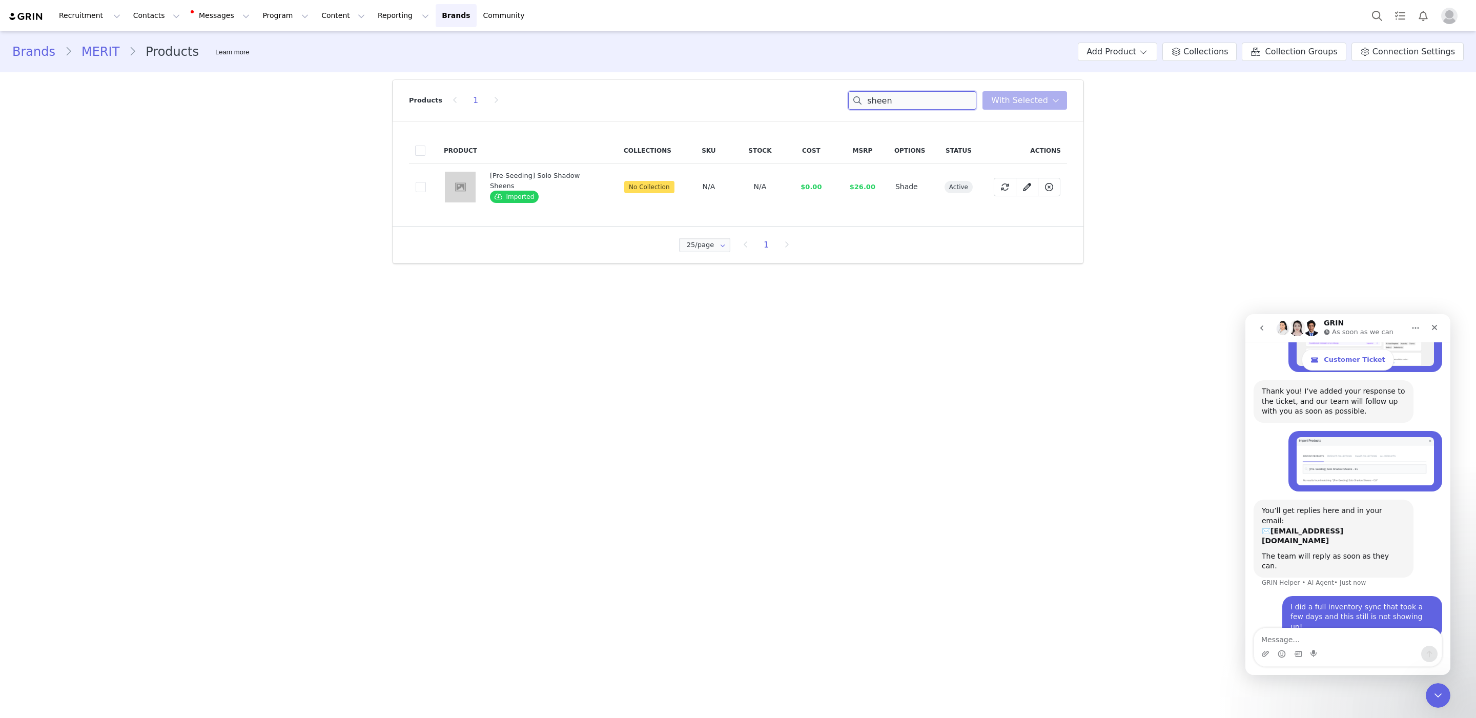
click at [941, 99] on input "sheen" at bounding box center [912, 100] width 128 height 18
type input "the uniform"
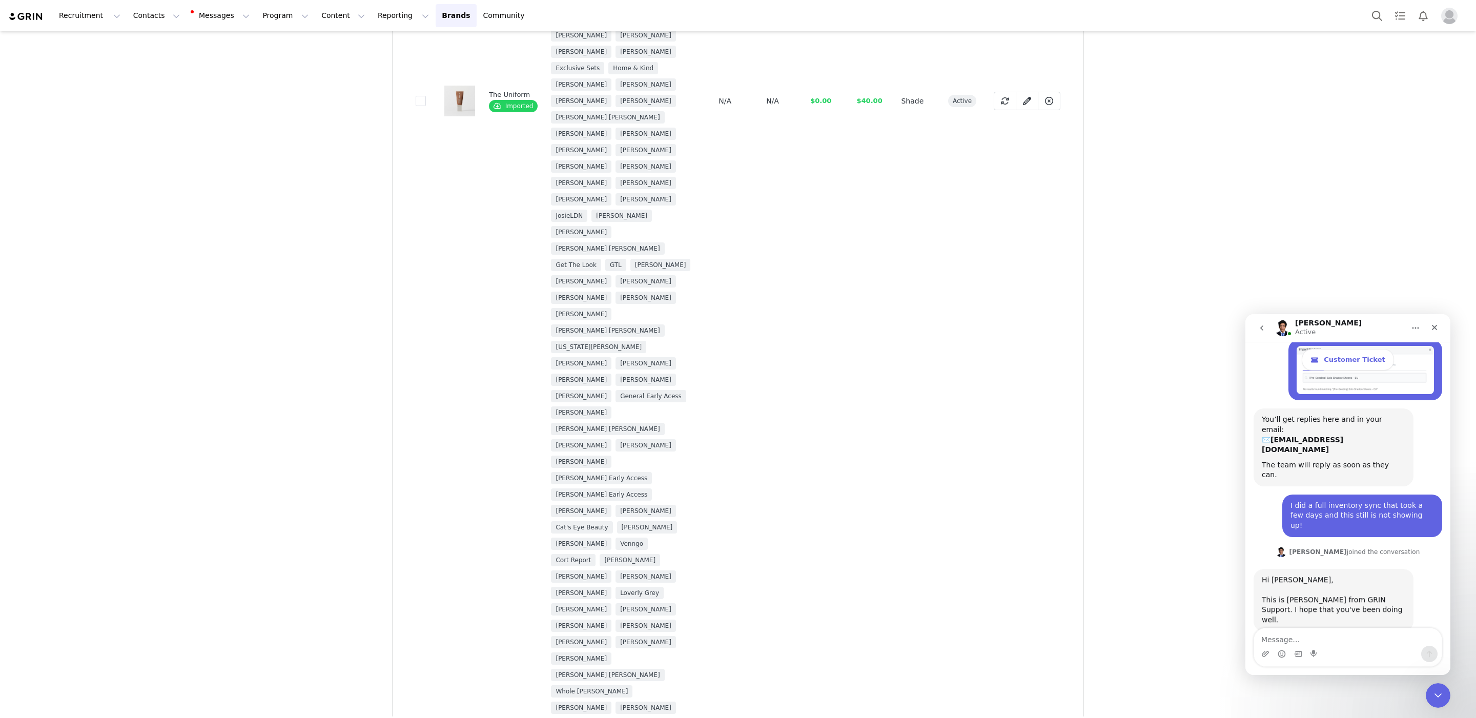
scroll to position [2212, 0]
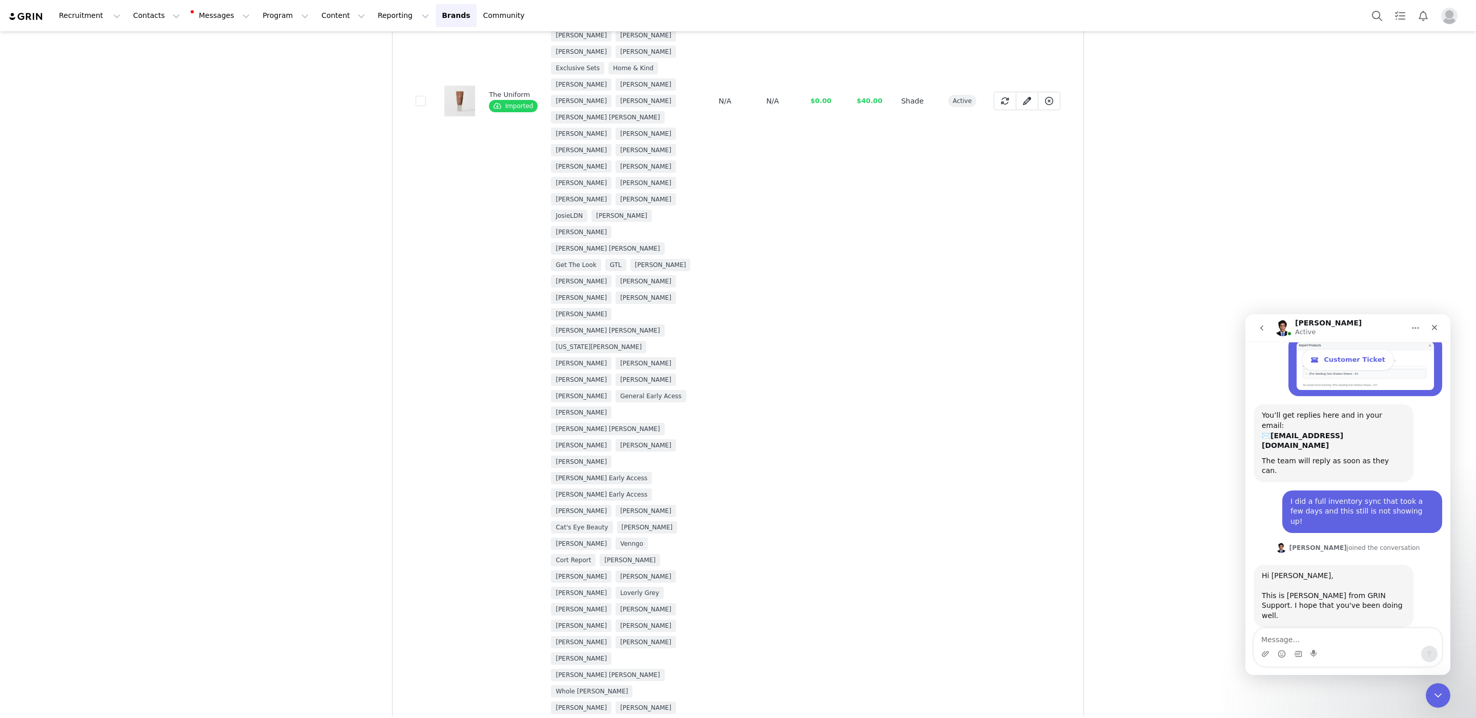
click at [1352, 646] on div "Intercom messenger" at bounding box center [1348, 654] width 188 height 16
click at [1348, 635] on textarea "Message…" at bounding box center [1348, 636] width 188 height 17
type textarea "hey again haha"
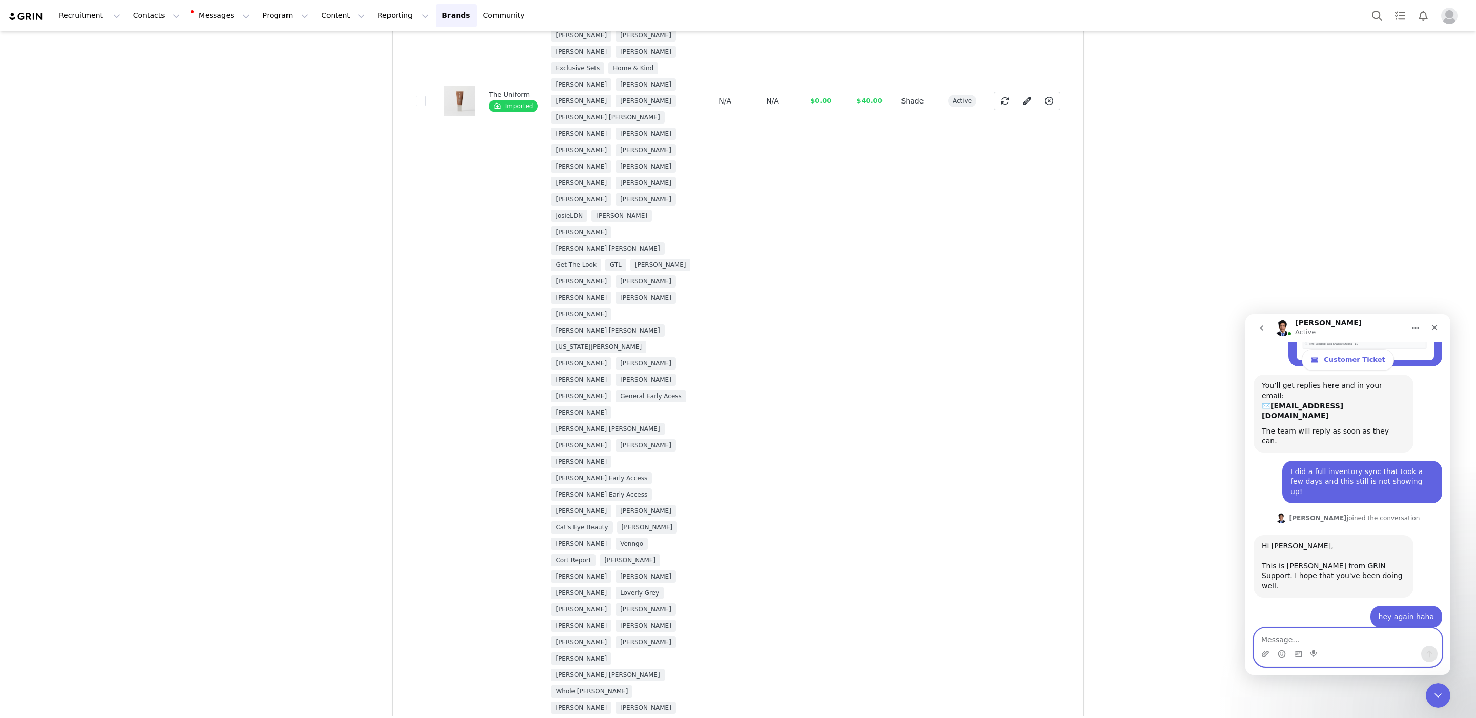
scroll to position [2263, 0]
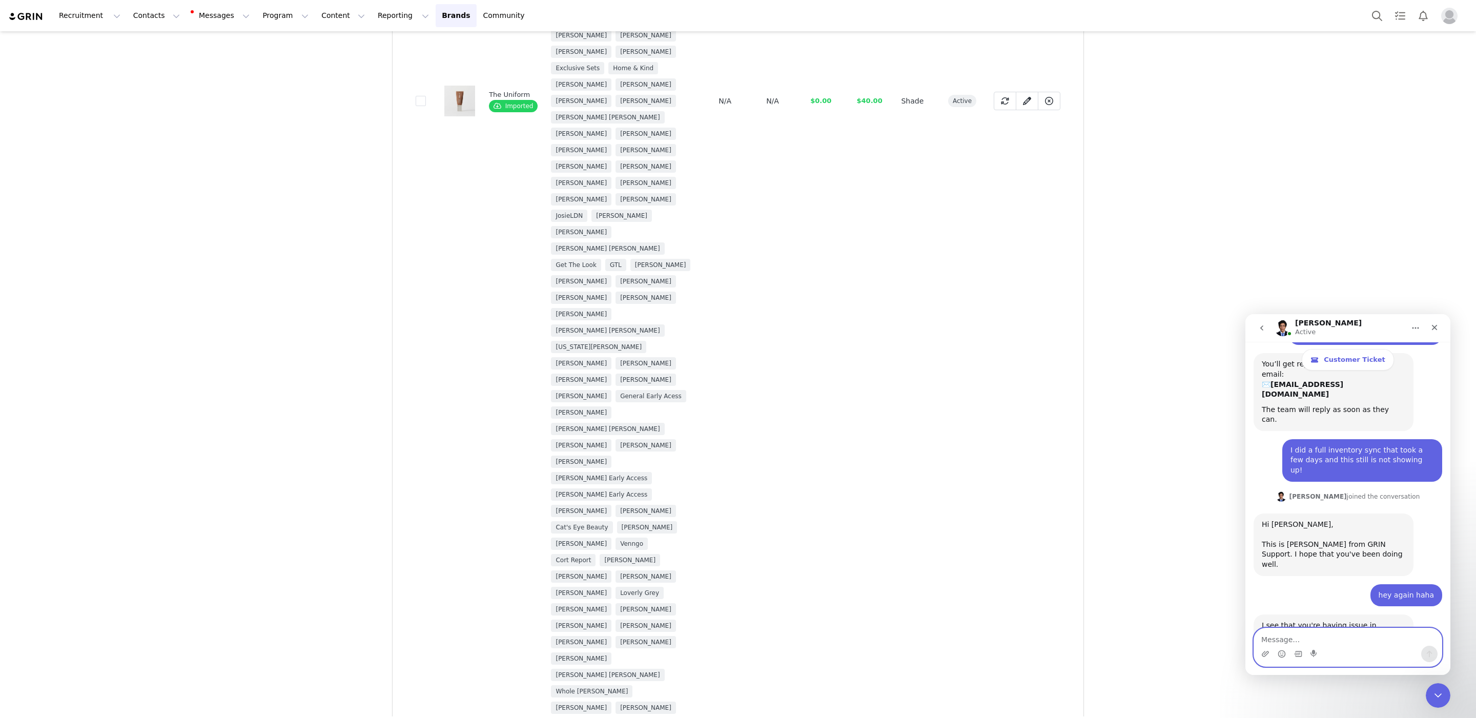
paste textarea "[Pre-Seeding] Solo Shadow Sheens - EU"
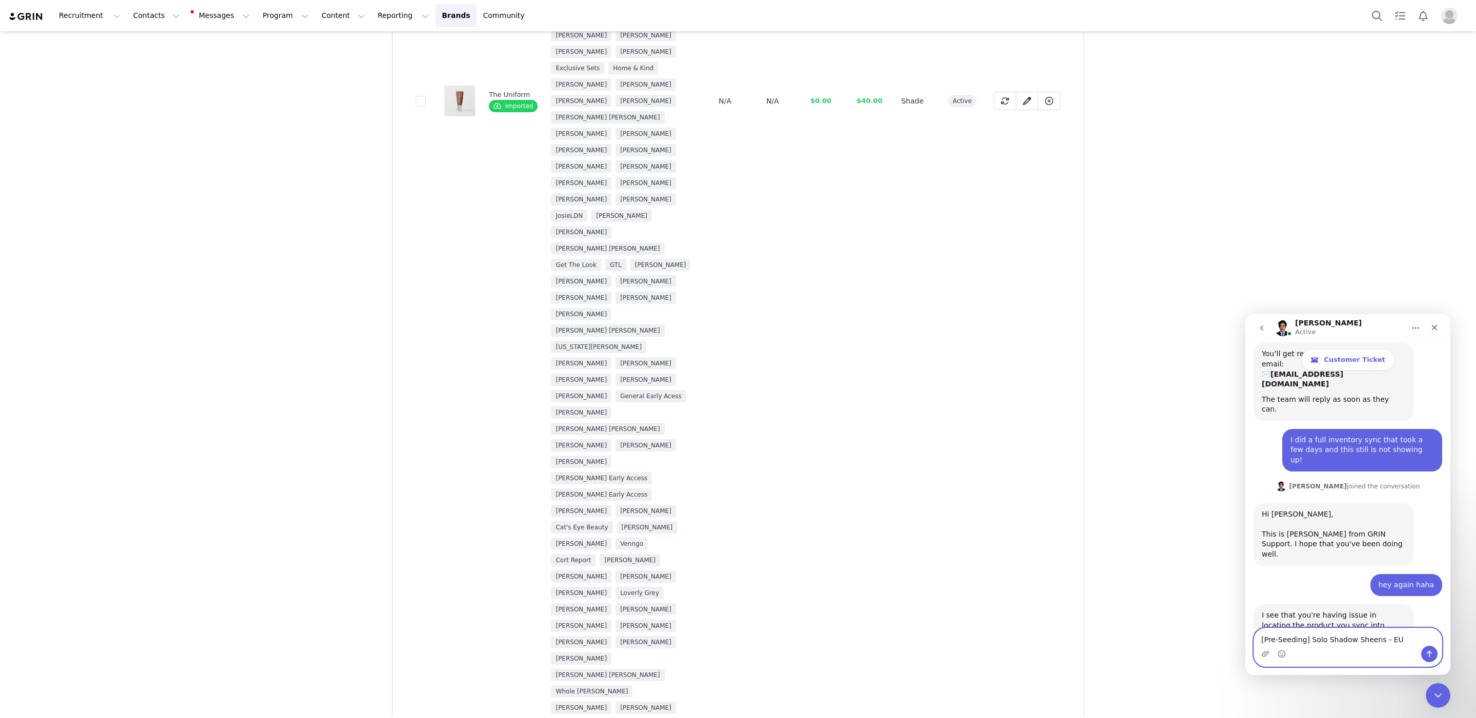
type textarea "[Pre-Seeding] Solo Shadow Sheens - EU"
click at [1429, 657] on icon "Send a message…" at bounding box center [1429, 654] width 8 height 8
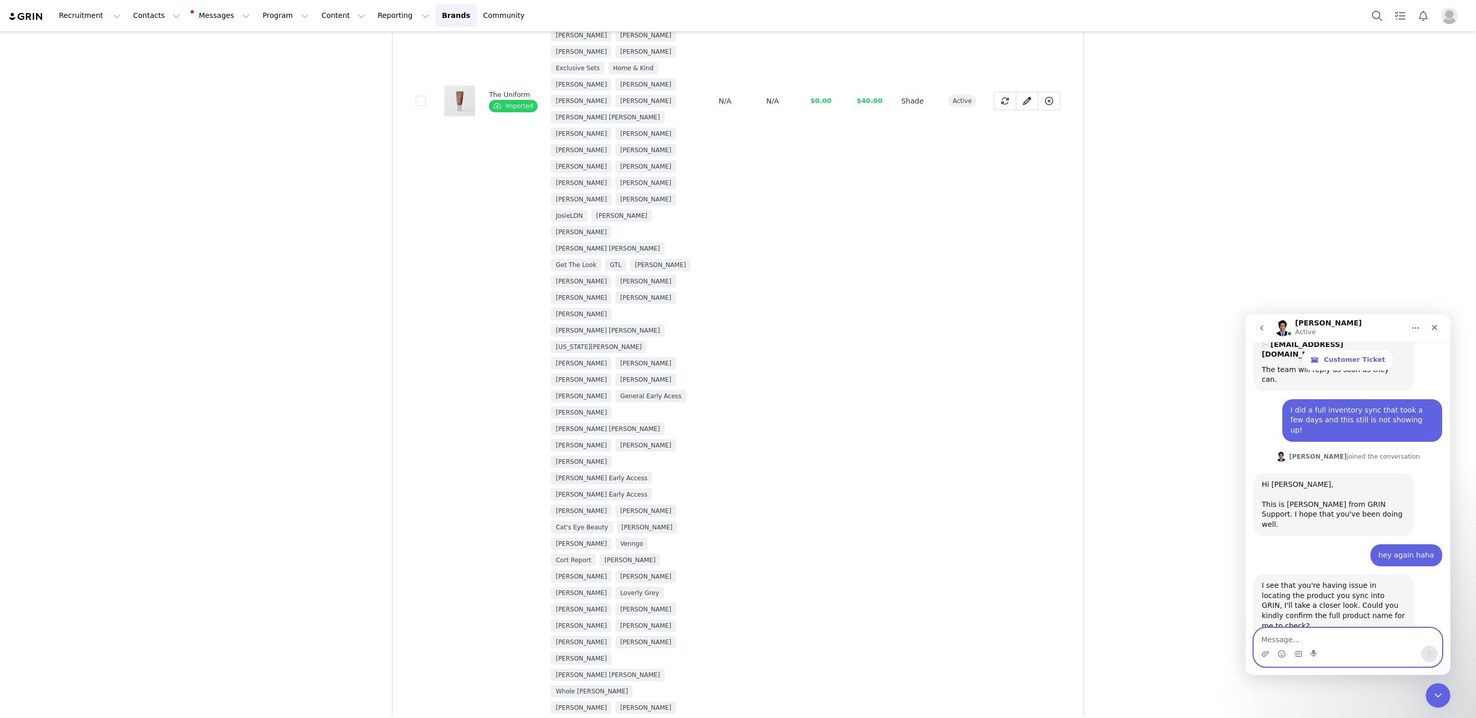
scroll to position [2304, 0]
click at [1403, 638] on textarea "Message…" at bounding box center [1348, 636] width 188 height 17
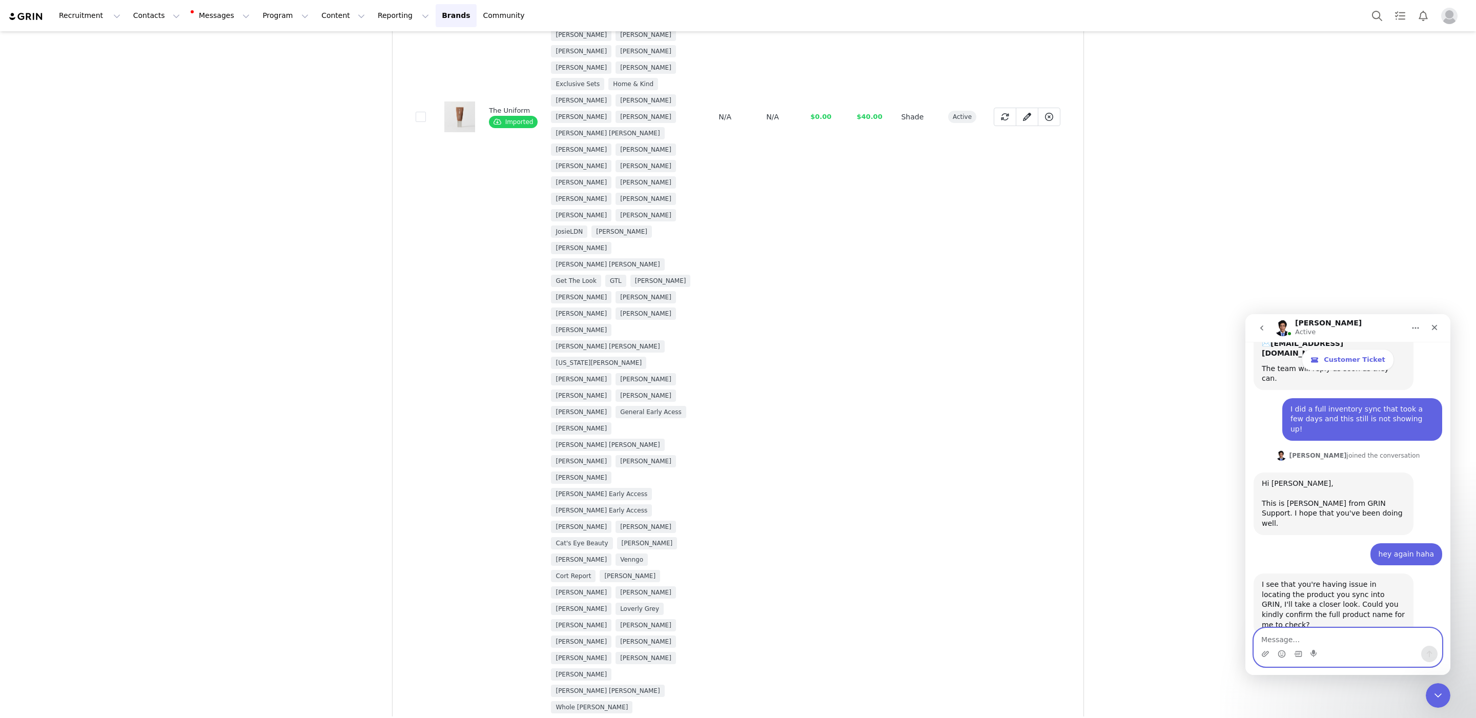
scroll to position [3182, 0]
click at [706, 687] on span "100/page" at bounding box center [701, 683] width 34 height 8
type input "100/page"
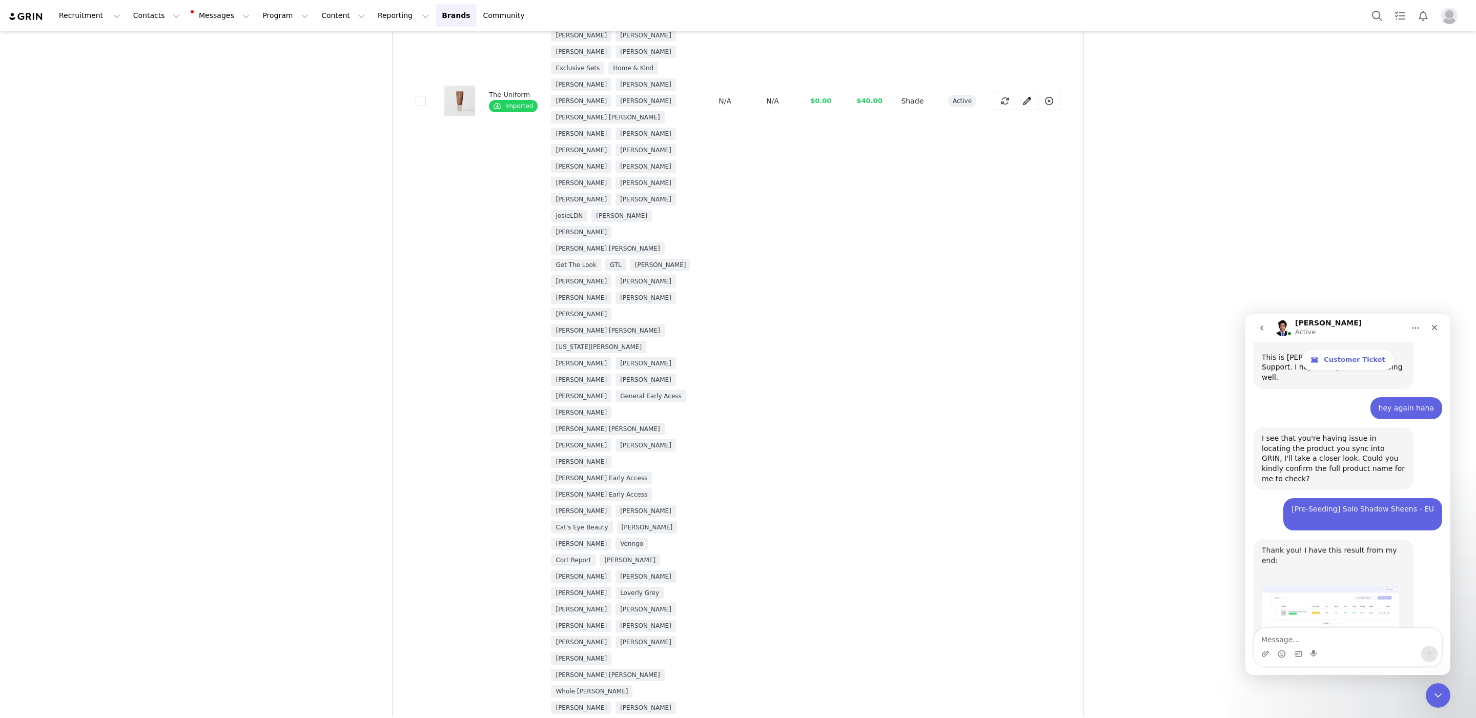
scroll to position [2483, 0]
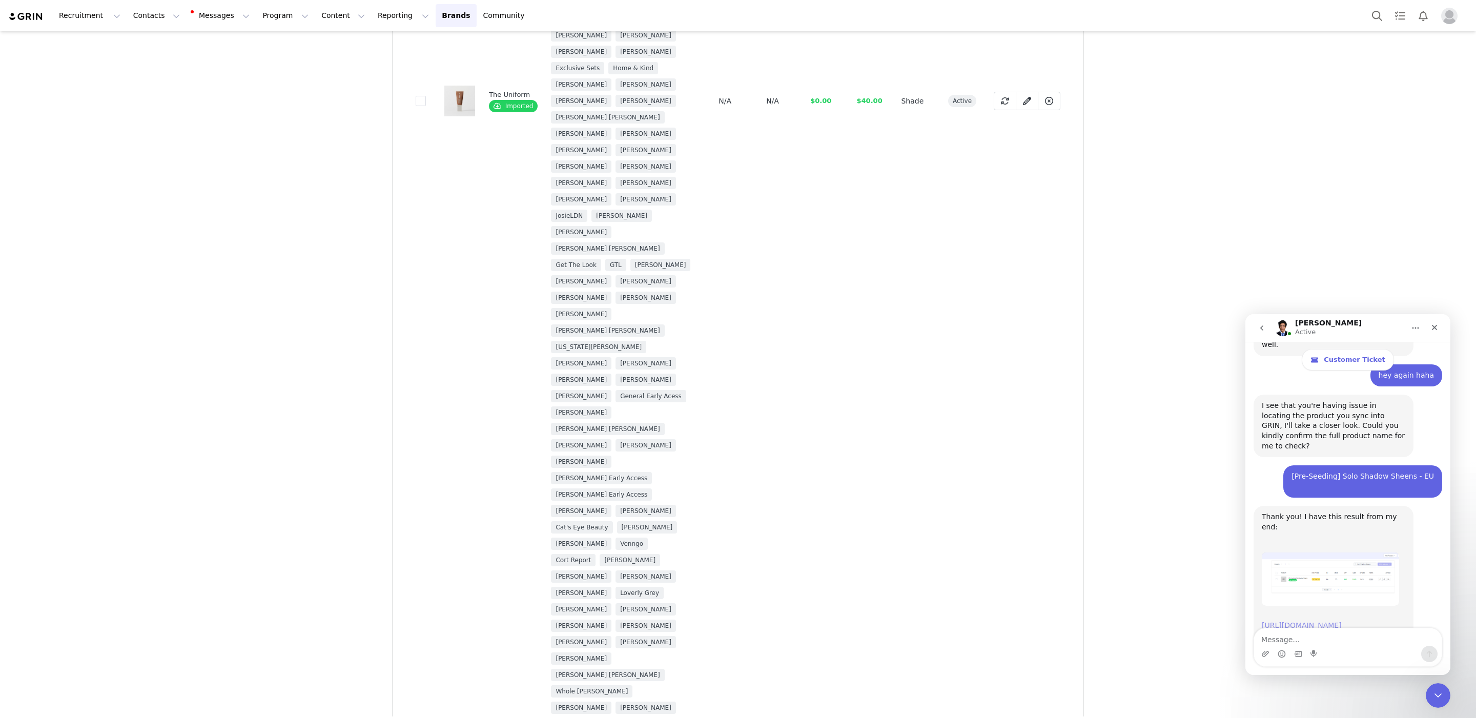
click at [1341, 621] on link "[URL][DOMAIN_NAME]" at bounding box center [1302, 625] width 80 height 8
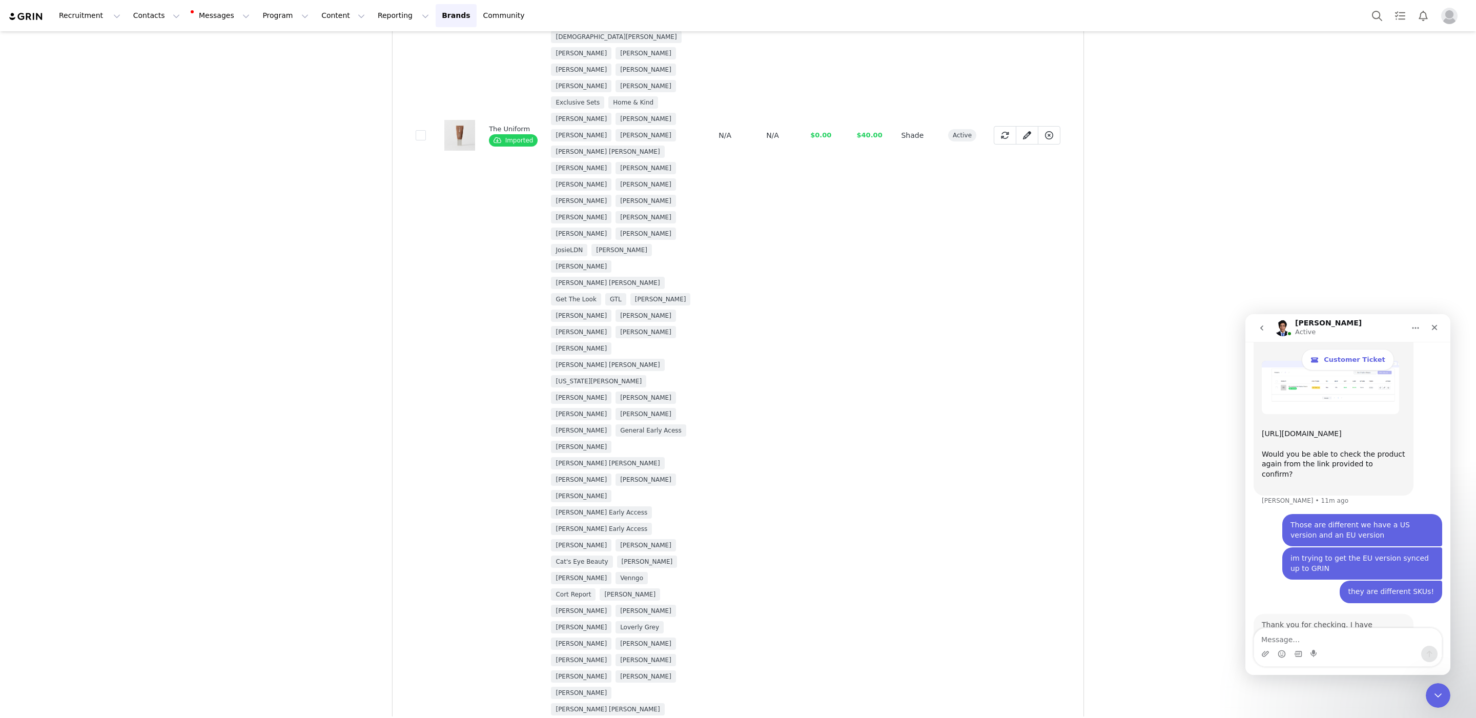
scroll to position [2681, 0]
click at [1357, 646] on div "Intercom messenger" at bounding box center [1348, 654] width 188 height 16
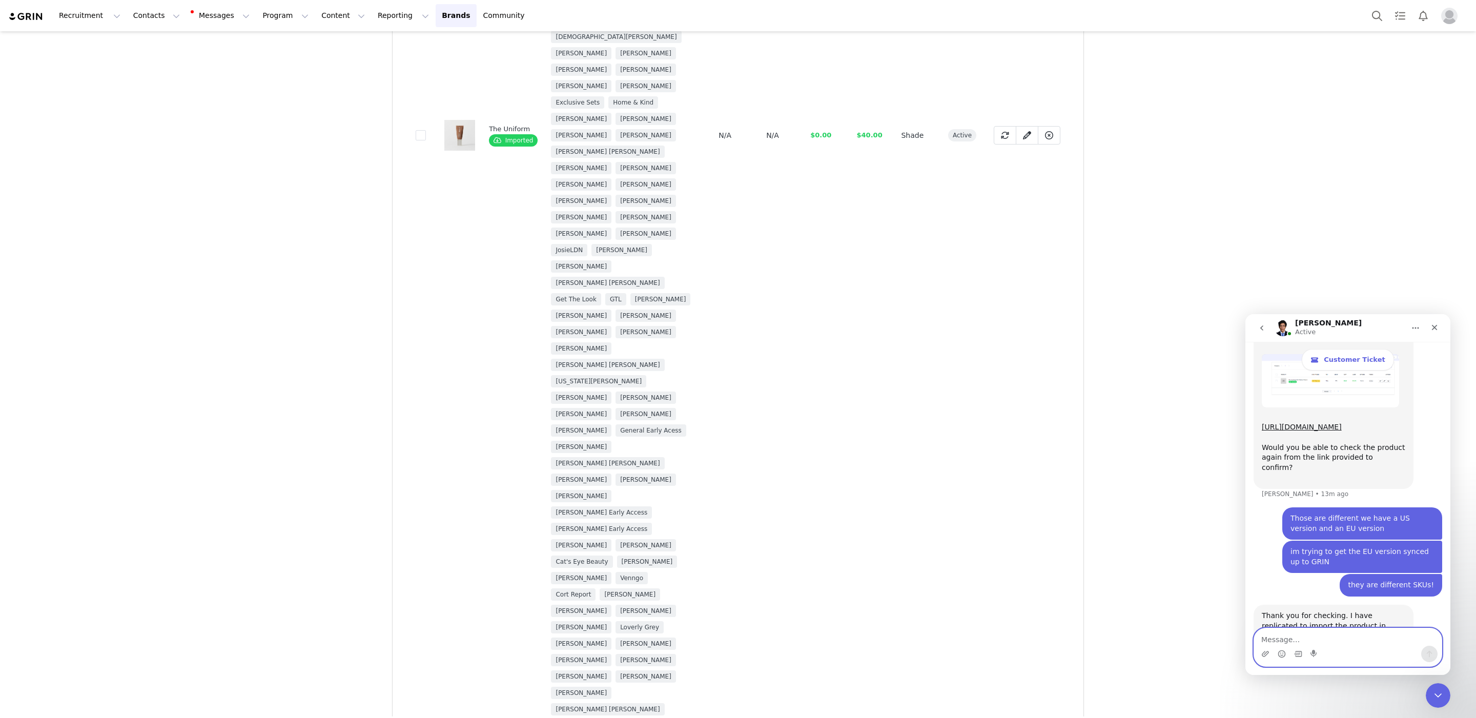
click at [1348, 632] on textarea "Message…" at bounding box center [1348, 636] width 188 height 17
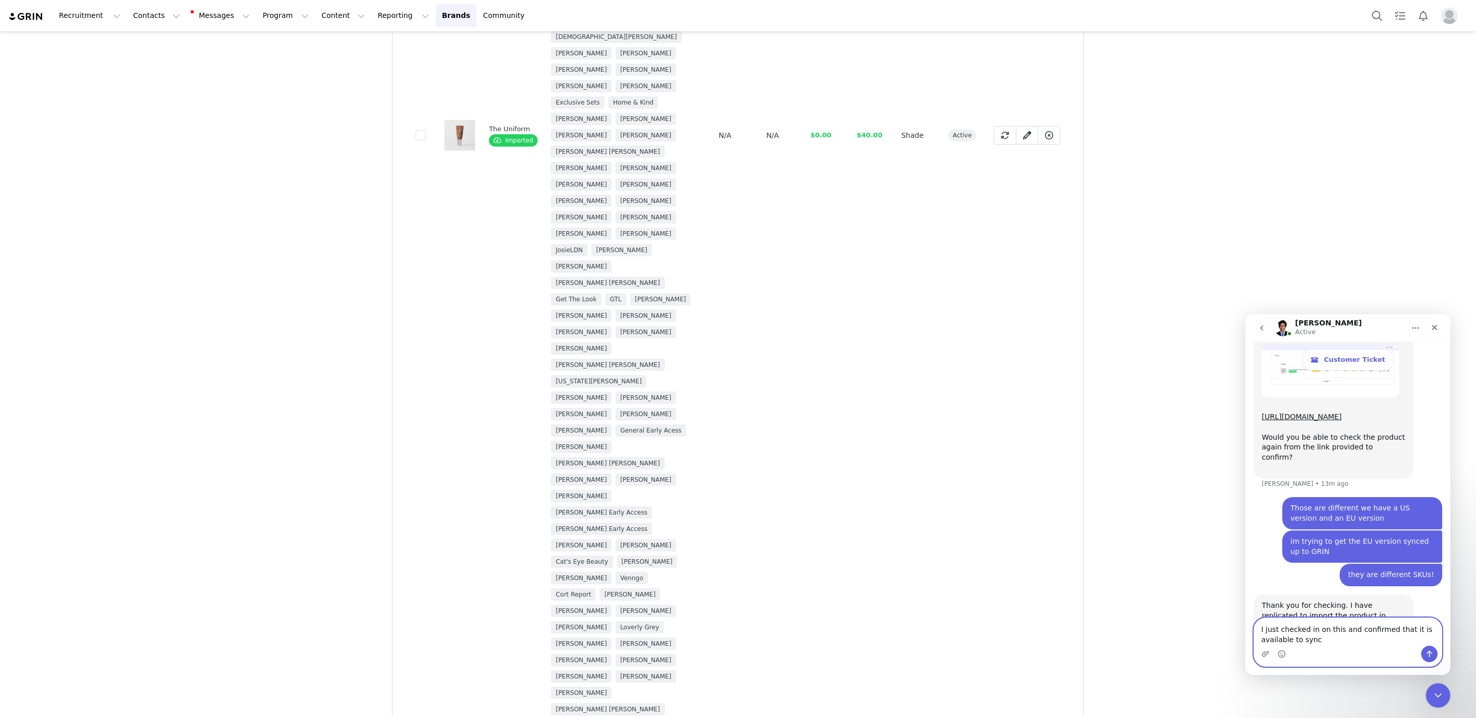
type textarea "I just checked in on this and confirmed that it is available to sync"
click at [1432, 655] on icon "Send a message…" at bounding box center [1429, 654] width 8 height 8
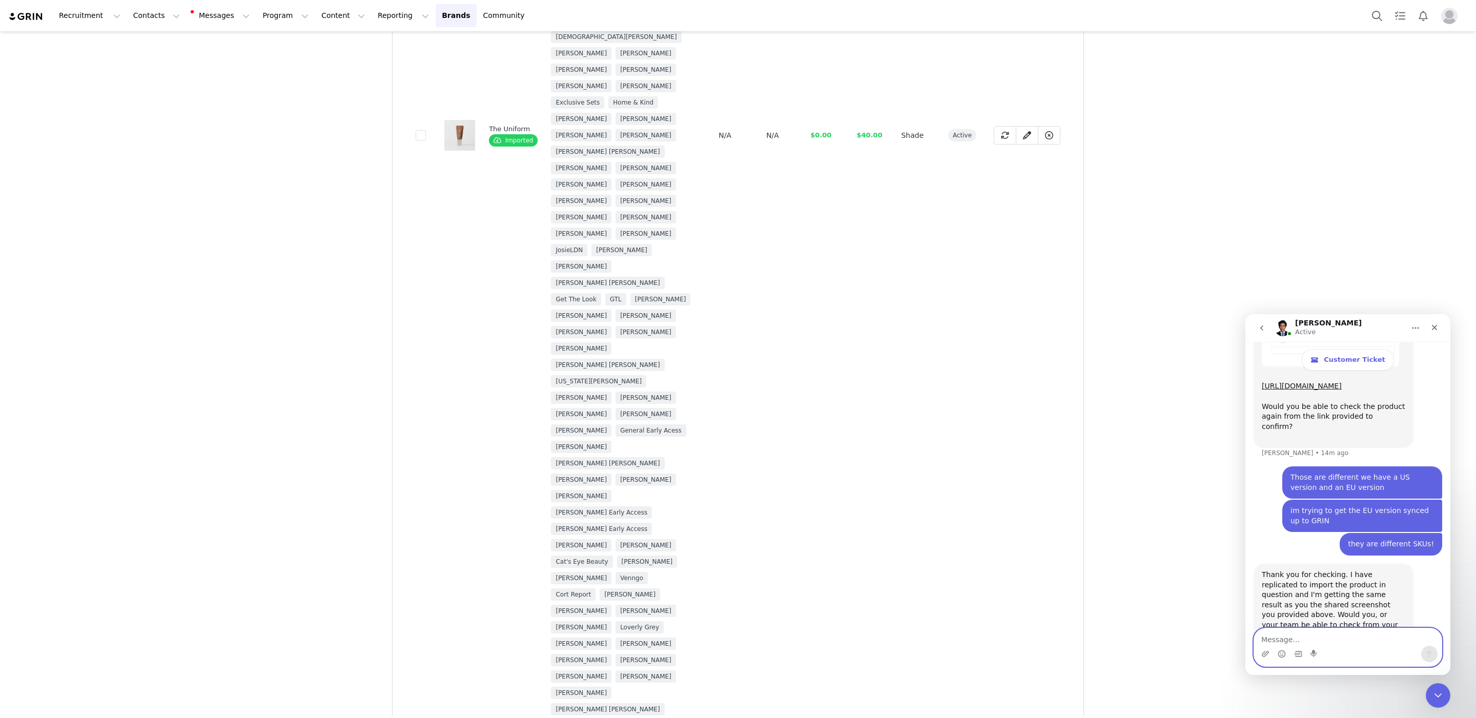
click at [1382, 643] on textarea "Message…" at bounding box center [1348, 636] width 188 height 17
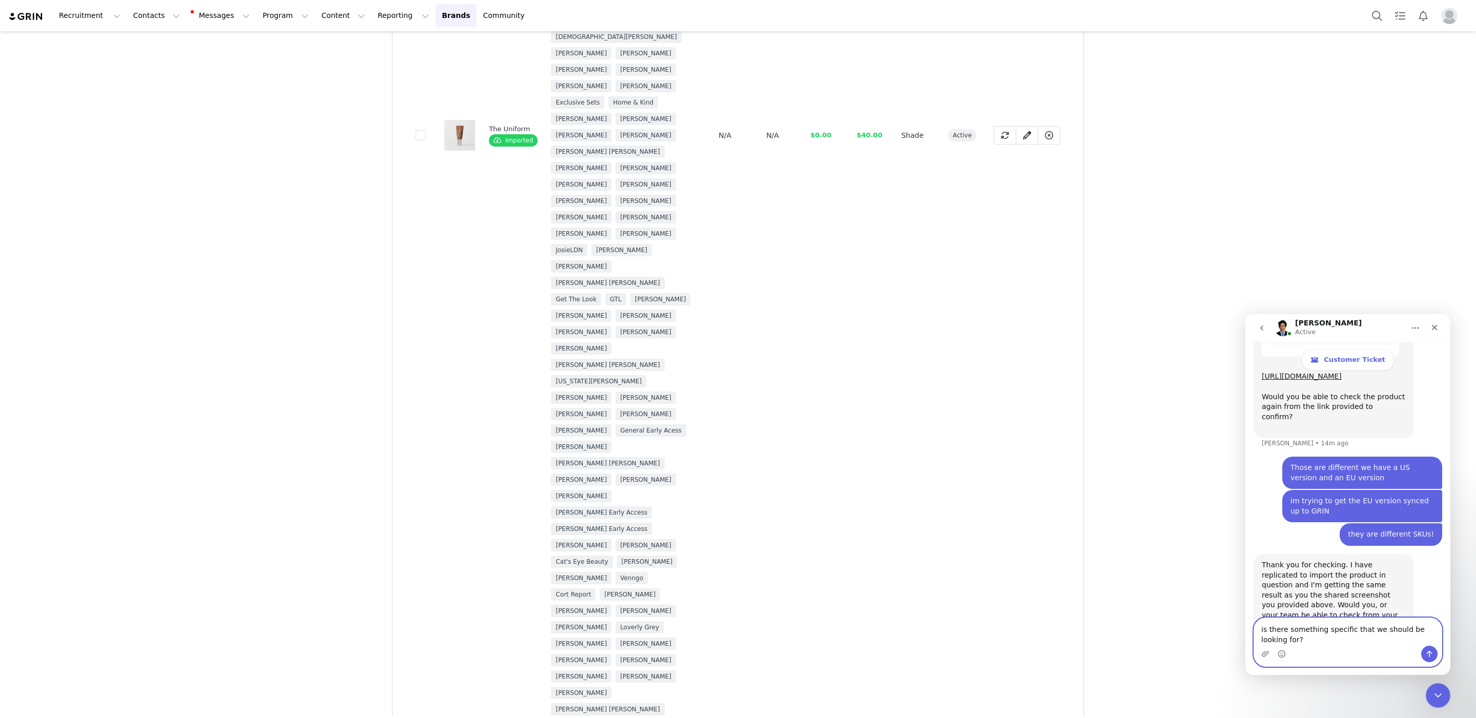
type textarea "is there something specific that we should be looking for?"
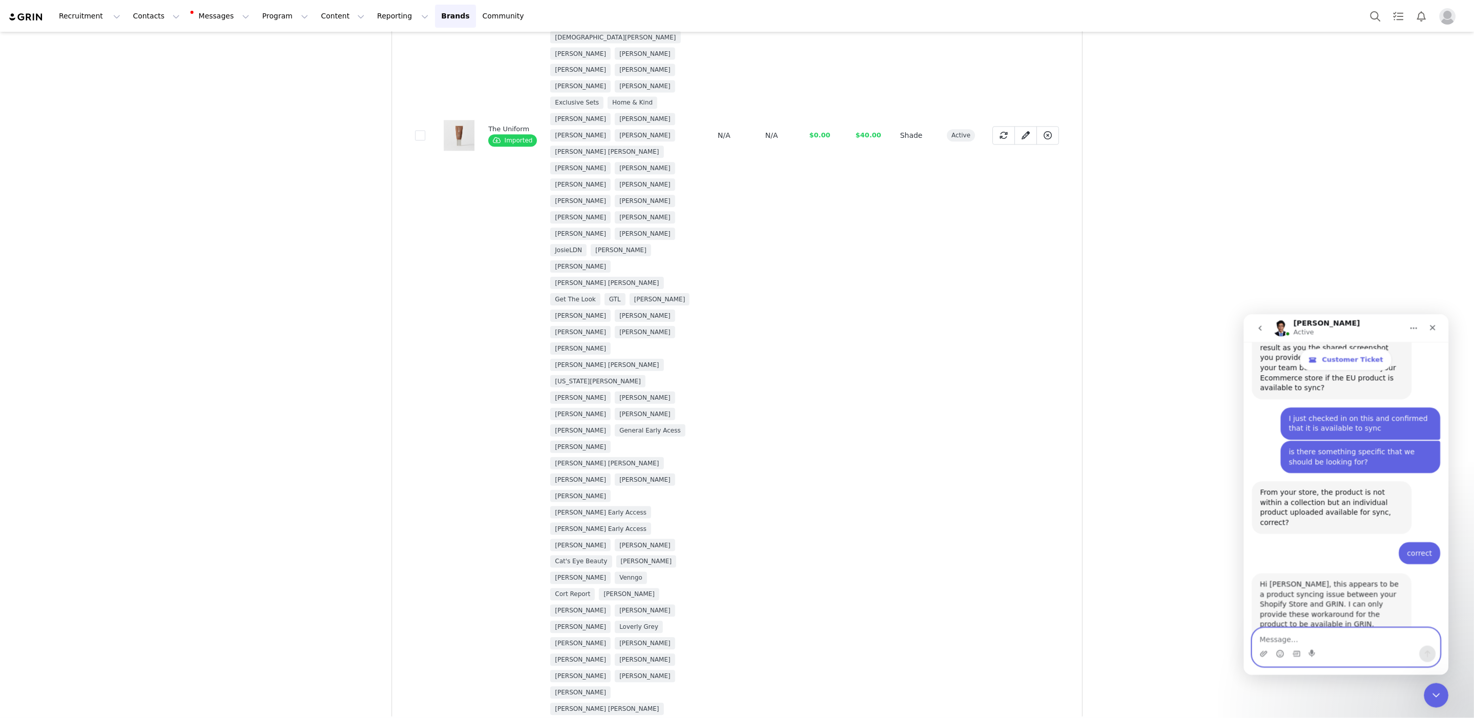
scroll to position [3047, 0]
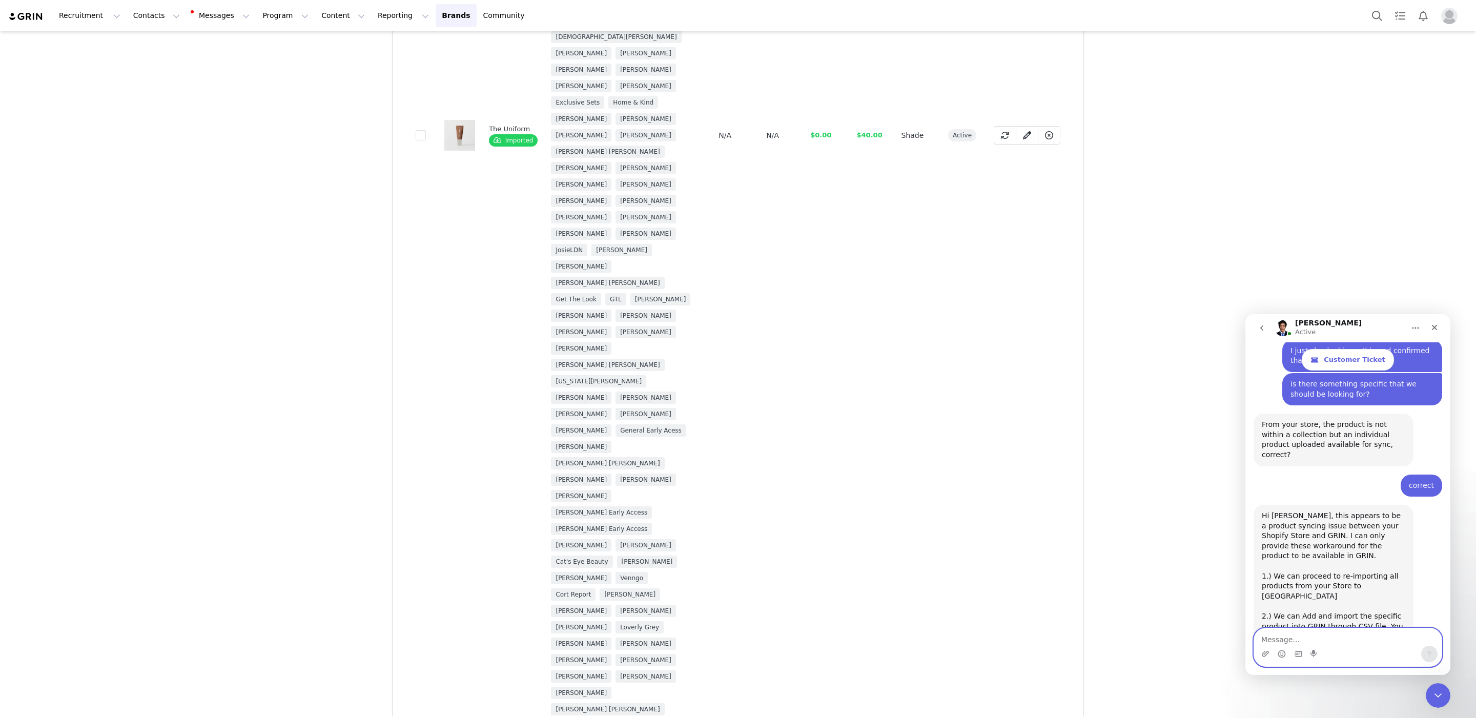
click at [1356, 640] on textarea "Message…" at bounding box center [1348, 636] width 188 height 17
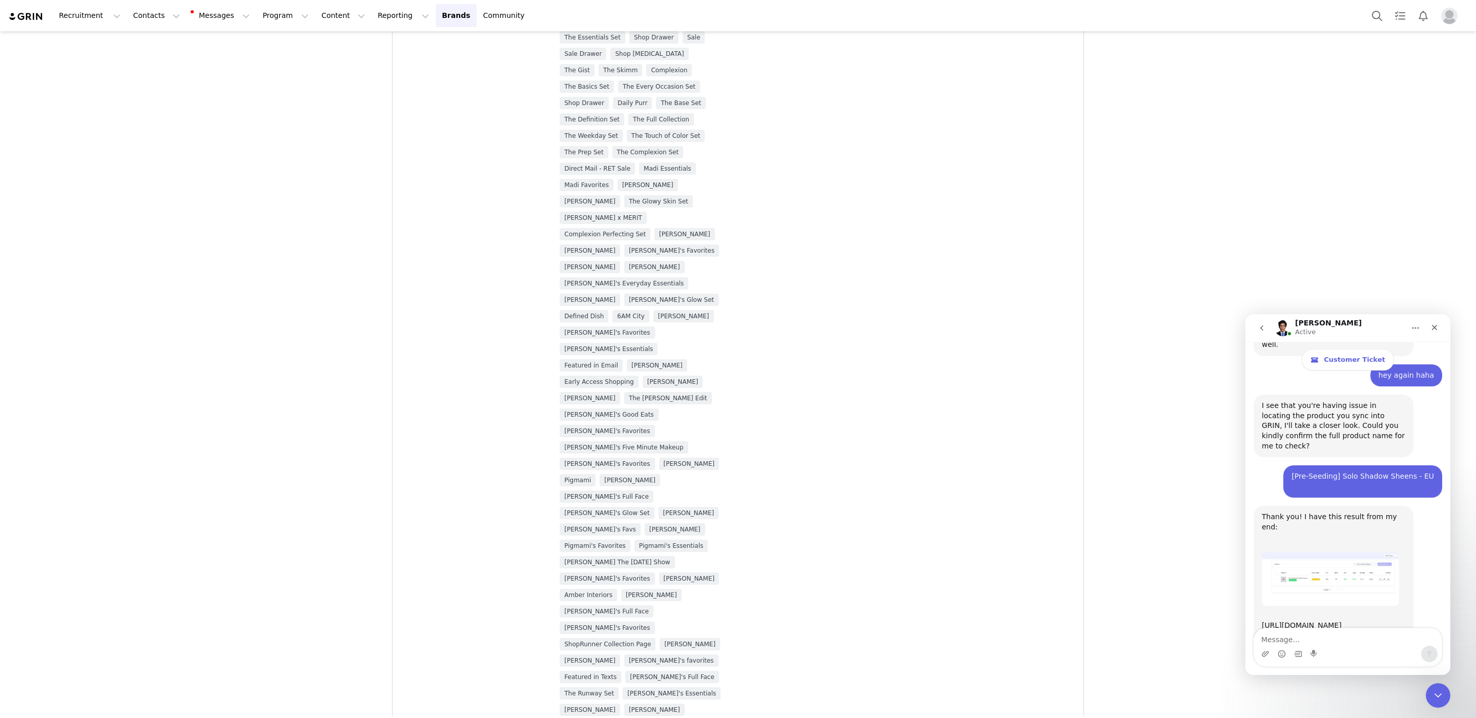
scroll to position [202, 0]
click at [1321, 552] on img "John says…" at bounding box center [1330, 578] width 137 height 53
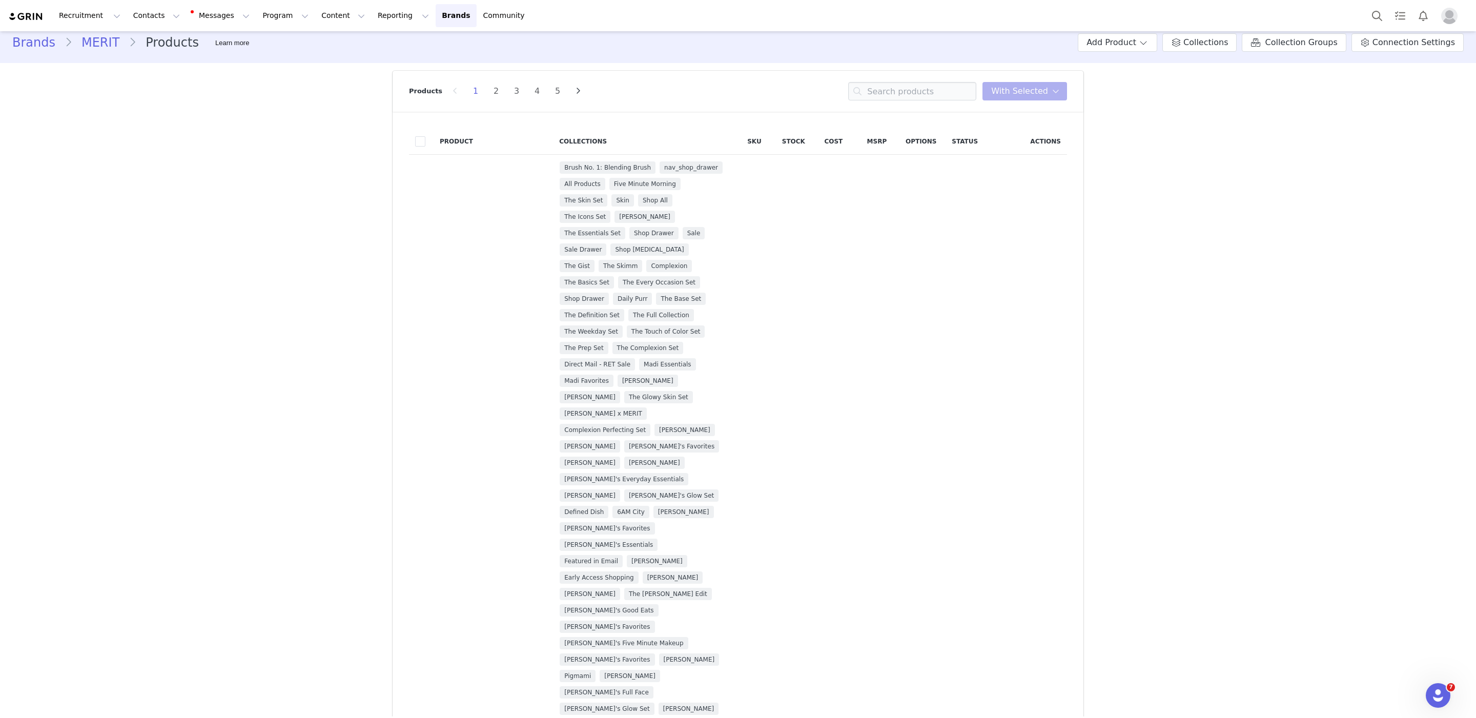
scroll to position [0, 0]
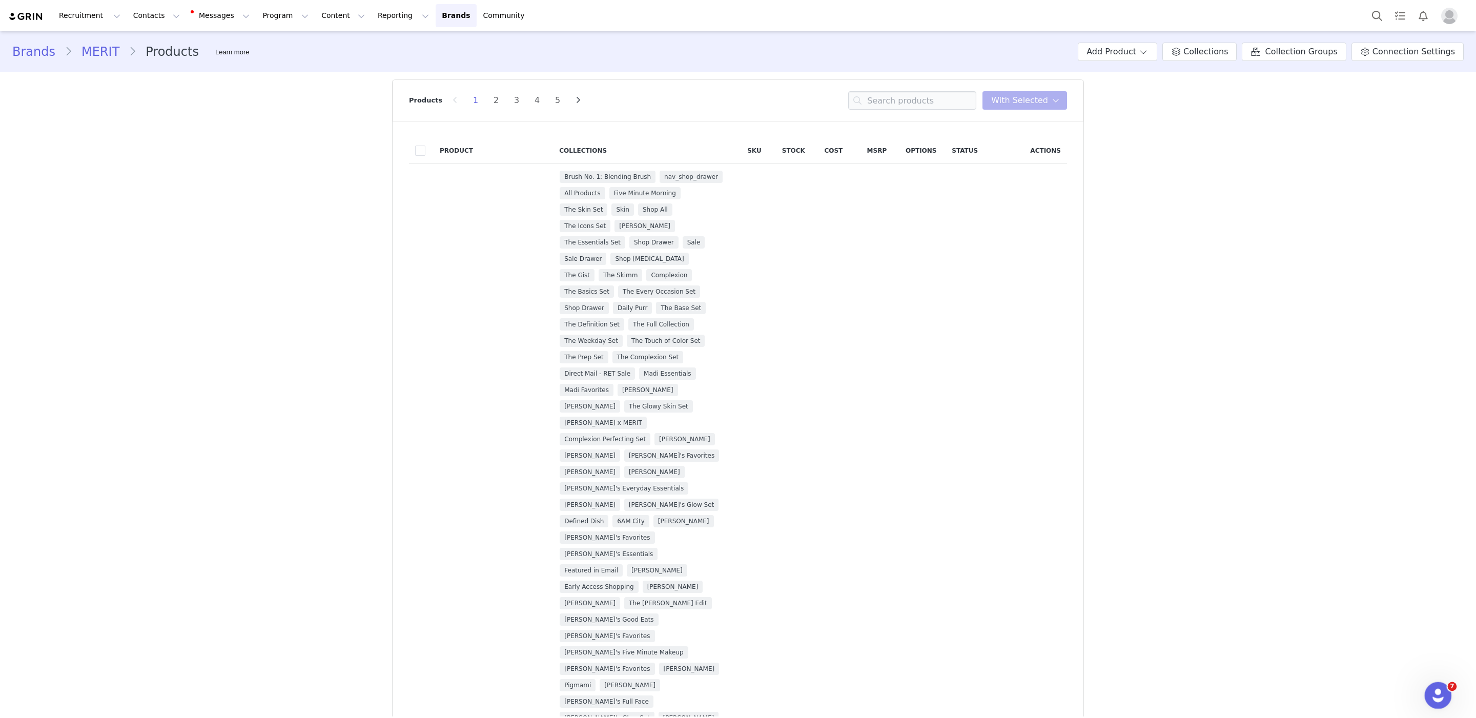
click at [1446, 699] on div "Open Intercom Messenger" at bounding box center [1436, 694] width 34 height 34
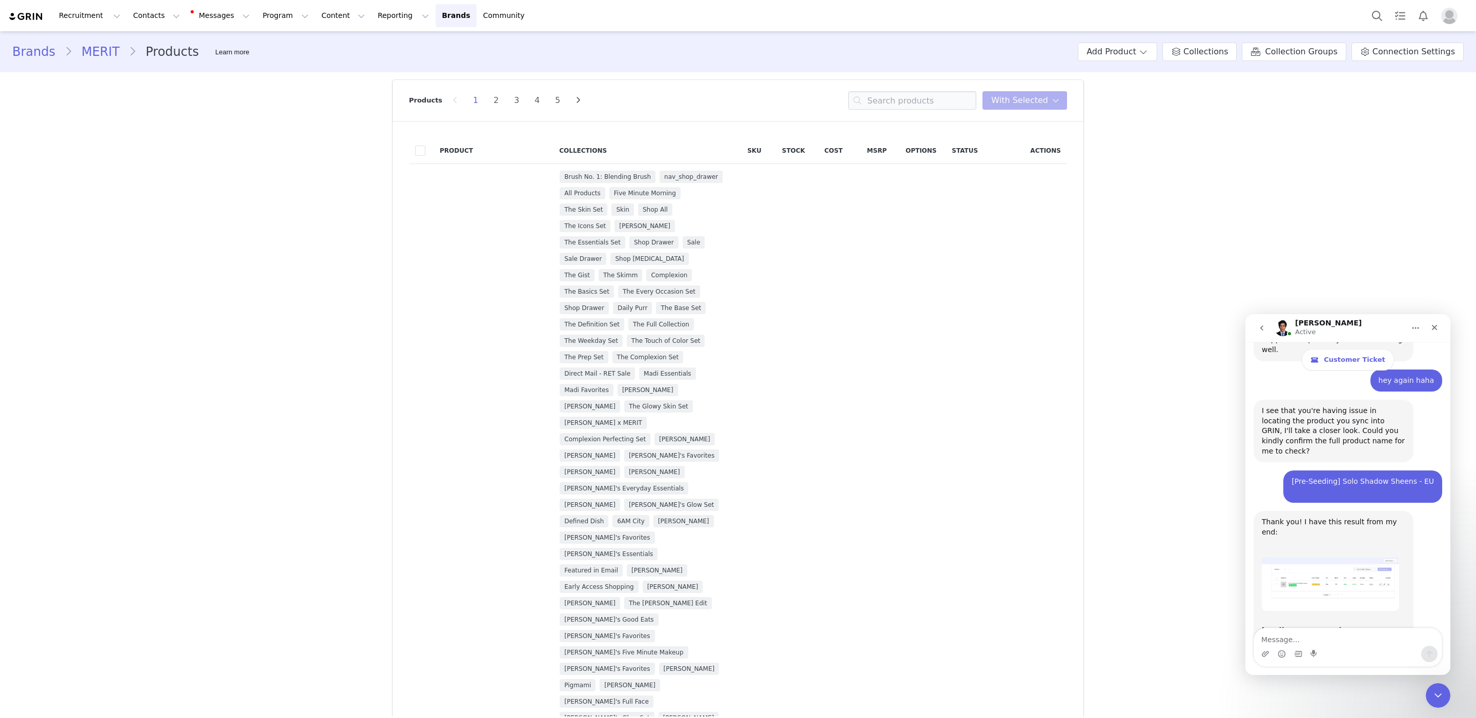
scroll to position [2452, 0]
click at [1343, 644] on textarea "Message…" at bounding box center [1348, 636] width 188 height 17
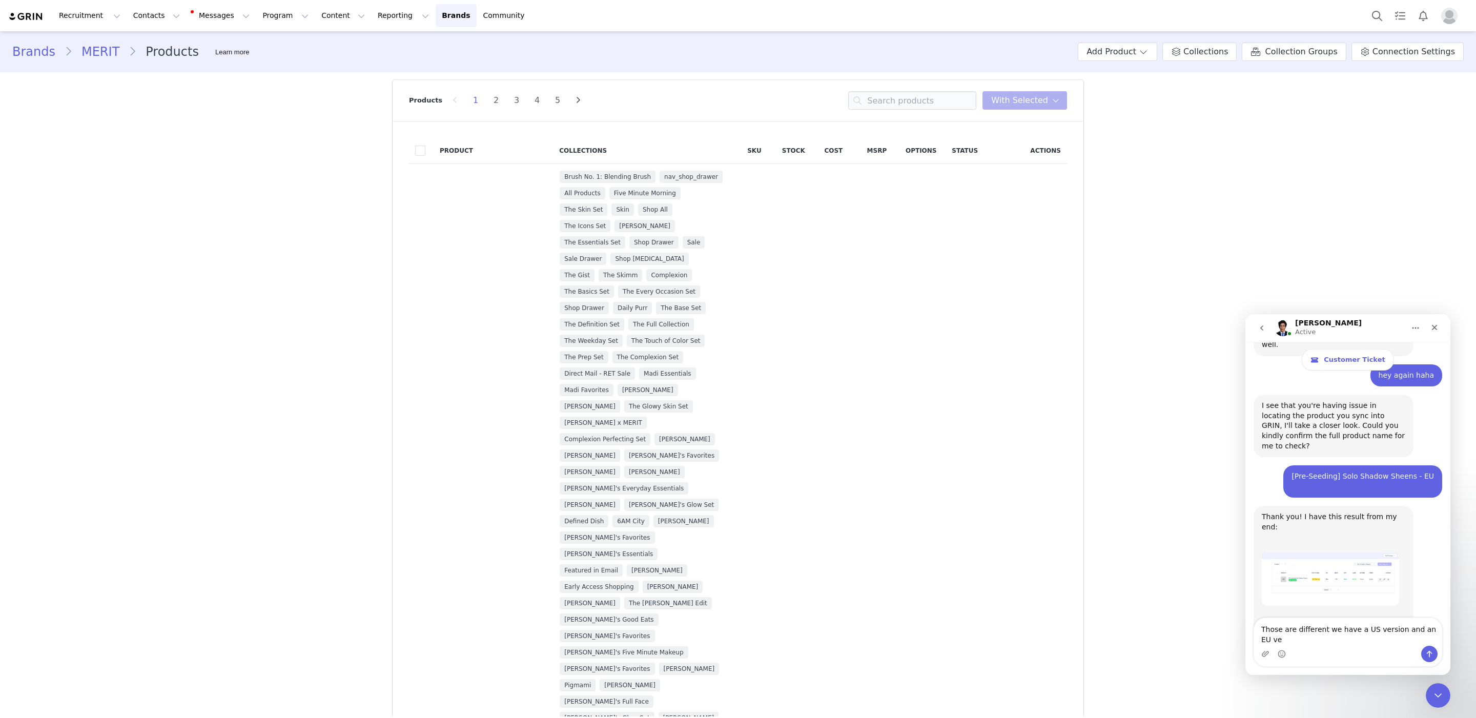
scroll to position [2463, 0]
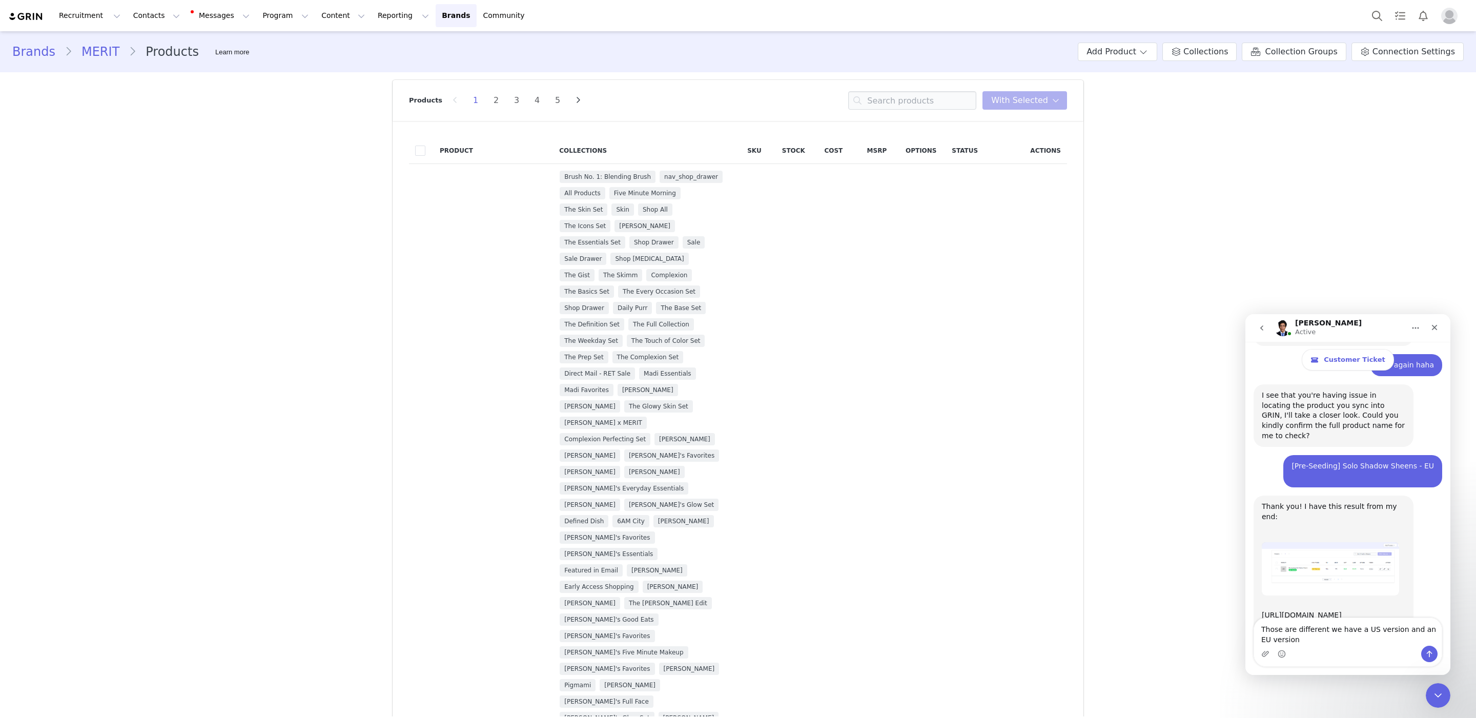
type textarea "Those are different we have a US version and an EU version"
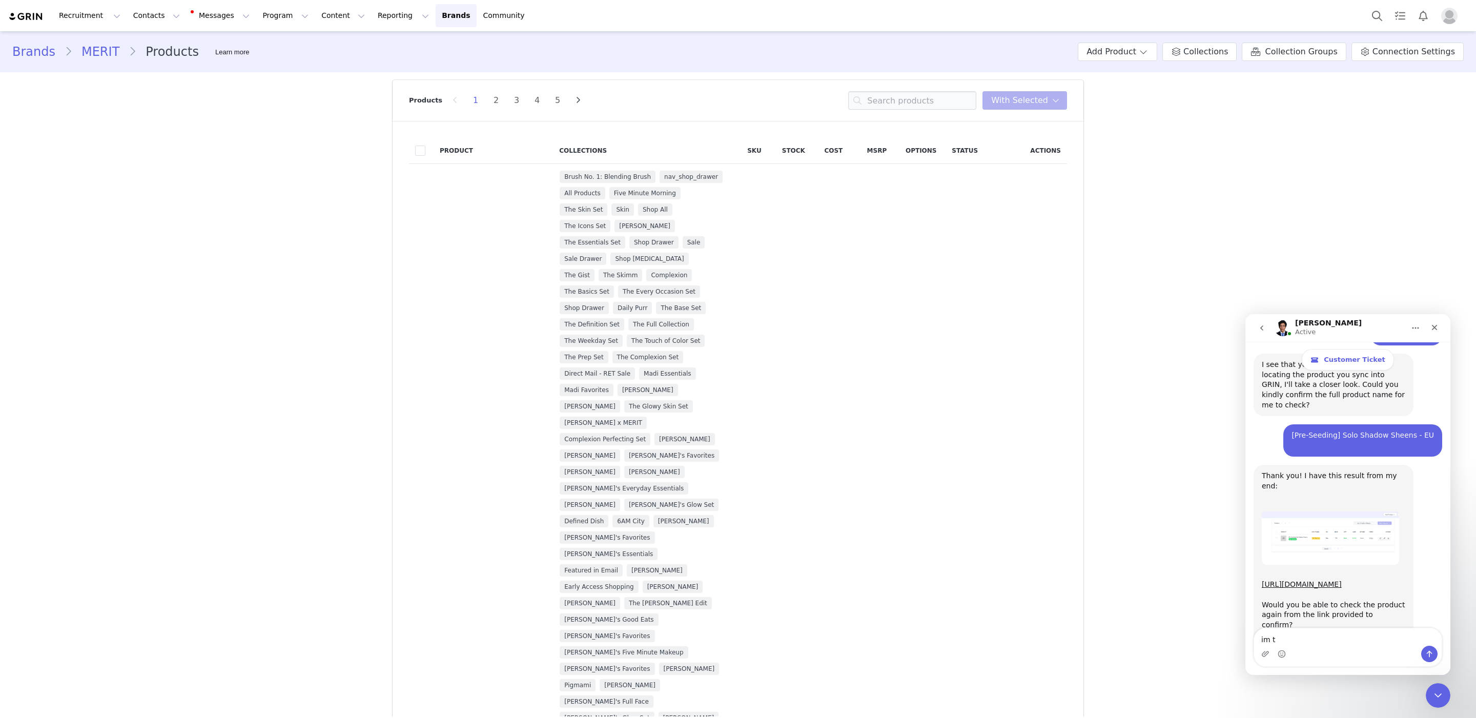
scroll to position [2492, 0]
type textarea "im trying to get the EU version synced up to GRIN"
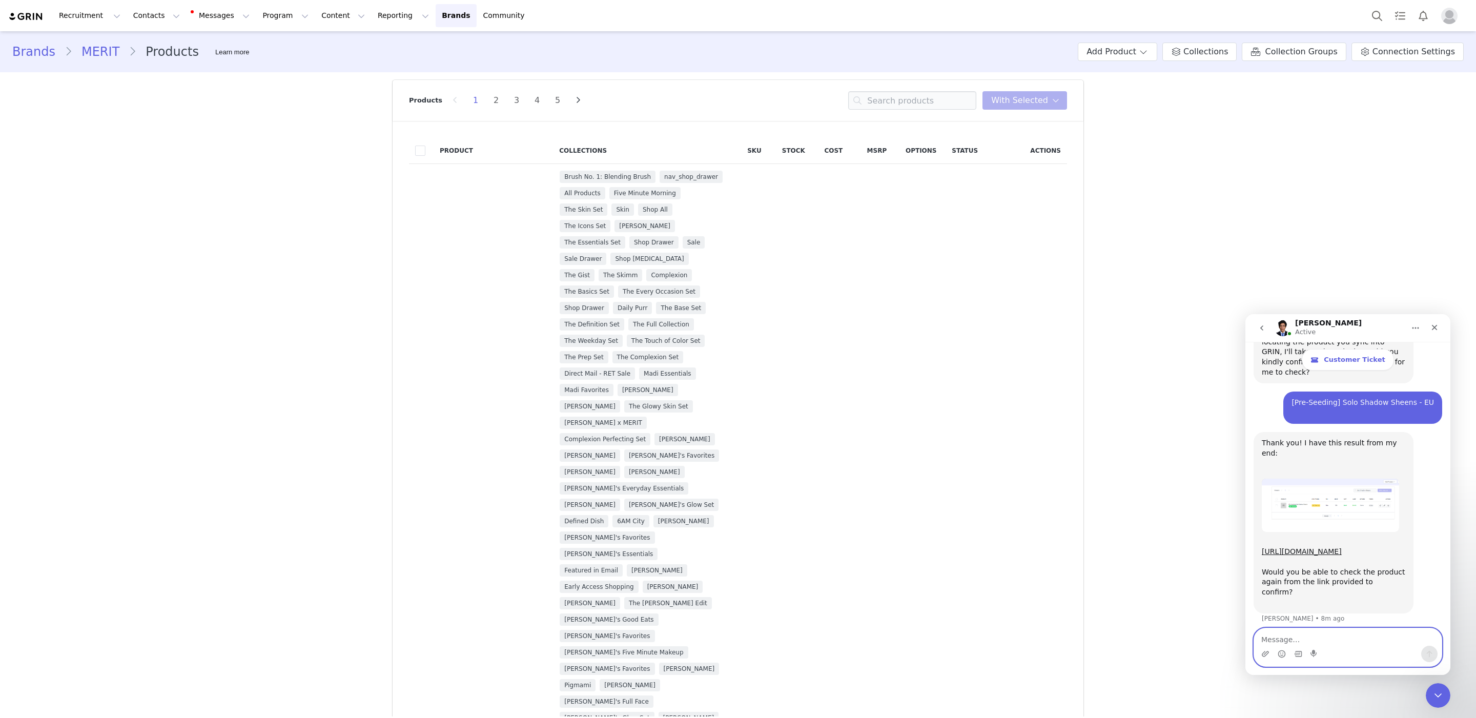
scroll to position [2589, 0]
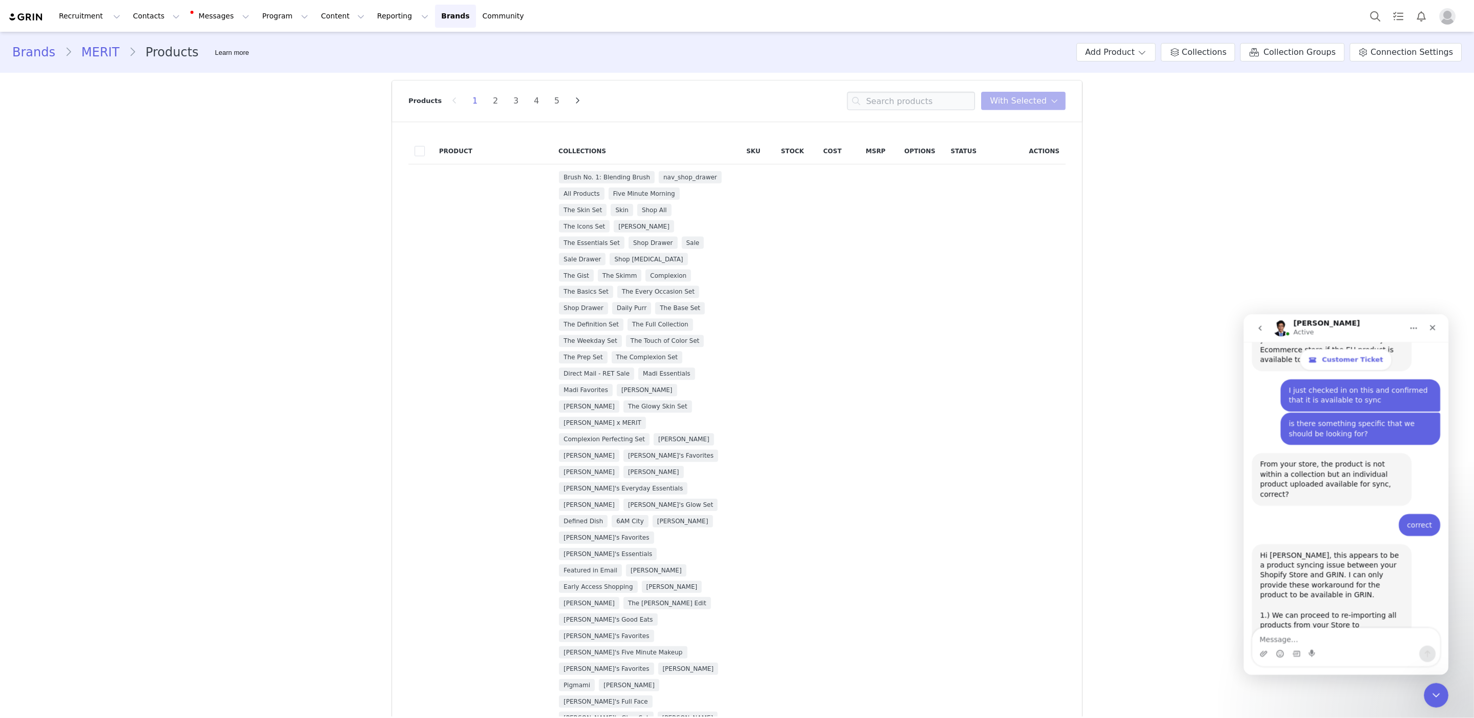
scroll to position [3007, 0]
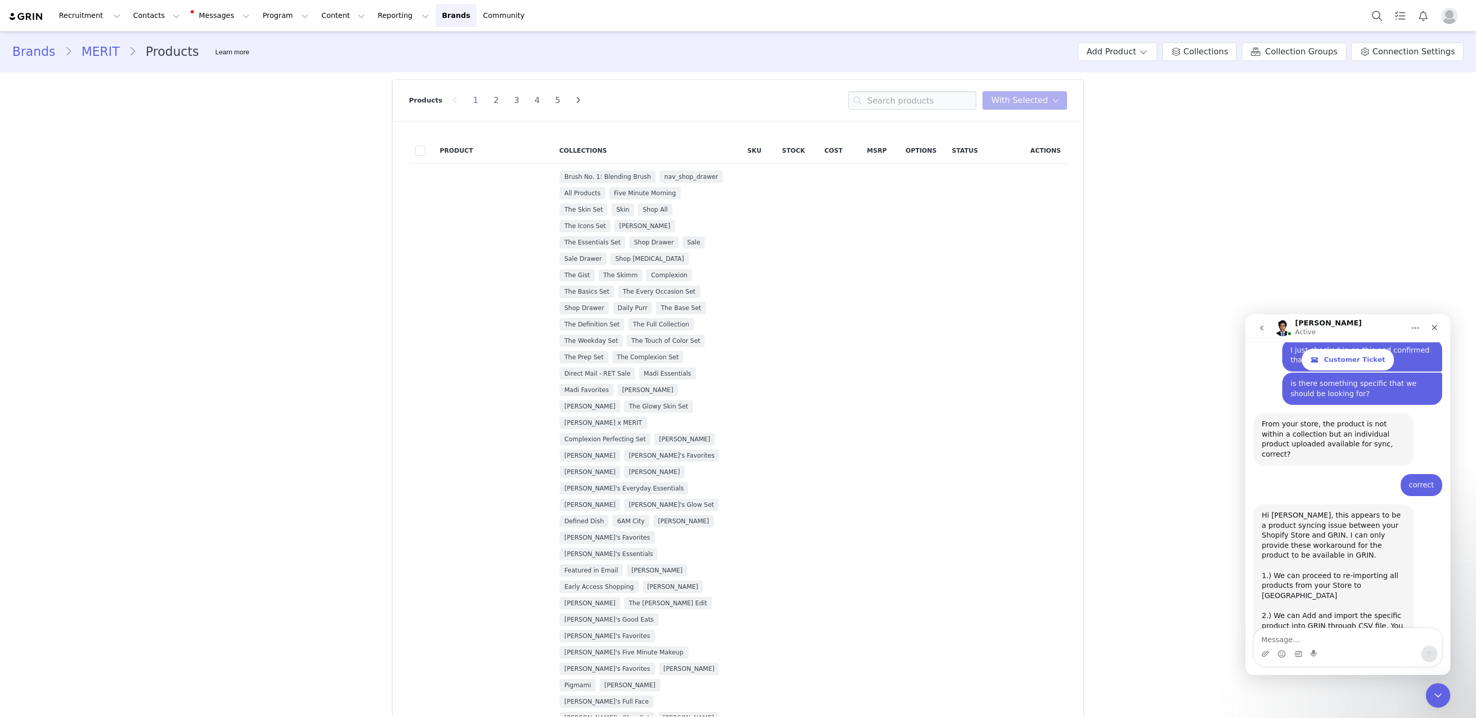
click at [1357, 637] on textarea "Message…" at bounding box center [1348, 636] width 188 height 17
click at [1322, 516] on div "Hi Ivy, this appears to be a product syncing issue between your Shopify Store a…" at bounding box center [1333, 615] width 143 height 211
click at [1326, 544] on div "Hi Ivy, this appears to be a product syncing issue between your Shopify Store a…" at bounding box center [1333, 615] width 143 height 211
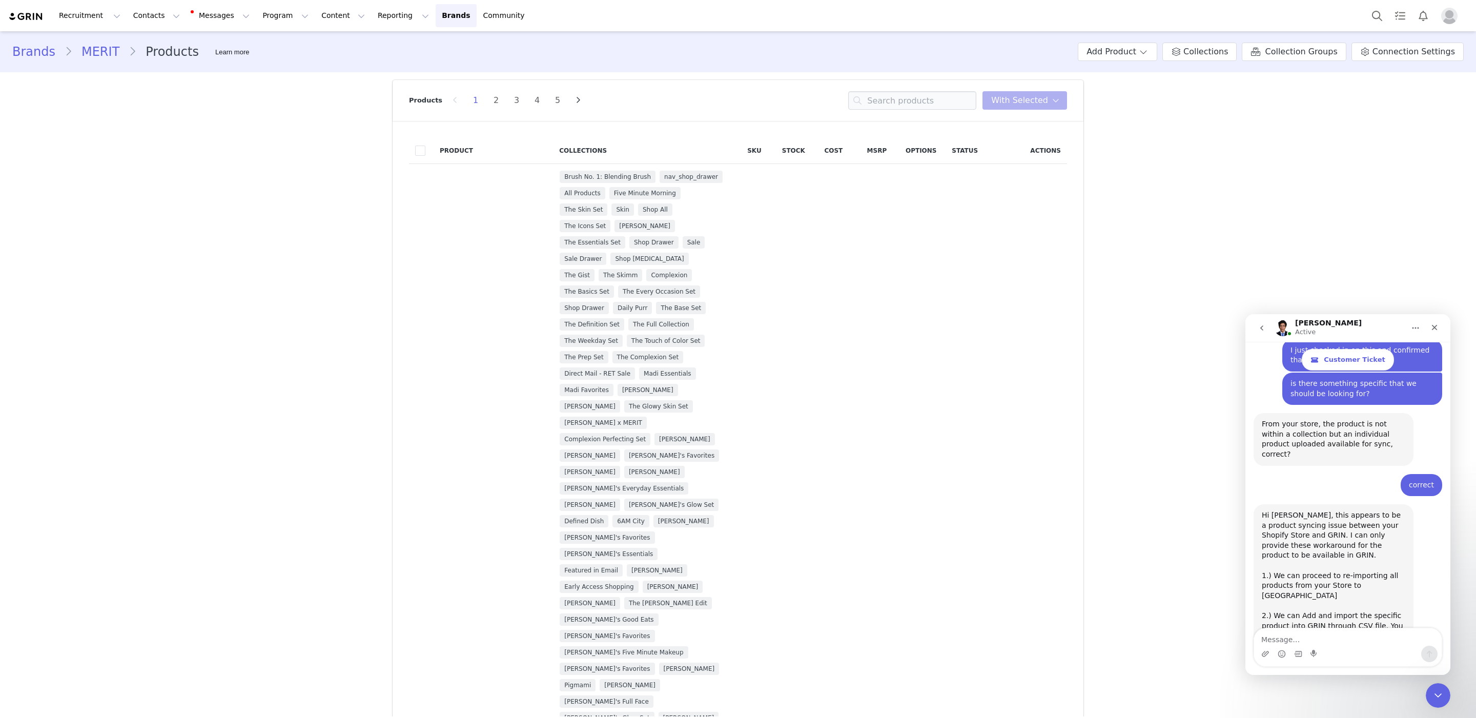
click at [1317, 524] on div "Hi Ivy, this appears to be a product syncing issue between your Shopify Store a…" at bounding box center [1333, 615] width 143 height 211
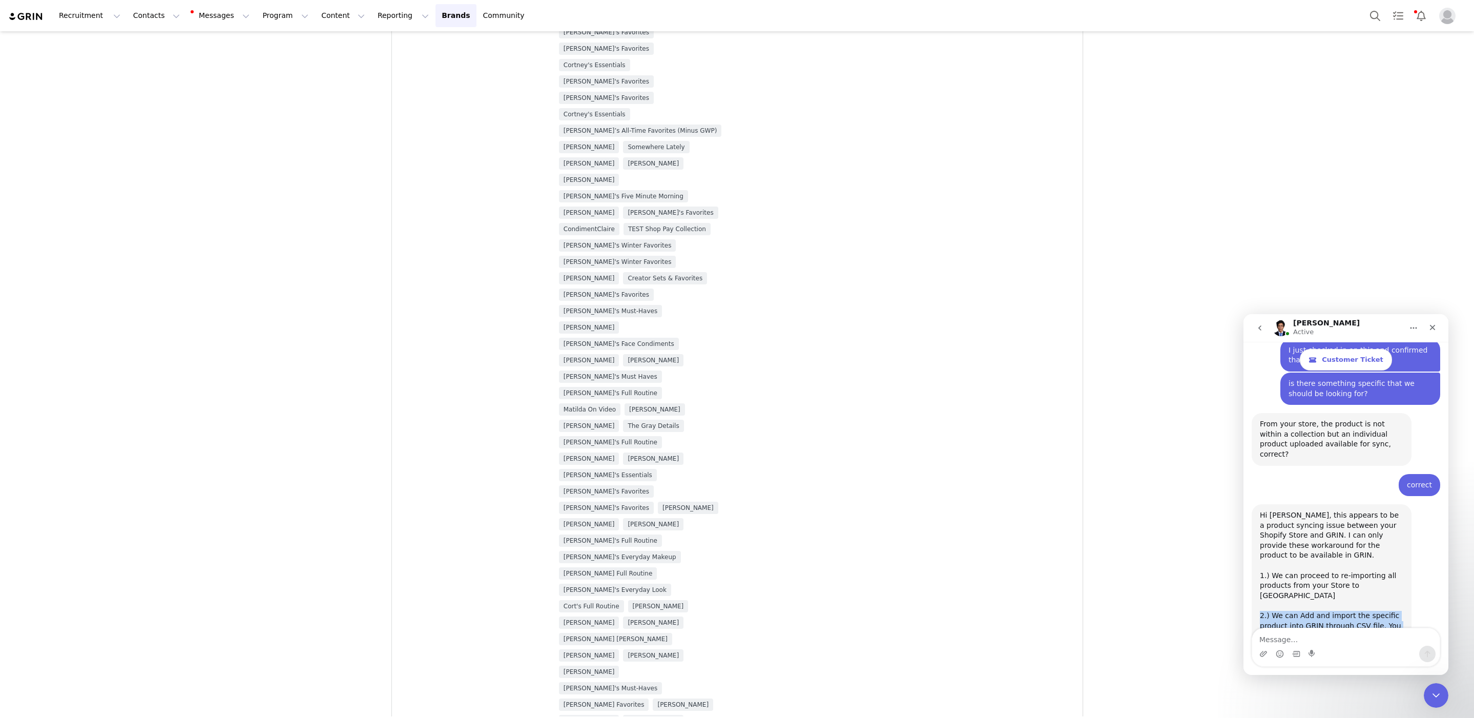
scroll to position [1732, 0]
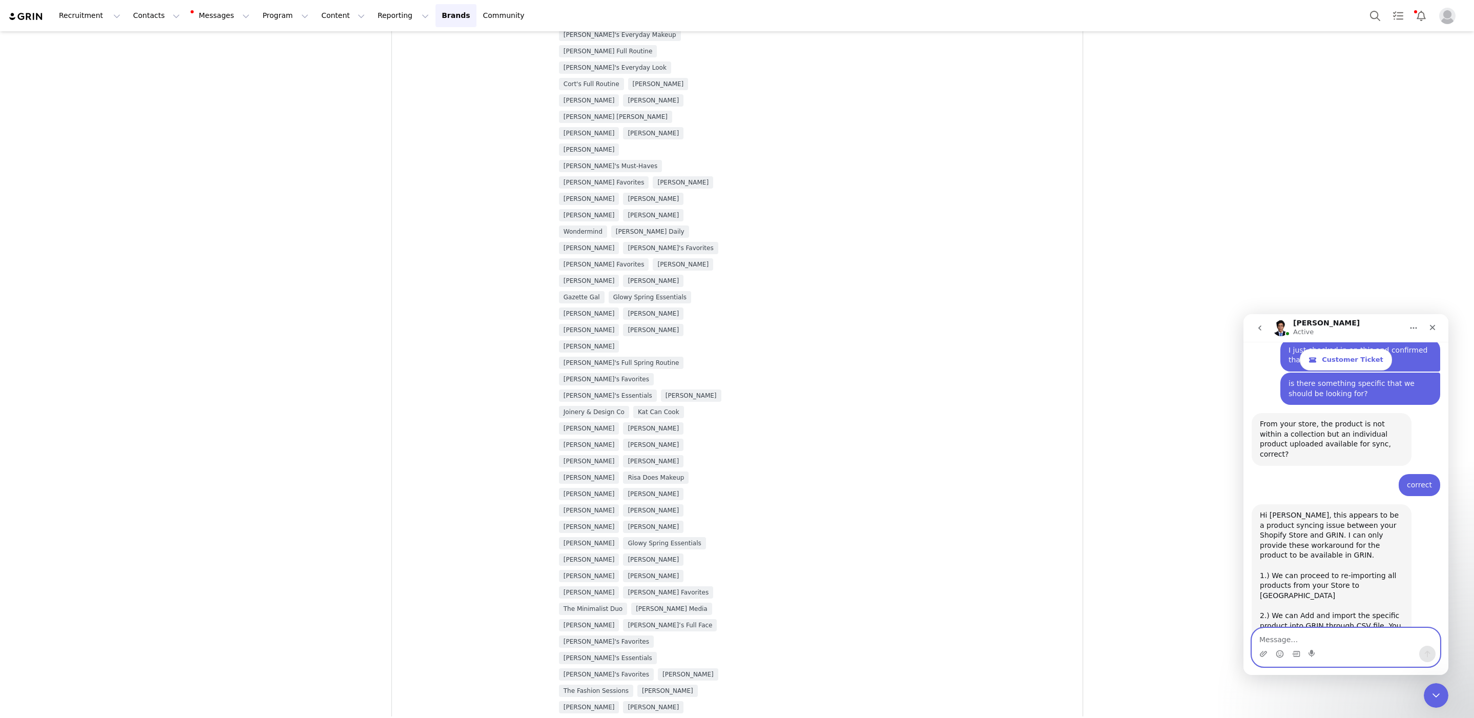
click at [1310, 636] on textarea "Message…" at bounding box center [1346, 636] width 188 height 17
type textarea "can we try to CSV file?"
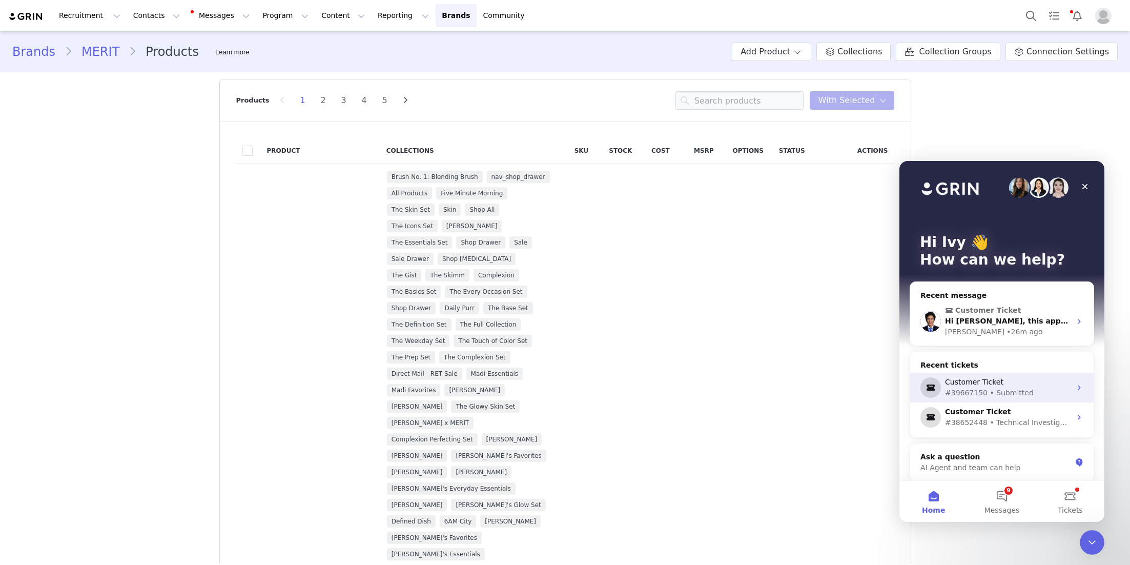
scroll to position [6, 0]
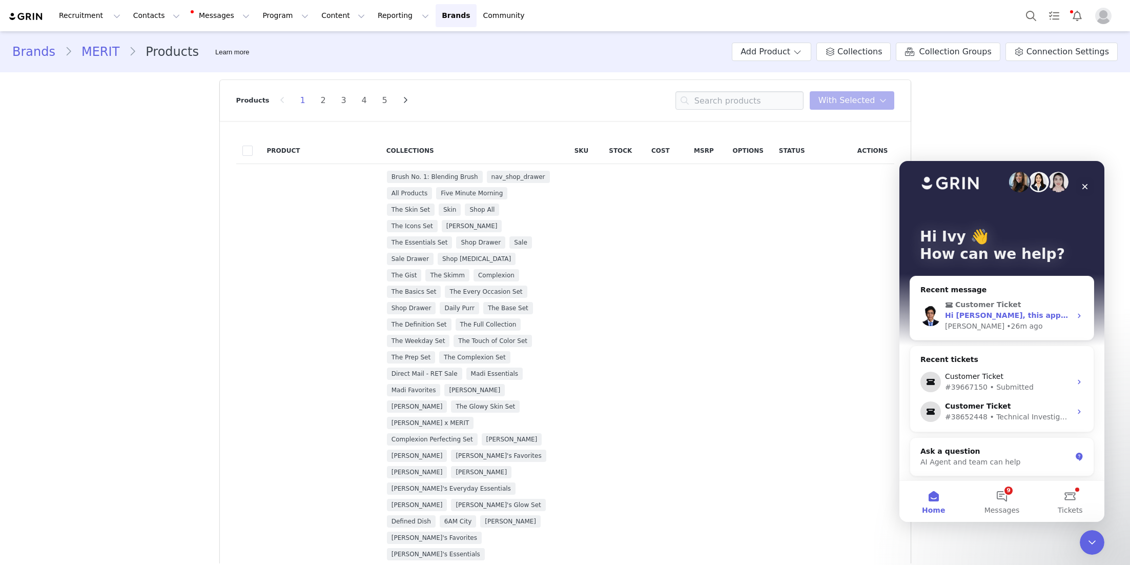
click at [1025, 292] on div "Customer Ticket Hi Ivy, this appears to be a product syncing issue between your…" at bounding box center [1001, 315] width 183 height 49
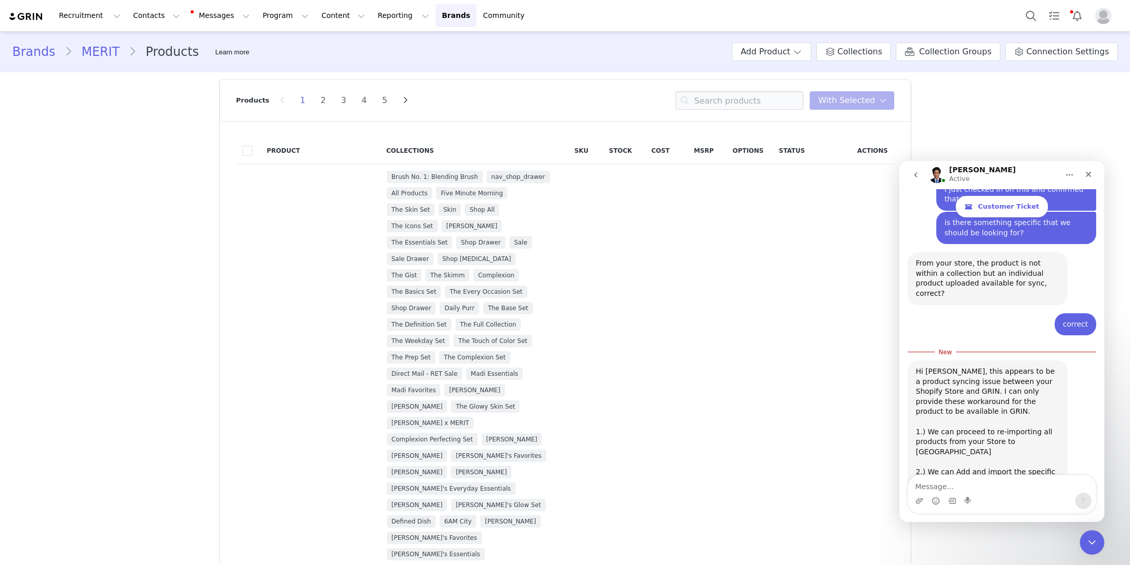
scroll to position [3024, 0]
